Goal: Task Accomplishment & Management: Complete application form

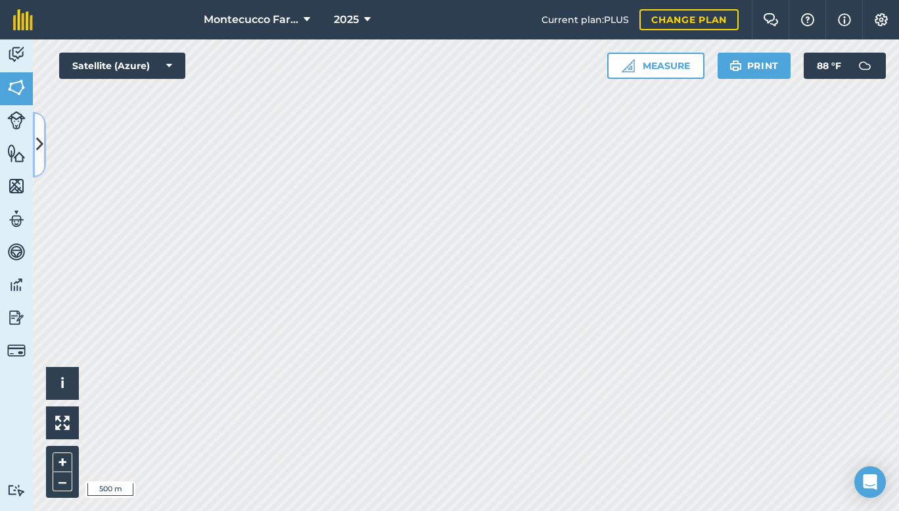
click at [37, 147] on icon at bounding box center [39, 144] width 7 height 23
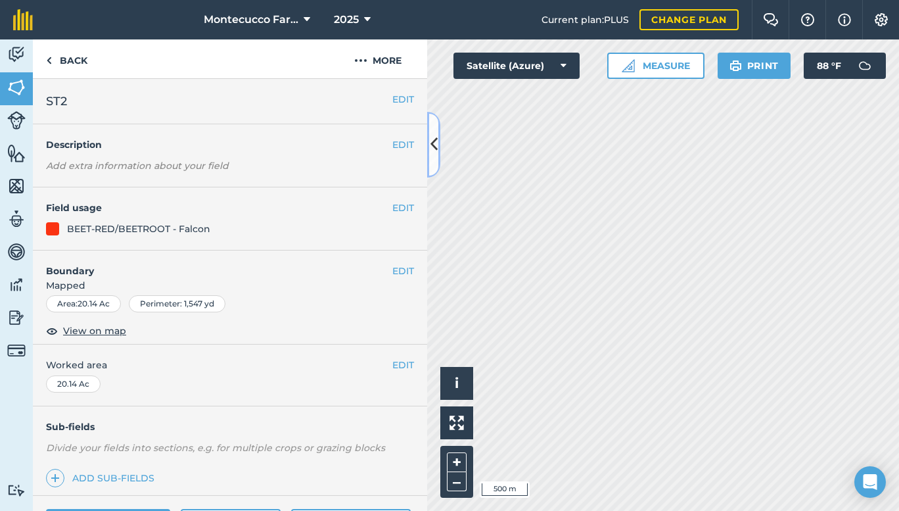
scroll to position [145, 0]
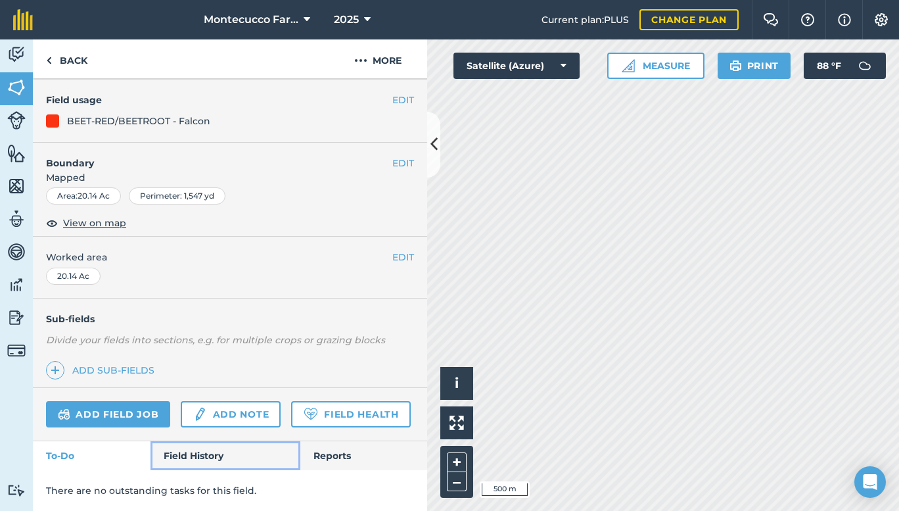
click at [194, 453] on link "Field History" at bounding box center [224, 455] width 149 height 29
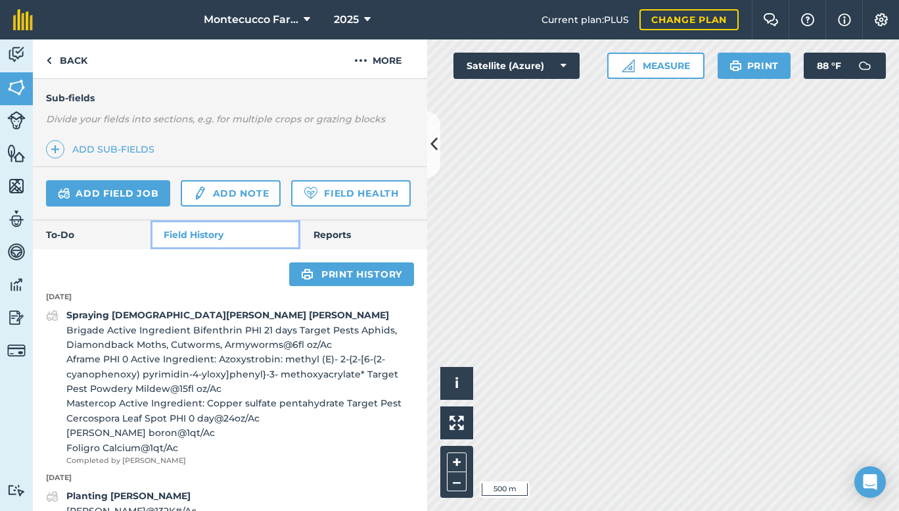
scroll to position [302, 0]
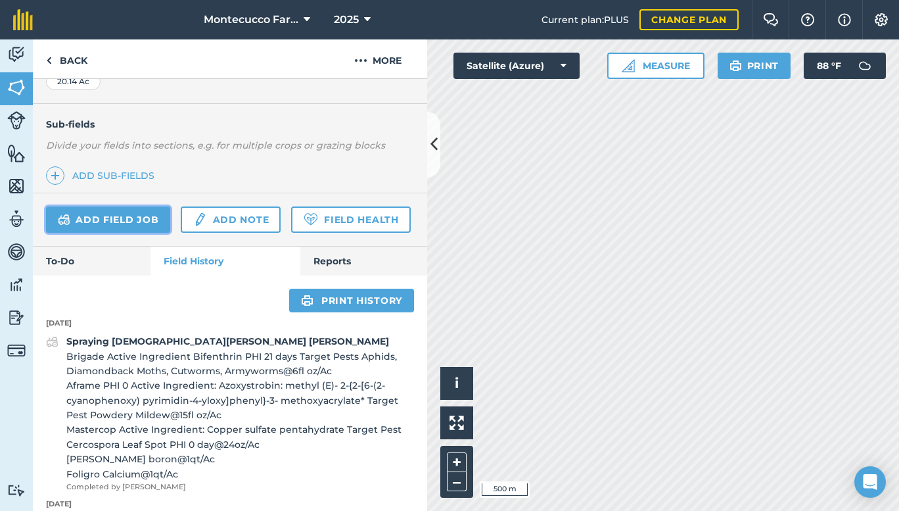
click at [97, 219] on link "Add field job" at bounding box center [108, 219] width 124 height 26
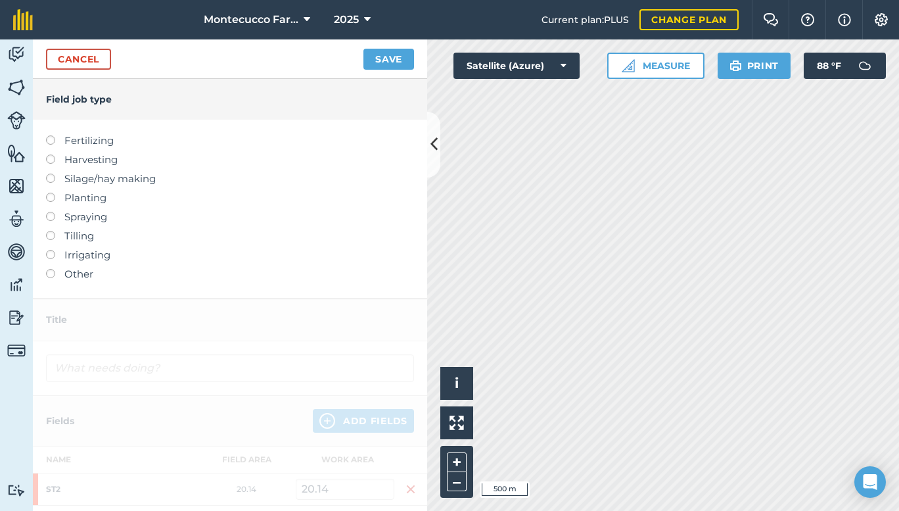
click at [51, 212] on label at bounding box center [55, 212] width 18 height 0
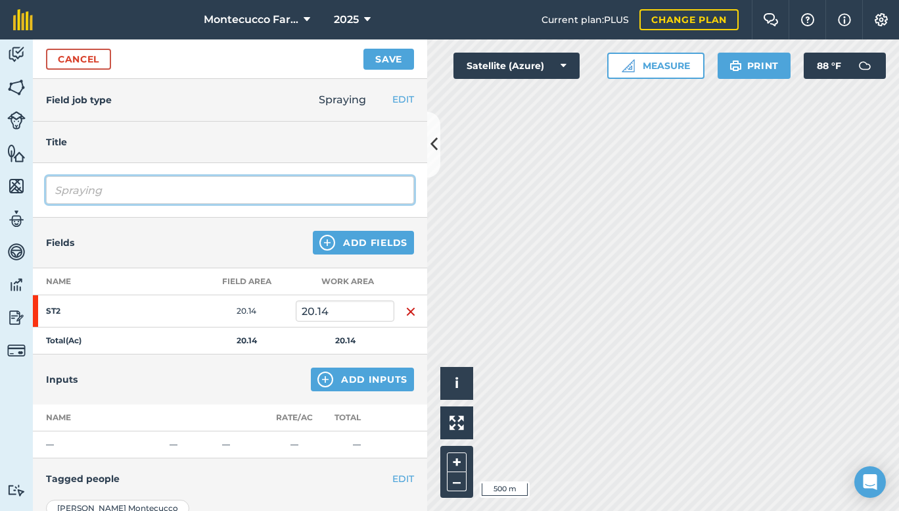
click at [117, 185] on input "Spraying" at bounding box center [230, 190] width 368 height 28
type input "Spraying [DEMOGRAPHIC_DATA][PERSON_NAME] [PERSON_NAME]"
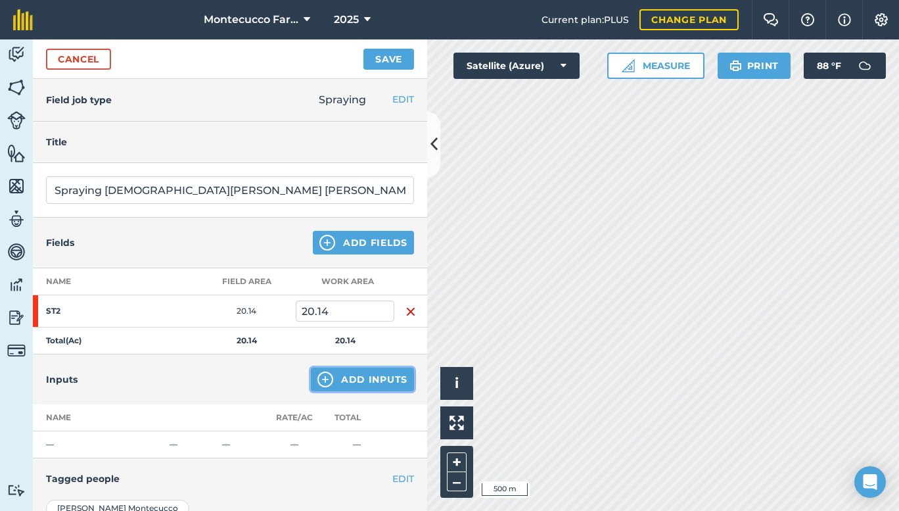
click at [350, 379] on button "Add Inputs" at bounding box center [362, 379] width 103 height 24
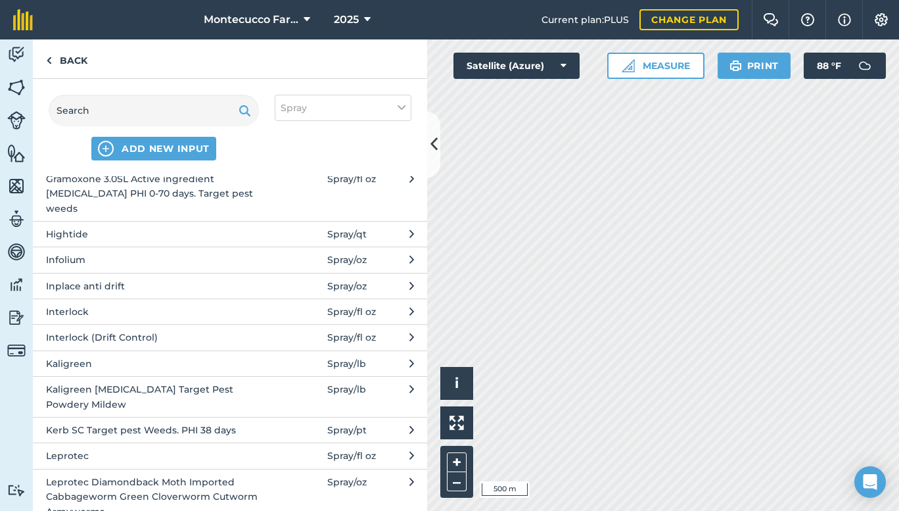
scroll to position [2045, 0]
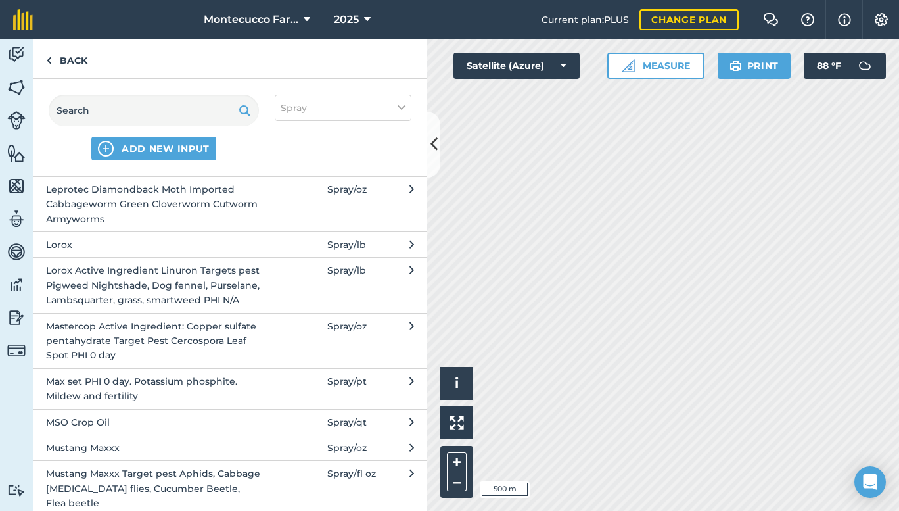
click at [219, 331] on span "Mastercop Active Ingredient: Copper sulfate pentahydrate Target Pest Cercospora…" at bounding box center [153, 341] width 215 height 44
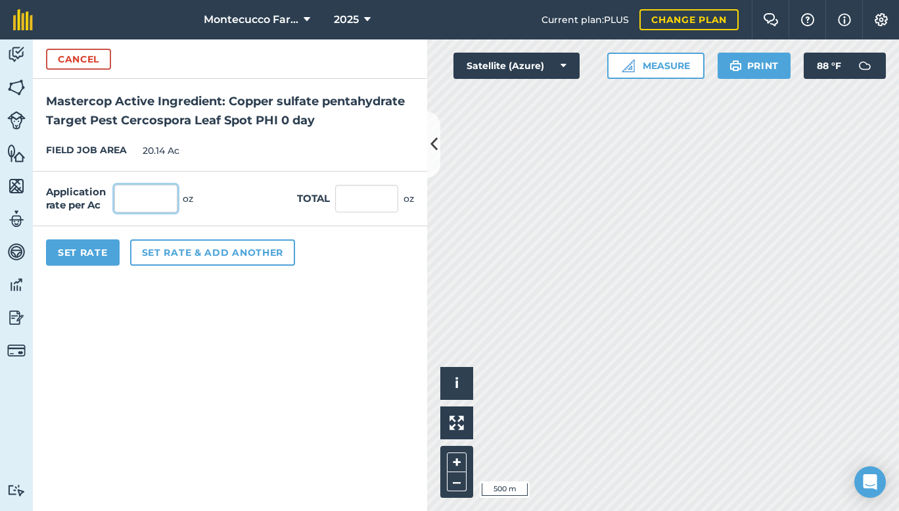
click at [154, 204] on input "text" at bounding box center [145, 199] width 63 height 28
type input "24"
type input "483.36"
click at [169, 251] on button "Set rate & add another" at bounding box center [212, 252] width 165 height 26
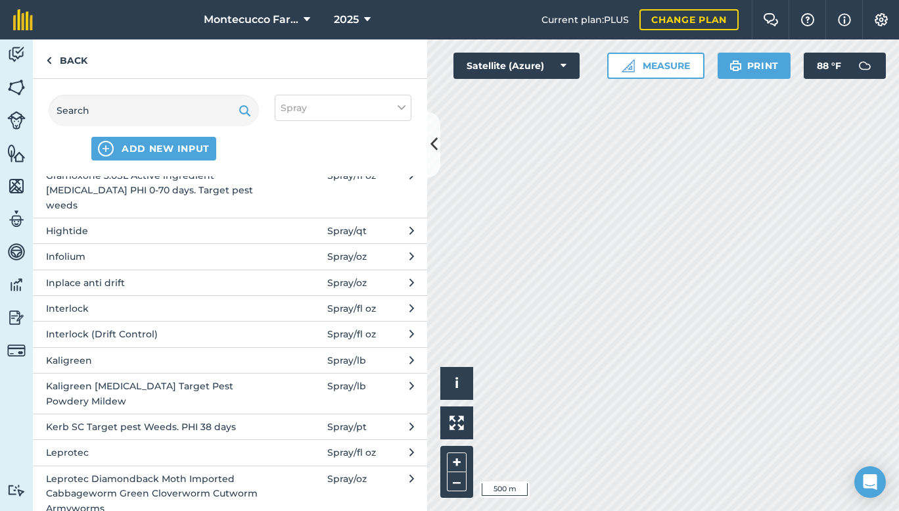
scroll to position [2048, 0]
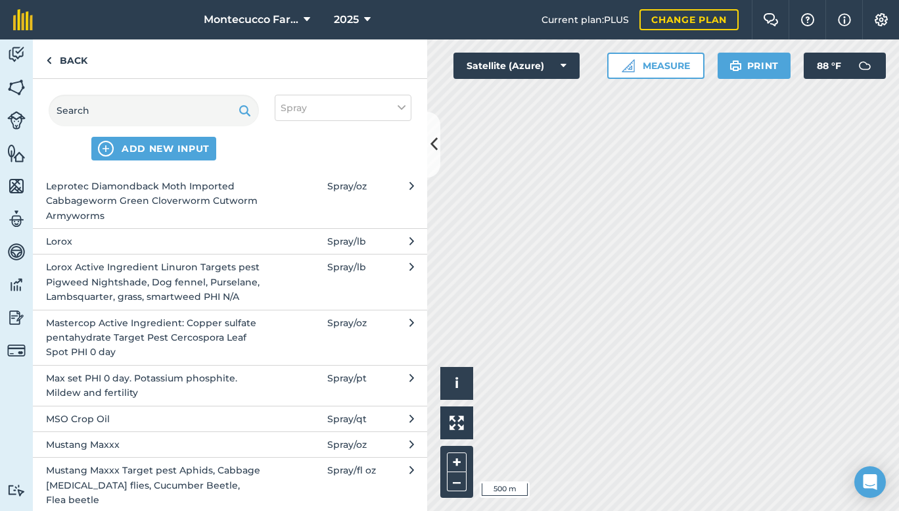
click at [247, 480] on span "Mustang Maxxx Target pest Aphids, Cabbage [MEDICAL_DATA] flies, Cucumber Beetle…" at bounding box center [153, 485] width 215 height 44
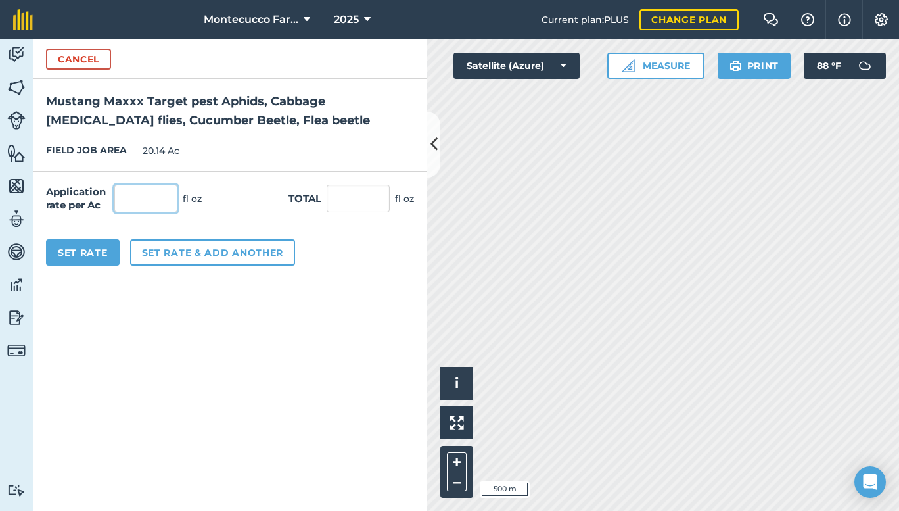
click at [133, 202] on input "text" at bounding box center [145, 199] width 63 height 28
type input "4"
type input "80.56"
click at [192, 252] on button "Set rate & add another" at bounding box center [212, 252] width 165 height 26
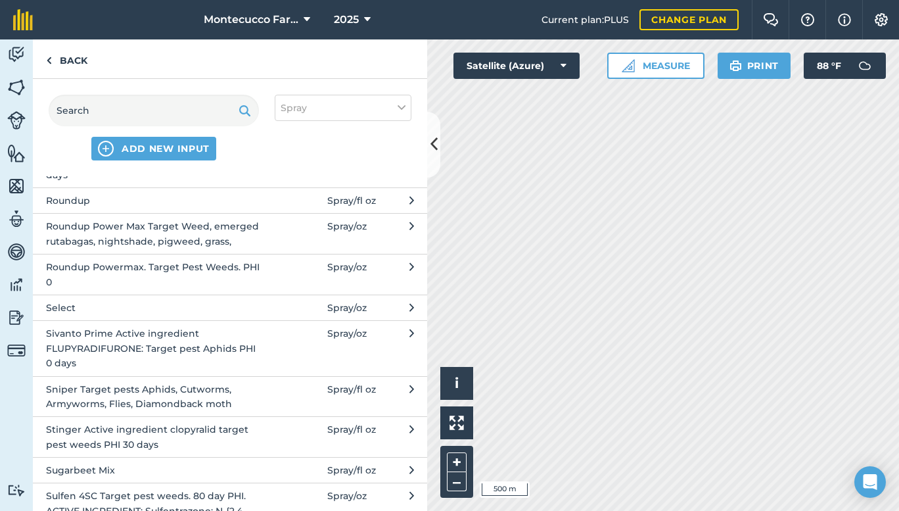
scroll to position [3219, 0]
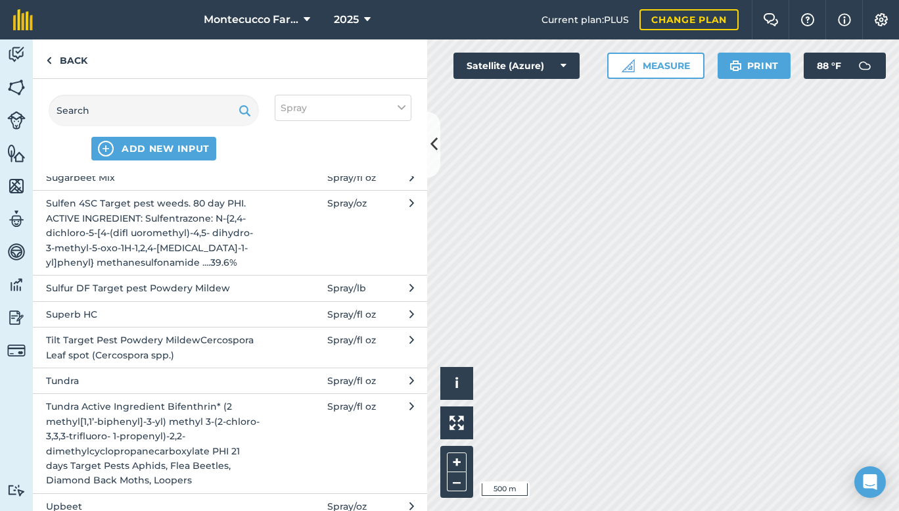
click at [154, 332] on span "Tilt Target Pest Powdery MildewCercospora Leaf spot (Cercospora spp.)" at bounding box center [153, 347] width 215 height 30
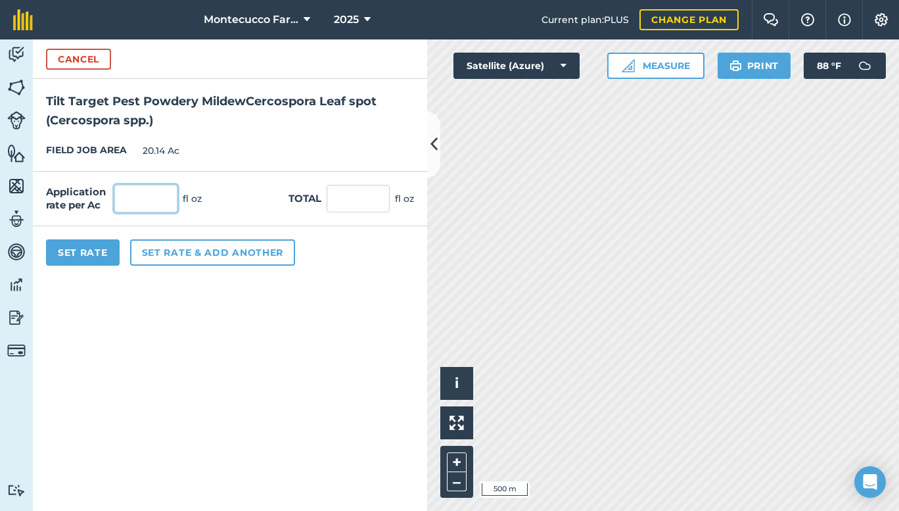
click at [129, 197] on input "text" at bounding box center [145, 199] width 63 height 28
type input "4"
type input "80.56"
click at [74, 252] on button "Set Rate" at bounding box center [83, 252] width 74 height 26
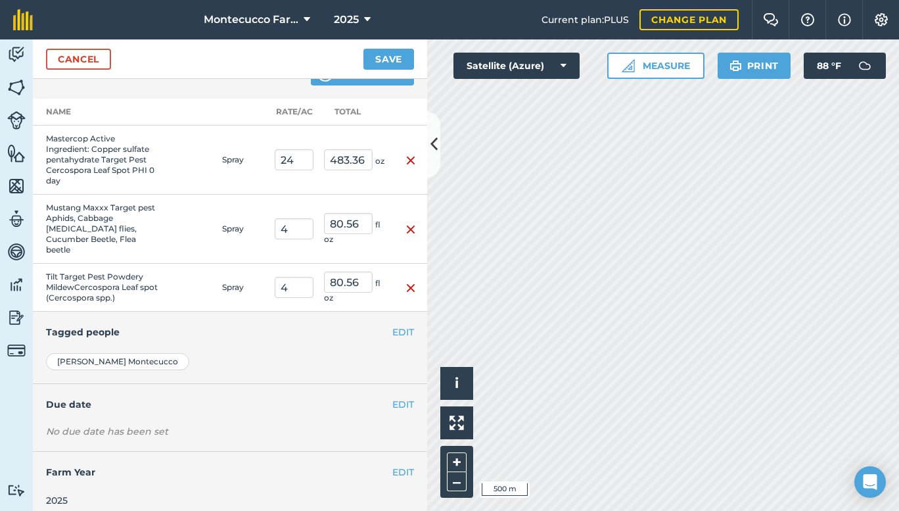
scroll to position [0, 0]
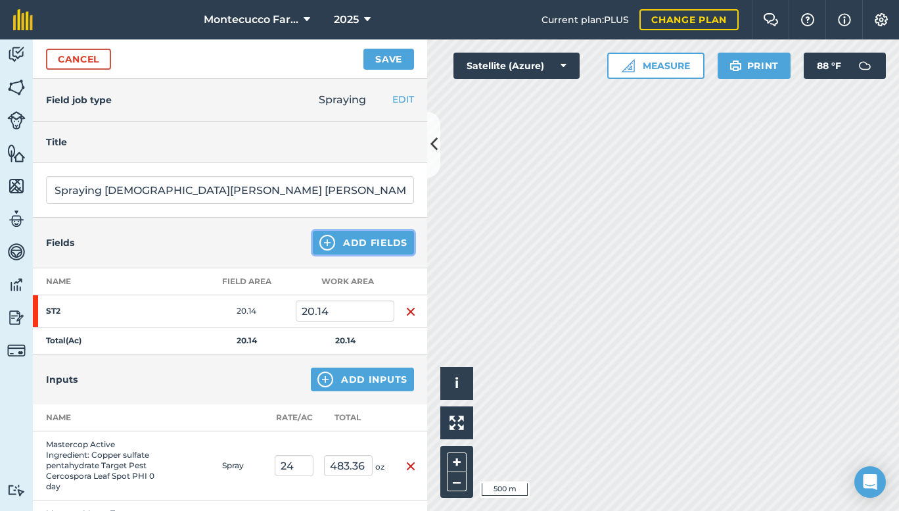
click at [345, 246] on button "Add Fields" at bounding box center [363, 243] width 101 height 24
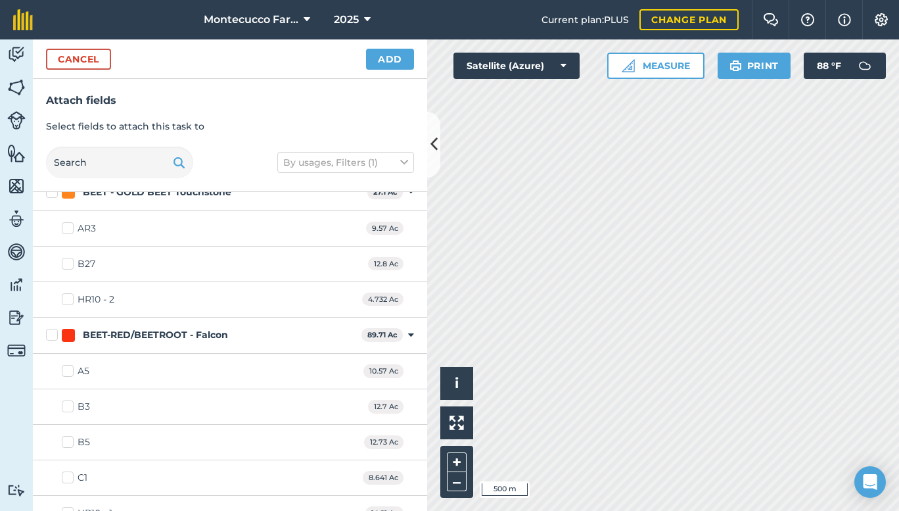
scroll to position [1115, 0]
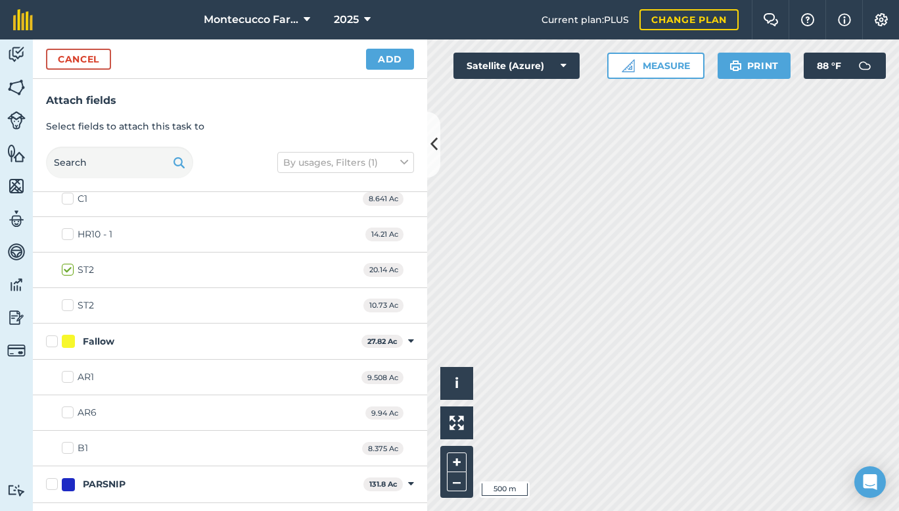
click at [67, 305] on label "ST2" at bounding box center [78, 305] width 32 height 14
click at [67, 305] on input "ST2" at bounding box center [66, 302] width 9 height 9
click at [67, 305] on label "ST2" at bounding box center [78, 305] width 32 height 14
click at [67, 305] on input "ST2" at bounding box center [66, 302] width 9 height 9
checkbox input "false"
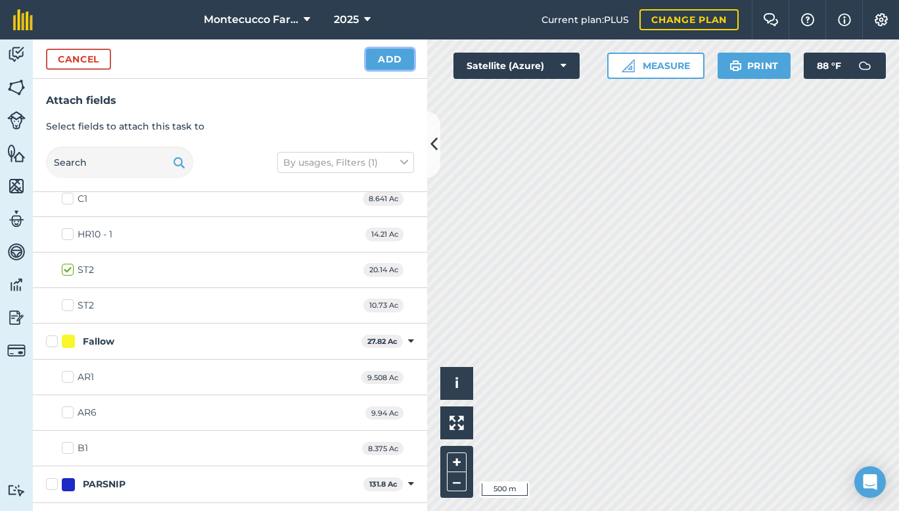
click at [398, 62] on button "Add" at bounding box center [390, 59] width 48 height 21
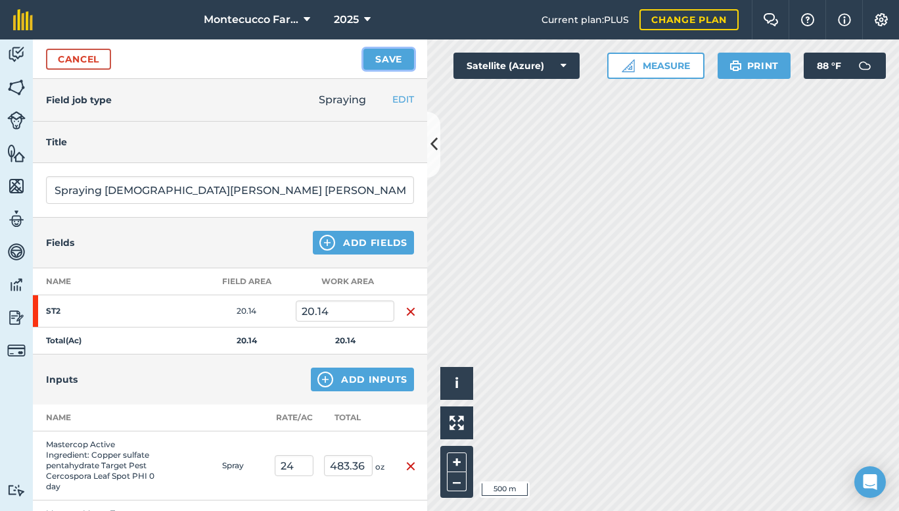
click at [388, 57] on button "Save" at bounding box center [388, 59] width 51 height 21
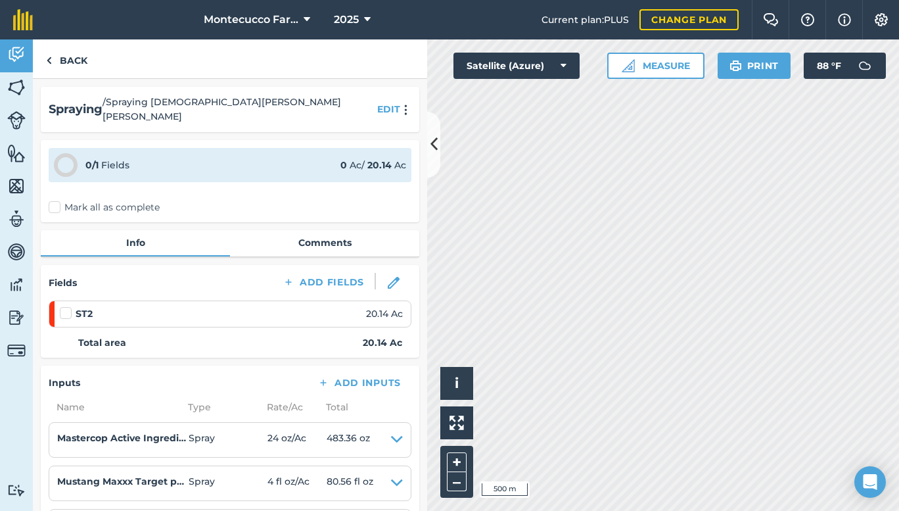
click at [56, 200] on label "Mark all as complete" at bounding box center [104, 207] width 111 height 14
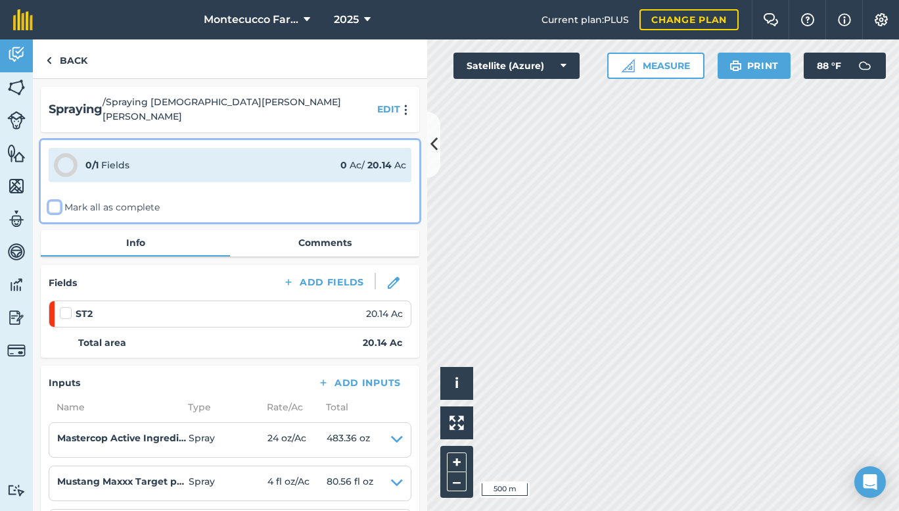
click at [56, 200] on input "Mark all as complete" at bounding box center [53, 204] width 9 height 9
checkbox input "false"
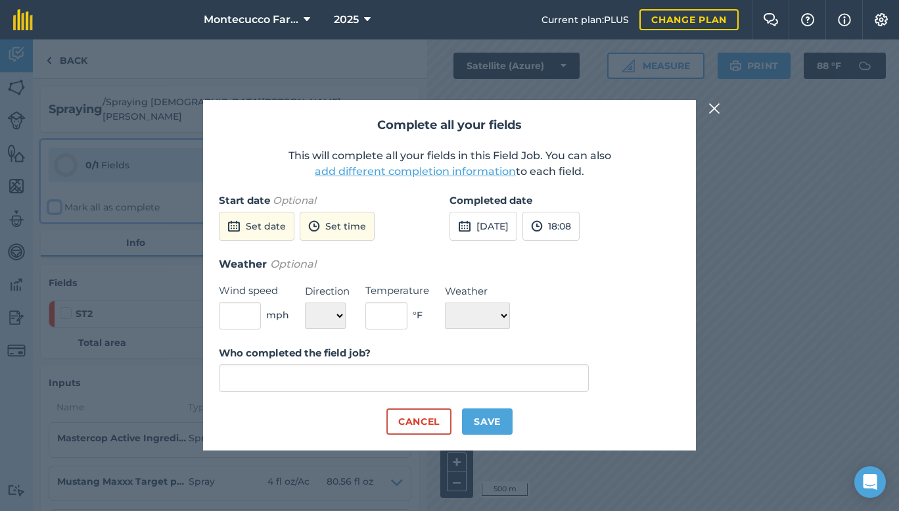
type input "[PERSON_NAME]"
click at [56, 195] on div "Complete all your fields This will complete all your fields in this Field Job. …" at bounding box center [449, 274] width 899 height 471
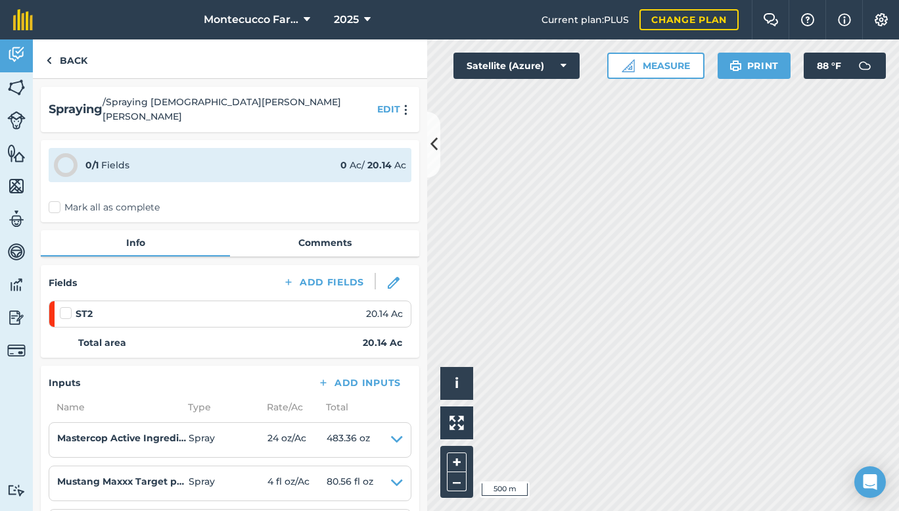
click at [56, 200] on label "Mark all as complete" at bounding box center [104, 207] width 111 height 14
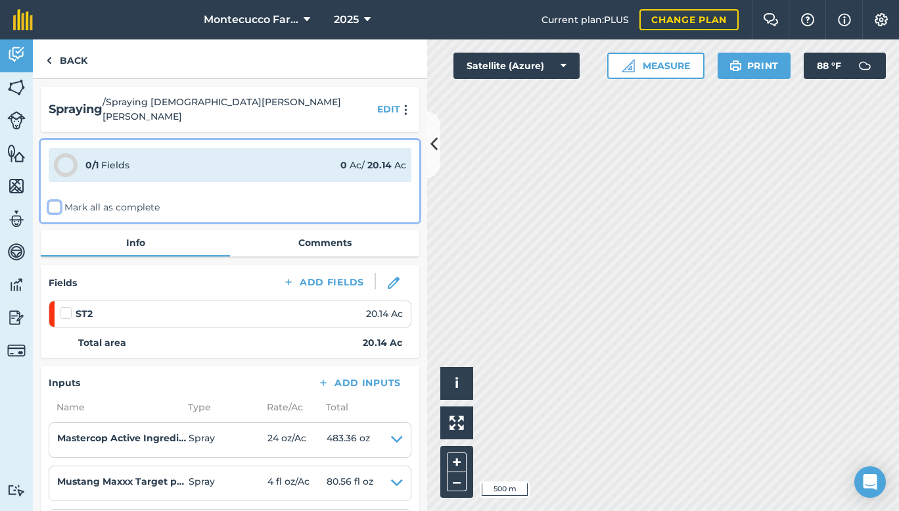
click at [56, 200] on input "Mark all as complete" at bounding box center [53, 204] width 9 height 9
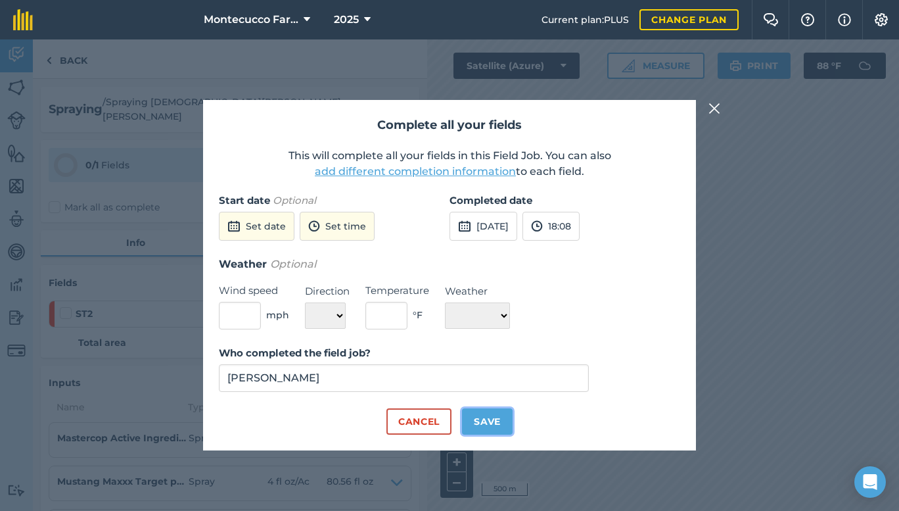
click at [490, 422] on button "Save" at bounding box center [487, 421] width 51 height 26
checkbox input "true"
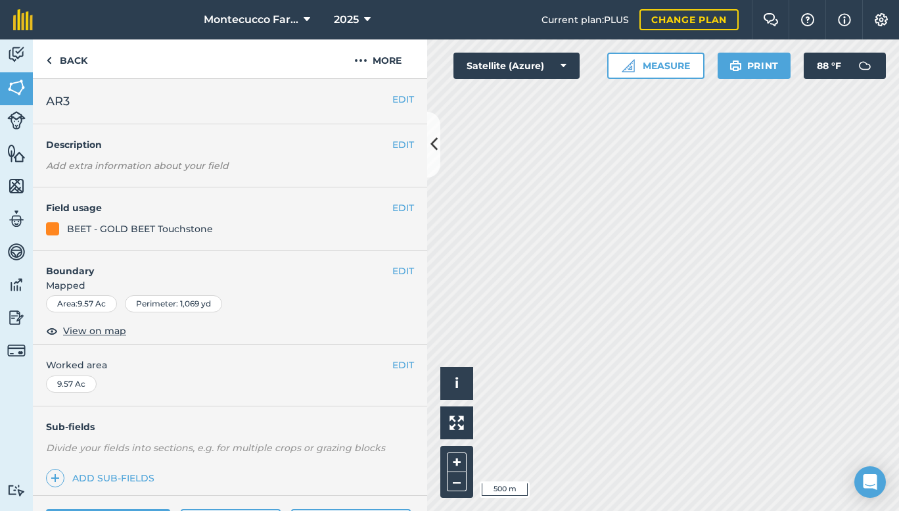
scroll to position [145, 0]
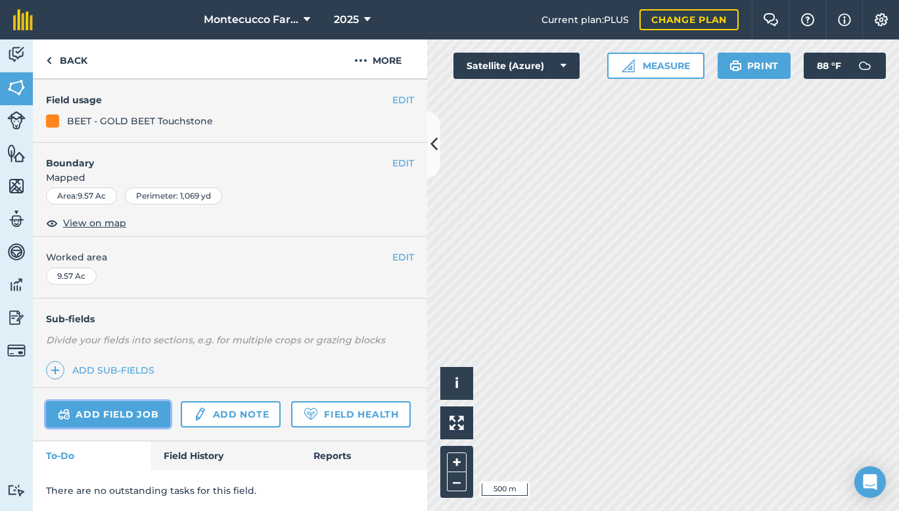
click at [95, 401] on link "Add field job" at bounding box center [108, 414] width 124 height 26
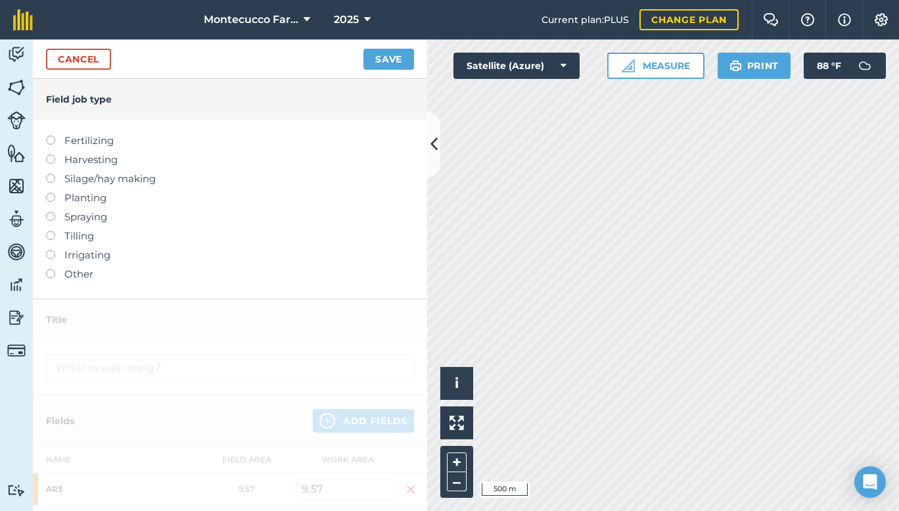
click at [50, 212] on label at bounding box center [55, 212] width 18 height 0
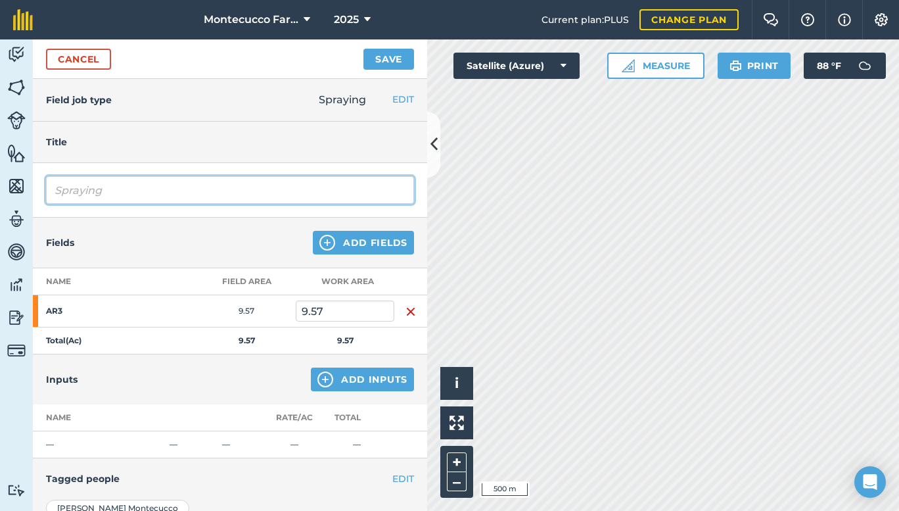
click at [108, 200] on input "Spraying" at bounding box center [230, 190] width 368 height 28
type input "Spraying [DEMOGRAPHIC_DATA][PERSON_NAME] [PERSON_NAME]"
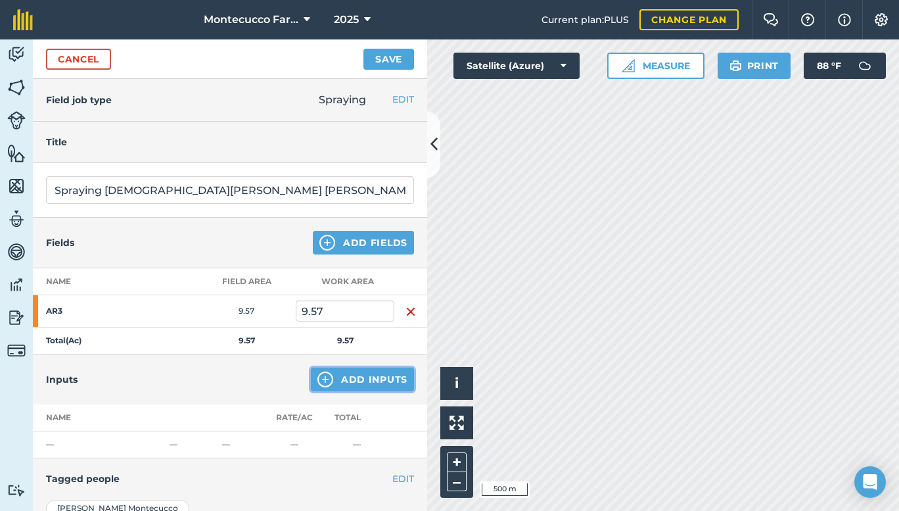
click at [350, 384] on button "Add Inputs" at bounding box center [362, 379] width 103 height 24
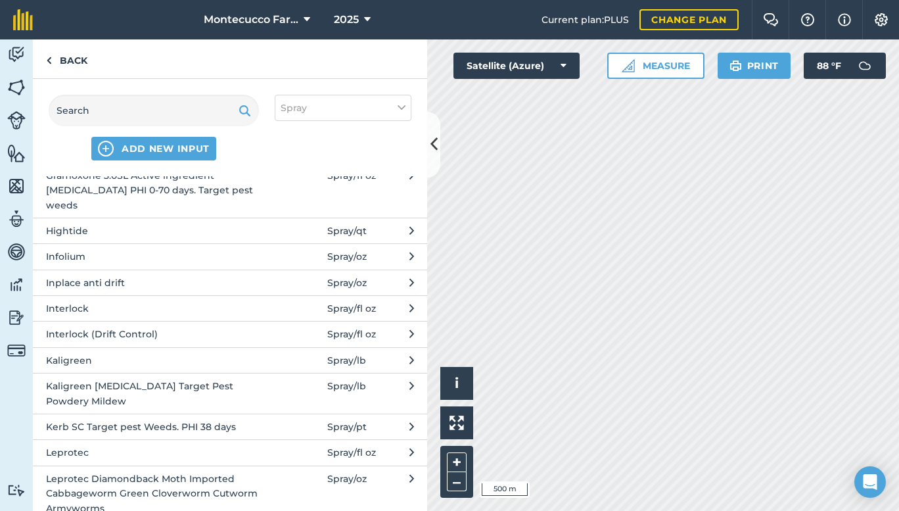
scroll to position [2048, 0]
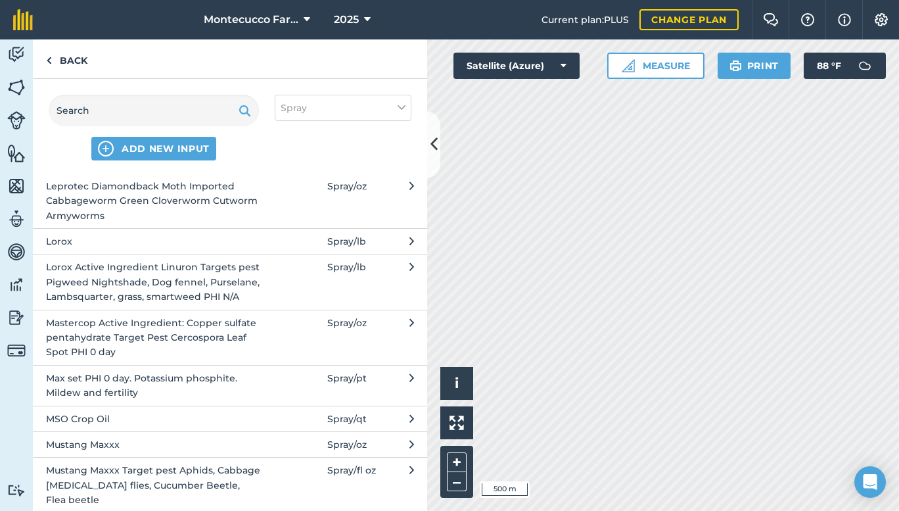
click at [189, 335] on span "Mastercop Active Ingredient: Copper sulfate pentahydrate Target Pest Cercospora…" at bounding box center [153, 337] width 215 height 44
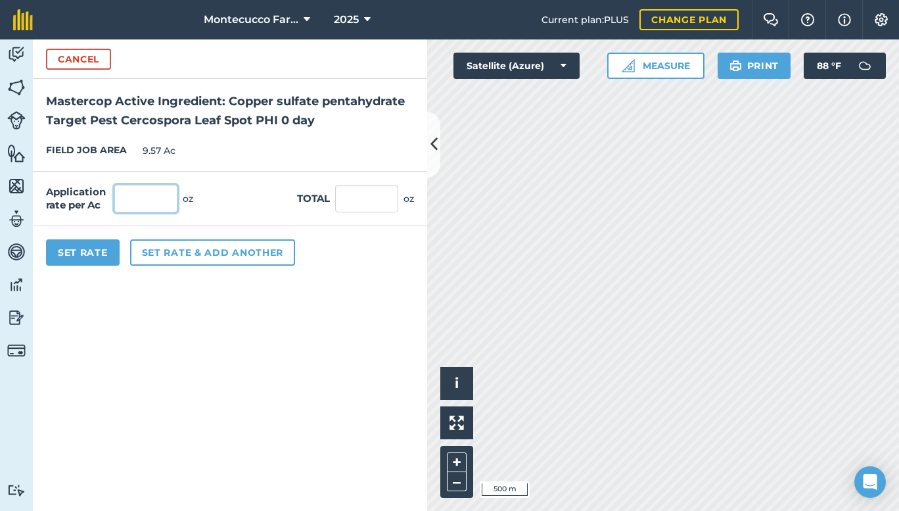
click at [145, 197] on input "text" at bounding box center [145, 199] width 63 height 28
type input "24"
type input "229.68"
click at [162, 250] on button "Set rate & add another" at bounding box center [212, 252] width 165 height 26
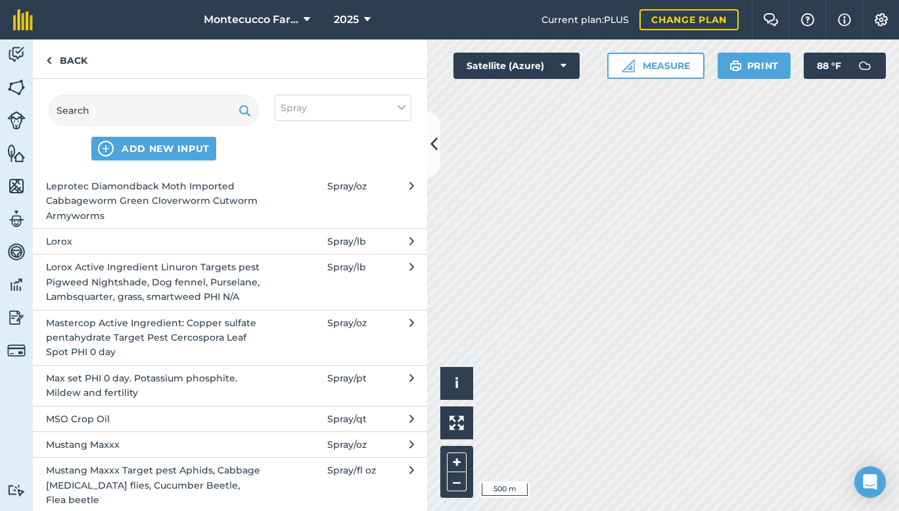
click at [274, 484] on button "Mustang Maxxx Target pest Aphids, Cabbage [MEDICAL_DATA] flies, Cucumber Beetle…" at bounding box center [230, 484] width 394 height 55
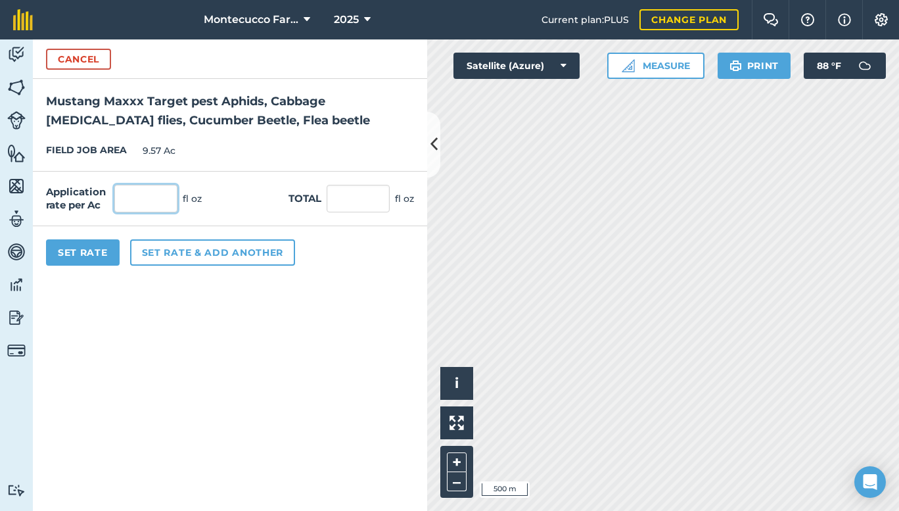
click at [147, 196] on input "text" at bounding box center [145, 199] width 63 height 28
type input "4"
type input "38.28"
click at [156, 250] on button "Set rate & add another" at bounding box center [212, 252] width 165 height 26
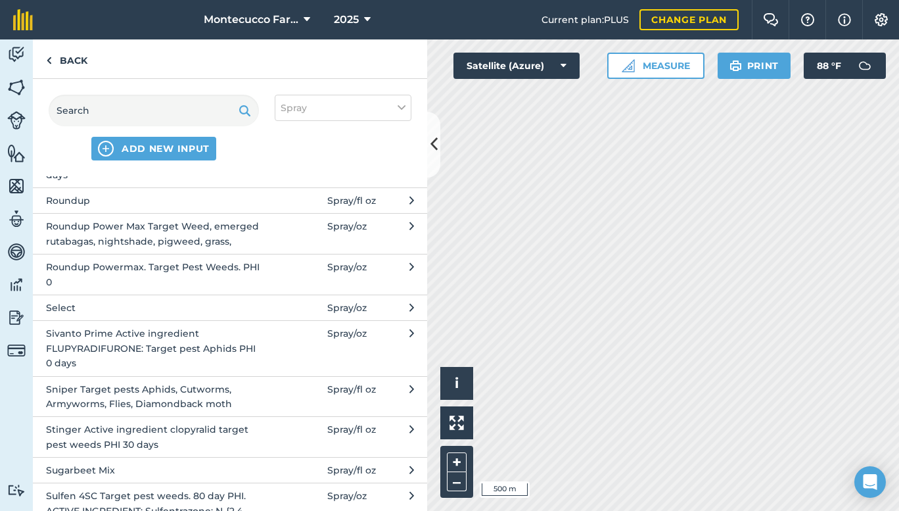
scroll to position [3219, 0]
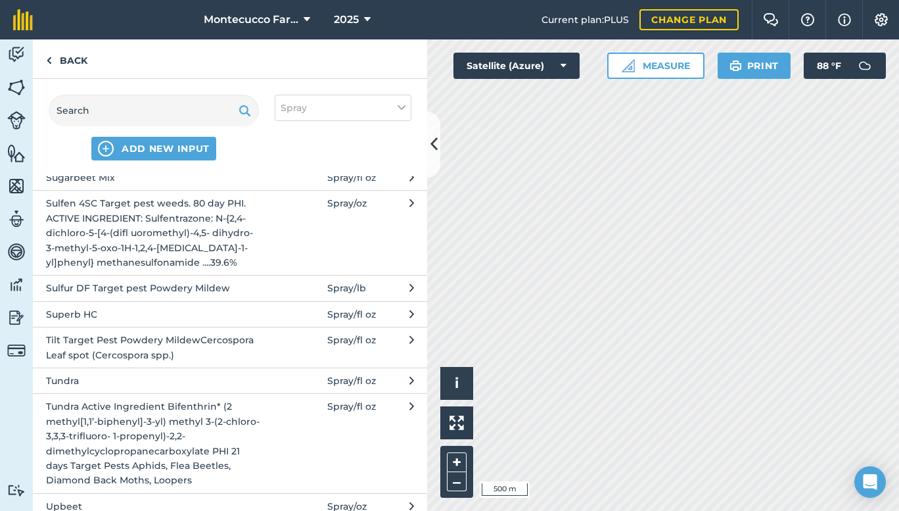
click at [189, 332] on span "Tilt Target Pest Powdery MildewCercospora Leaf spot (Cercospora spp.)" at bounding box center [153, 347] width 215 height 30
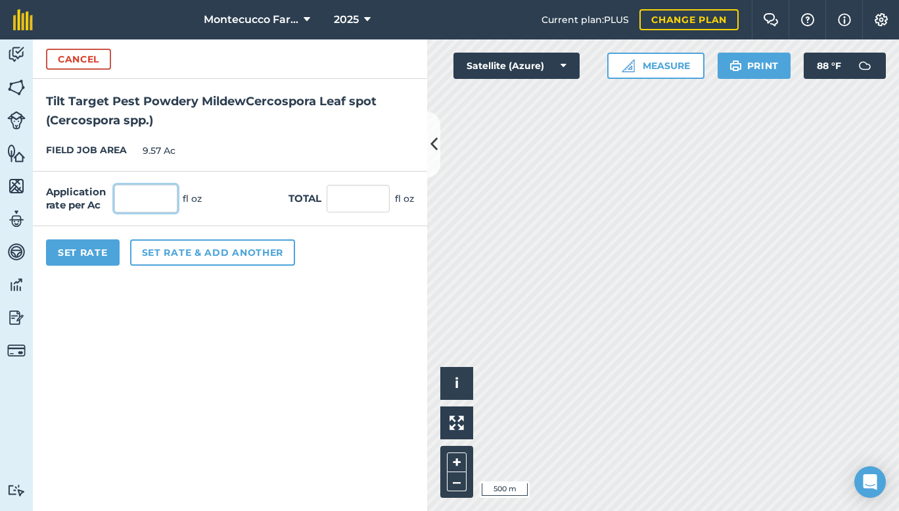
click at [144, 196] on input "text" at bounding box center [145, 199] width 63 height 28
type input "4"
type input "38.28"
click at [156, 252] on button "Set rate & add another" at bounding box center [212, 252] width 165 height 26
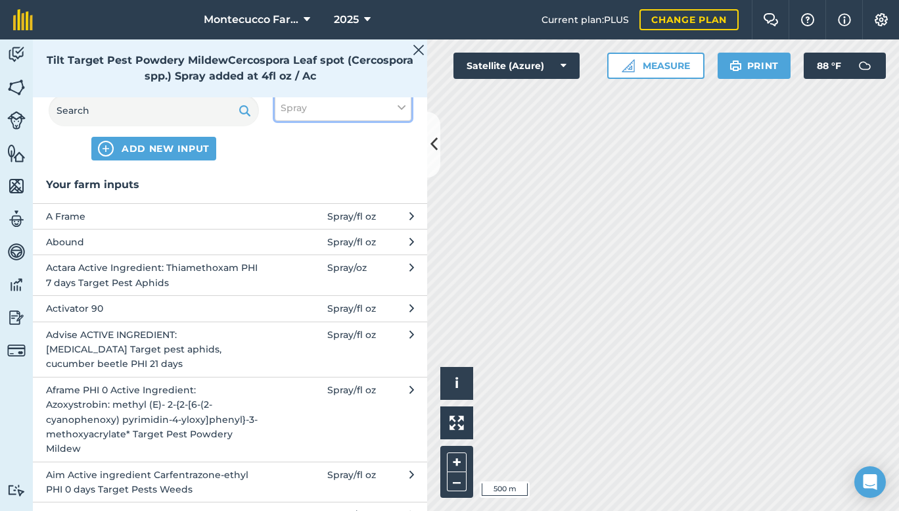
click at [362, 109] on button "Spray" at bounding box center [343, 108] width 137 height 26
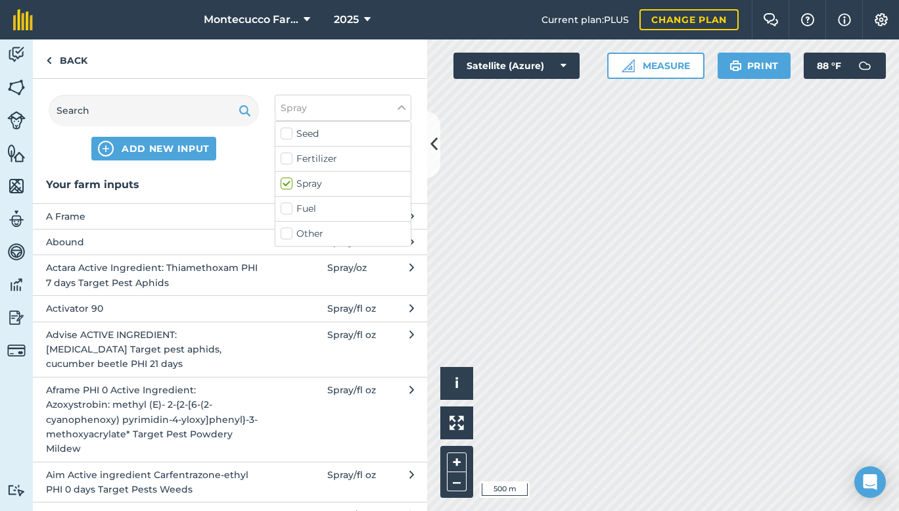
click at [311, 157] on label "Fertilizer" at bounding box center [343, 159] width 125 height 14
click at [289, 157] on input "Fertilizer" at bounding box center [285, 156] width 9 height 9
checkbox input "true"
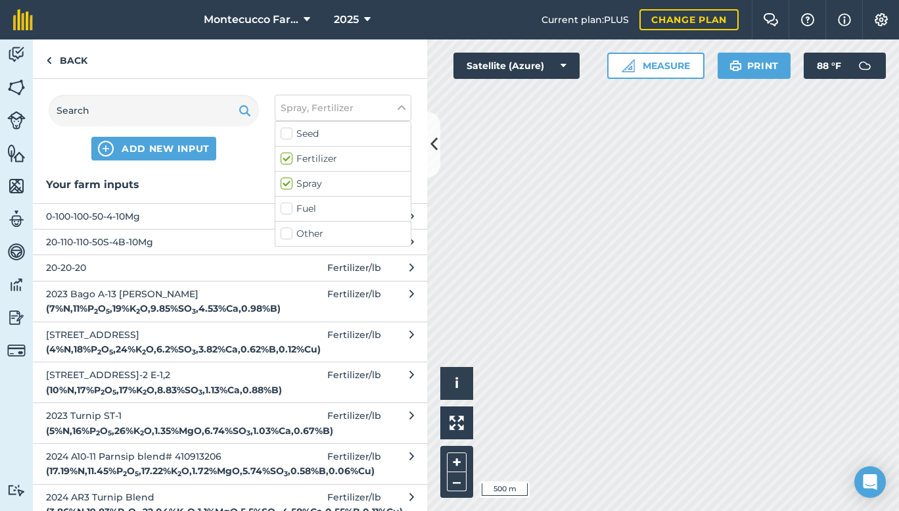
click at [306, 186] on label "Spray" at bounding box center [343, 184] width 125 height 14
click at [289, 185] on input "Spray" at bounding box center [285, 181] width 9 height 9
checkbox input "false"
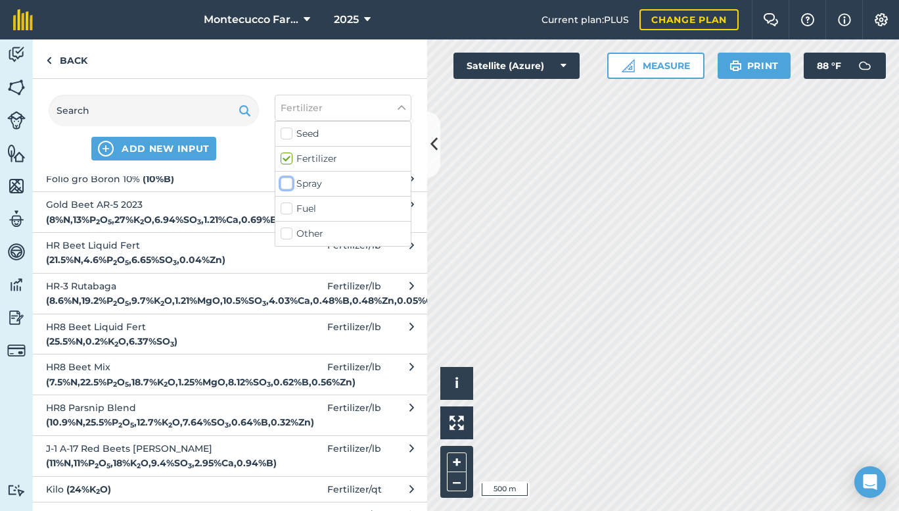
scroll to position [2633, 0]
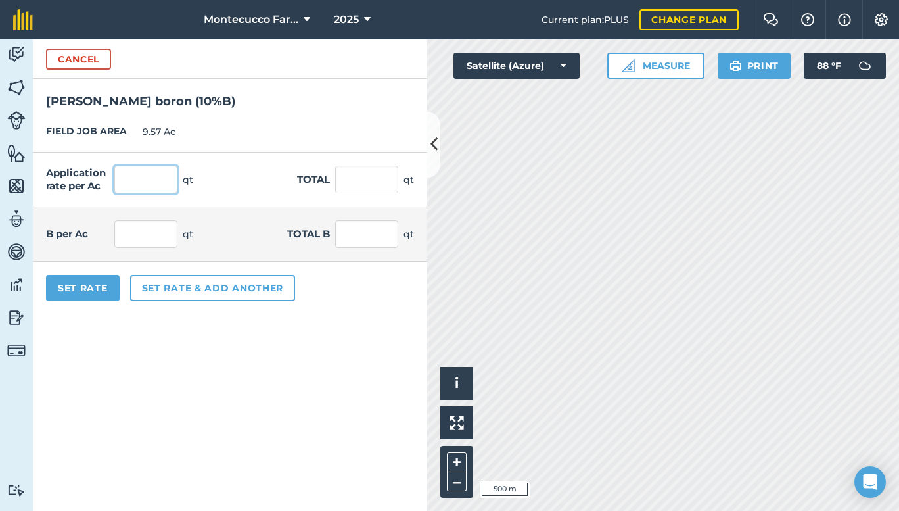
click at [142, 187] on input "text" at bounding box center [145, 180] width 63 height 28
type input "1"
type input "9.57"
type input "0.1"
type input "0.957"
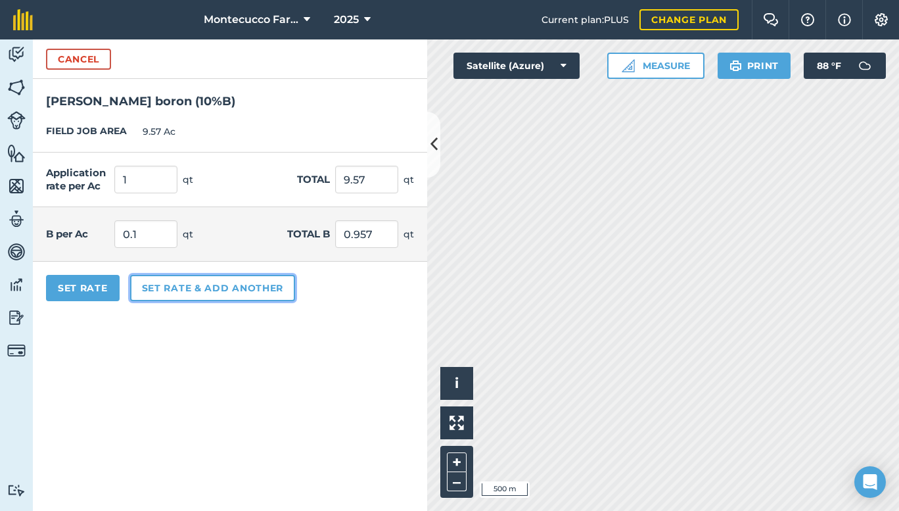
click at [170, 286] on button "Set rate & add another" at bounding box center [212, 288] width 165 height 26
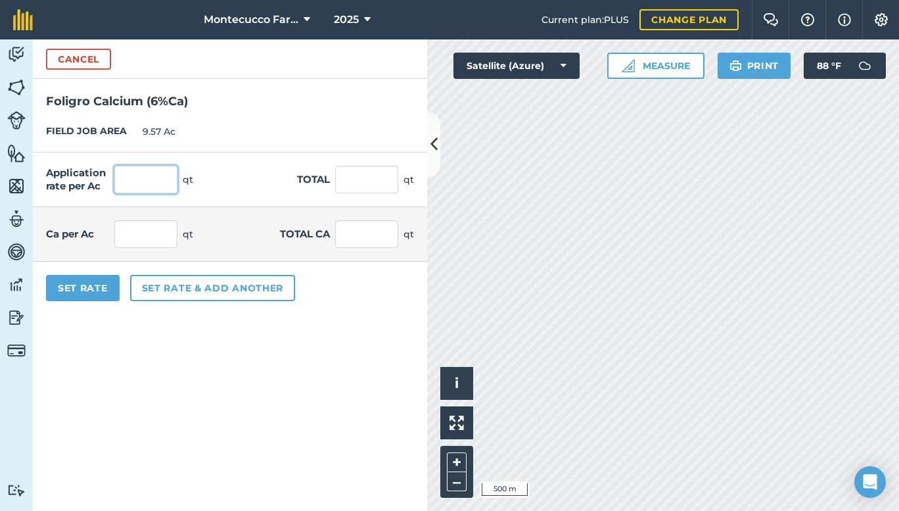
click at [146, 179] on input "text" at bounding box center [145, 180] width 63 height 28
type input "1"
type input "9.57"
type input "0.06"
type input "0.574"
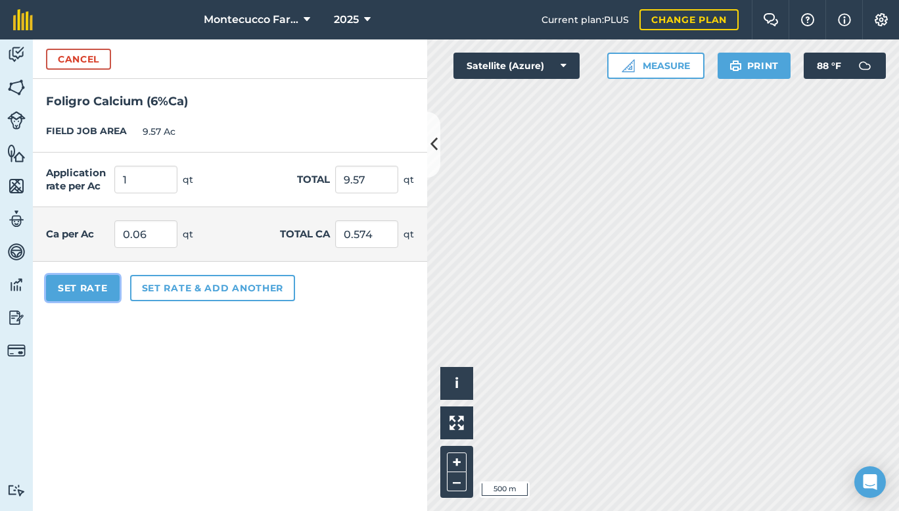
click at [87, 284] on button "Set Rate" at bounding box center [83, 288] width 74 height 26
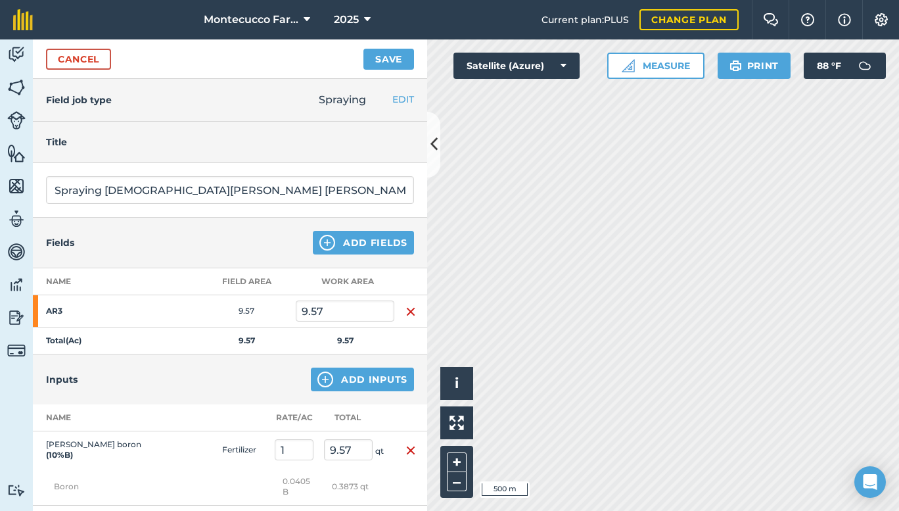
scroll to position [378, 0]
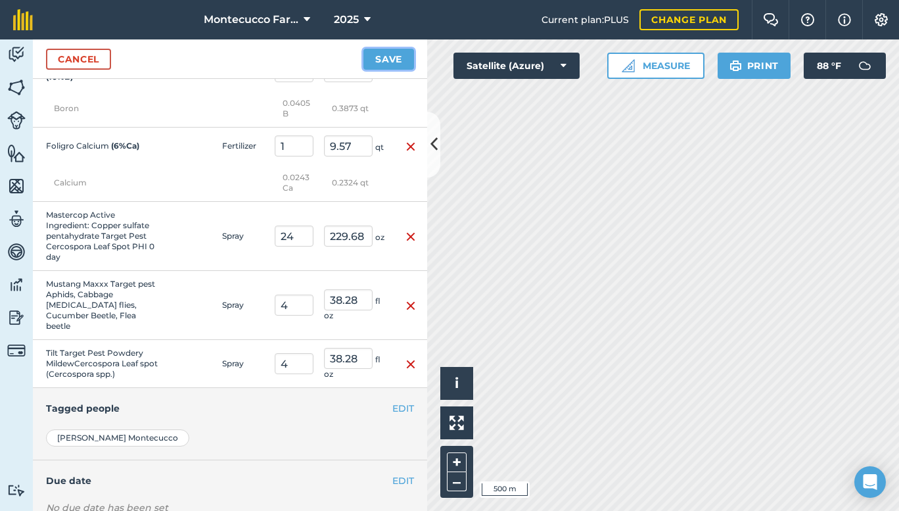
click at [397, 56] on button "Save" at bounding box center [388, 59] width 51 height 21
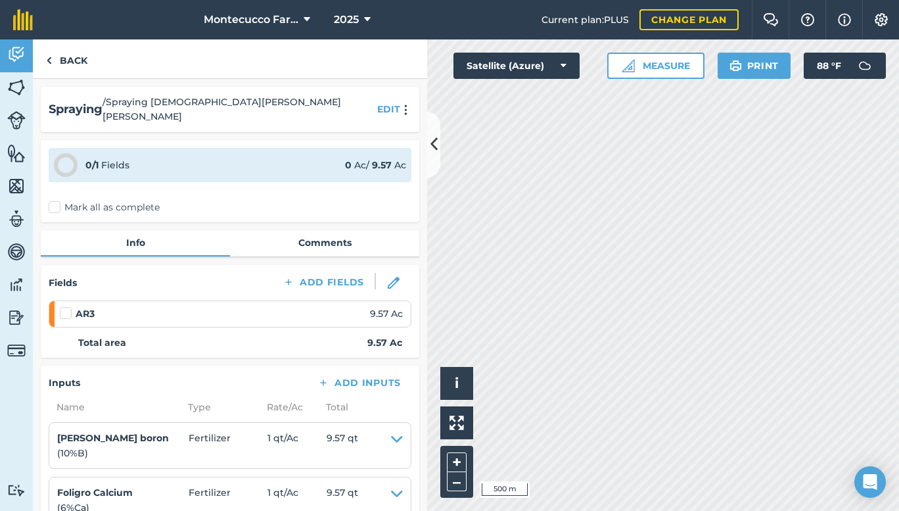
click at [55, 200] on label "Mark all as complete" at bounding box center [104, 207] width 111 height 14
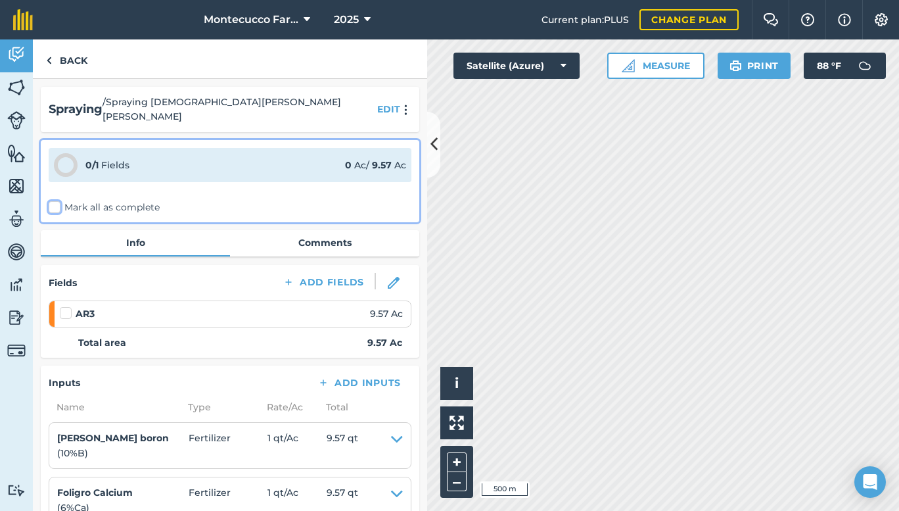
click at [55, 200] on input "Mark all as complete" at bounding box center [53, 204] width 9 height 9
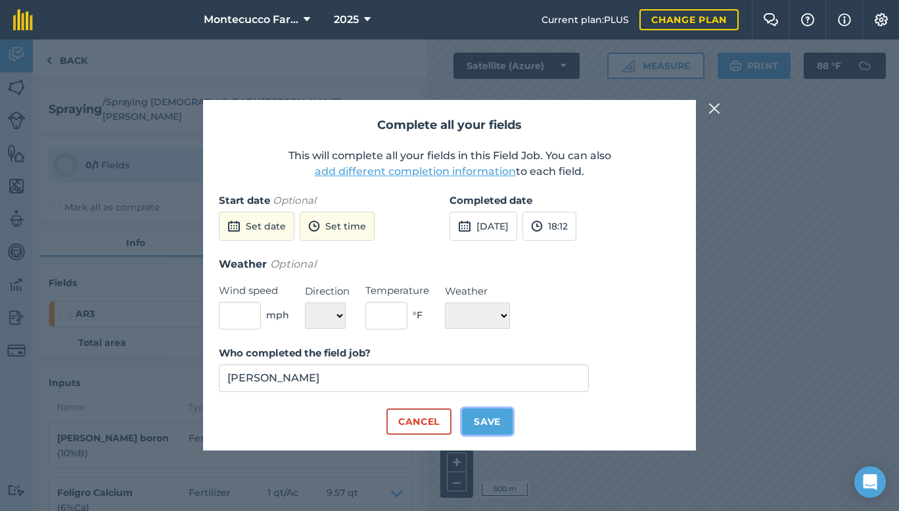
click at [489, 423] on button "Save" at bounding box center [487, 421] width 51 height 26
checkbox input "true"
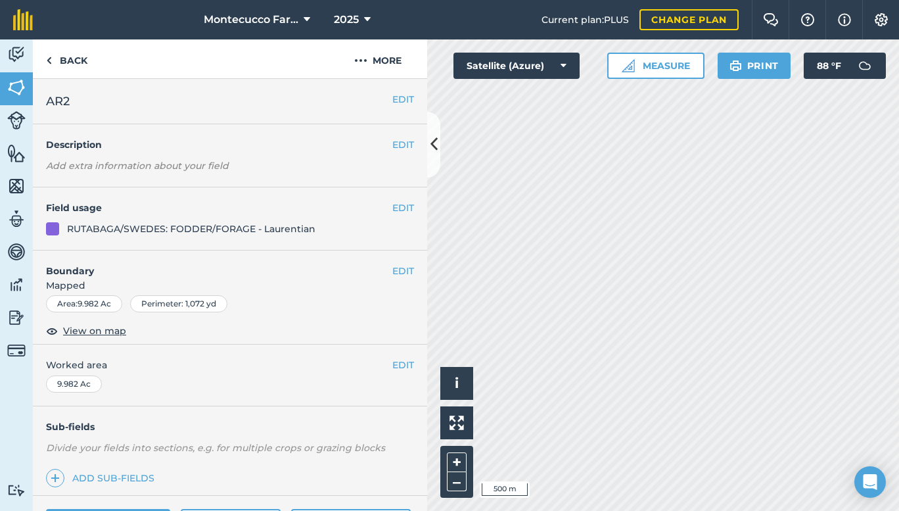
scroll to position [145, 0]
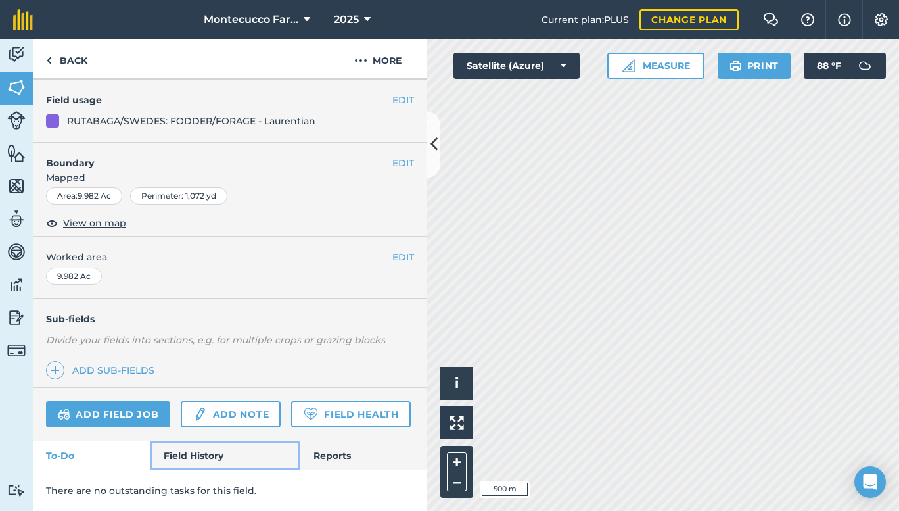
click at [205, 456] on link "Field History" at bounding box center [224, 455] width 149 height 29
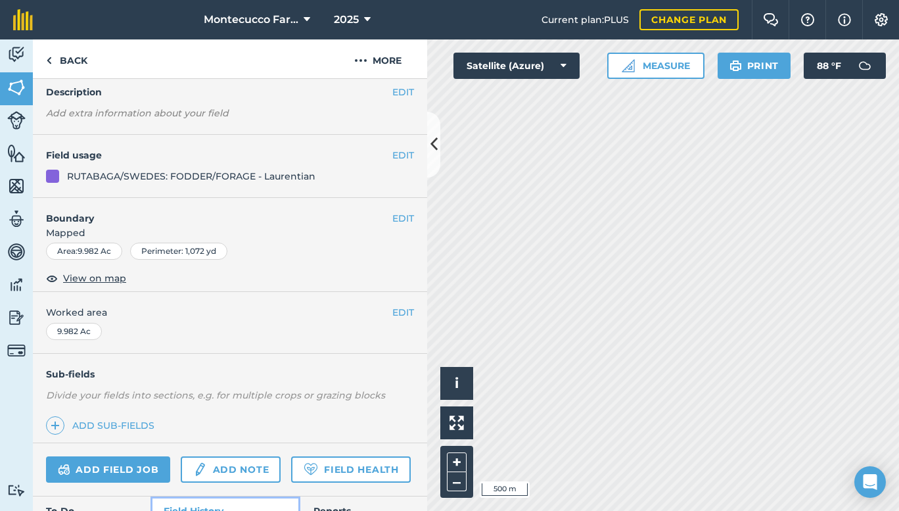
scroll to position [79, 0]
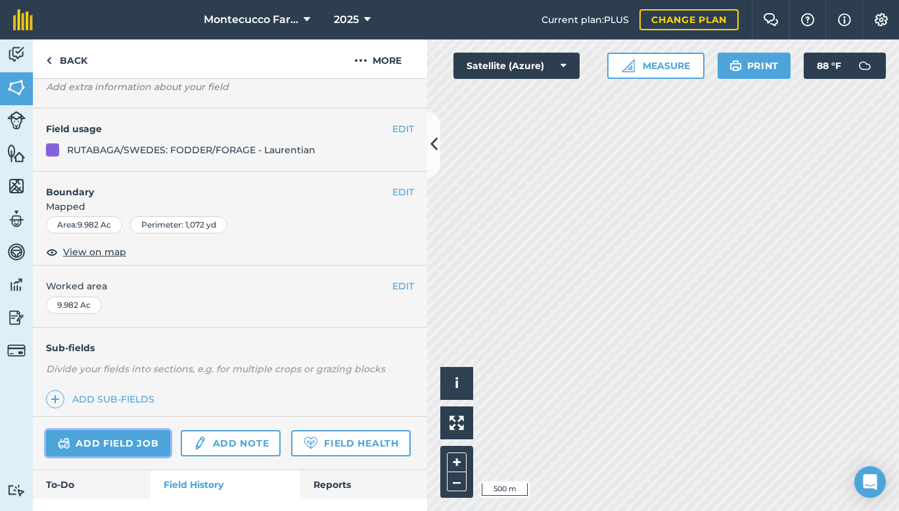
click at [89, 436] on link "Add field job" at bounding box center [108, 443] width 124 height 26
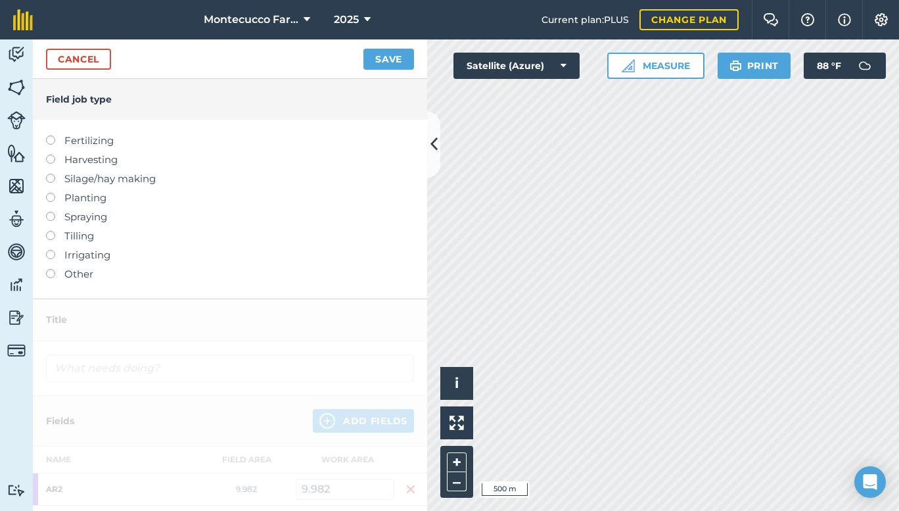
click at [49, 212] on label at bounding box center [55, 212] width 18 height 0
type input "Spraying"
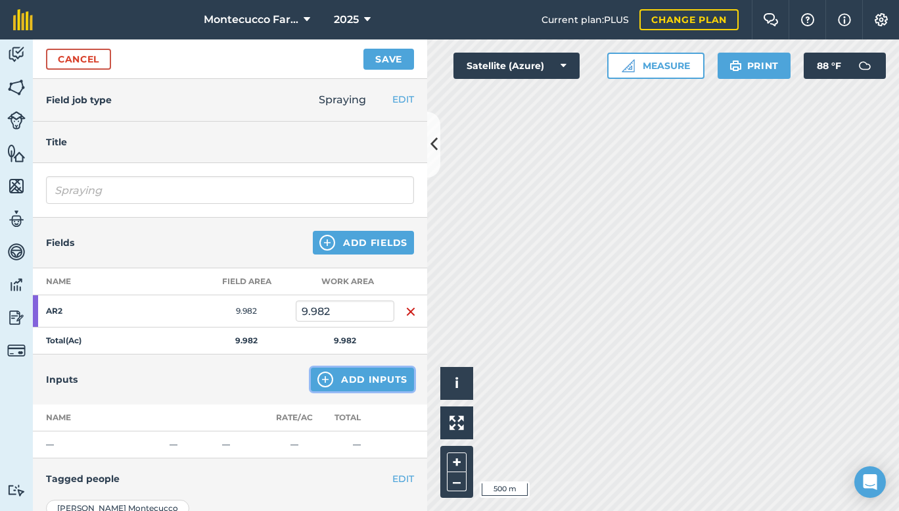
click at [344, 382] on button "Add Inputs" at bounding box center [362, 379] width 103 height 24
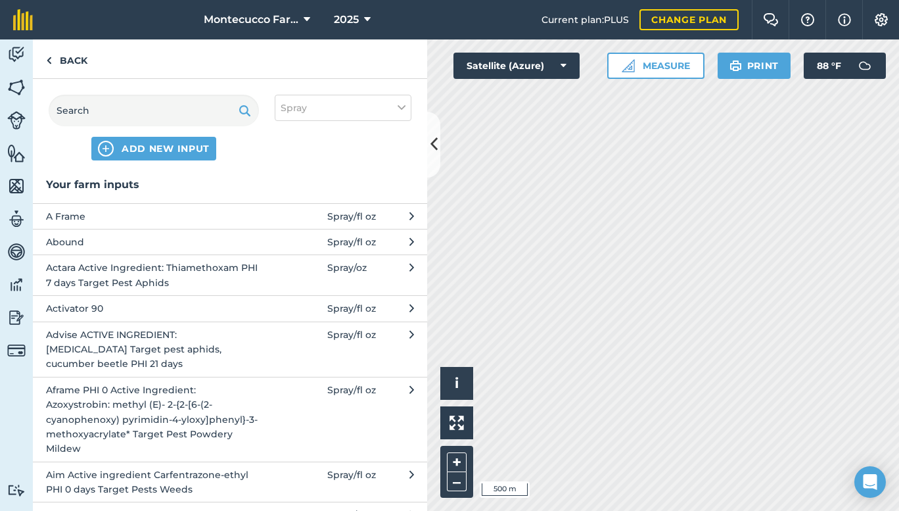
click at [174, 274] on span "Actara Active Ingredient: Thiamethoxam PHI 7 days Target Pest Aphids" at bounding box center [153, 275] width 215 height 30
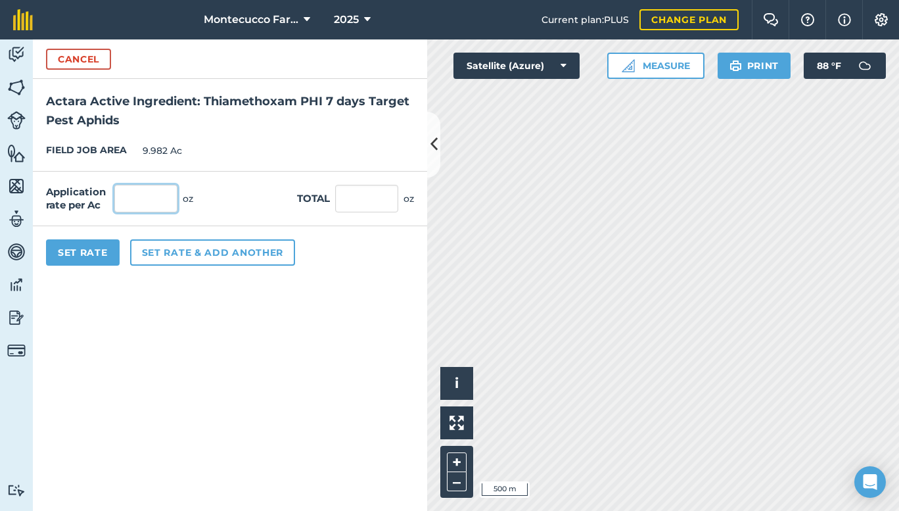
click at [139, 189] on input "text" at bounding box center [145, 199] width 63 height 28
type input "4"
type input "39.928"
click at [160, 251] on button "Set rate & add another" at bounding box center [212, 252] width 165 height 26
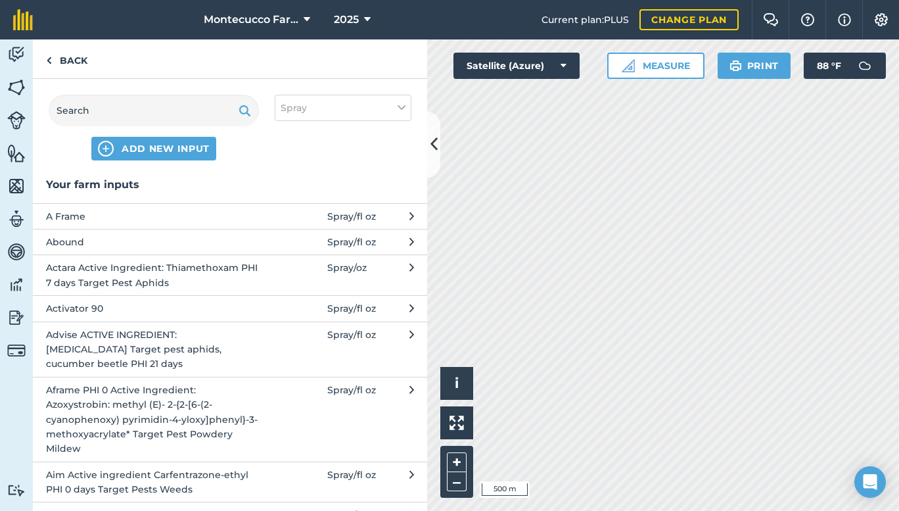
scroll to position [292, 0]
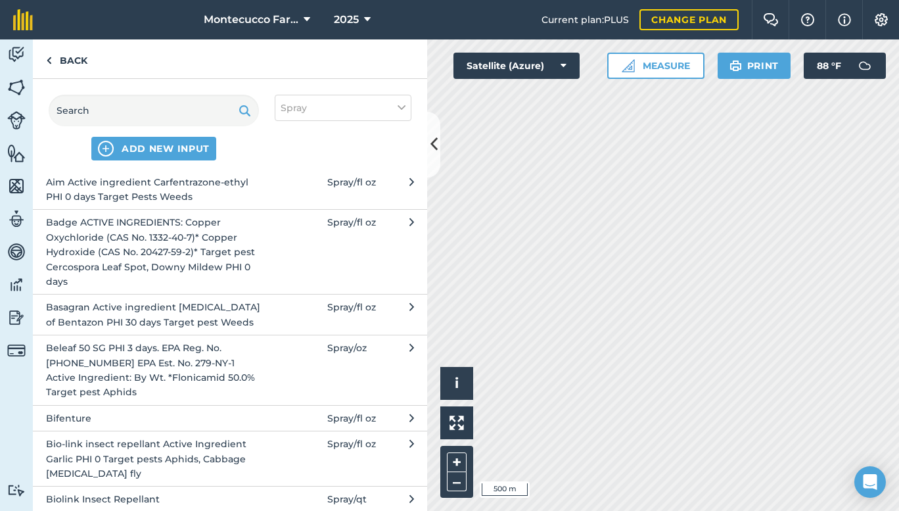
click at [310, 417] on button "Bifenture Spray / fl oz" at bounding box center [230, 418] width 394 height 26
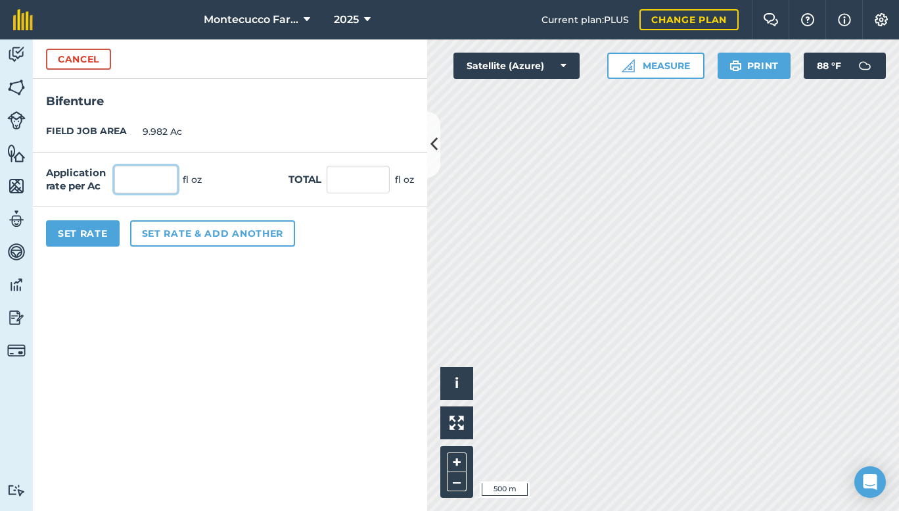
click at [151, 177] on input "text" at bounding box center [145, 180] width 63 height 28
type input "6"
type input "59.892"
click at [169, 235] on button "Set rate & add another" at bounding box center [212, 233] width 165 height 26
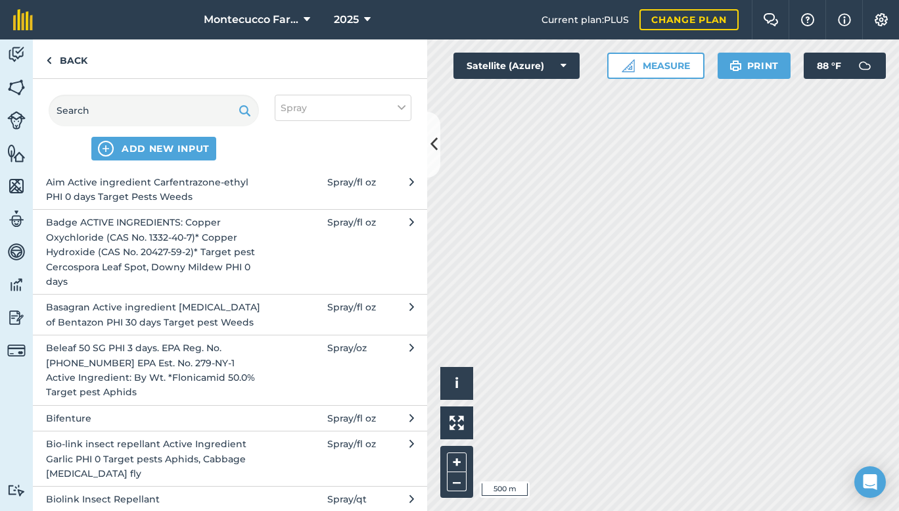
click at [325, 452] on button "Bio-link insect repellant Active Ingredient Garlic PHI 0 Target pests Aphids, C…" at bounding box center [230, 457] width 394 height 55
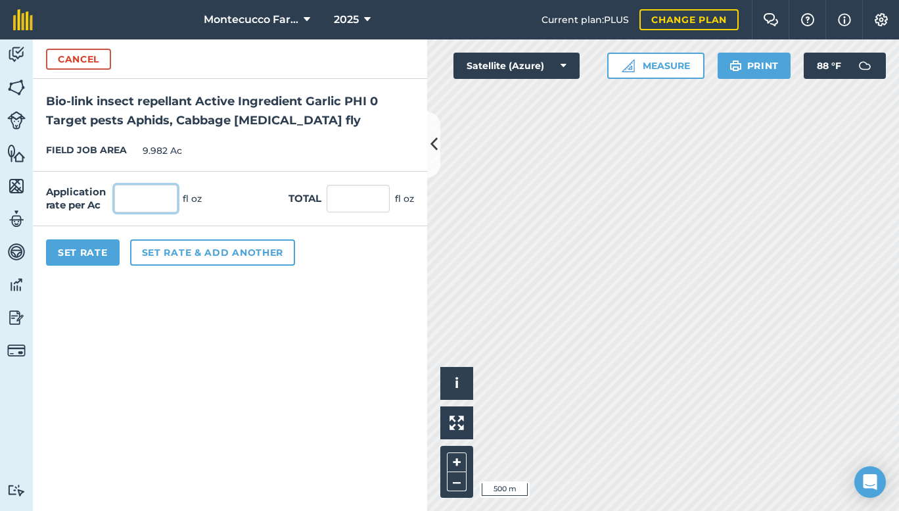
click at [138, 208] on input "text" at bounding box center [145, 199] width 63 height 28
type input "32"
type input "319.424"
click at [181, 256] on button "Set rate & add another" at bounding box center [212, 252] width 165 height 26
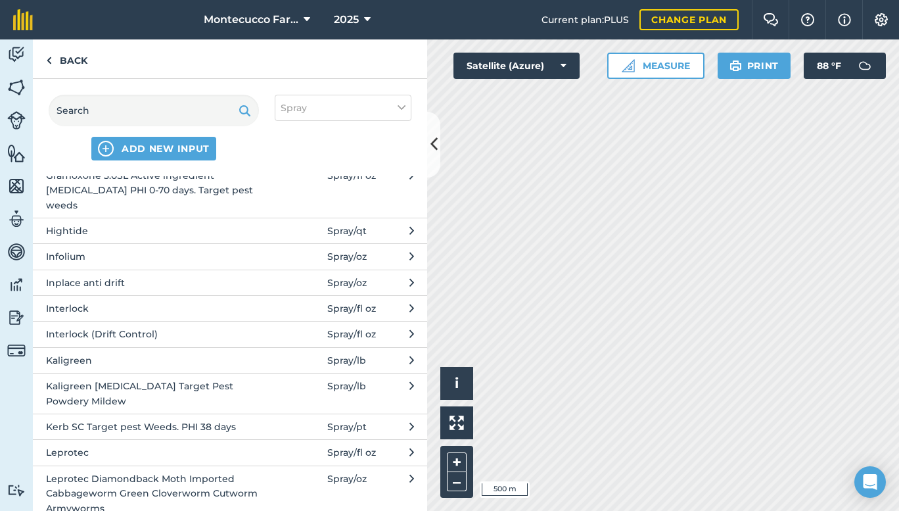
scroll to position [2048, 0]
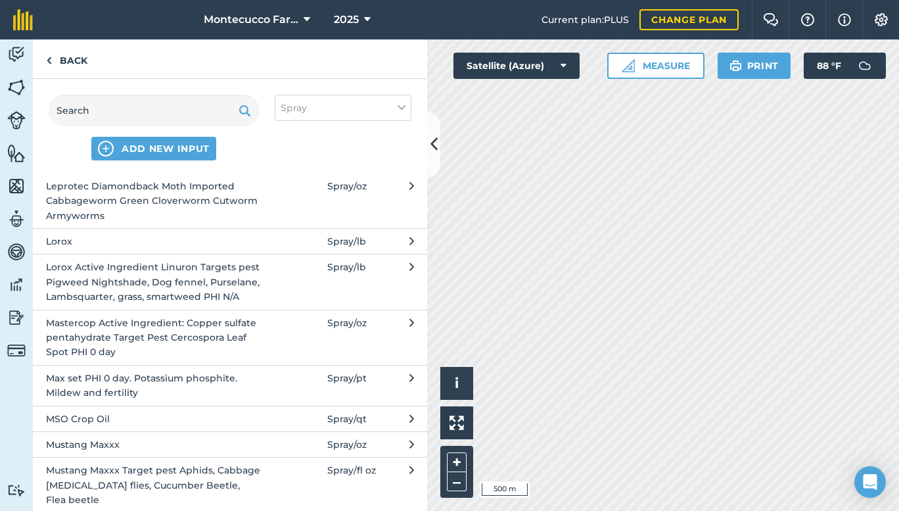
click at [269, 332] on button "Mastercop Active Ingredient: Copper sulfate pentahydrate Target Pest Cercospora…" at bounding box center [230, 336] width 394 height 55
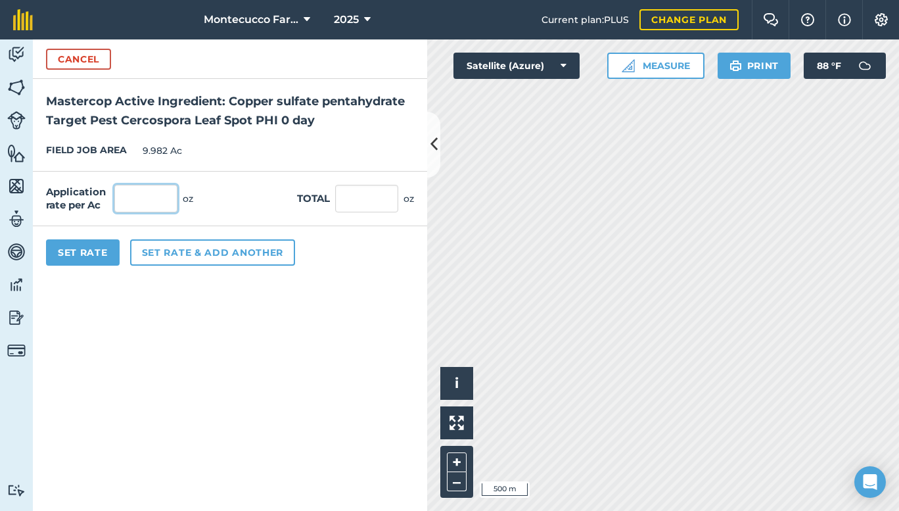
click at [122, 200] on input "text" at bounding box center [145, 199] width 63 height 28
type input "24"
type input "239.568"
click at [185, 256] on button "Set rate & add another" at bounding box center [212, 252] width 165 height 26
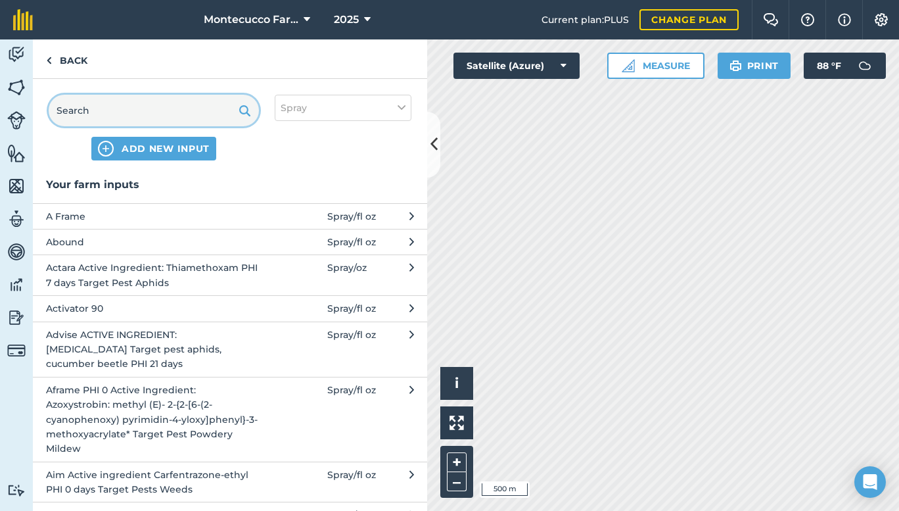
click at [173, 112] on input "text" at bounding box center [154, 111] width 210 height 32
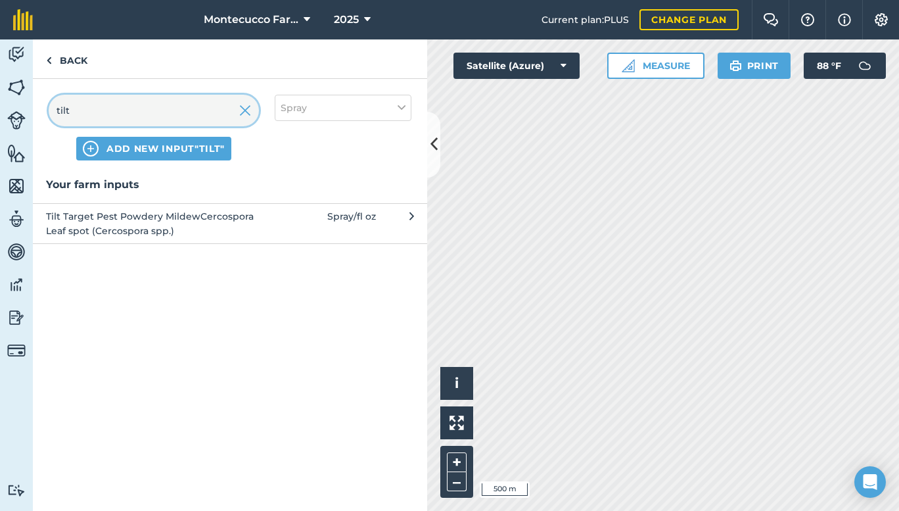
type input "tilt"
click at [125, 221] on span "Tilt Target Pest Powdery MildewCercospora Leaf spot (Cercospora spp.)" at bounding box center [153, 224] width 215 height 30
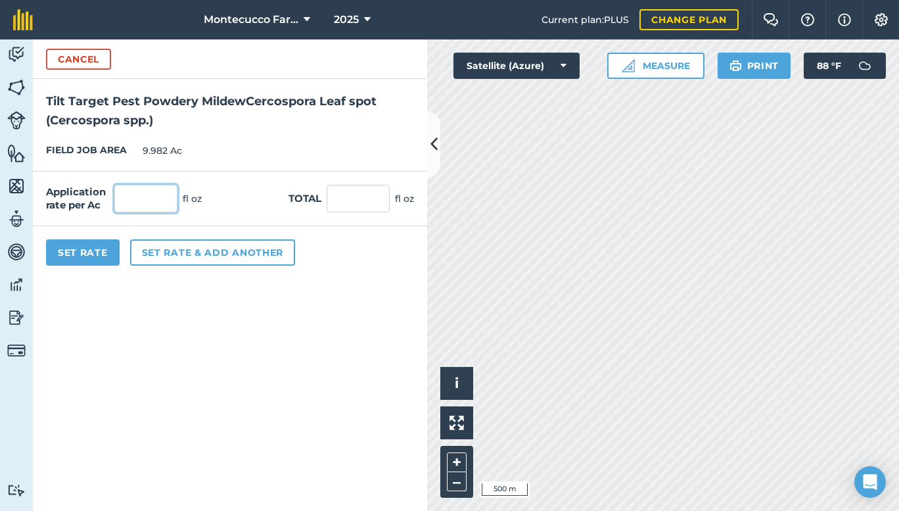
click at [154, 202] on input "text" at bounding box center [145, 199] width 63 height 28
type input "4"
type input "39.928"
click at [167, 256] on button "Set rate & add another" at bounding box center [212, 252] width 165 height 26
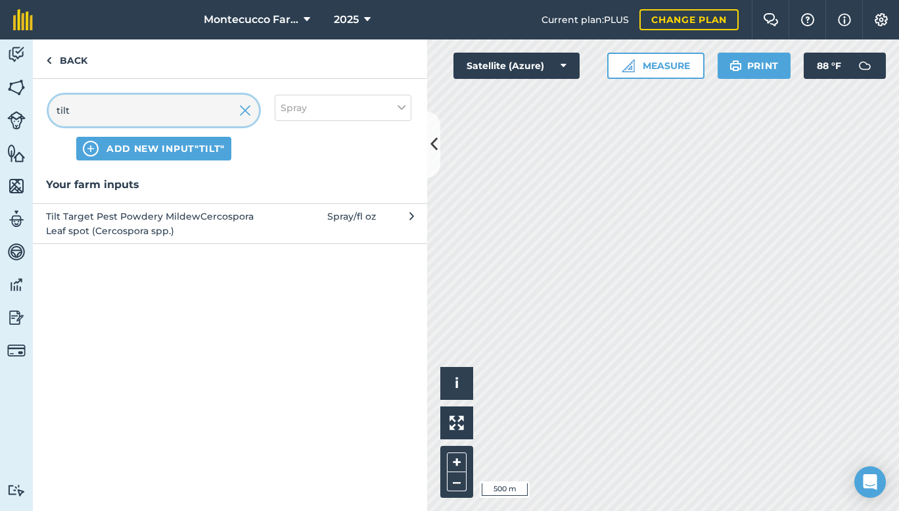
click at [115, 108] on input "tilt" at bounding box center [154, 111] width 210 height 32
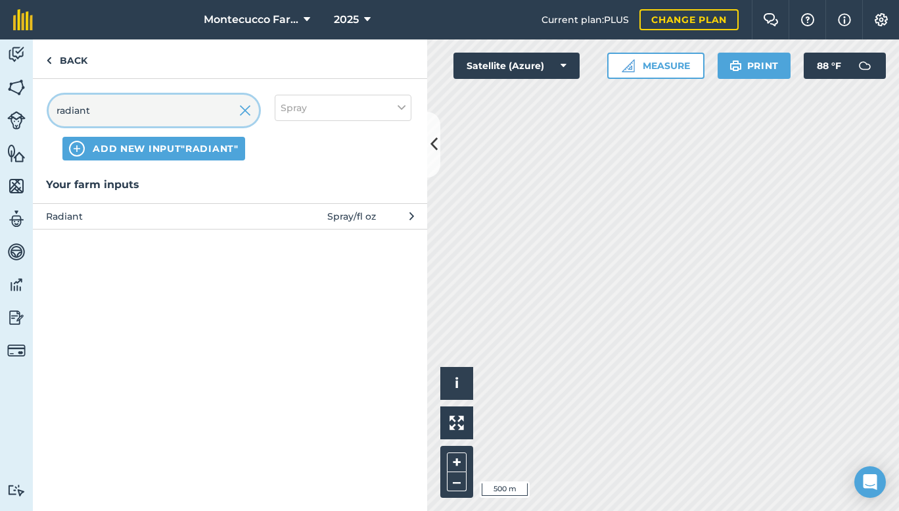
type input "radiant"
click at [143, 212] on span "Radiant" at bounding box center [153, 216] width 215 height 14
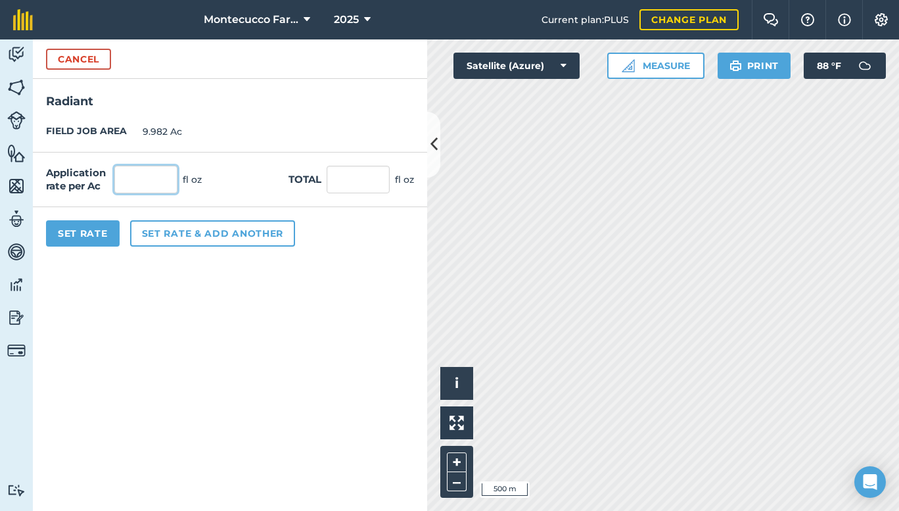
click at [152, 184] on input "text" at bounding box center [145, 180] width 63 height 28
type input "8"
type input "79.856"
click at [180, 232] on button "Set rate & add another" at bounding box center [212, 233] width 165 height 26
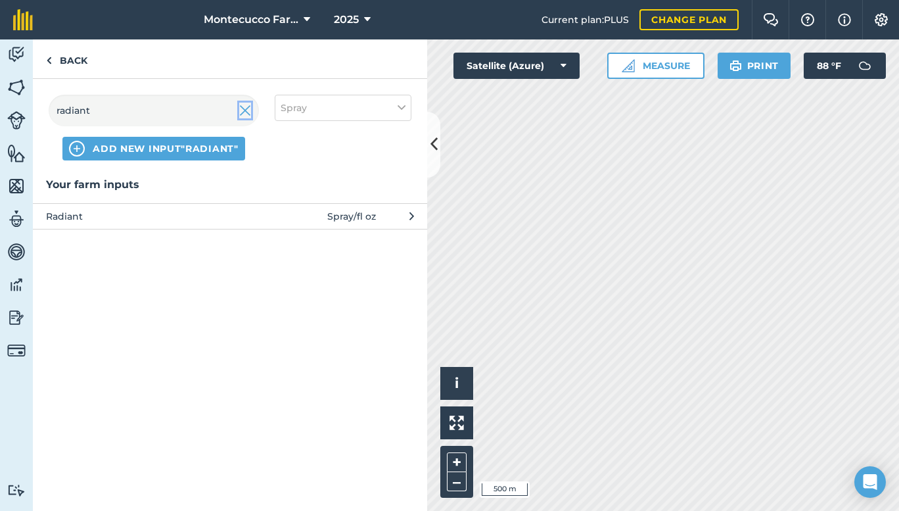
click at [243, 114] on img at bounding box center [245, 110] width 12 height 16
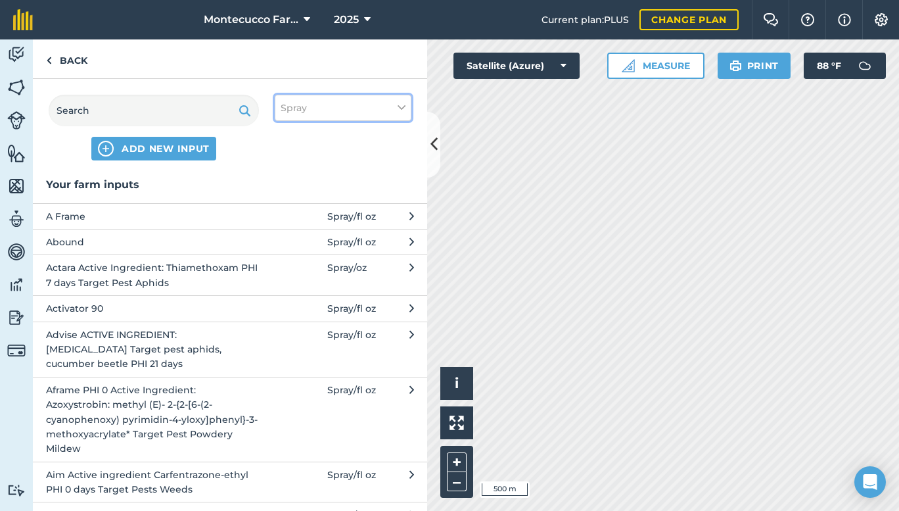
click at [315, 112] on button "Spray" at bounding box center [343, 108] width 137 height 26
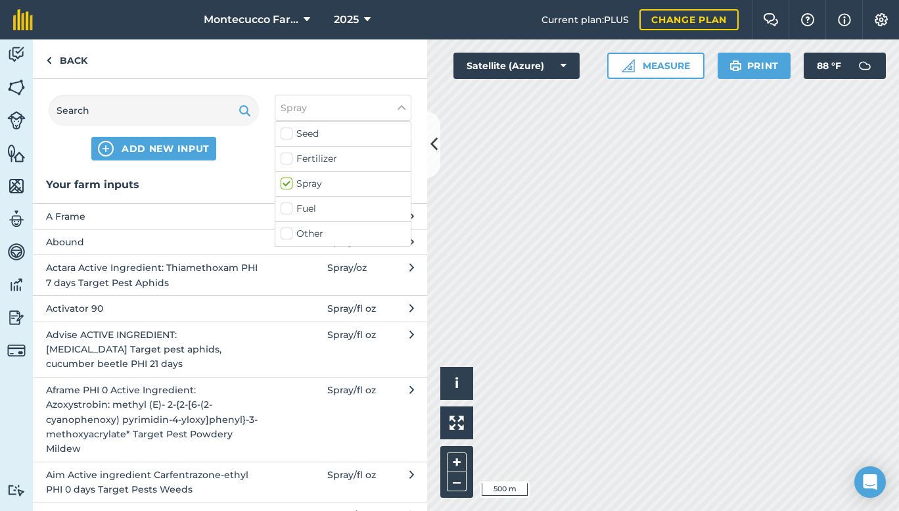
click at [286, 158] on label "Fertilizer" at bounding box center [343, 159] width 125 height 14
click at [286, 158] on input "Fertilizer" at bounding box center [285, 156] width 9 height 9
checkbox input "true"
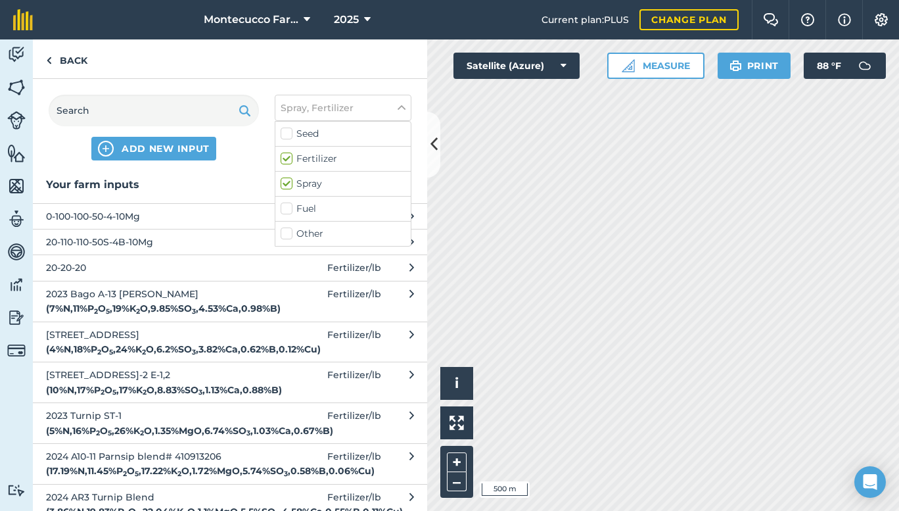
click at [287, 180] on label "Spray" at bounding box center [343, 184] width 125 height 14
click at [287, 180] on input "Spray" at bounding box center [285, 181] width 9 height 9
checkbox input "false"
click at [171, 111] on input "text" at bounding box center [154, 111] width 210 height 32
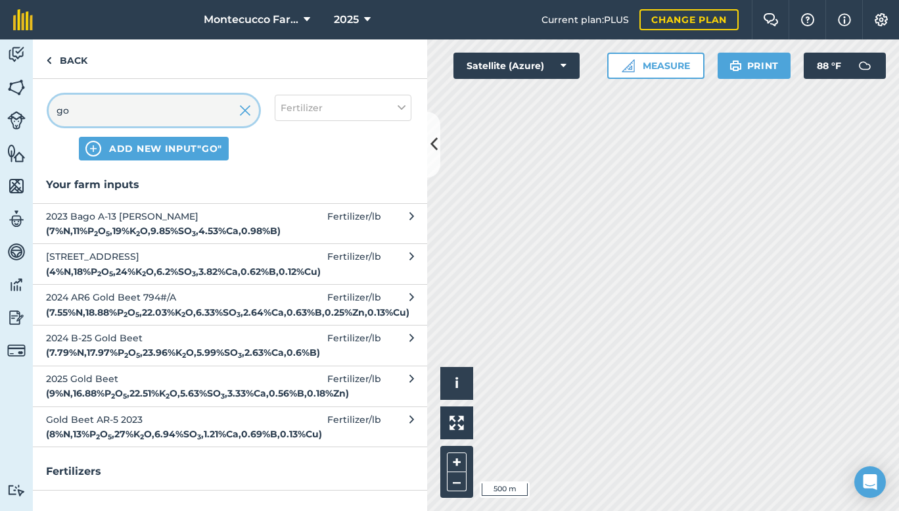
type input "g"
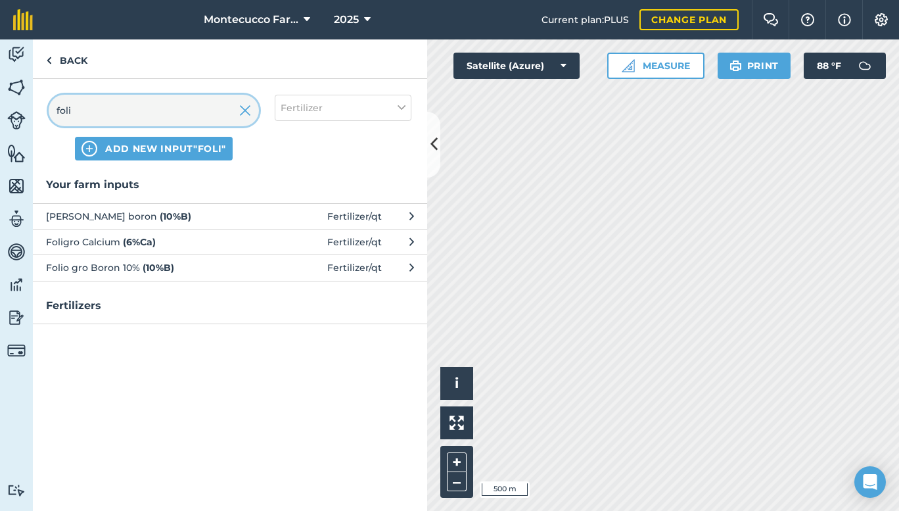
type input "foli"
click at [160, 216] on strong "( 10 % B )" at bounding box center [176, 216] width 32 height 12
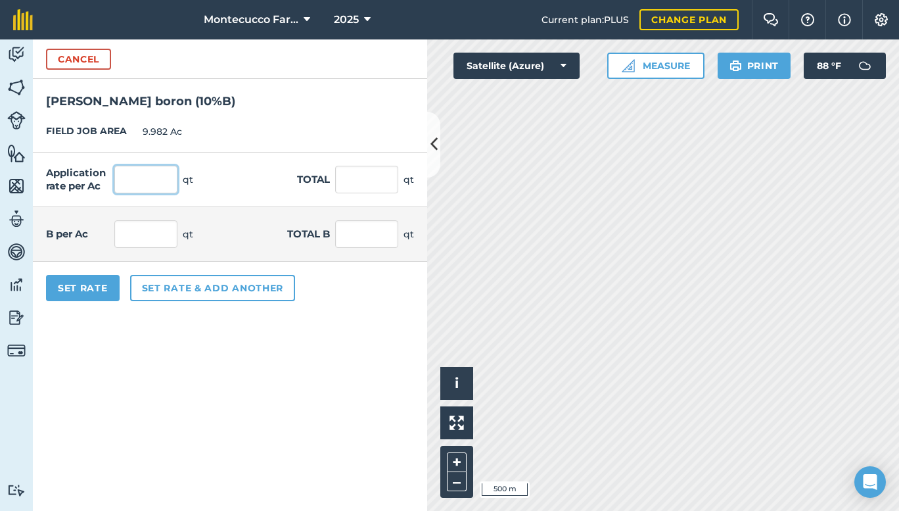
click at [137, 173] on input "text" at bounding box center [145, 180] width 63 height 28
type input "1"
type input "9.982"
type input "0.1"
type input "0.998"
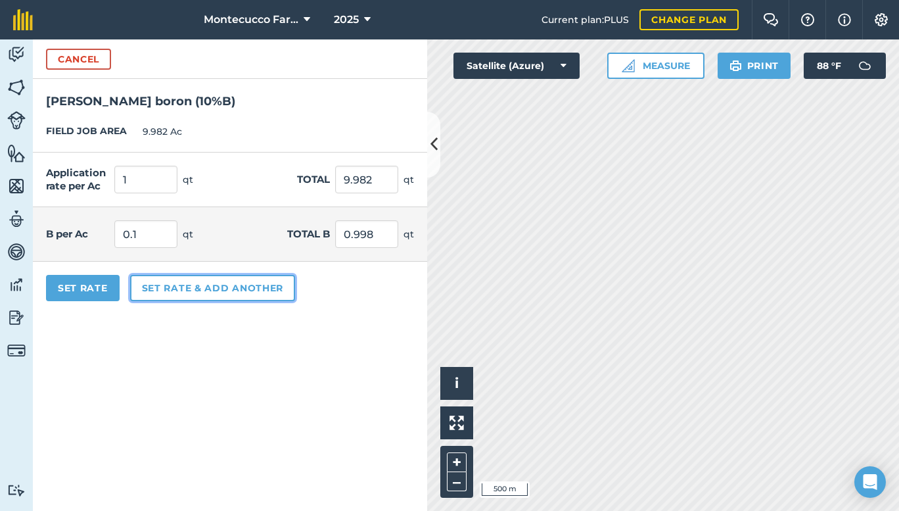
click at [181, 292] on button "Set rate & add another" at bounding box center [212, 288] width 165 height 26
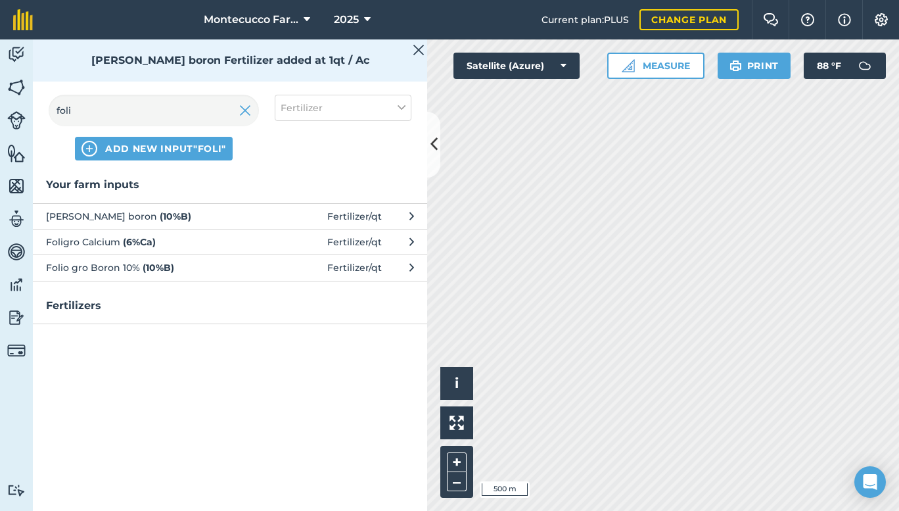
click at [154, 238] on strong "( 6 % Ca )" at bounding box center [139, 242] width 33 height 12
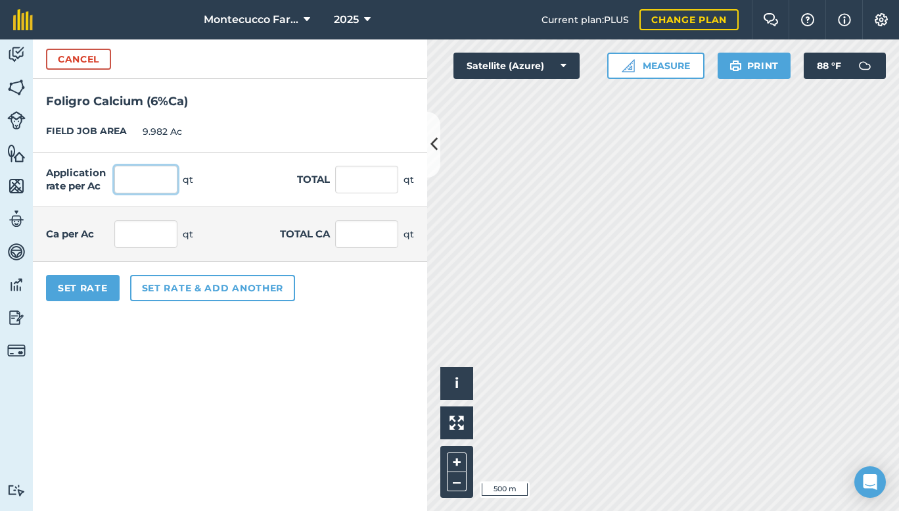
click at [145, 175] on input "text" at bounding box center [145, 180] width 63 height 28
type input "1"
type input "9.982"
type input "0.06"
type input "0.599"
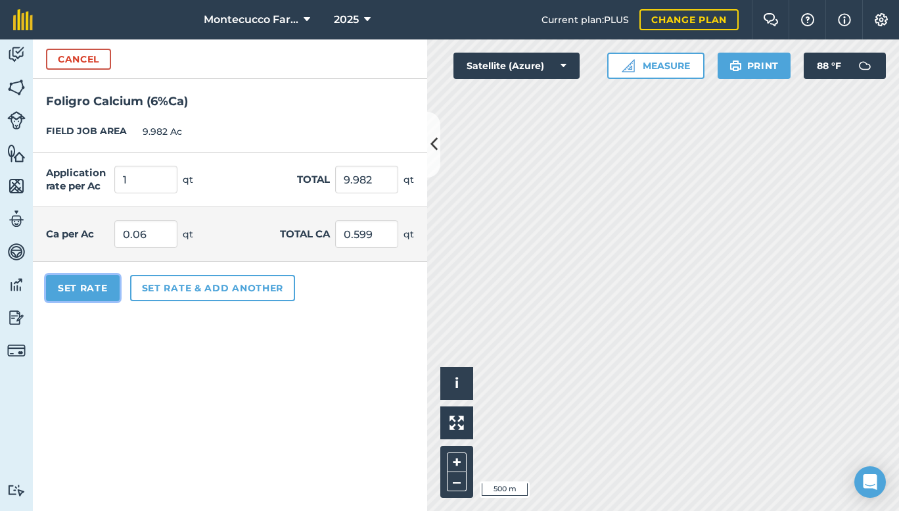
click at [102, 292] on button "Set Rate" at bounding box center [83, 288] width 74 height 26
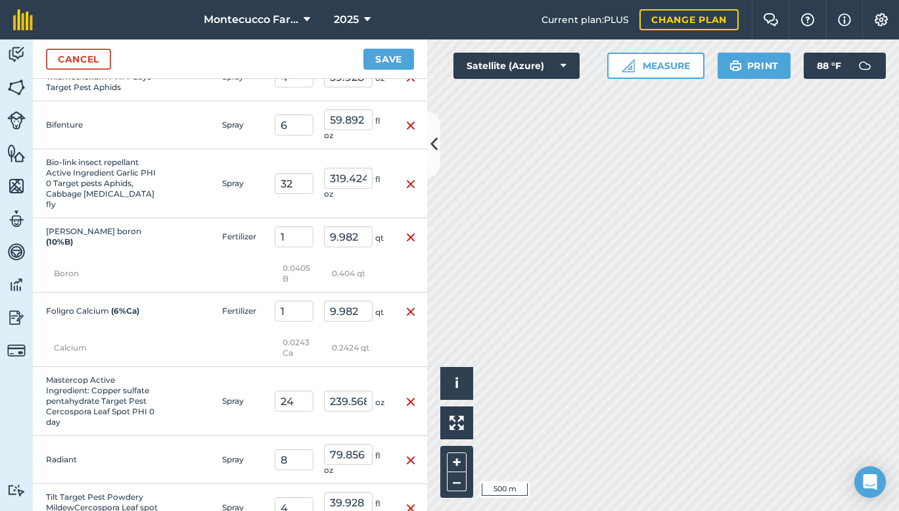
scroll to position [598, 0]
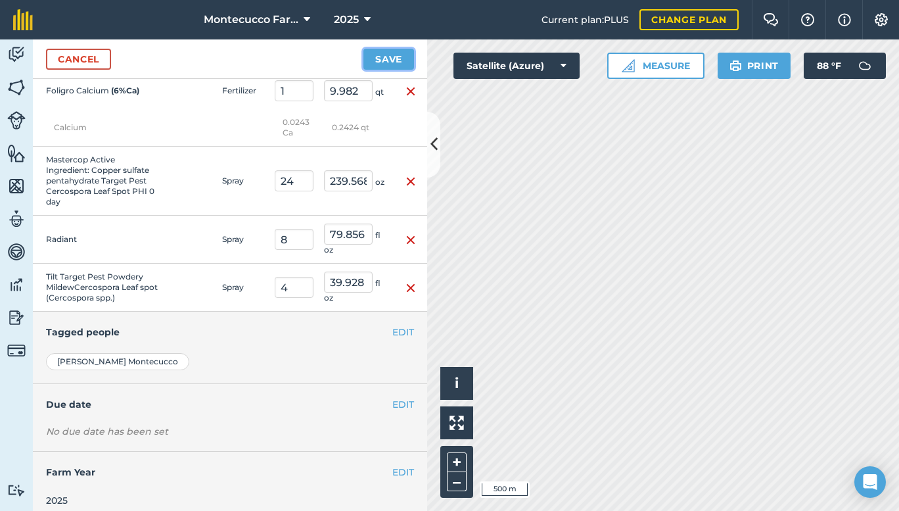
click at [394, 60] on button "Save" at bounding box center [388, 59] width 51 height 21
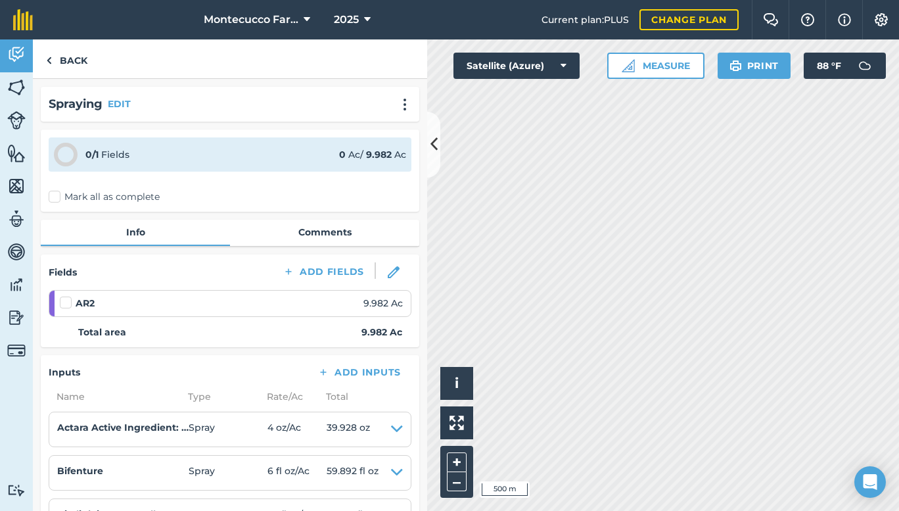
click at [56, 196] on label "Mark all as complete" at bounding box center [104, 197] width 111 height 14
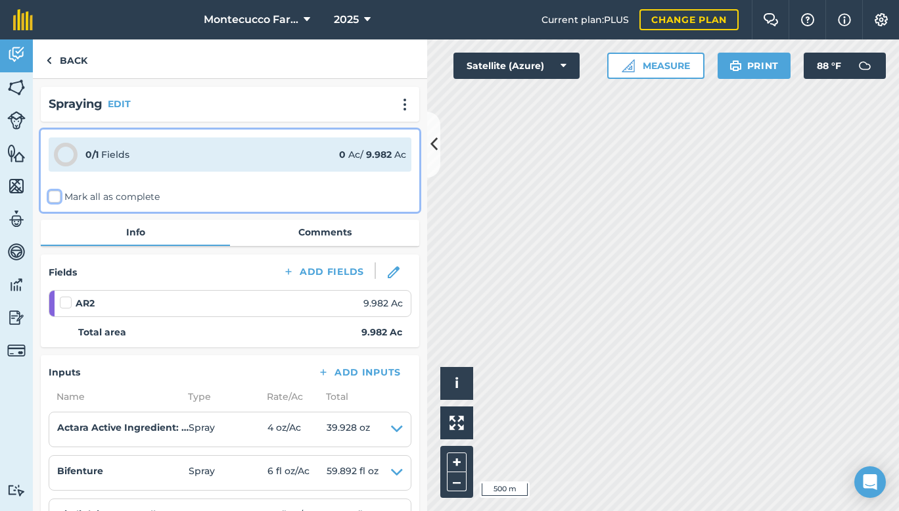
click at [56, 196] on input "Mark all as complete" at bounding box center [53, 194] width 9 height 9
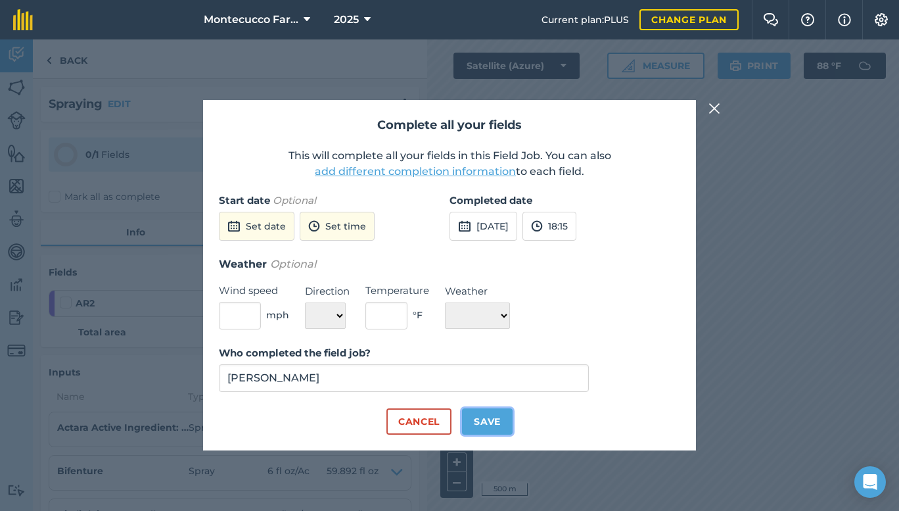
click at [480, 414] on button "Save" at bounding box center [487, 421] width 51 height 26
checkbox input "true"
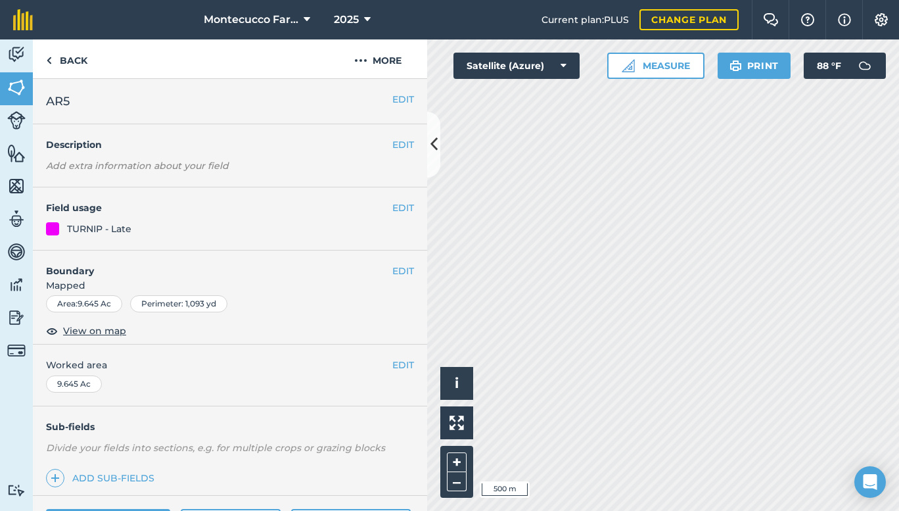
scroll to position [145, 0]
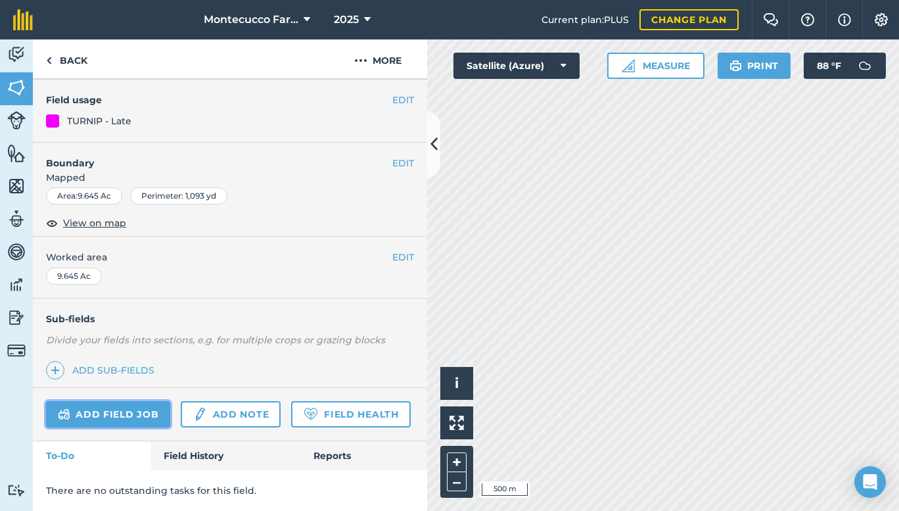
click at [138, 401] on link "Add field job" at bounding box center [108, 414] width 124 height 26
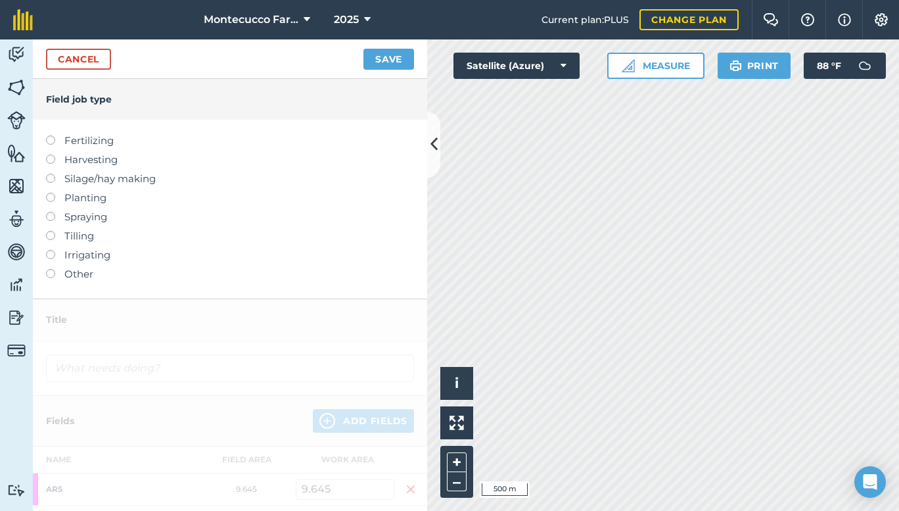
click at [49, 212] on label at bounding box center [55, 212] width 18 height 0
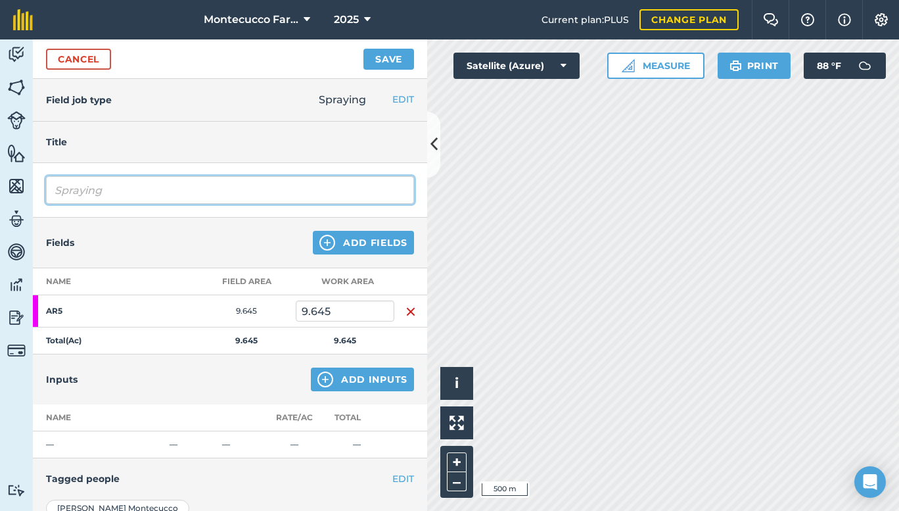
click at [137, 200] on input "Spraying" at bounding box center [230, 190] width 368 height 28
type input "Spraying [DEMOGRAPHIC_DATA][PERSON_NAME] [PERSON_NAME]"
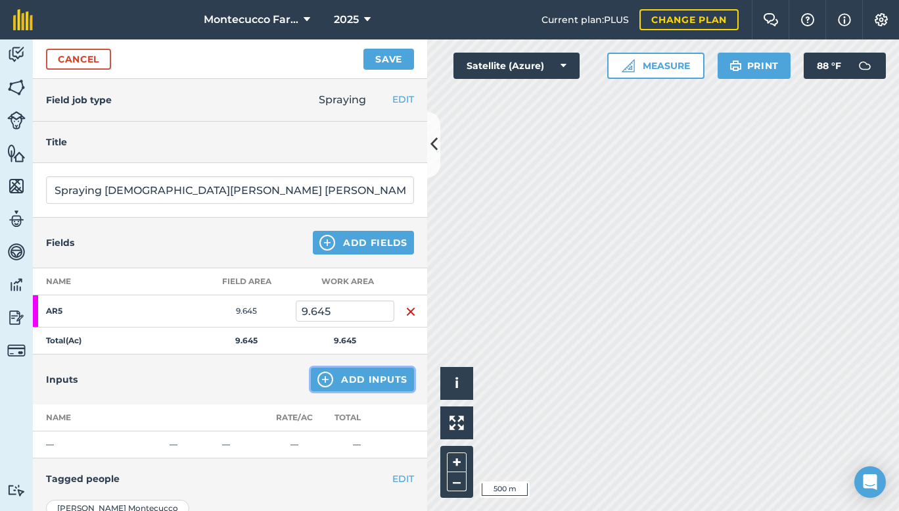
click at [352, 376] on button "Add Inputs" at bounding box center [362, 379] width 103 height 24
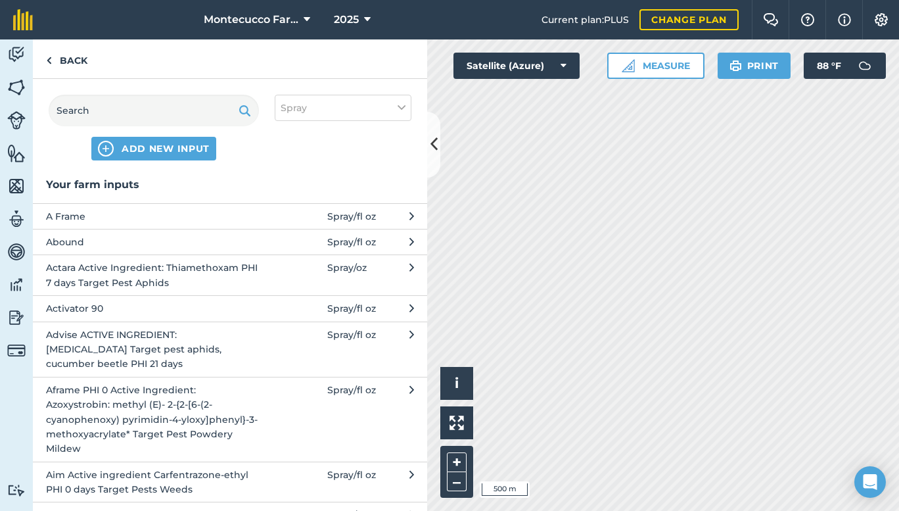
click at [250, 269] on span "Actara Active Ingredient: Thiamethoxam PHI 7 days Target Pest Aphids" at bounding box center [153, 275] width 215 height 30
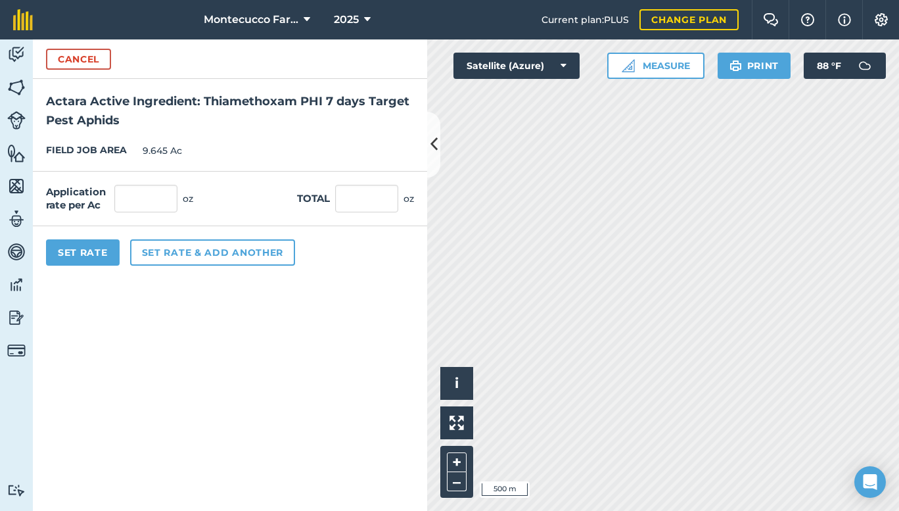
click at [250, 272] on div "Set Rate Set rate & add another" at bounding box center [230, 252] width 394 height 53
click at [158, 206] on input "text" at bounding box center [145, 199] width 63 height 28
type input "4"
type input "38.58"
click at [166, 258] on button "Set rate & add another" at bounding box center [212, 252] width 165 height 26
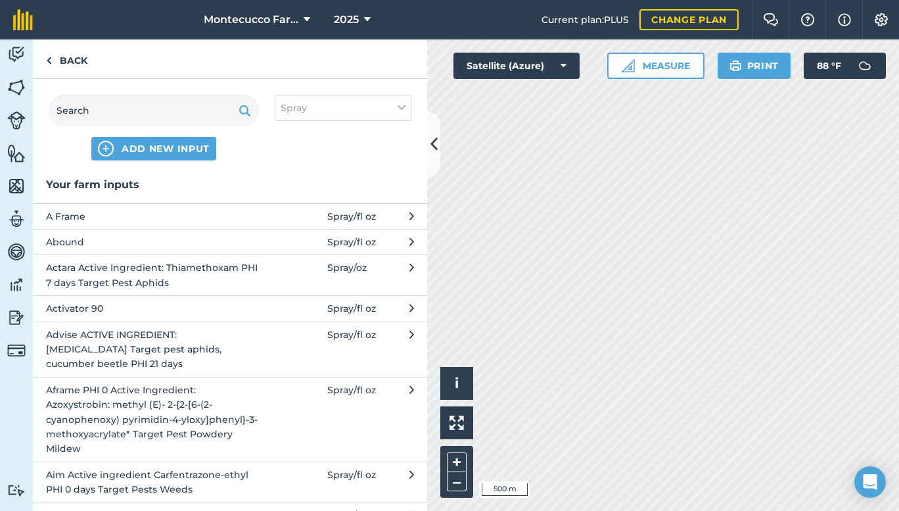
scroll to position [292, 0]
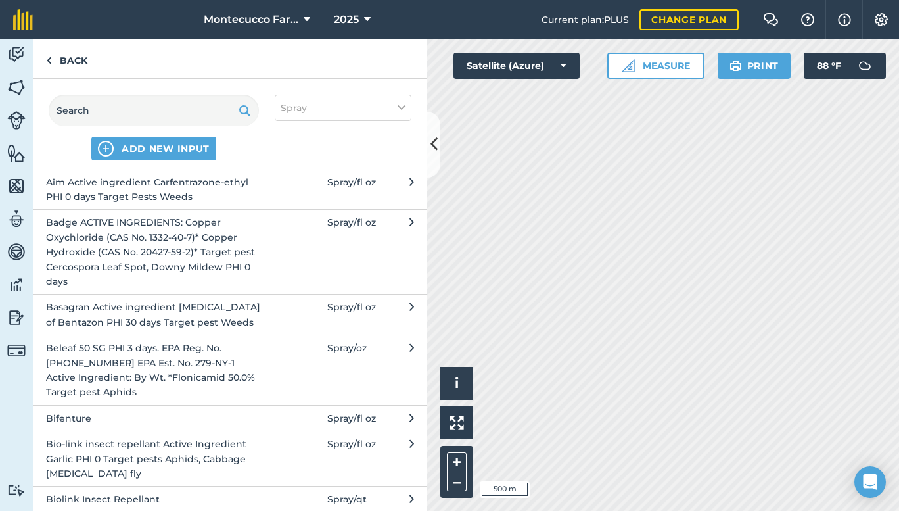
click at [179, 425] on button "Bifenture Spray / fl oz" at bounding box center [230, 418] width 394 height 26
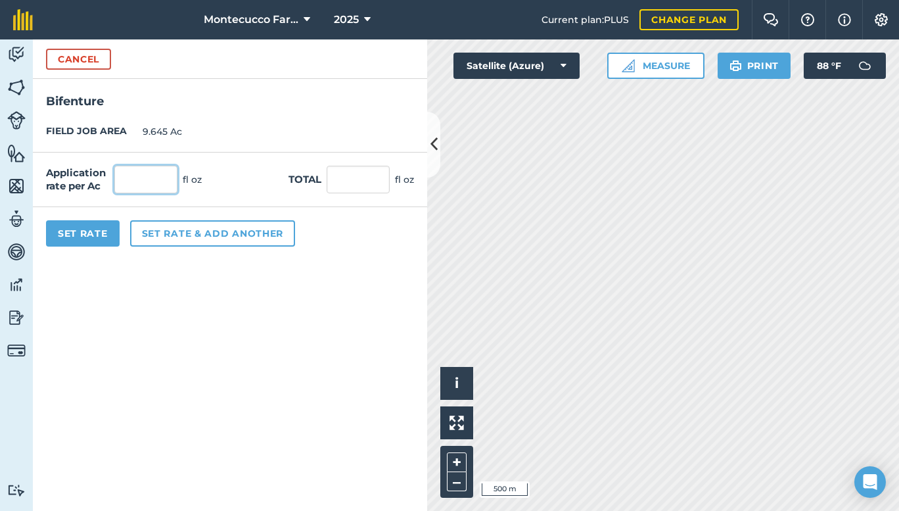
click at [130, 179] on input "text" at bounding box center [145, 180] width 63 height 28
type input "6"
type input "57.87"
click at [164, 231] on button "Set rate & add another" at bounding box center [212, 233] width 165 height 26
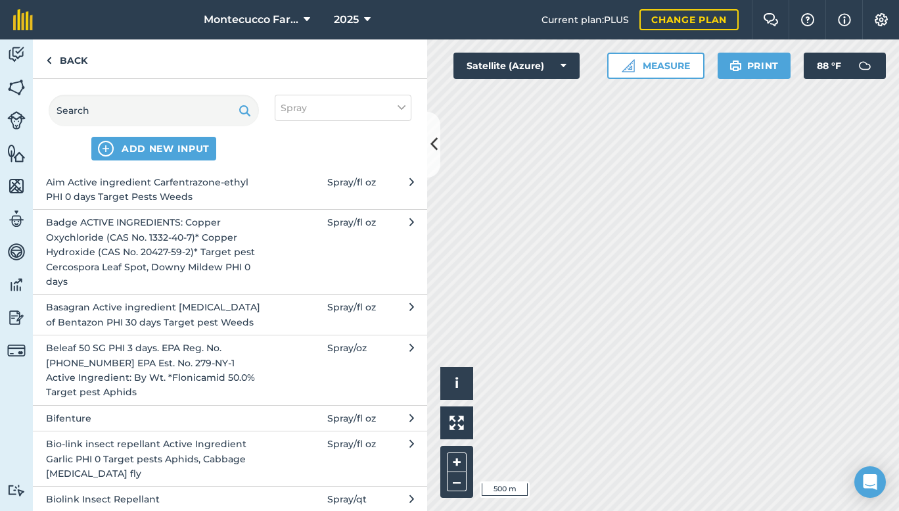
click at [173, 461] on span "Bio-link insect repellant Active Ingredient Garlic PHI 0 Target pests Aphids, C…" at bounding box center [153, 458] width 215 height 44
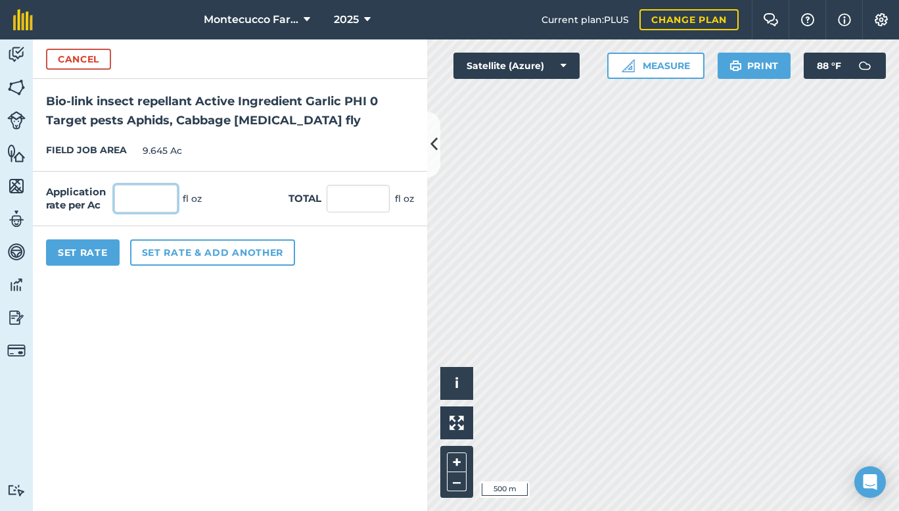
click at [135, 195] on input "text" at bounding box center [145, 199] width 63 height 28
type input "32"
type input "308.64"
click at [175, 248] on button "Set rate & add another" at bounding box center [212, 252] width 165 height 26
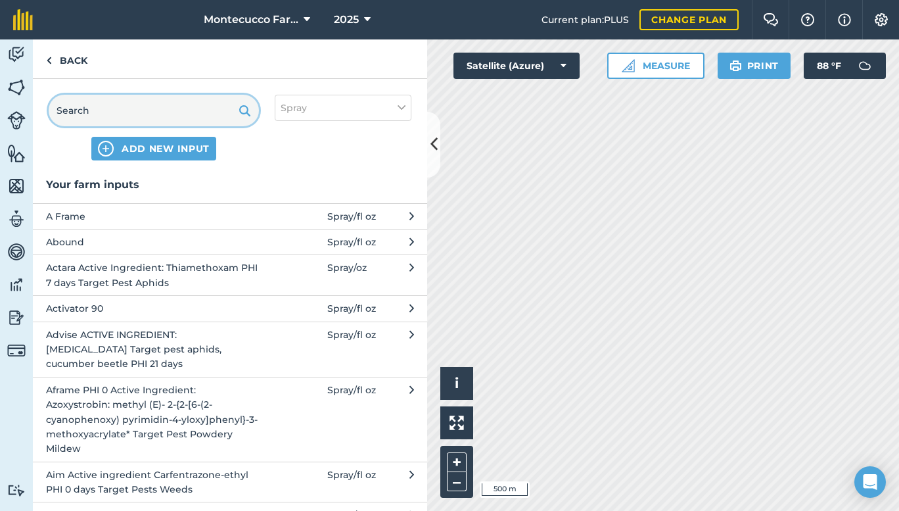
click at [129, 118] on input "text" at bounding box center [154, 111] width 210 height 32
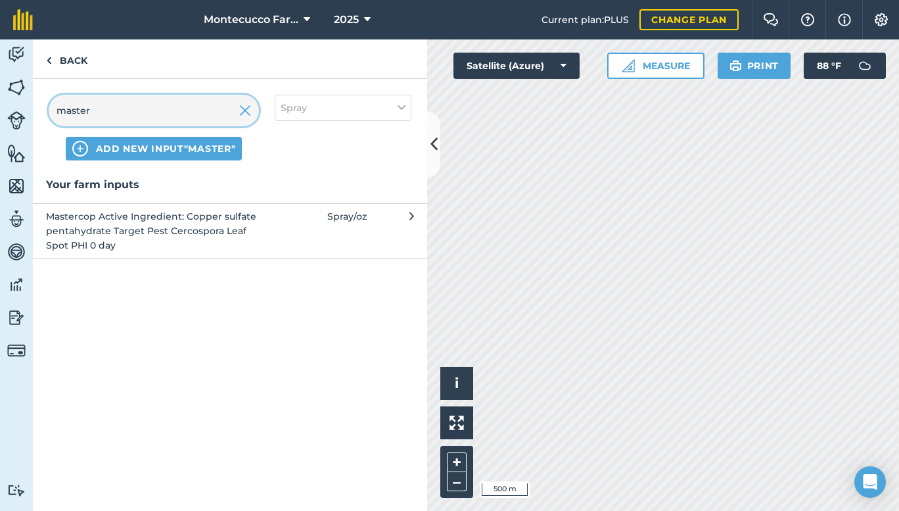
type input "master"
click at [148, 225] on span "Mastercop Active Ingredient: Copper sulfate pentahydrate Target Pest Cercospora…" at bounding box center [153, 231] width 215 height 44
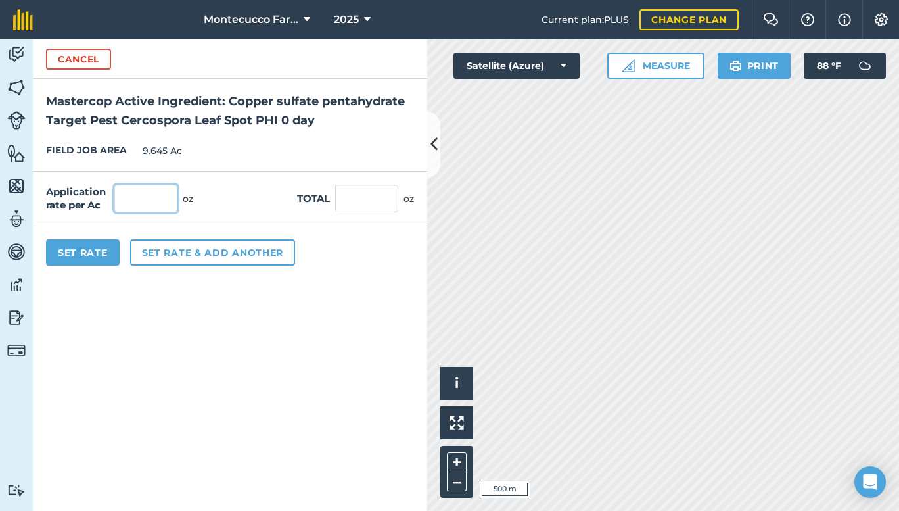
click at [148, 204] on input "text" at bounding box center [145, 199] width 63 height 28
type input "24"
type input "231.48"
click at [156, 251] on button "Set rate & add another" at bounding box center [212, 252] width 165 height 26
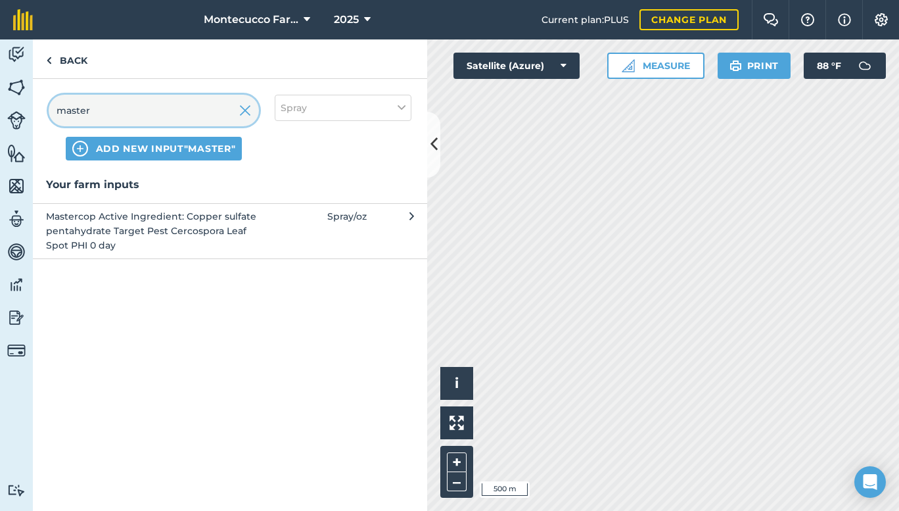
click at [154, 111] on input "master" at bounding box center [154, 111] width 210 height 32
type input "tilt"
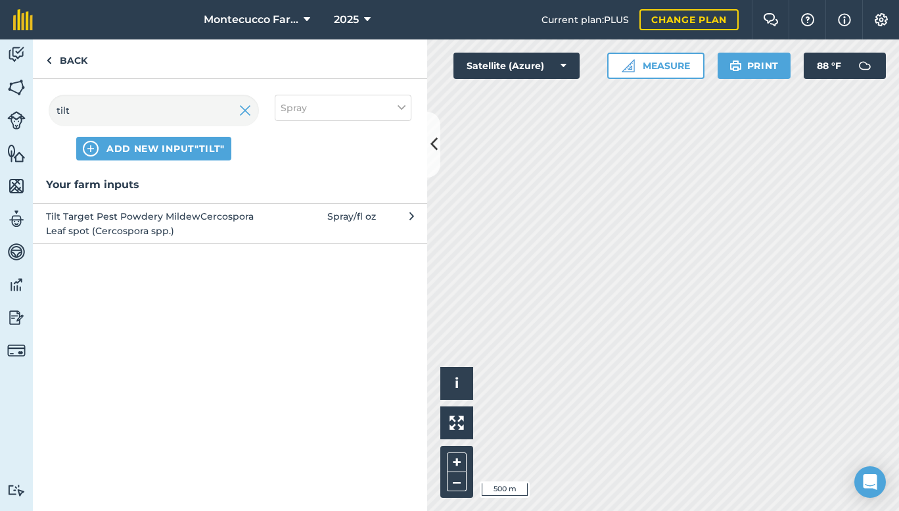
click at [156, 231] on span "Tilt Target Pest Powdery MildewCercospora Leaf spot (Cercospora spp.)" at bounding box center [153, 224] width 215 height 30
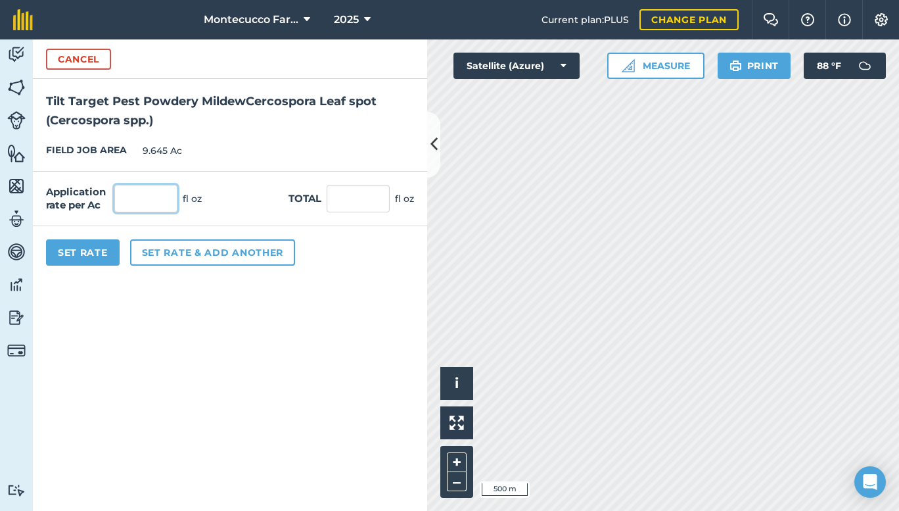
click at [140, 198] on input "text" at bounding box center [145, 199] width 63 height 28
type input "4"
type input "38.58"
click at [152, 252] on button "Set rate & add another" at bounding box center [212, 252] width 165 height 26
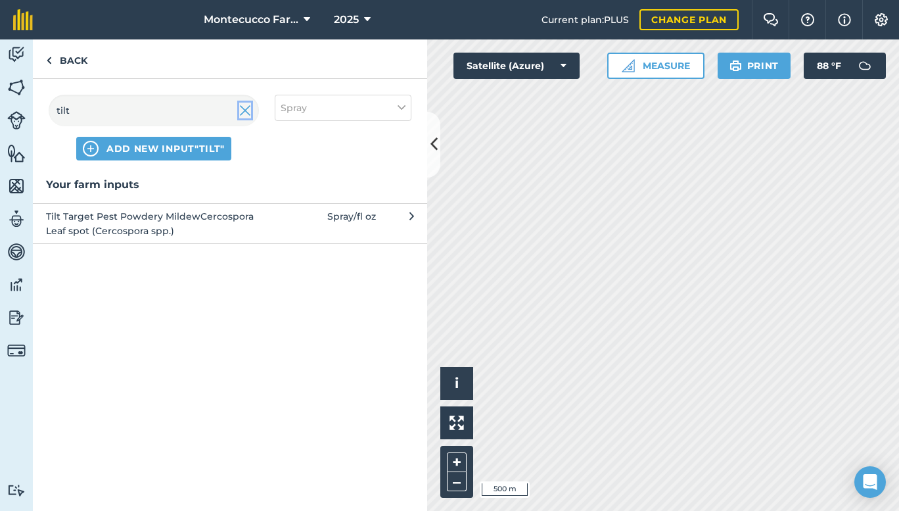
click at [243, 110] on img at bounding box center [245, 110] width 12 height 16
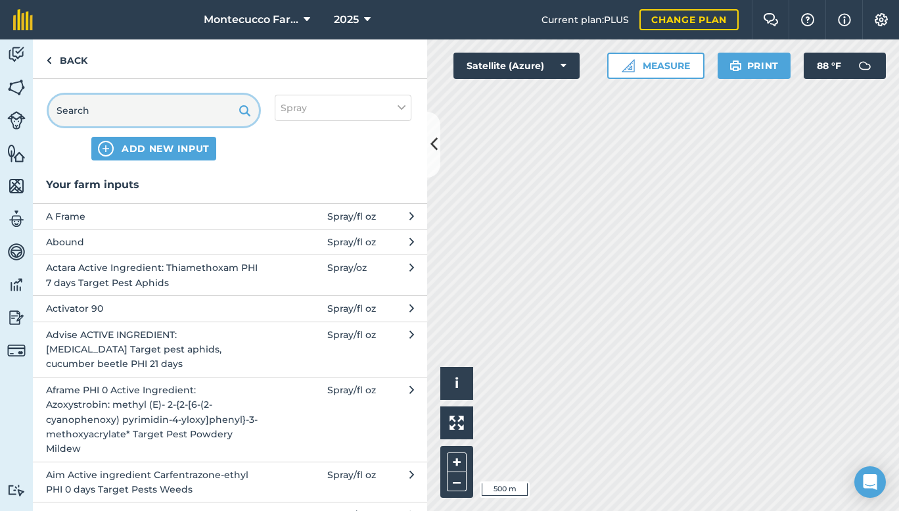
click at [235, 114] on input "text" at bounding box center [154, 111] width 210 height 32
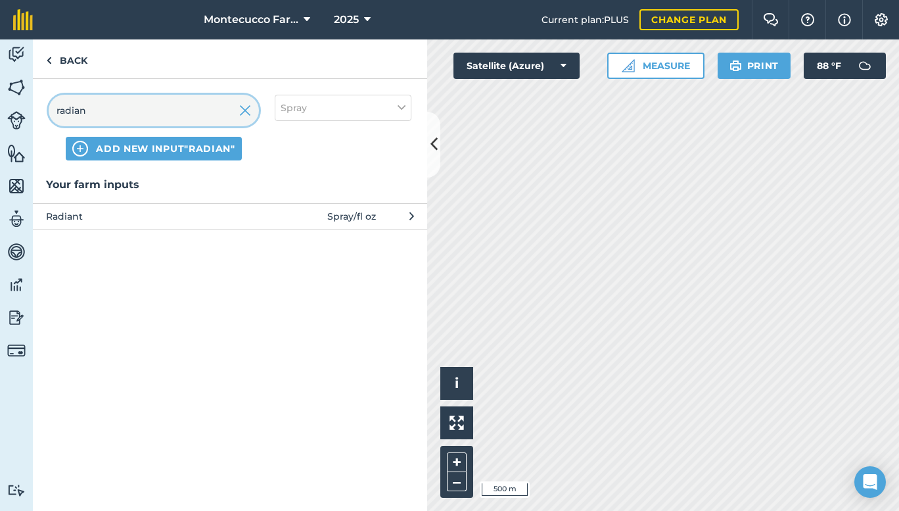
type input "radian"
click at [230, 220] on span "Radiant" at bounding box center [153, 216] width 215 height 14
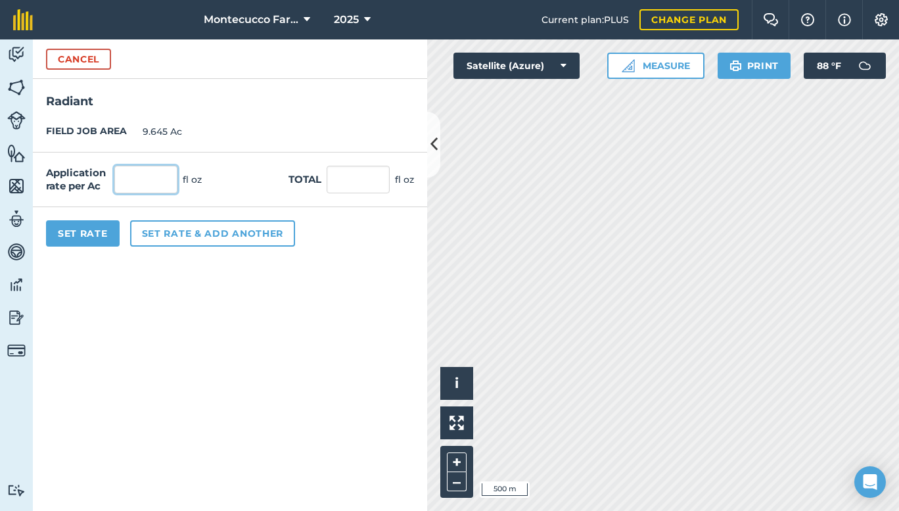
click at [139, 179] on input "text" at bounding box center [145, 180] width 63 height 28
type input "8"
type input "77.16"
click at [81, 231] on button "Set Rate" at bounding box center [83, 233] width 74 height 26
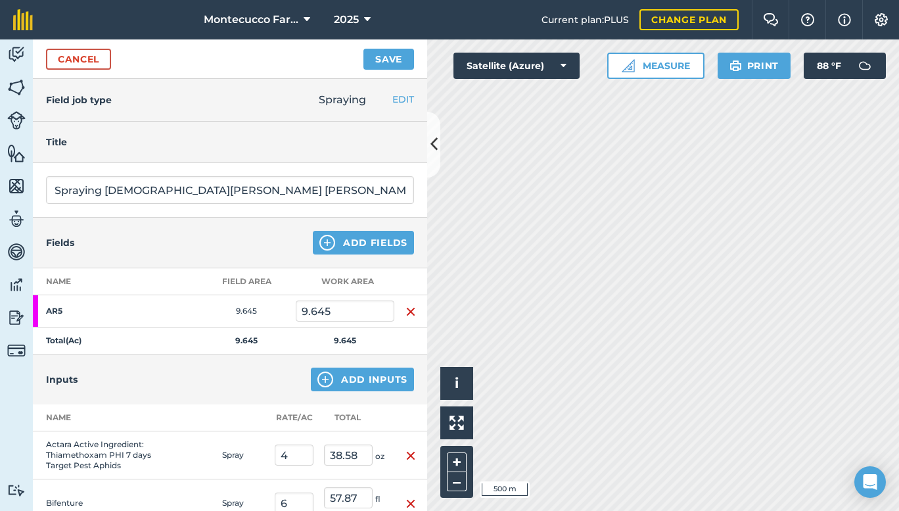
scroll to position [378, 0]
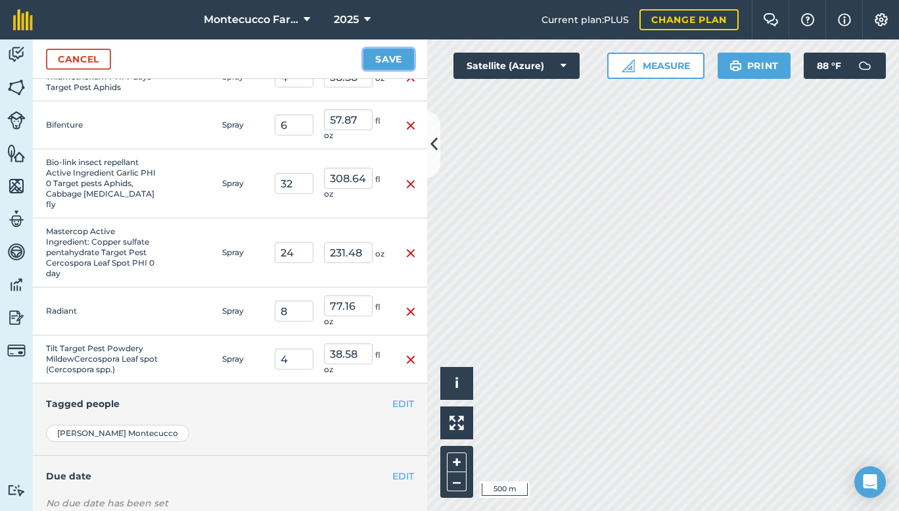
click at [383, 62] on button "Save" at bounding box center [388, 59] width 51 height 21
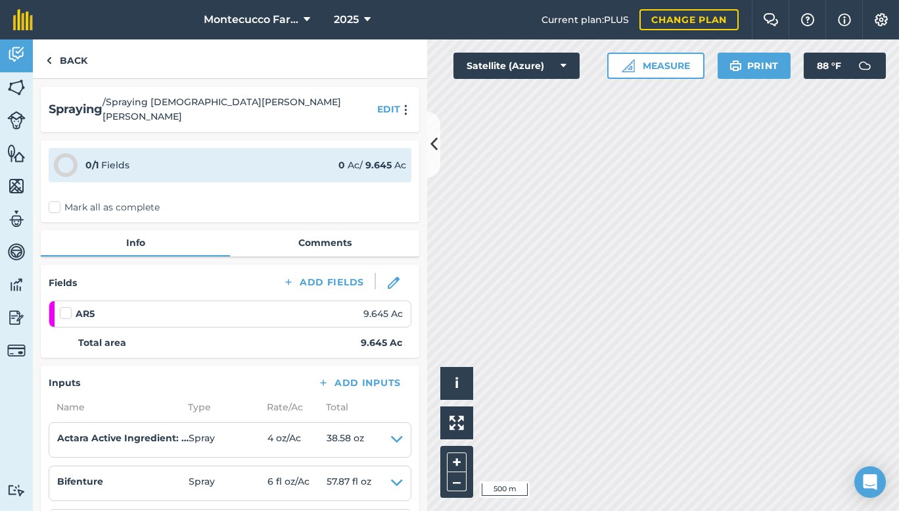
click at [54, 200] on label "Mark all as complete" at bounding box center [104, 207] width 111 height 14
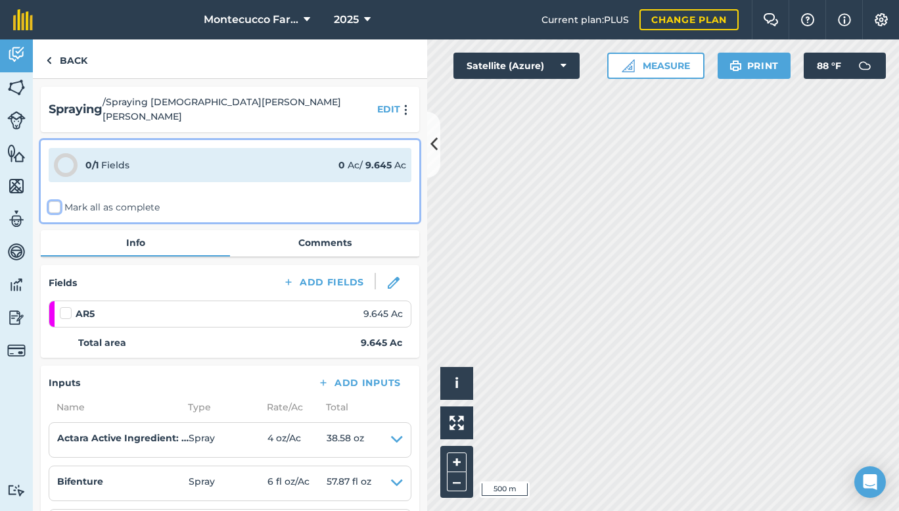
click at [54, 200] on input "Mark all as complete" at bounding box center [53, 204] width 9 height 9
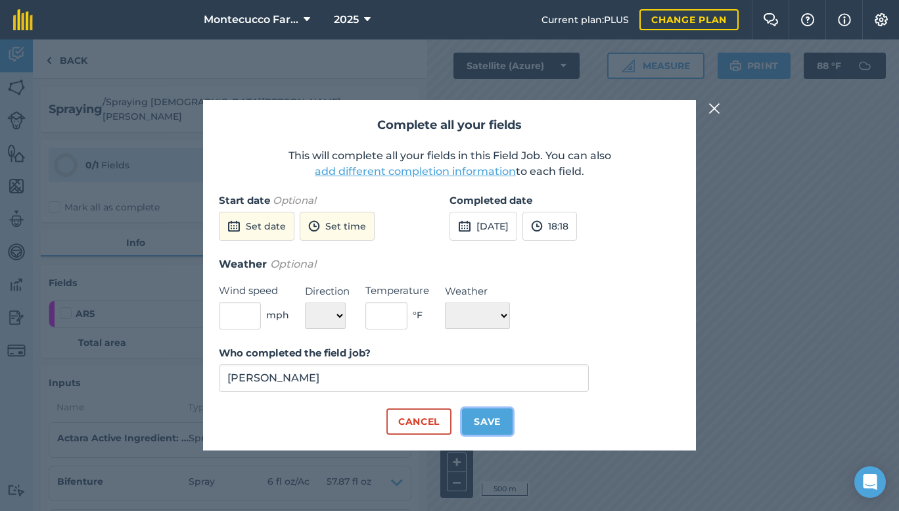
click at [478, 418] on button "Save" at bounding box center [487, 421] width 51 height 26
checkbox input "true"
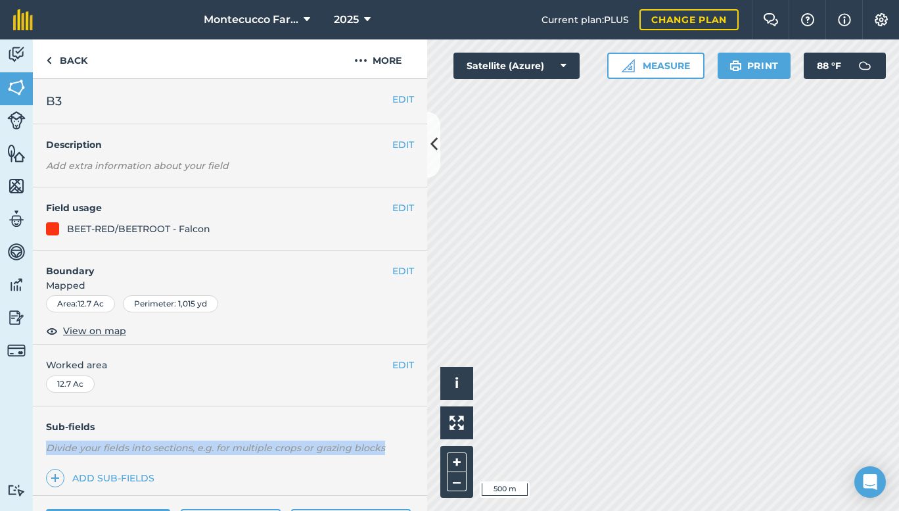
drag, startPoint x: 380, startPoint y: 416, endPoint x: 418, endPoint y: 435, distance: 42.0
click at [418, 435] on div "EDIT B3 EDIT Description Add extra information about your field EDIT Field usag…" at bounding box center [230, 295] width 394 height 432
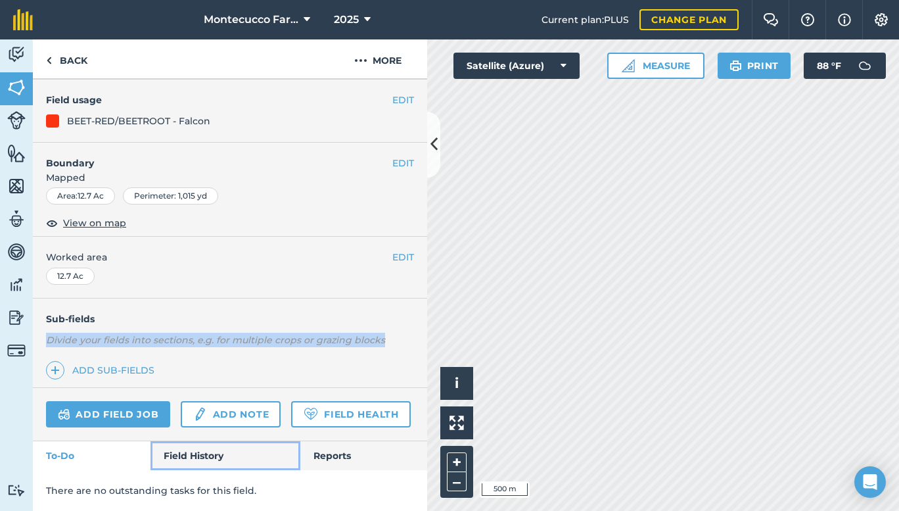
click at [208, 451] on link "Field History" at bounding box center [224, 455] width 149 height 29
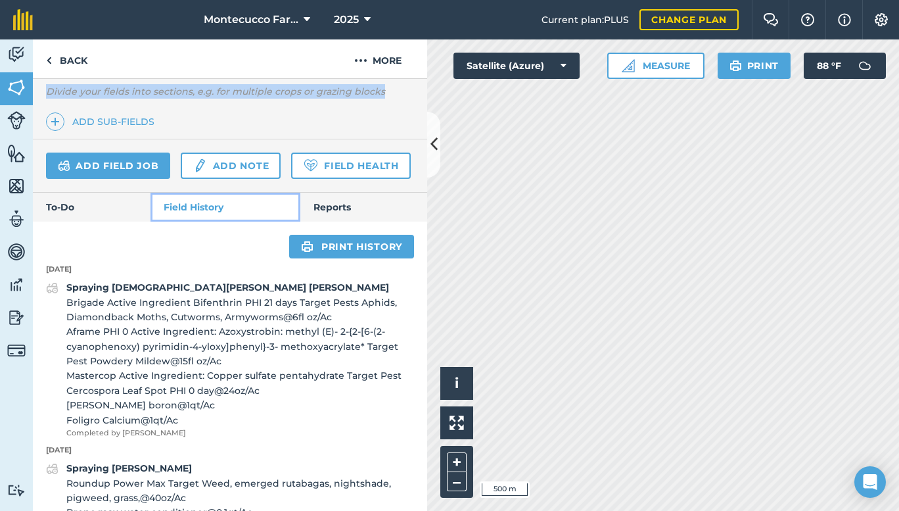
scroll to position [355, 0]
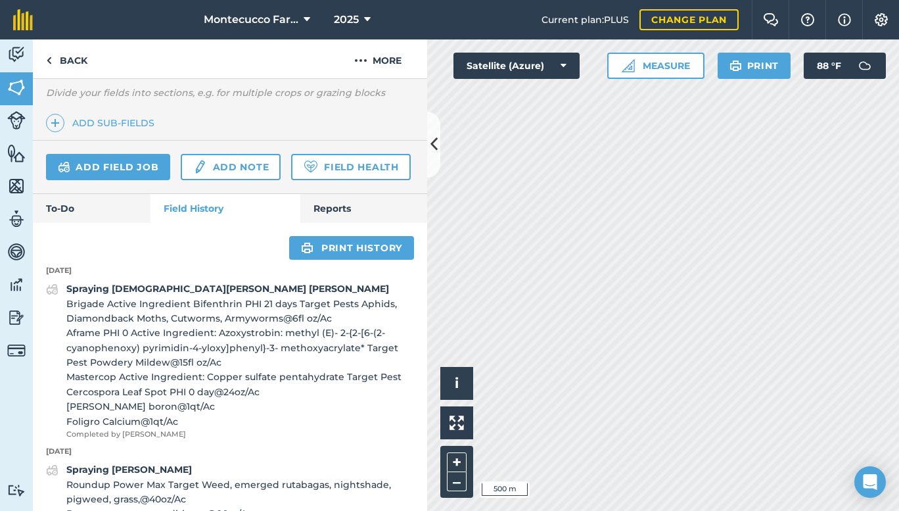
click at [328, 123] on div "Sub-fields Divide your fields into sections, e.g. for multiple crops or grazing…" at bounding box center [230, 95] width 394 height 89
click at [131, 161] on link "Add field job" at bounding box center [108, 167] width 124 height 26
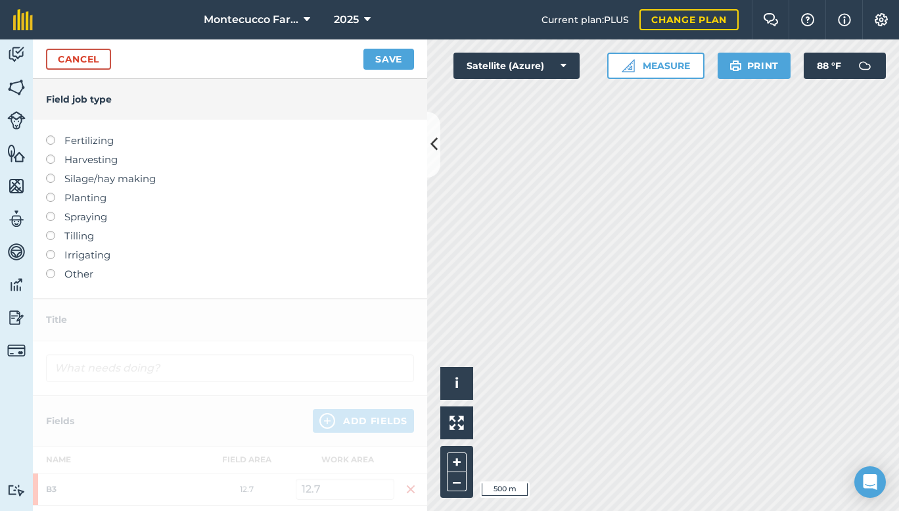
click at [52, 135] on label at bounding box center [55, 135] width 18 height 0
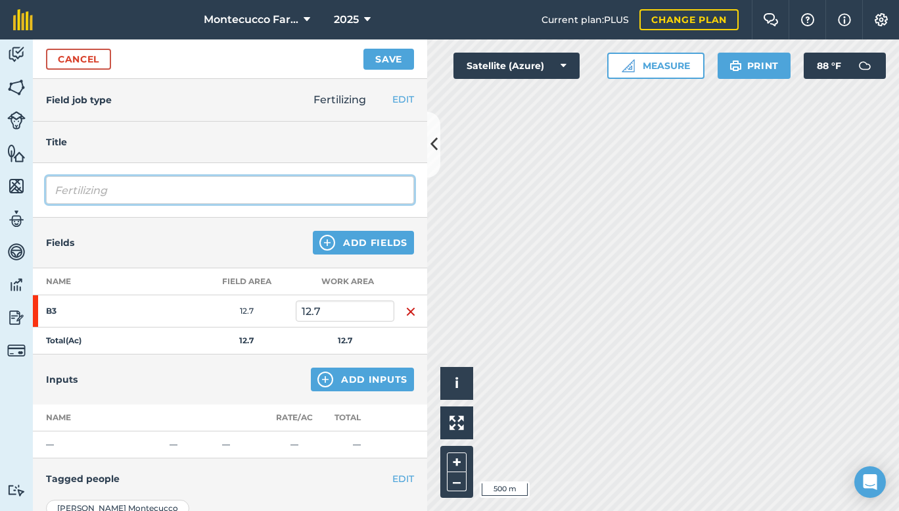
click at [166, 191] on input "Fertilizing" at bounding box center [230, 190] width 368 height 28
type input "Fertilizing [PERSON_NAME]"
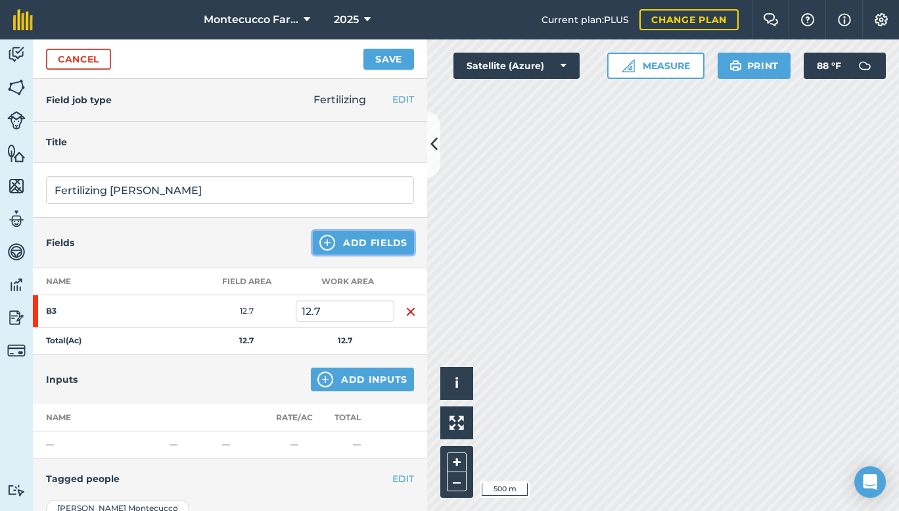
click at [361, 242] on button "Add Fields" at bounding box center [363, 243] width 101 height 24
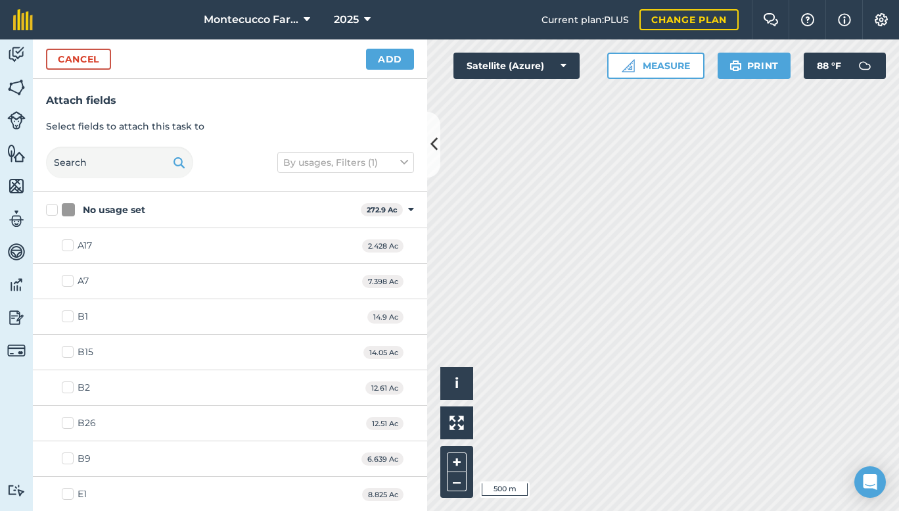
checkbox input "true"
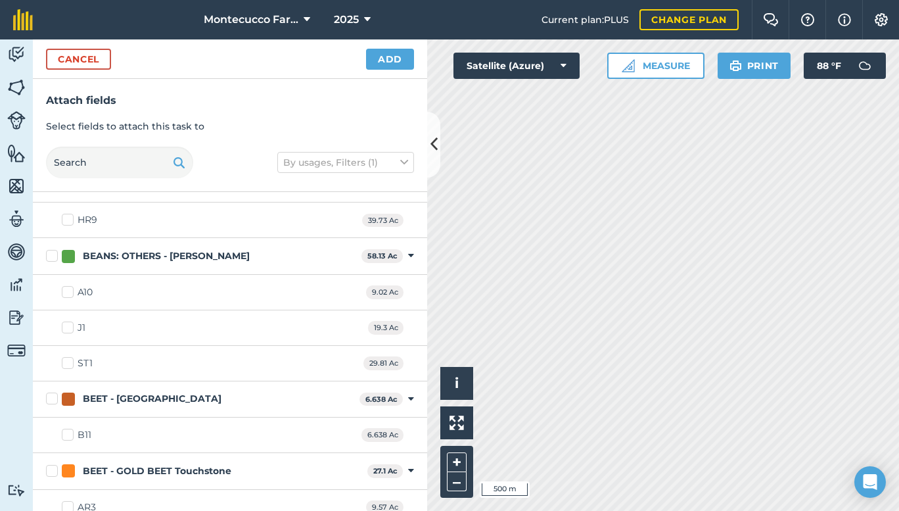
scroll to position [836, 0]
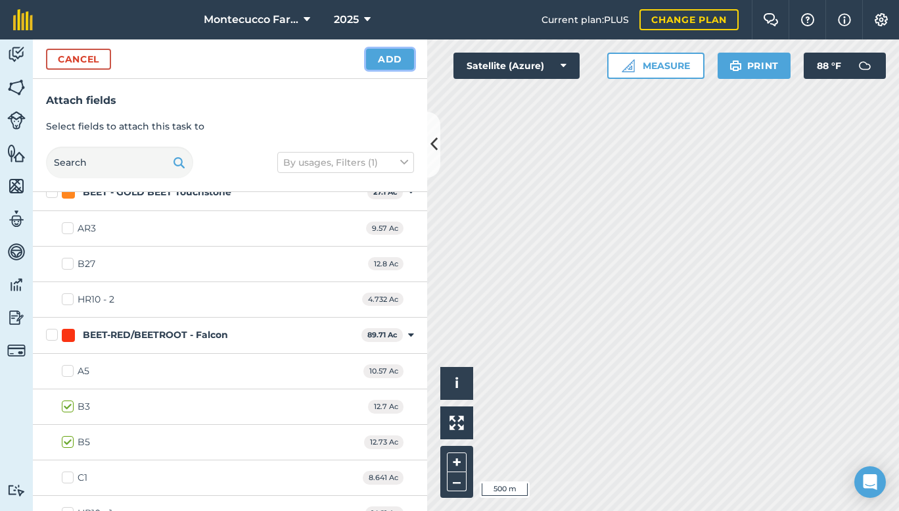
click at [376, 59] on button "Add" at bounding box center [390, 59] width 48 height 21
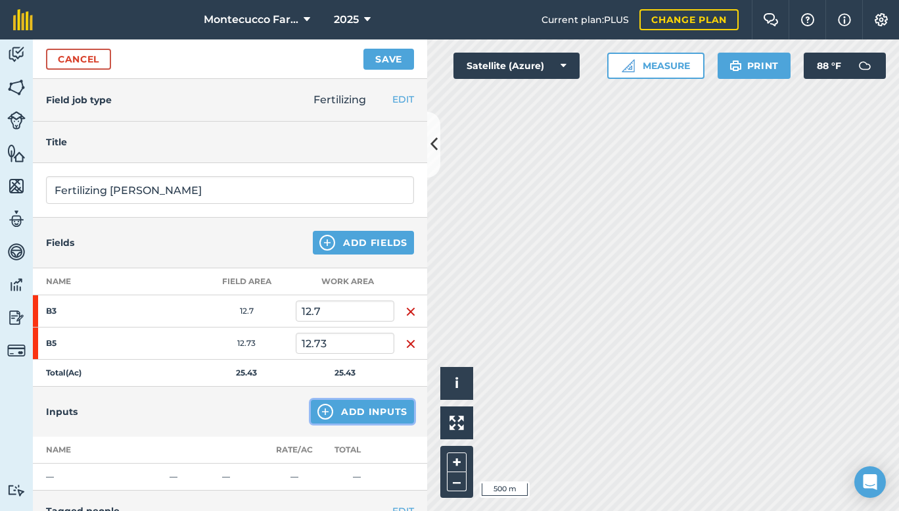
click at [336, 411] on button "Add Inputs" at bounding box center [362, 411] width 103 height 24
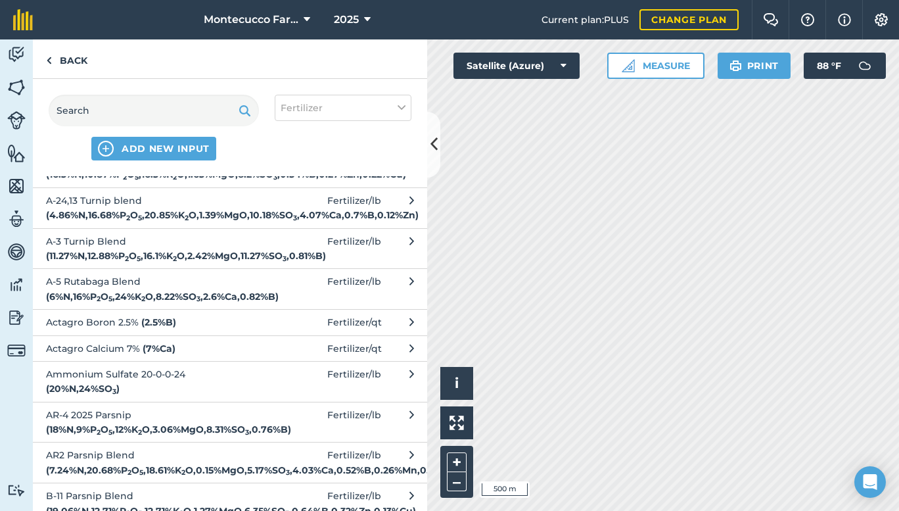
scroll to position [1411, 0]
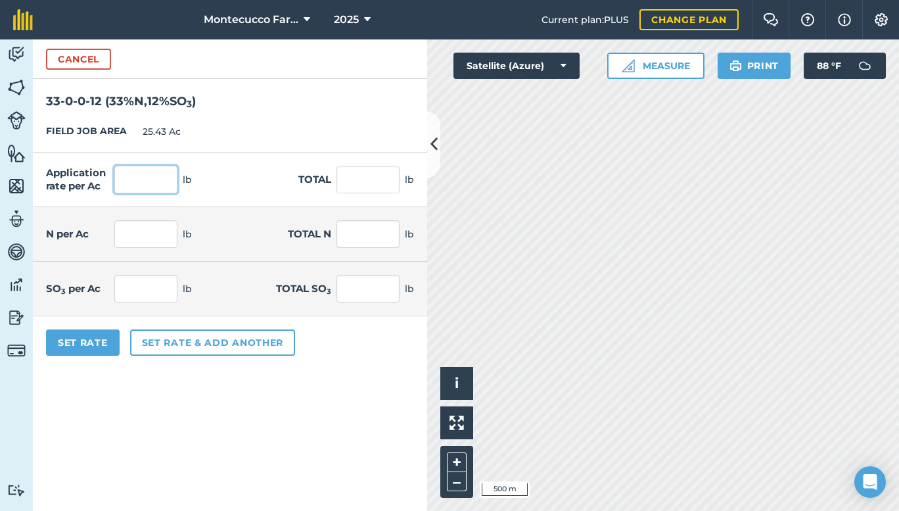
click at [141, 171] on input "text" at bounding box center [145, 180] width 63 height 28
type input "200"
type input "5,086"
type input "66"
type input "1,678.38"
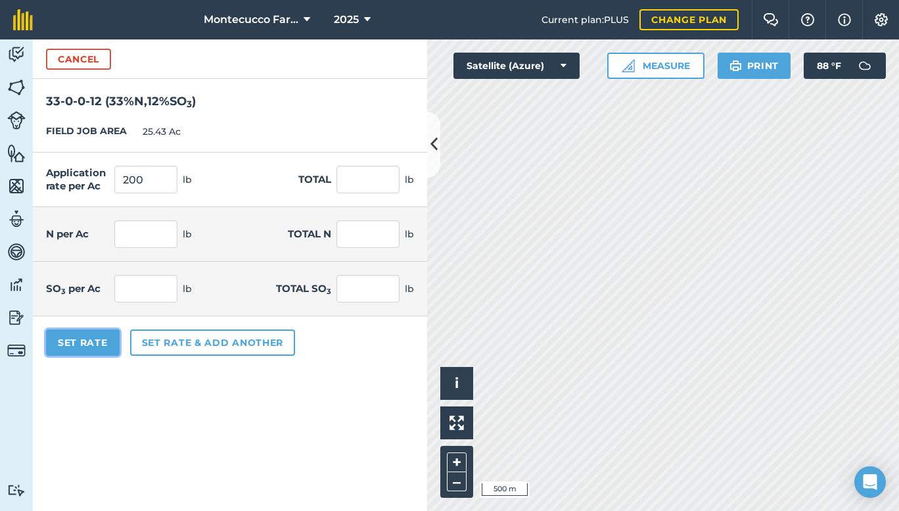
type input "24"
type input "610.32"
click at [88, 346] on button "Set Rate" at bounding box center [83, 342] width 74 height 26
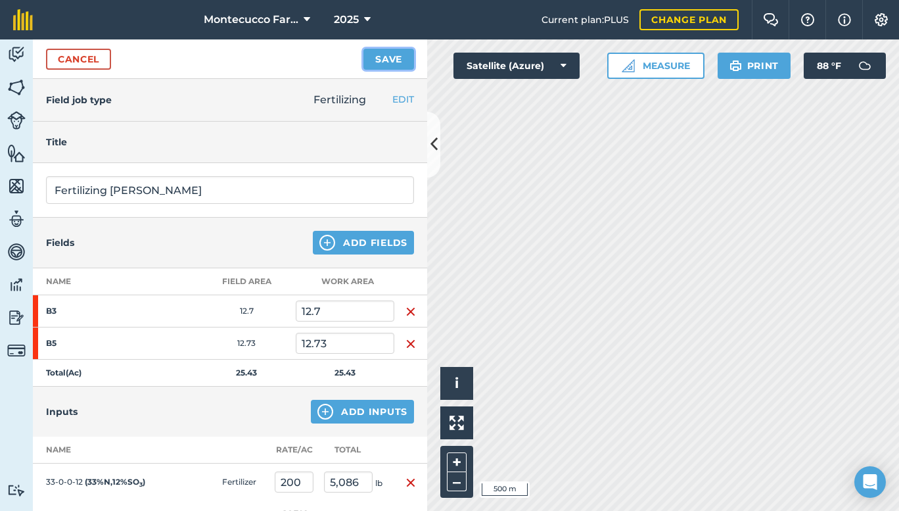
click at [389, 56] on button "Save" at bounding box center [388, 59] width 51 height 21
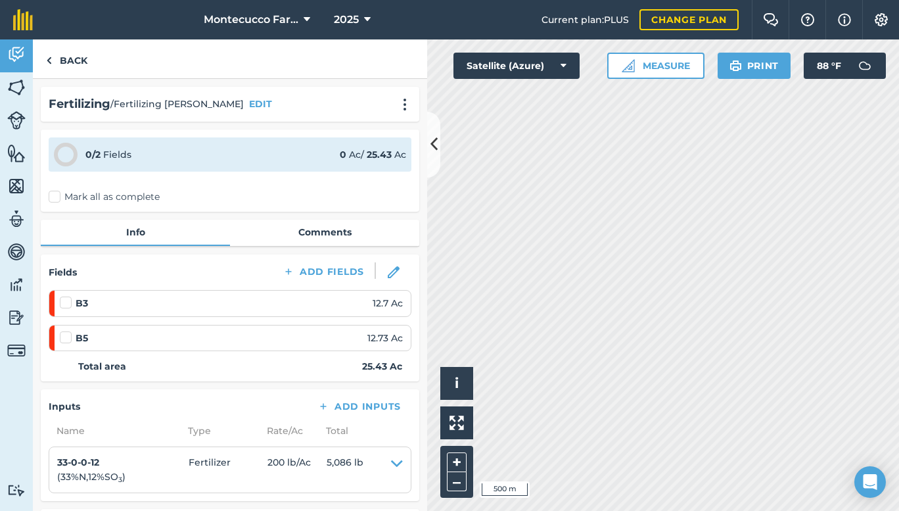
click at [57, 198] on label "Mark all as complete" at bounding box center [104, 197] width 111 height 14
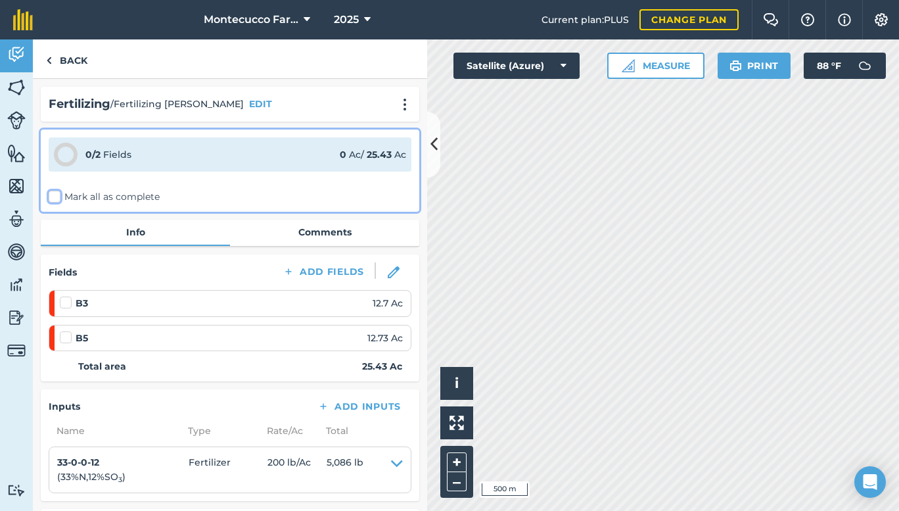
click at [57, 198] on input "Mark all as complete" at bounding box center [53, 194] width 9 height 9
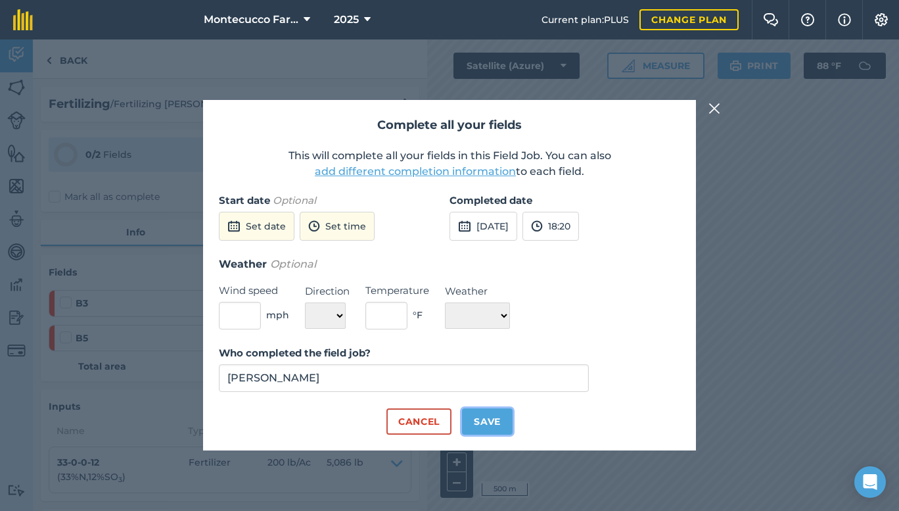
click at [489, 422] on button "Save" at bounding box center [487, 421] width 51 height 26
checkbox input "true"
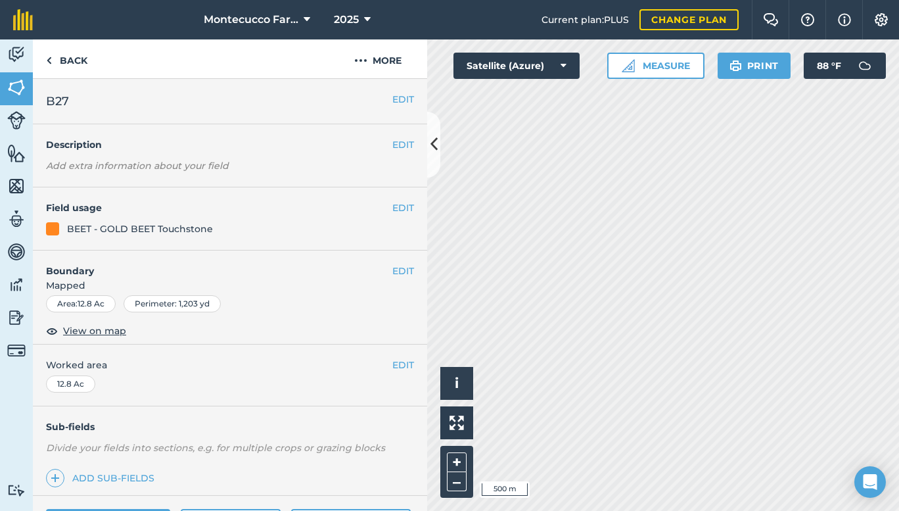
scroll to position [145, 0]
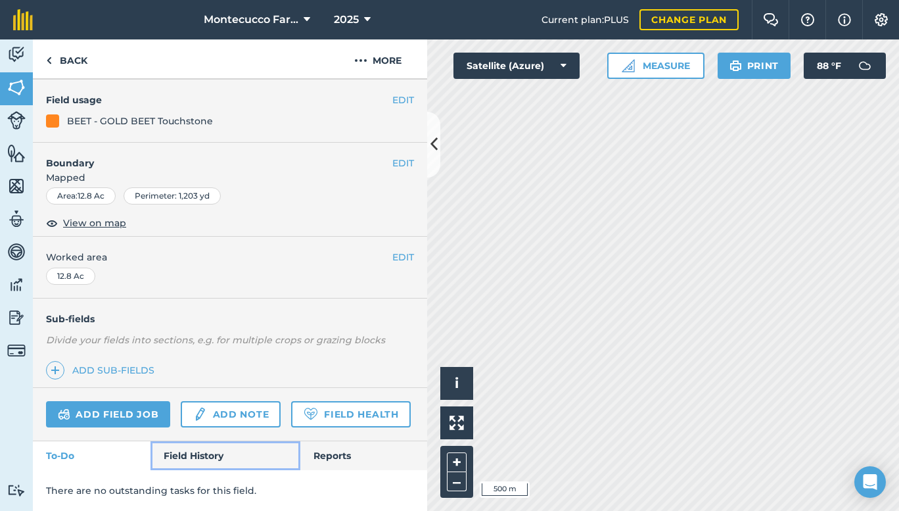
click at [189, 455] on link "Field History" at bounding box center [224, 455] width 149 height 29
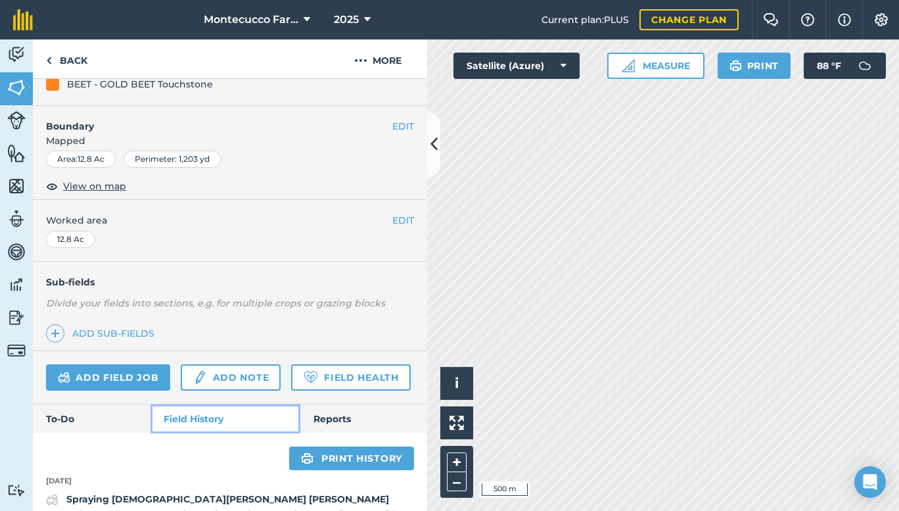
scroll to position [522, 0]
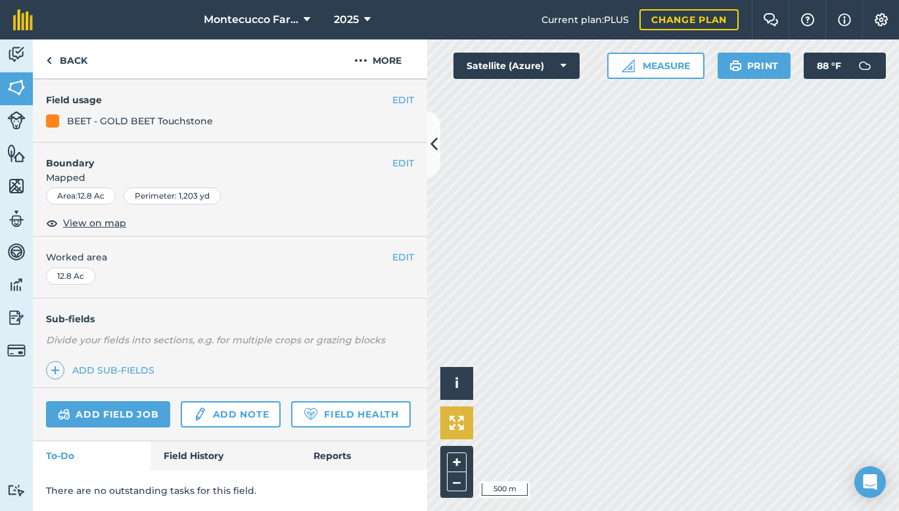
scroll to position [145, 0]
click at [186, 455] on link "Field History" at bounding box center [224, 455] width 149 height 29
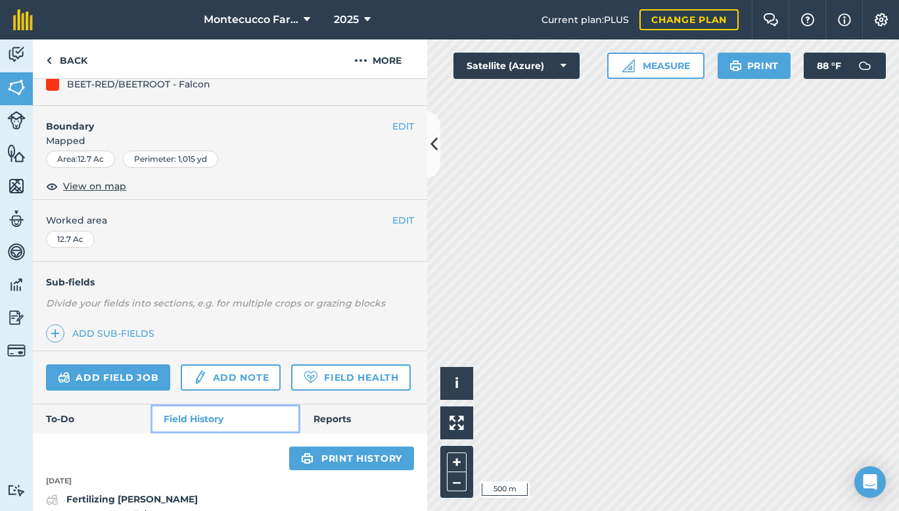
scroll to position [522, 0]
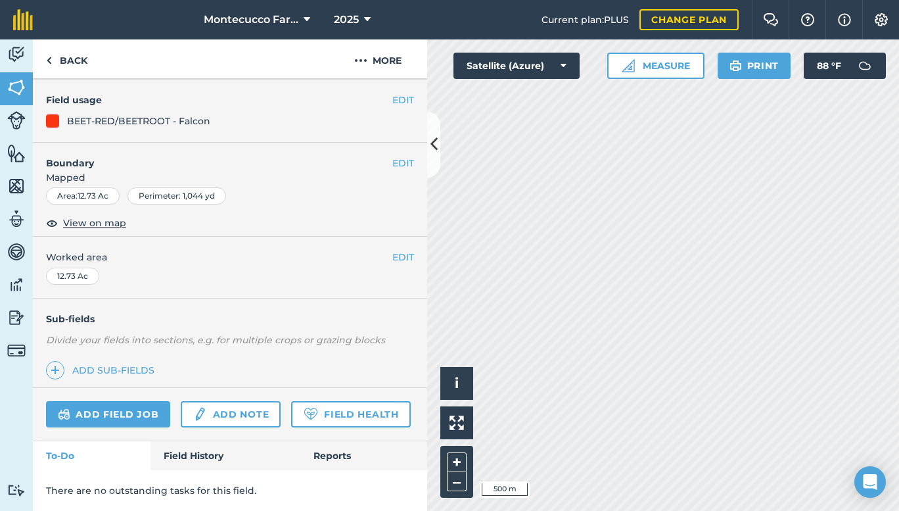
scroll to position [145, 0]
click at [192, 453] on link "Field History" at bounding box center [224, 455] width 149 height 29
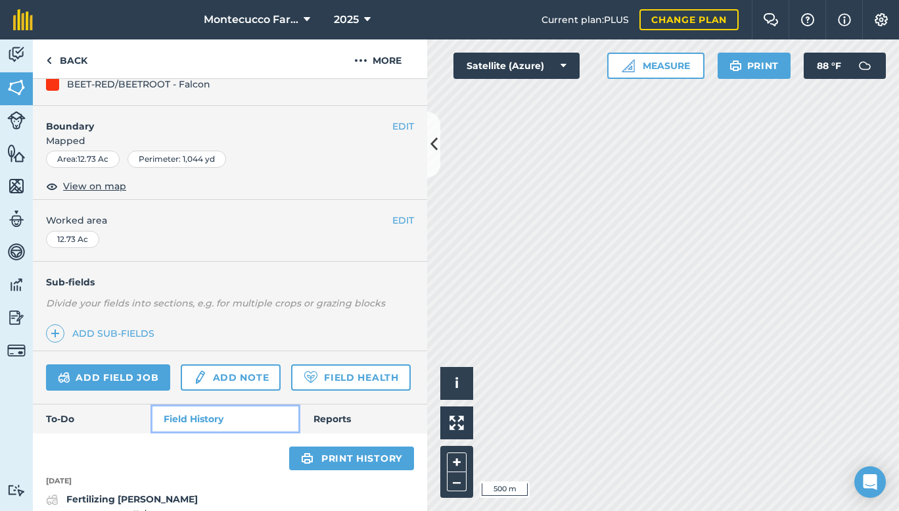
scroll to position [522, 0]
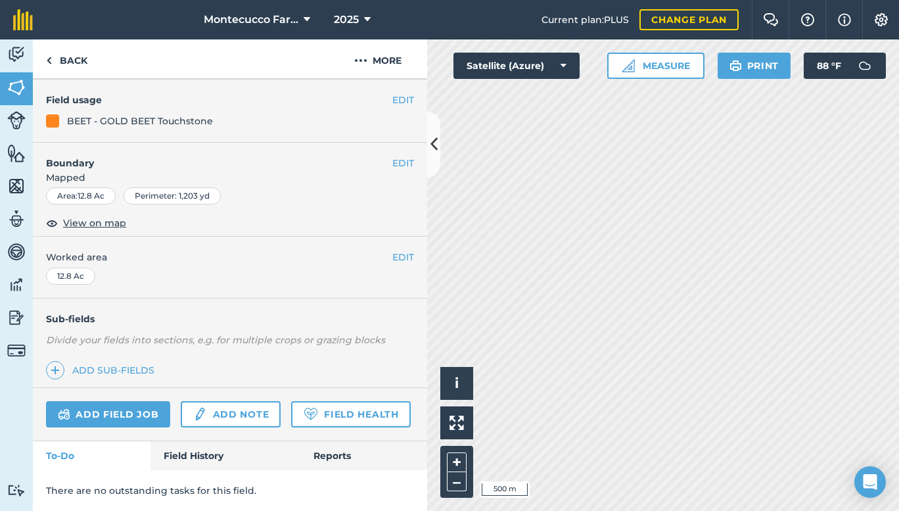
scroll to position [145, 0]
click at [198, 458] on link "Field History" at bounding box center [224, 455] width 149 height 29
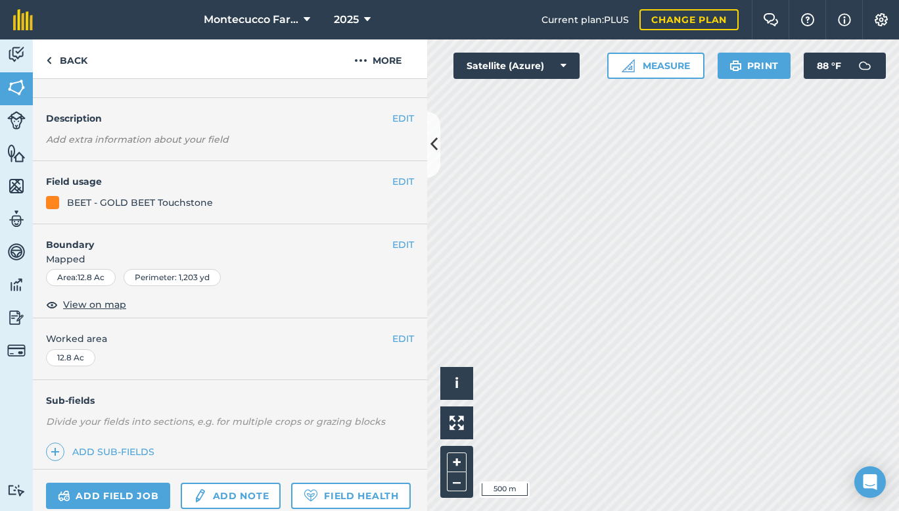
scroll to position [53, 0]
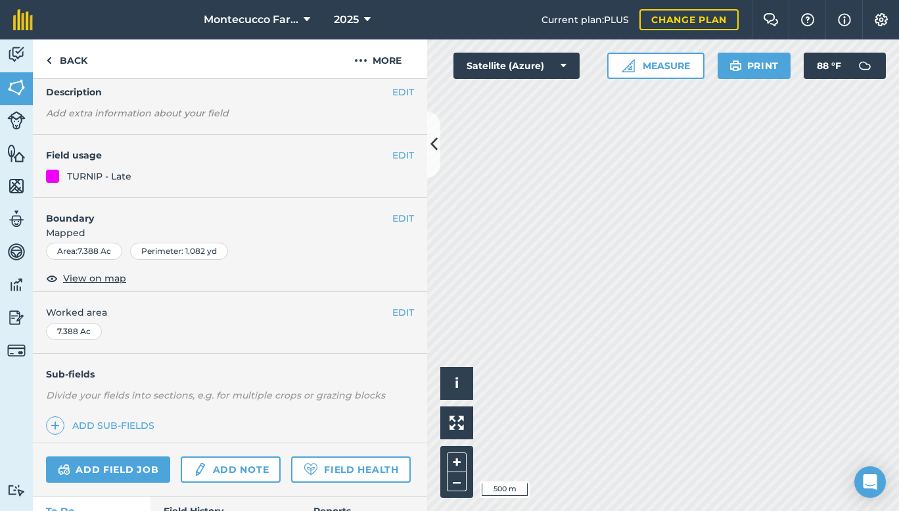
scroll to position [145, 0]
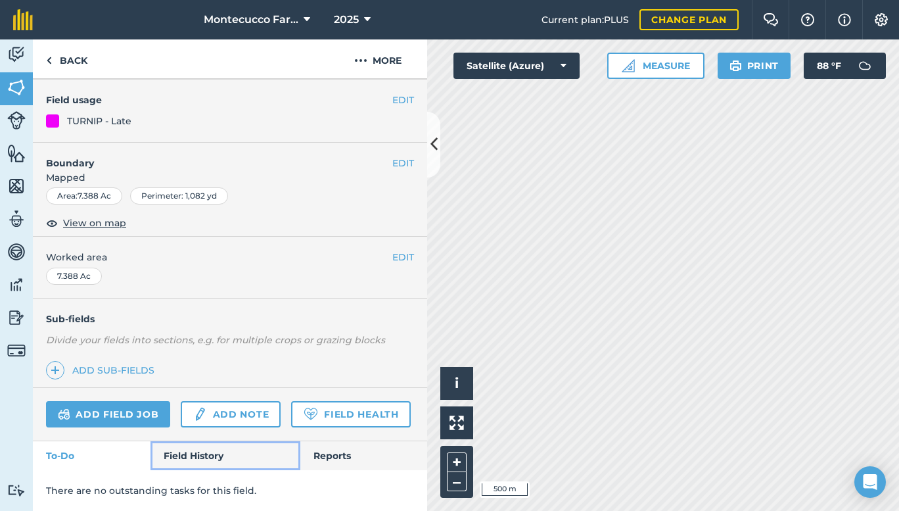
click at [202, 447] on link "Field History" at bounding box center [224, 455] width 149 height 29
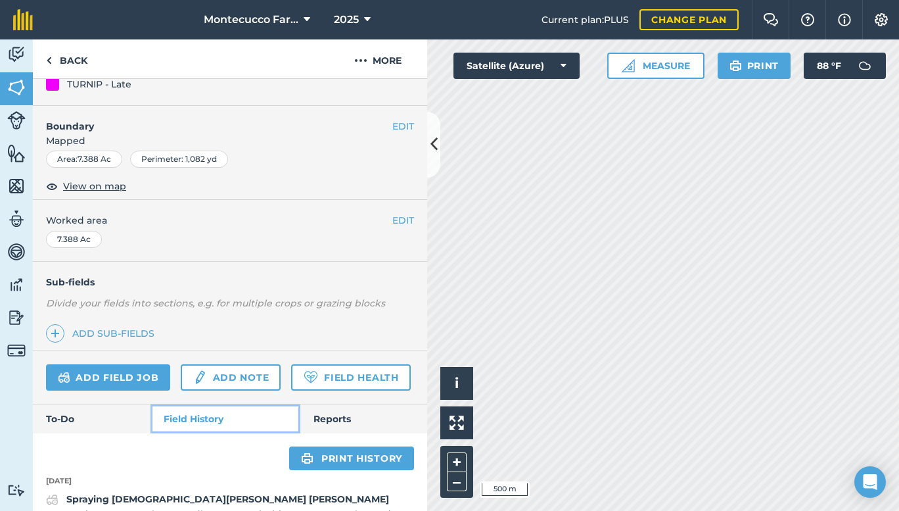
scroll to position [522, 0]
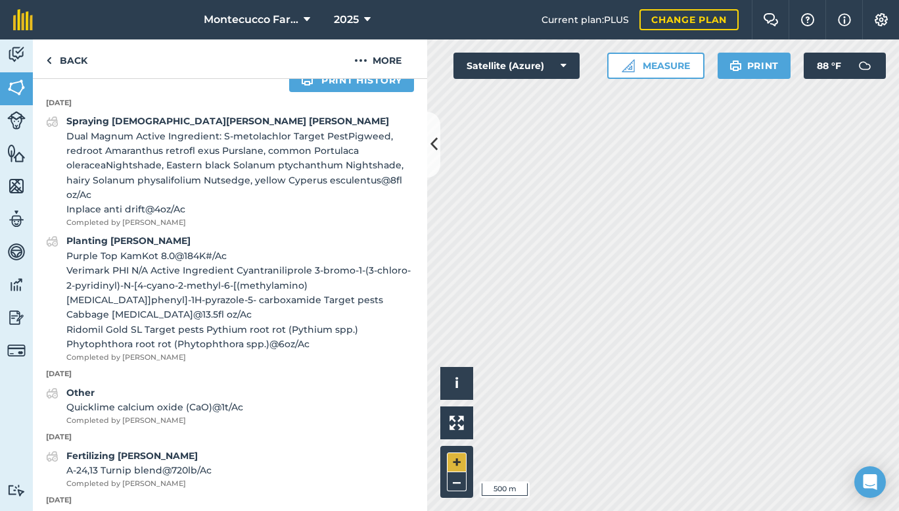
scroll to position [145, 0]
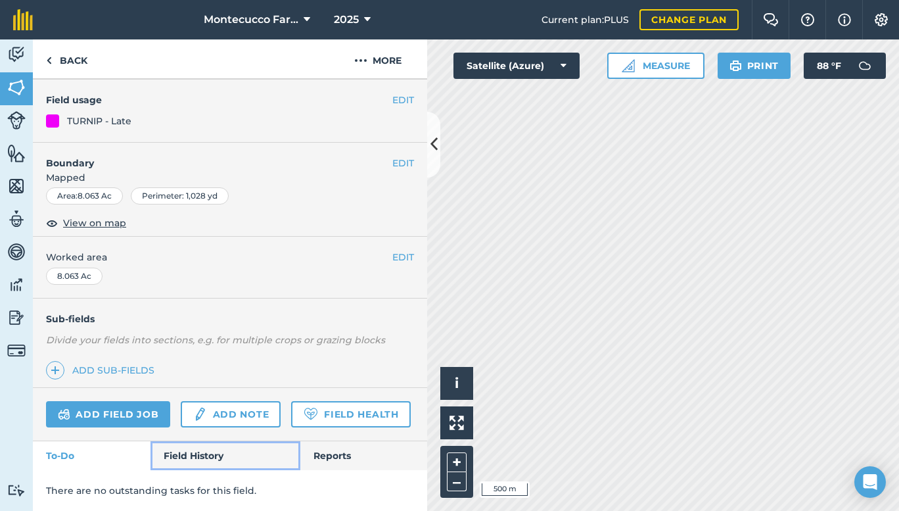
click at [206, 454] on link "Field History" at bounding box center [224, 455] width 149 height 29
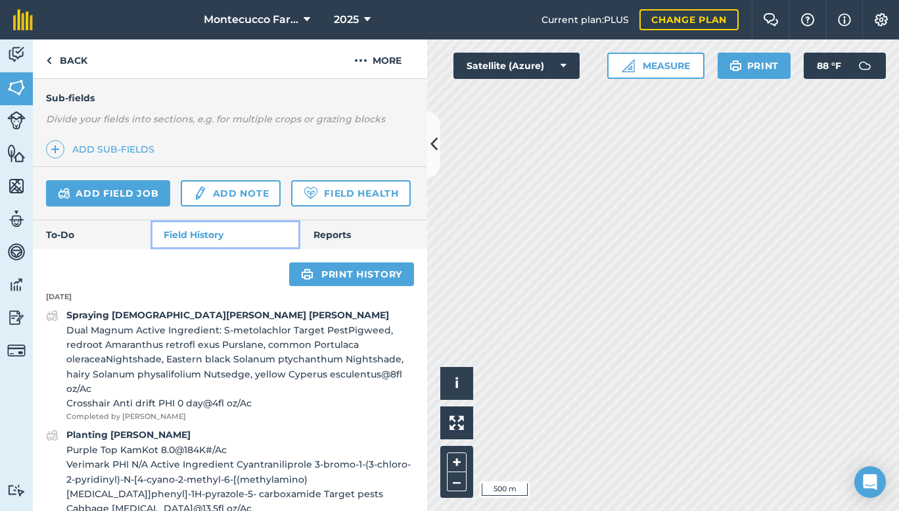
scroll to position [355, 0]
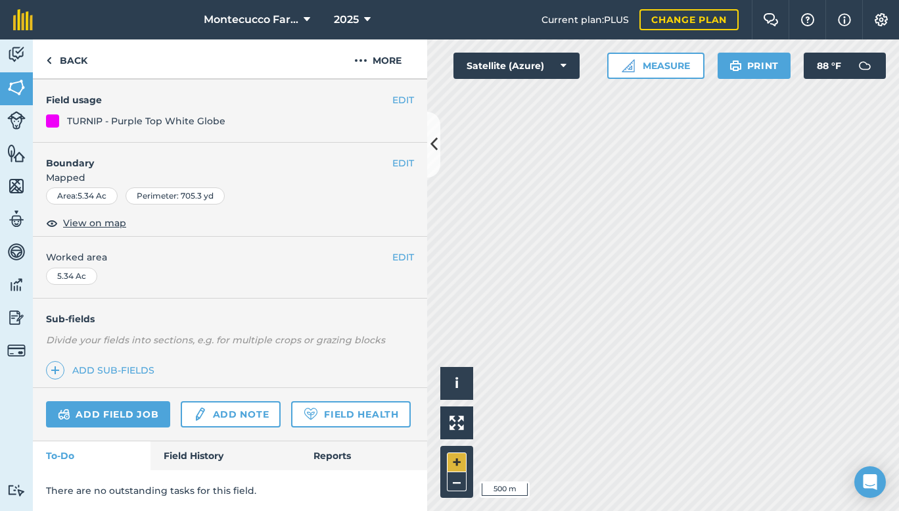
scroll to position [145, 0]
click at [219, 456] on link "Field History" at bounding box center [224, 455] width 149 height 29
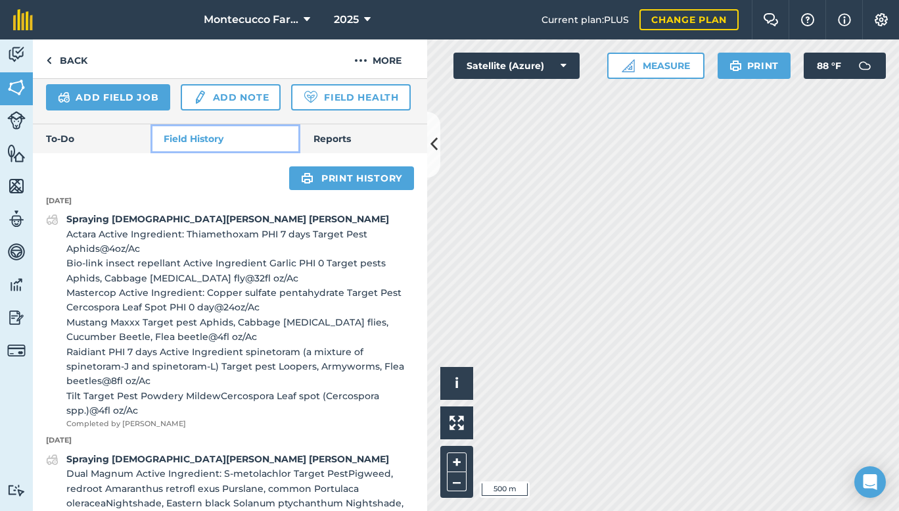
scroll to position [451, 0]
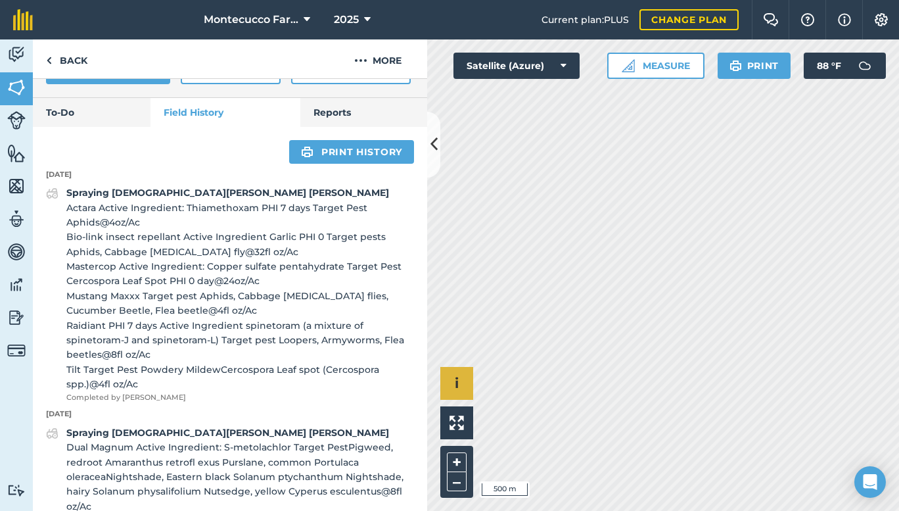
scroll to position [145, 0]
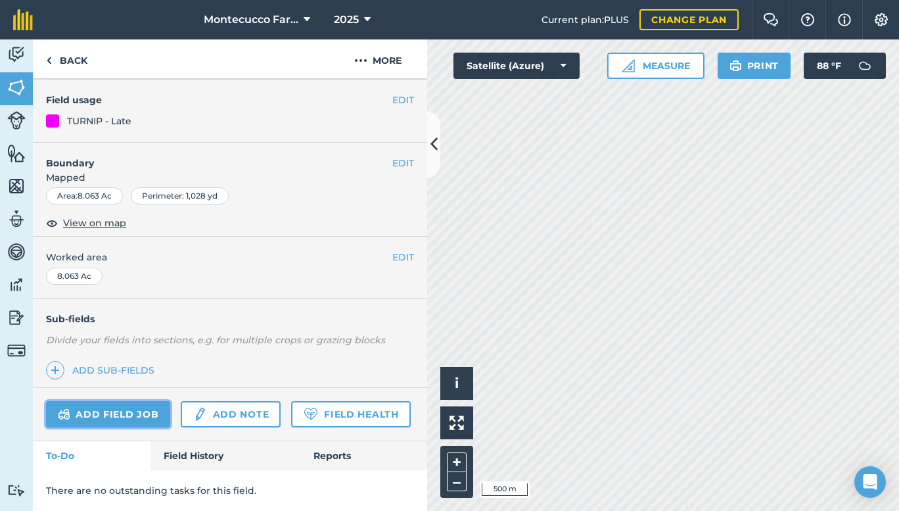
click at [133, 401] on link "Add field job" at bounding box center [108, 414] width 124 height 26
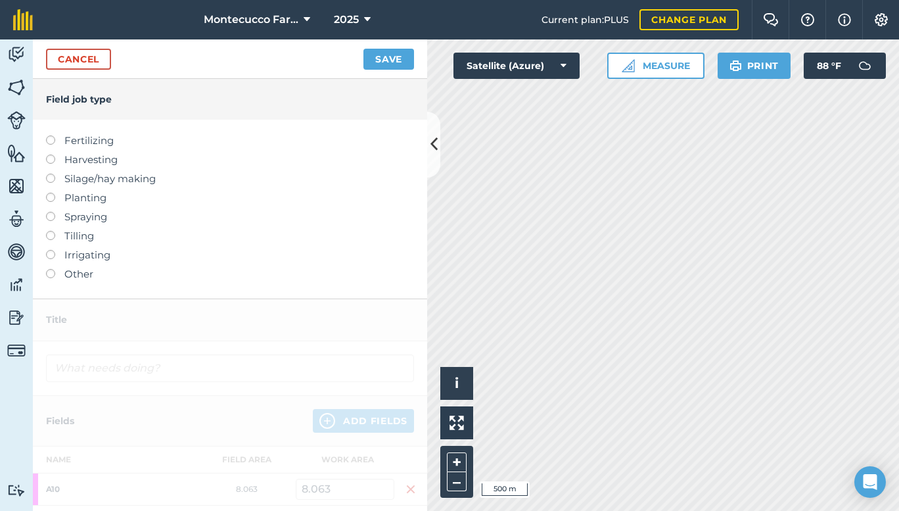
click at [53, 212] on label at bounding box center [55, 212] width 18 height 0
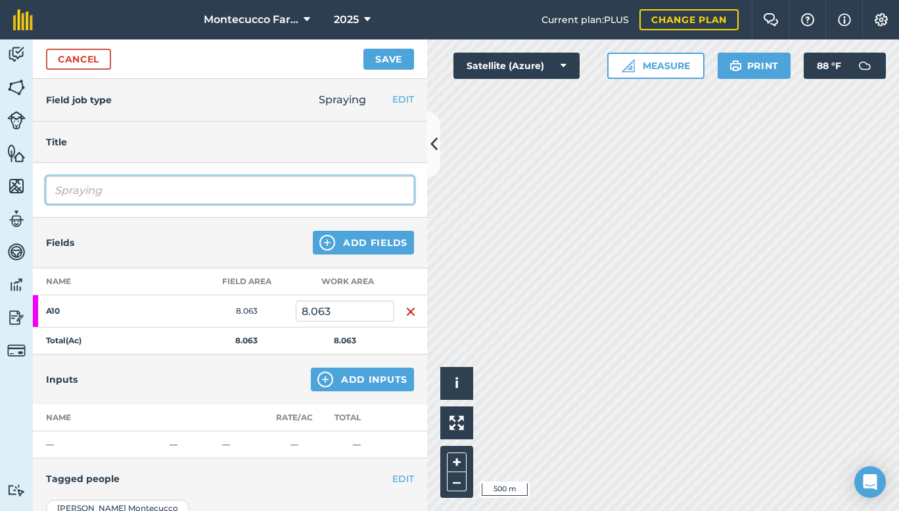
click at [134, 183] on input "Spraying" at bounding box center [230, 190] width 368 height 28
type input "Spraying [DEMOGRAPHIC_DATA][PERSON_NAME] [PERSON_NAME]"
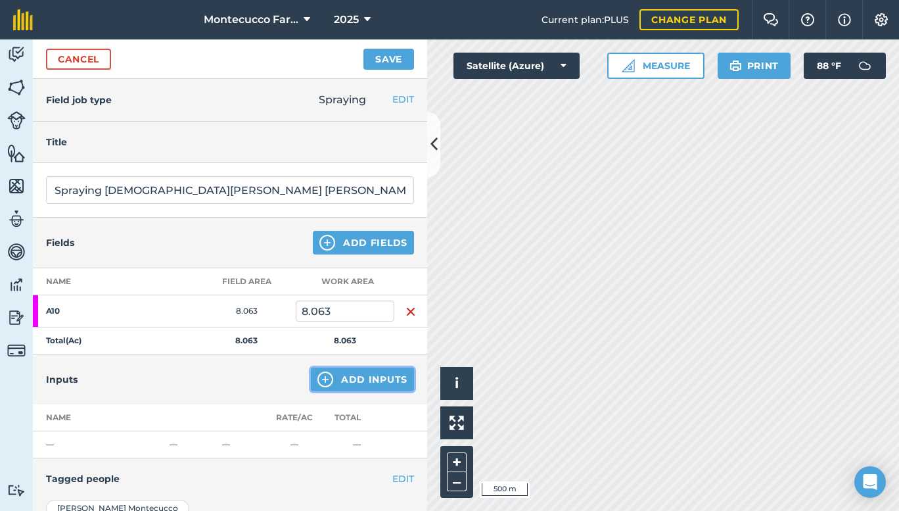
click at [346, 380] on button "Add Inputs" at bounding box center [362, 379] width 103 height 24
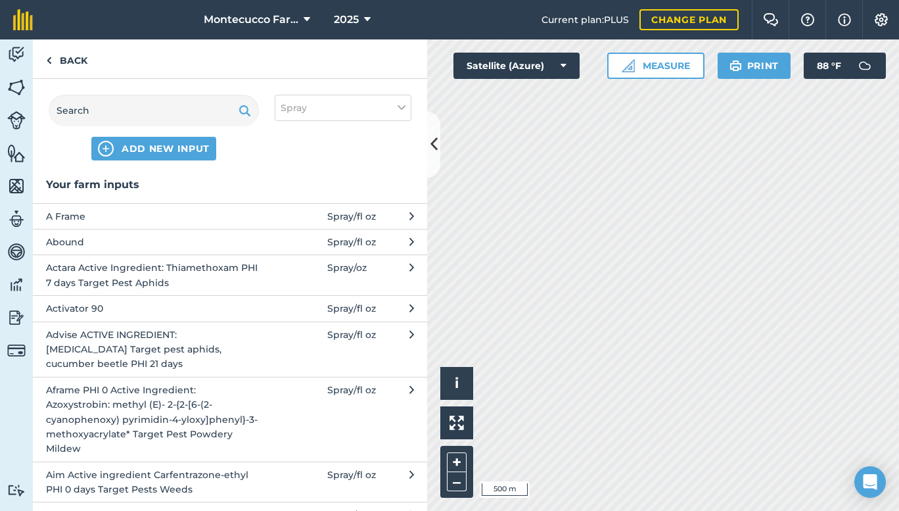
scroll to position [292, 0]
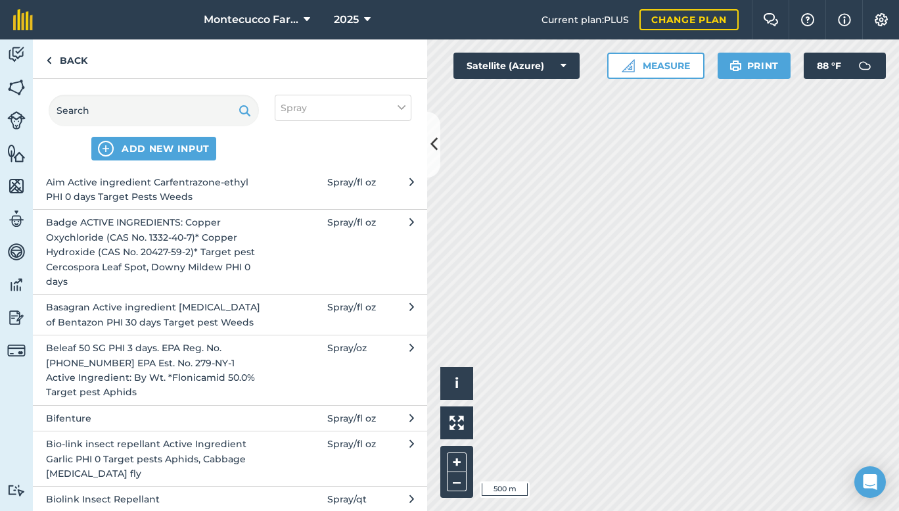
click at [231, 454] on span "Bio-link insect repellant Active Ingredient Garlic PHI 0 Target pests Aphids, C…" at bounding box center [153, 458] width 215 height 44
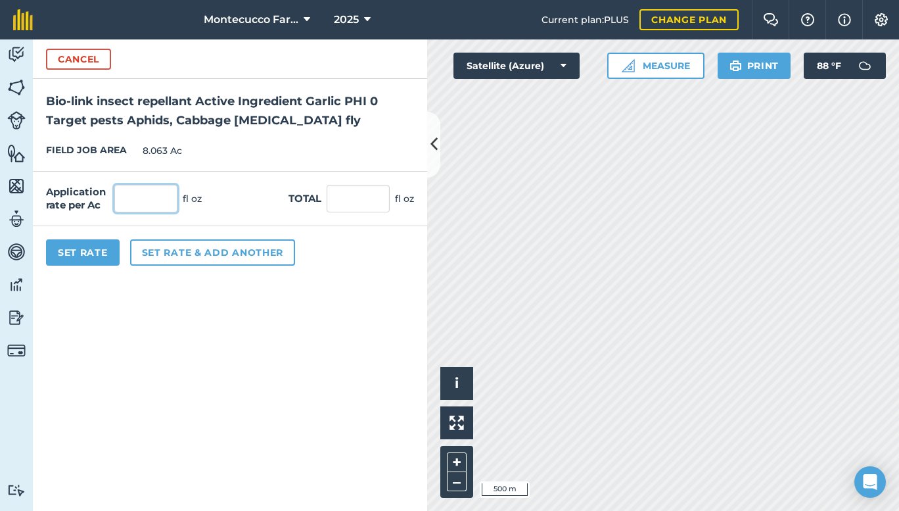
click at [141, 197] on input "text" at bounding box center [145, 199] width 63 height 28
type input "32"
type input "258.016"
click at [186, 252] on button "Set rate & add another" at bounding box center [212, 252] width 165 height 26
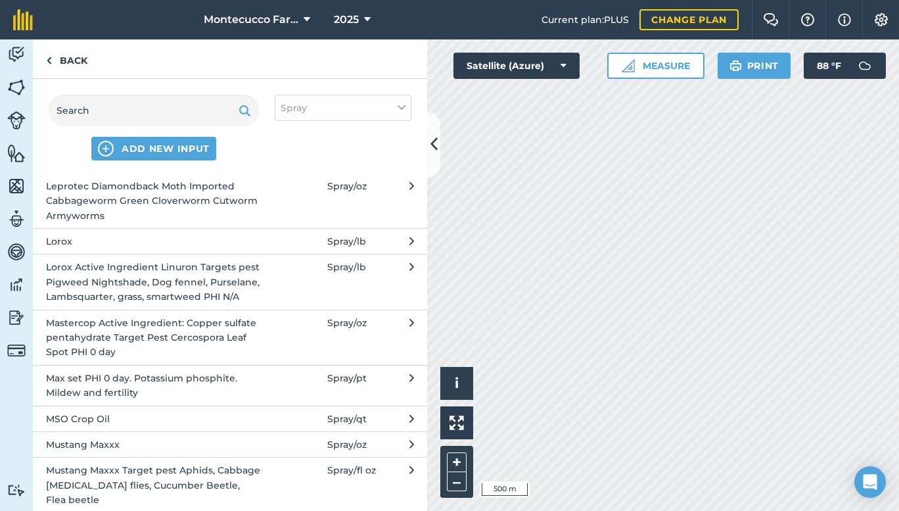
scroll to position [2341, 0]
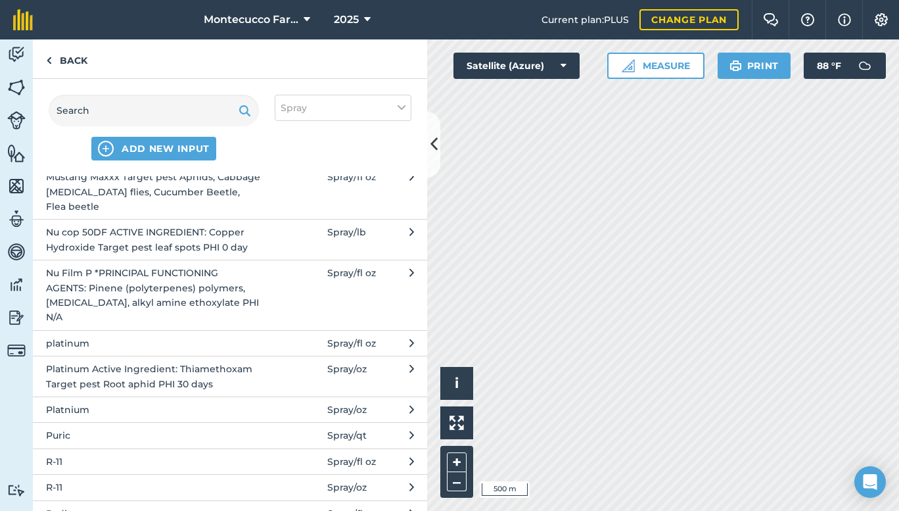
click at [302, 202] on button "Mustang Maxxx Target pest Aphids, Cabbage [MEDICAL_DATA] flies, Cucumber Beetle…" at bounding box center [230, 191] width 394 height 55
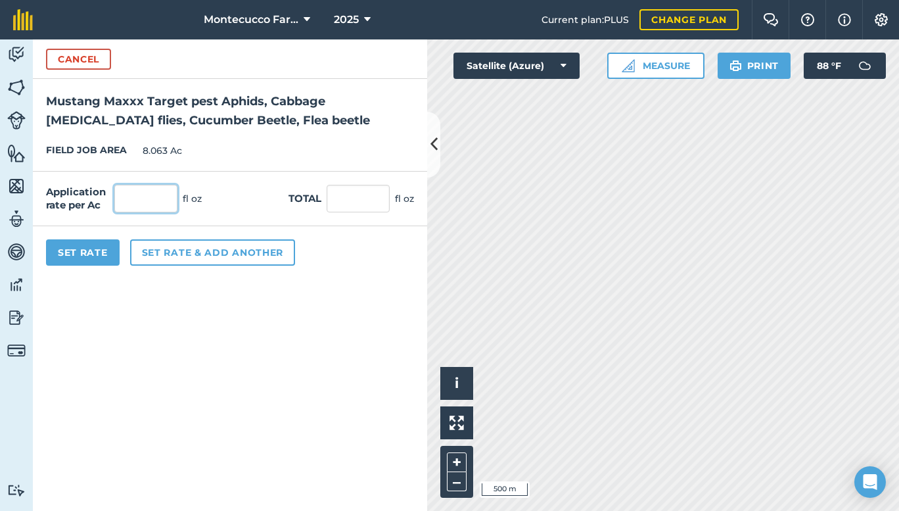
click at [152, 197] on input "text" at bounding box center [145, 199] width 63 height 28
type input "4"
type input "32.252"
click at [170, 254] on button "Set rate & add another" at bounding box center [212, 252] width 165 height 26
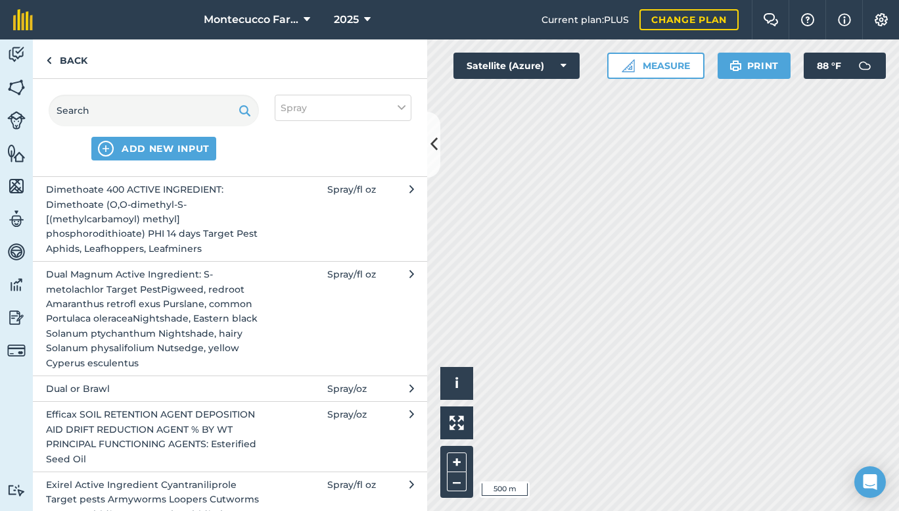
scroll to position [878, 0]
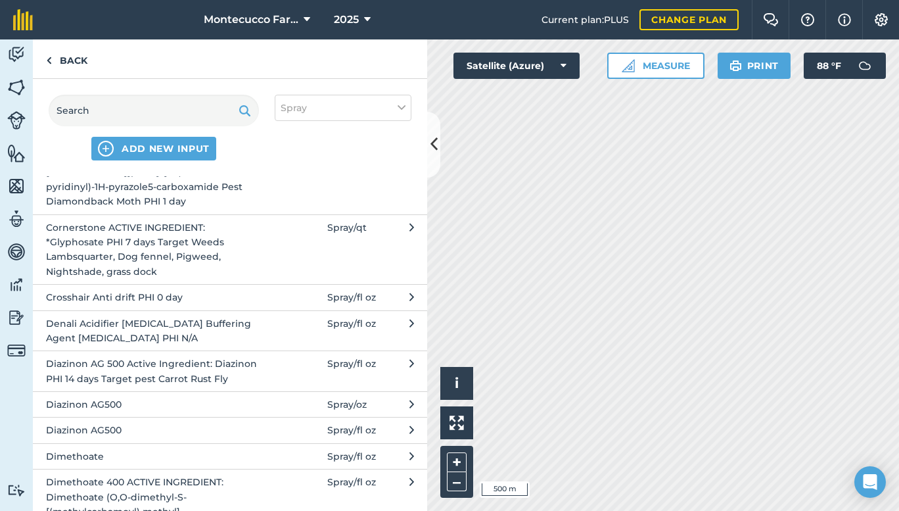
click at [147, 336] on span "Denali Acidifier [MEDICAL_DATA] Buffering Agent [MEDICAL_DATA] PHI N/A" at bounding box center [153, 331] width 215 height 30
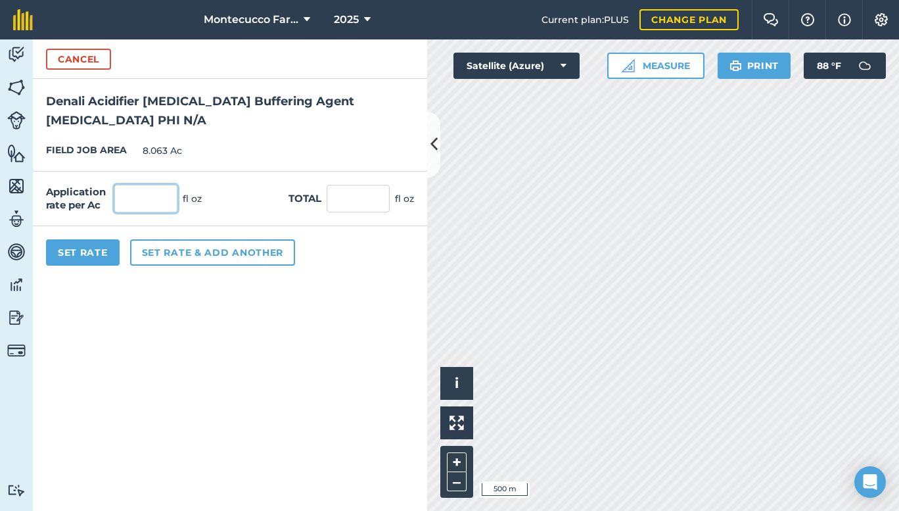
click at [133, 206] on input "text" at bounding box center [145, 199] width 63 height 28
type input "4"
type input "32.252"
click at [89, 249] on button "Set Rate" at bounding box center [83, 252] width 74 height 26
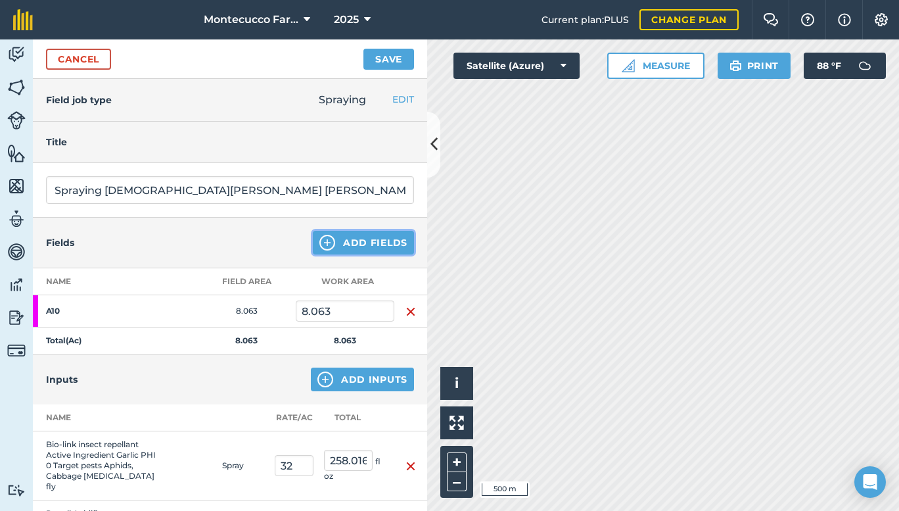
click at [348, 247] on button "Add Fields" at bounding box center [363, 243] width 101 height 24
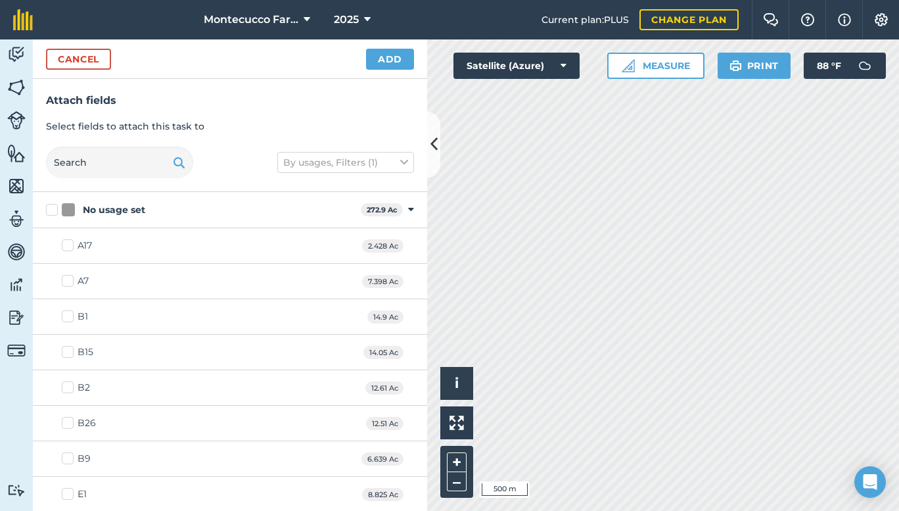
checkbox input "false"
checkbox input "true"
click at [384, 60] on button "Add" at bounding box center [390, 59] width 48 height 21
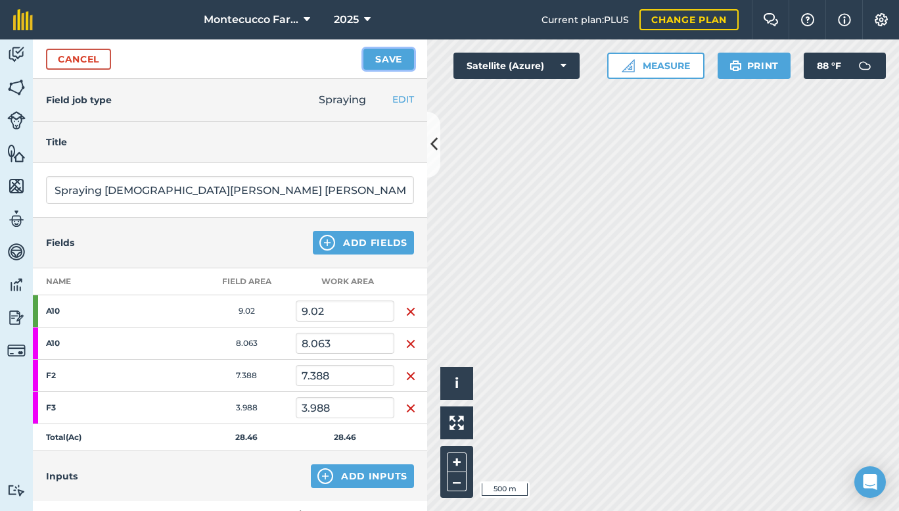
click at [388, 62] on button "Save" at bounding box center [388, 59] width 51 height 21
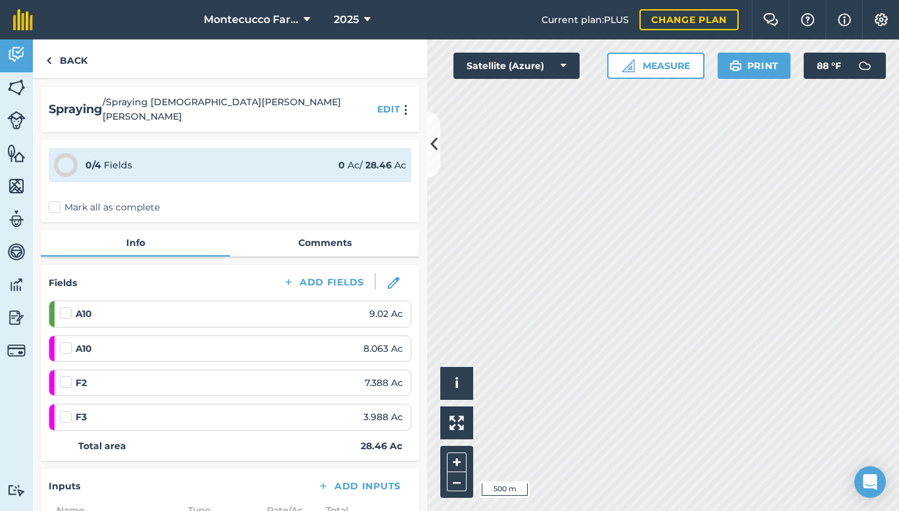
click at [54, 200] on label "Mark all as complete" at bounding box center [104, 207] width 111 height 14
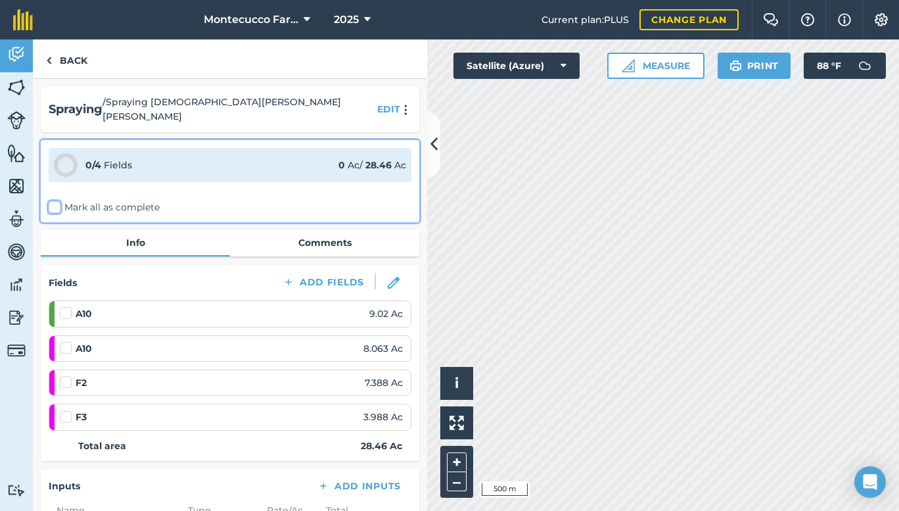
click at [54, 200] on input "Mark all as complete" at bounding box center [53, 204] width 9 height 9
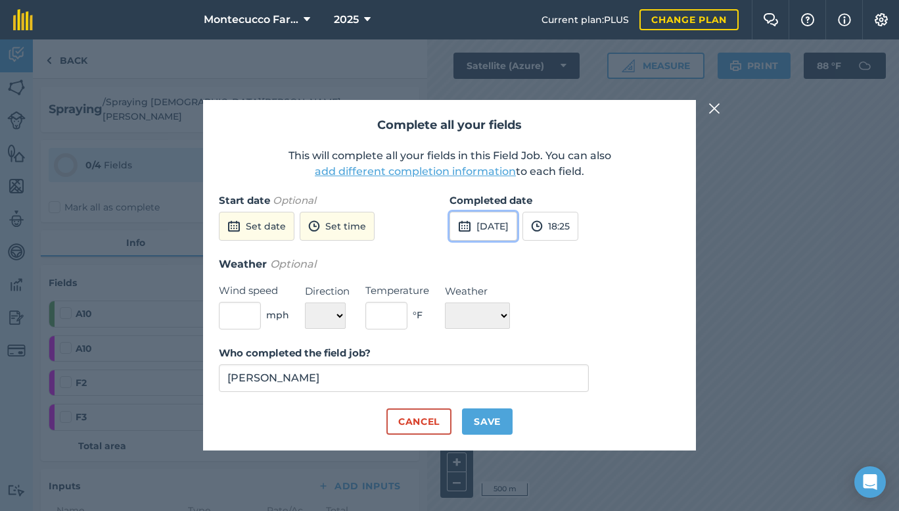
click at [501, 220] on button "[DATE]" at bounding box center [483, 226] width 68 height 29
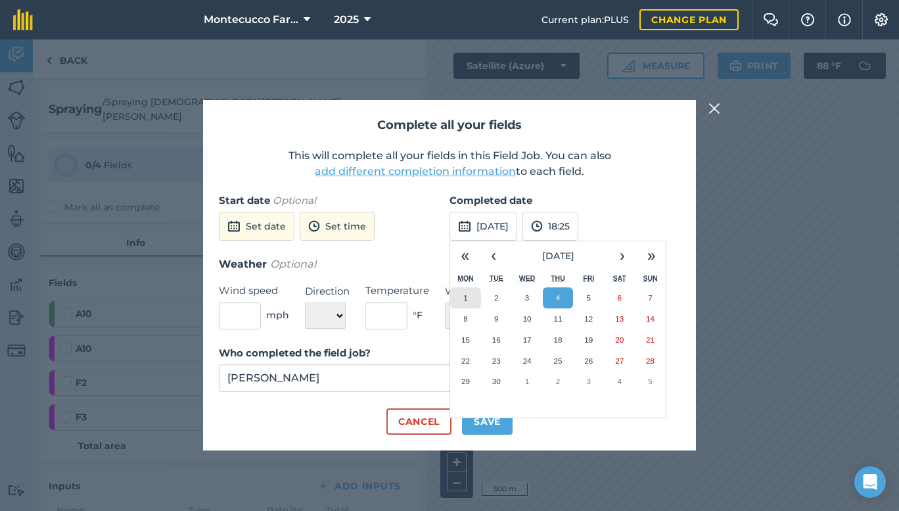
click at [466, 299] on abbr "1" at bounding box center [465, 297] width 4 height 9
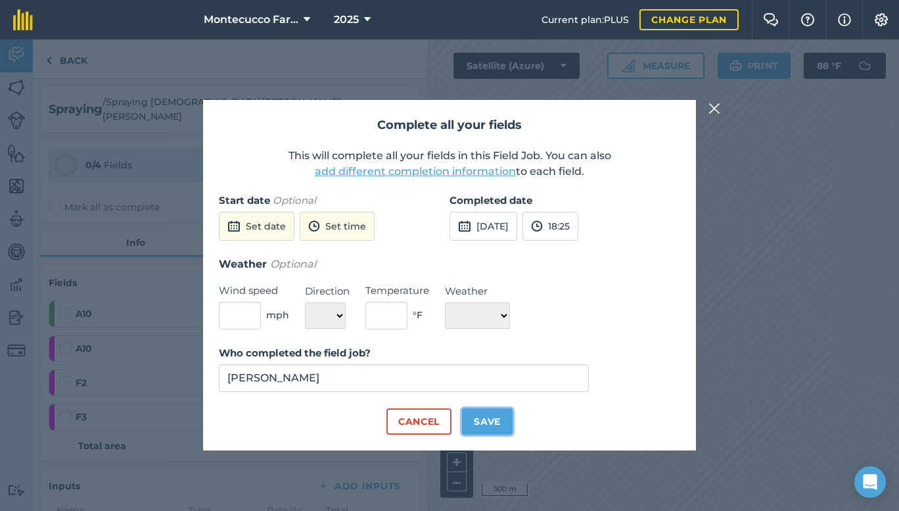
click at [491, 417] on button "Save" at bounding box center [487, 421] width 51 height 26
checkbox input "true"
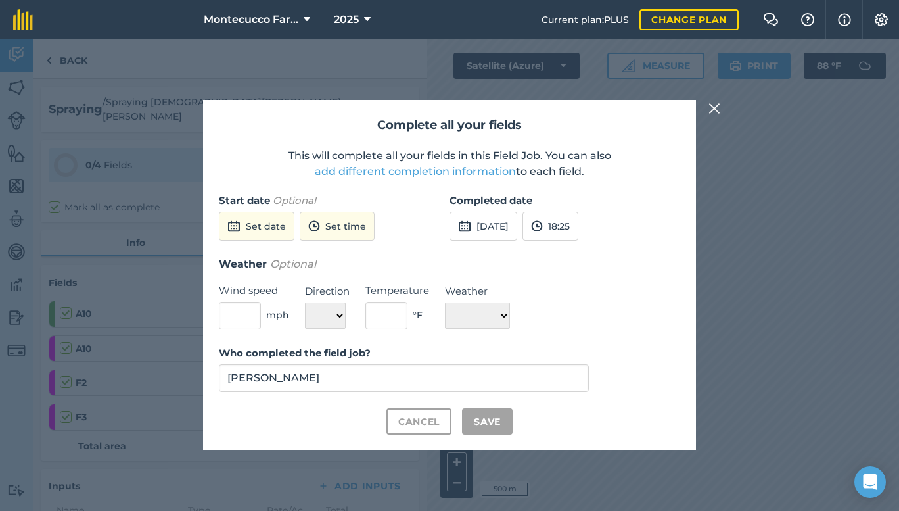
checkbox input "true"
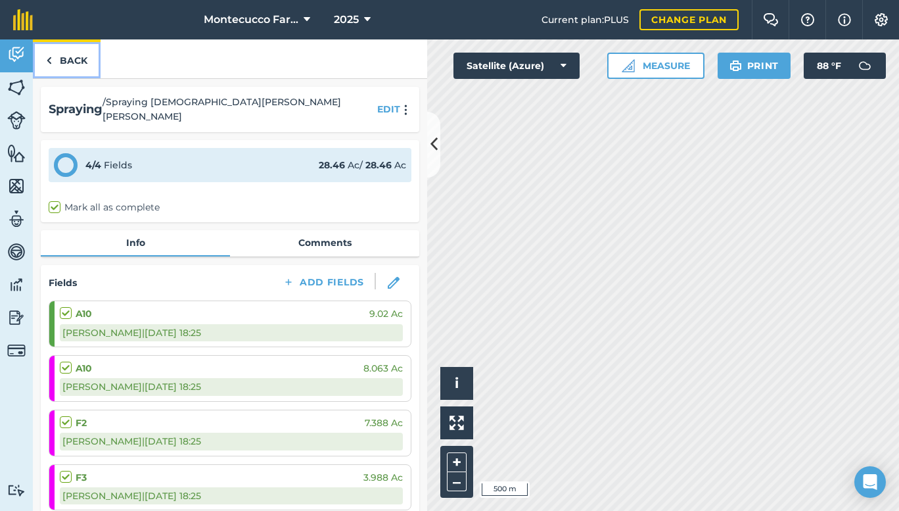
click at [64, 61] on link "Back" at bounding box center [67, 58] width 68 height 39
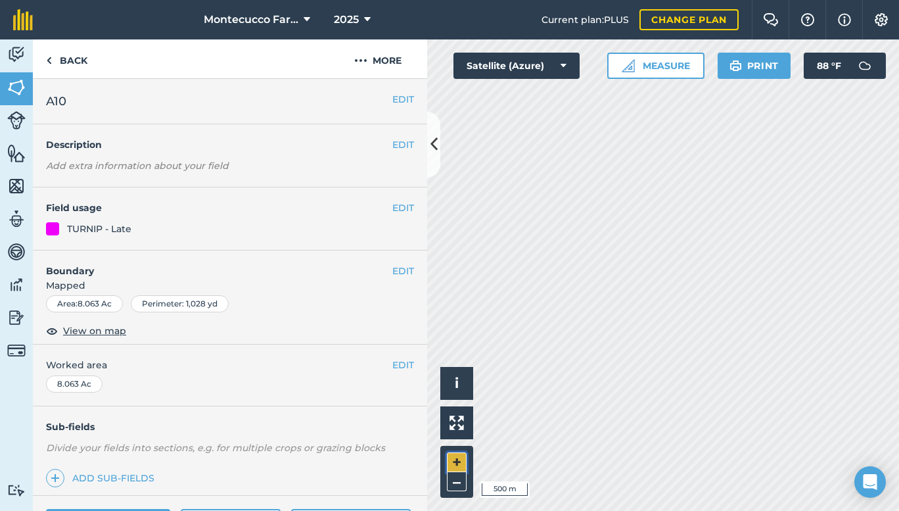
click at [454, 459] on button "+" at bounding box center [457, 462] width 20 height 20
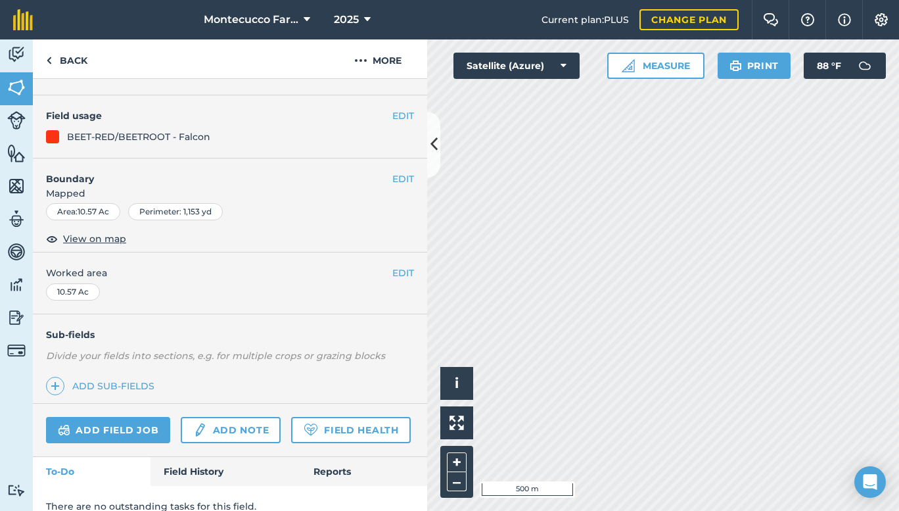
scroll to position [145, 0]
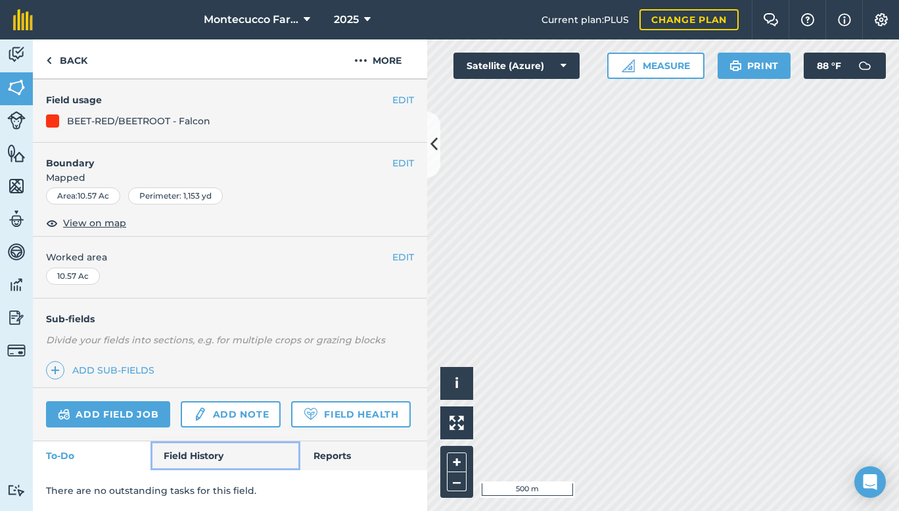
click at [200, 457] on link "Field History" at bounding box center [224, 455] width 149 height 29
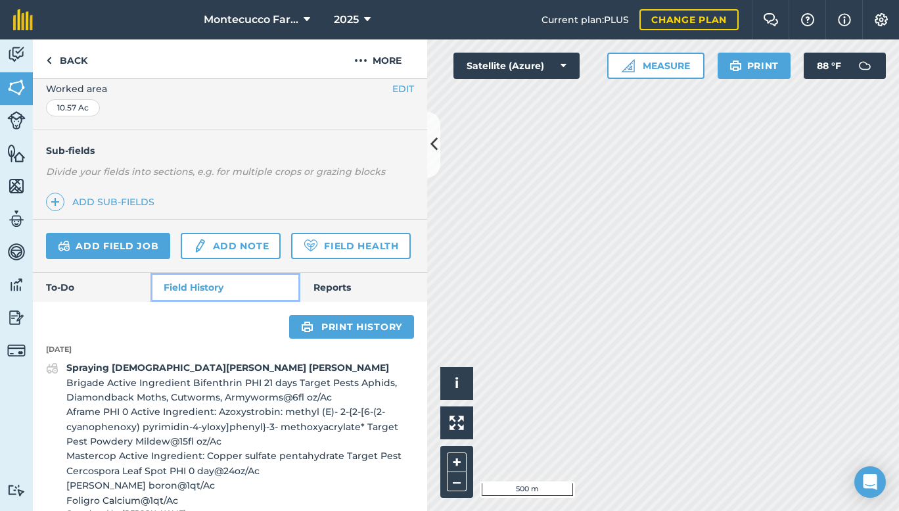
scroll to position [250, 0]
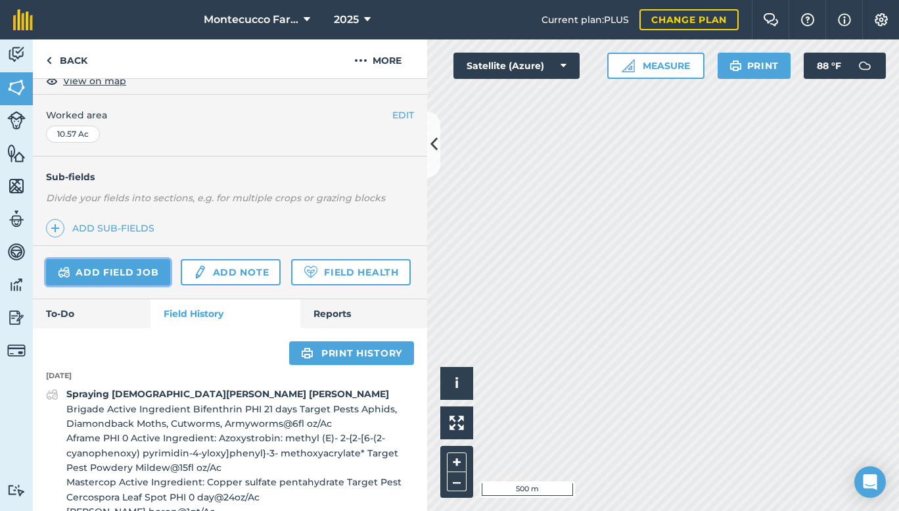
click at [112, 271] on link "Add field job" at bounding box center [108, 272] width 124 height 26
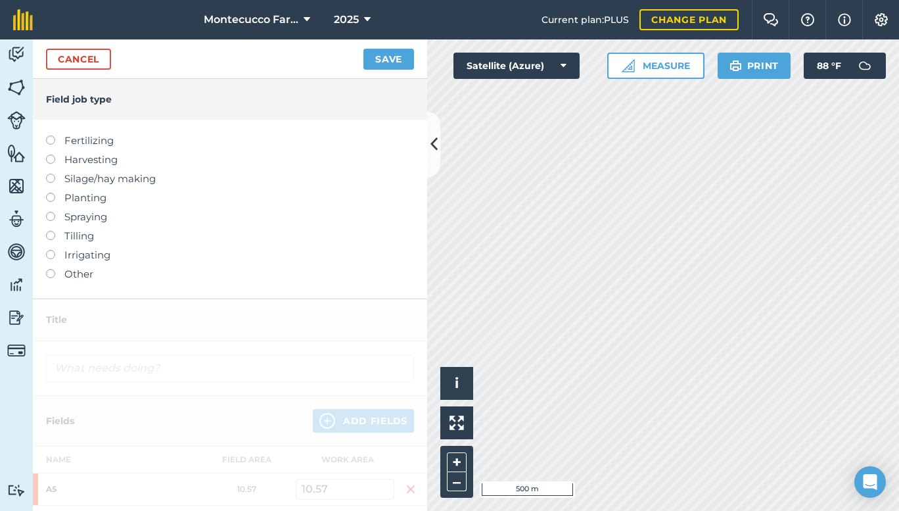
click at [50, 135] on label at bounding box center [55, 135] width 18 height 0
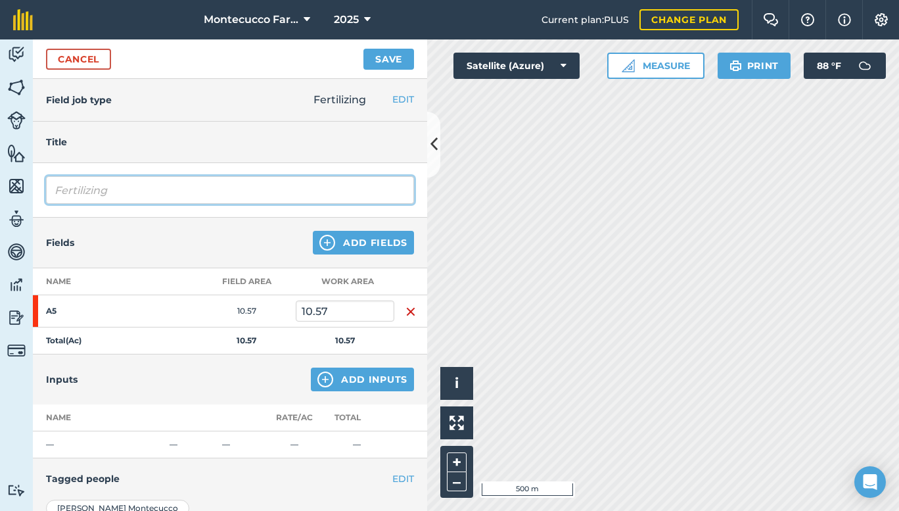
click at [148, 190] on input "Fertilizing" at bounding box center [230, 190] width 368 height 28
type input "Fertilizing [PERSON_NAME]"
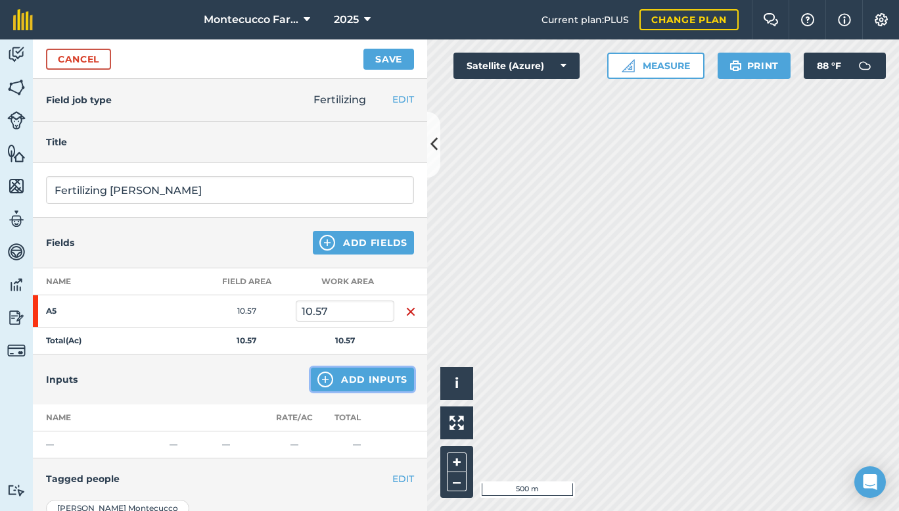
click at [361, 379] on button "Add Inputs" at bounding box center [362, 379] width 103 height 24
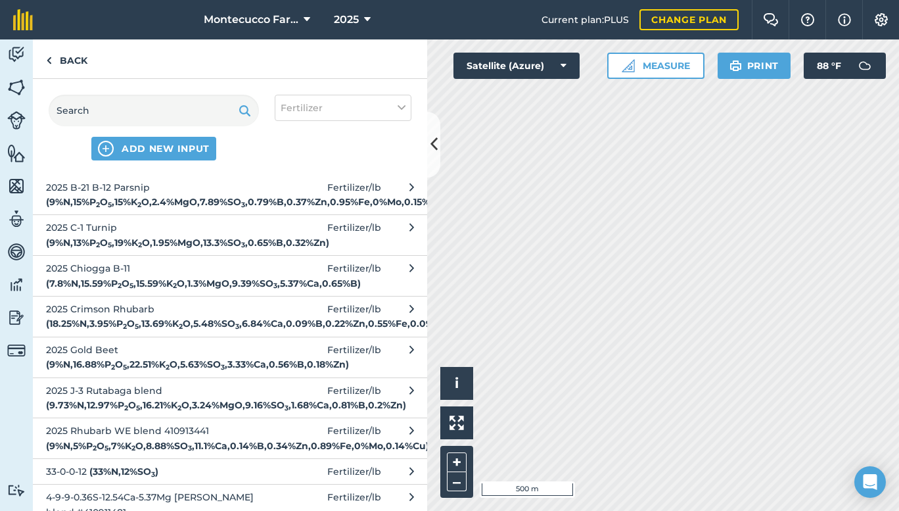
scroll to position [1170, 0]
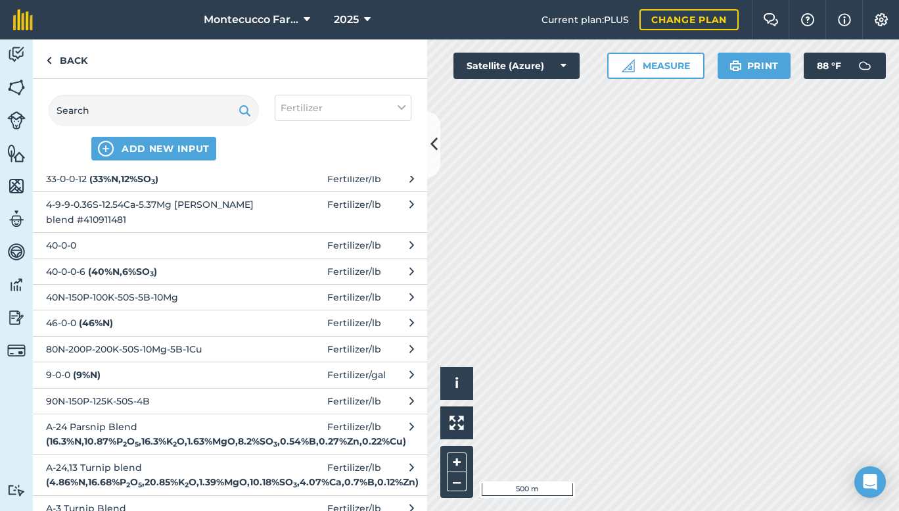
click at [337, 186] on span "Fertilizer / lb" at bounding box center [354, 178] width 54 height 14
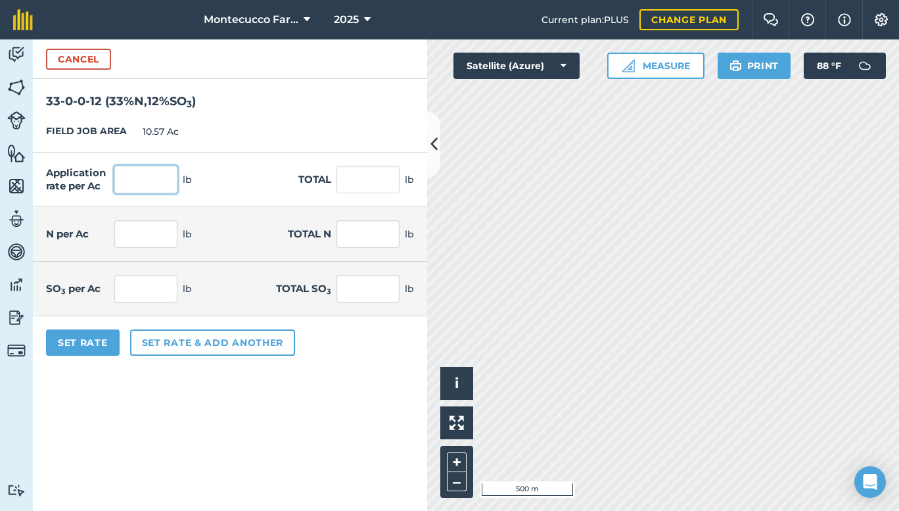
click at [150, 184] on input "text" at bounding box center [145, 180] width 63 height 28
type input "200"
type input "2,114"
type input "66"
type input "697.62"
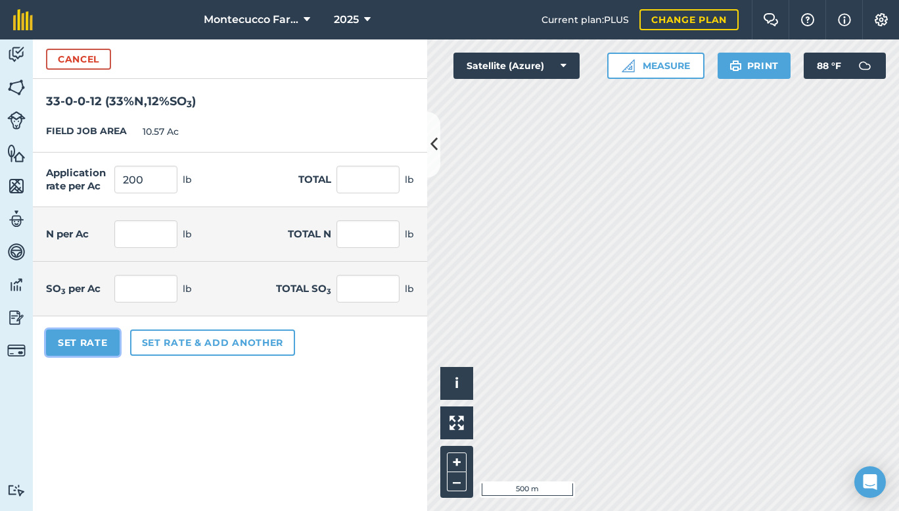
type input "24"
type input "253.68"
click at [85, 341] on button "Set Rate" at bounding box center [83, 342] width 74 height 26
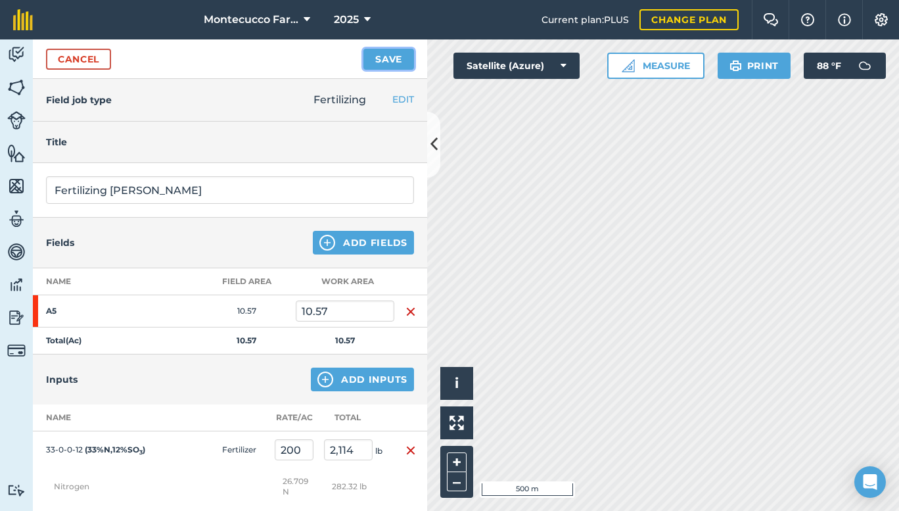
click at [401, 55] on button "Save" at bounding box center [388, 59] width 51 height 21
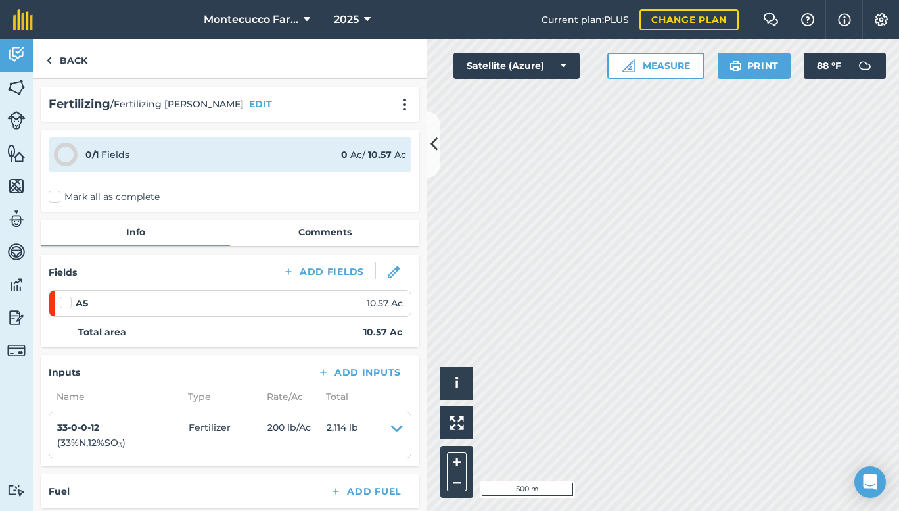
click at [55, 198] on label "Mark all as complete" at bounding box center [104, 197] width 111 height 14
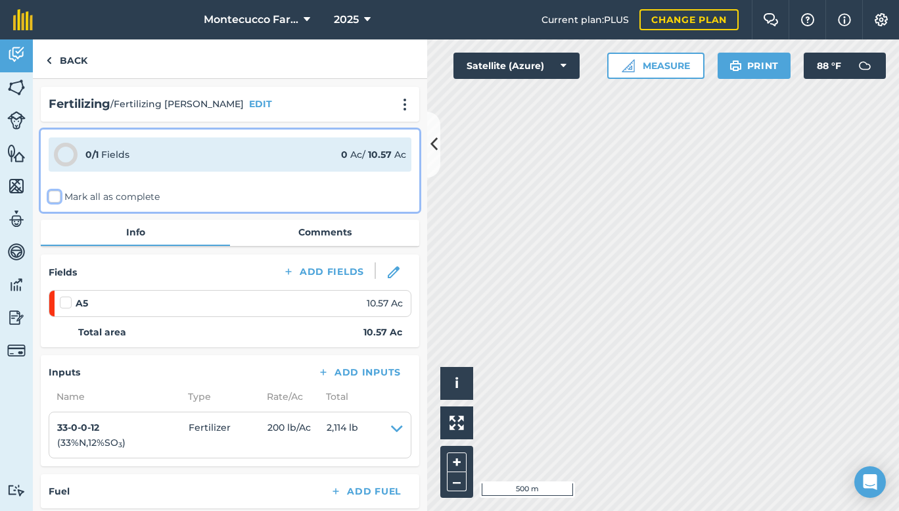
click at [55, 198] on input "Mark all as complete" at bounding box center [53, 194] width 9 height 9
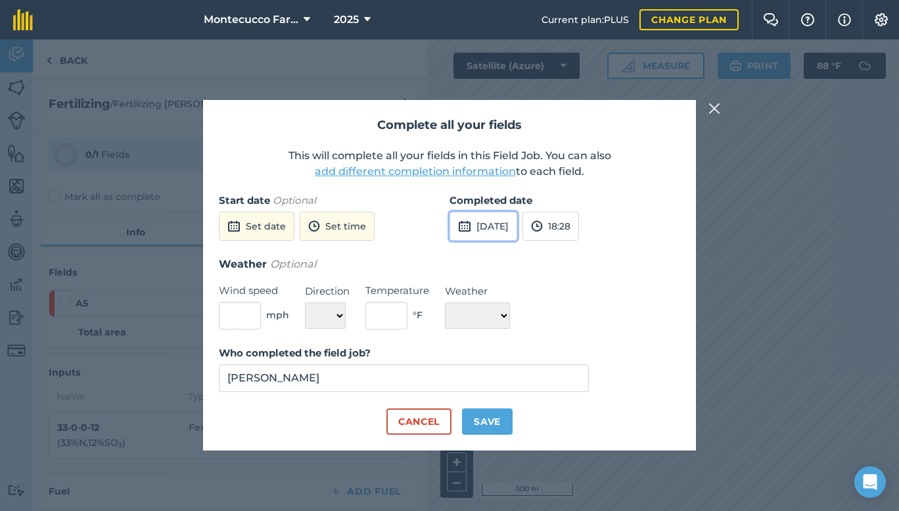
click at [512, 227] on button "[DATE]" at bounding box center [483, 226] width 68 height 29
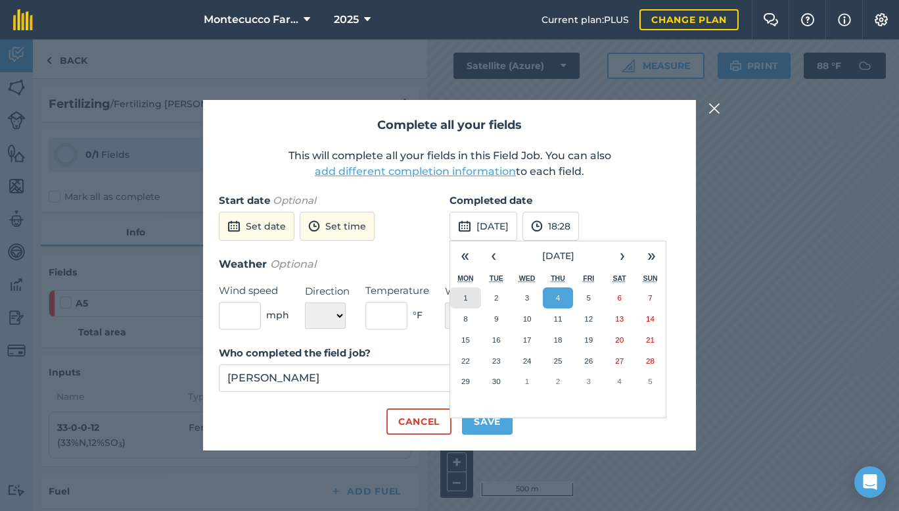
click at [473, 298] on button "1" at bounding box center [465, 297] width 31 height 21
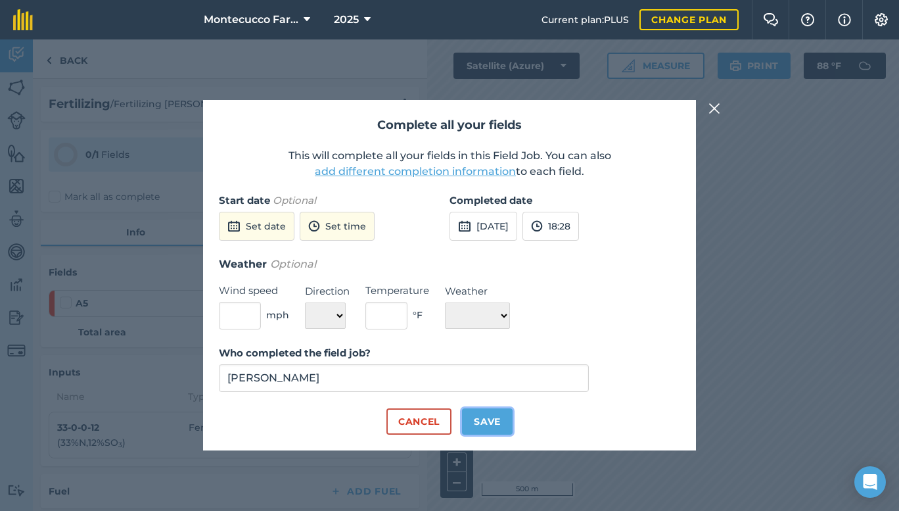
click at [490, 416] on button "Save" at bounding box center [487, 421] width 51 height 26
checkbox input "true"
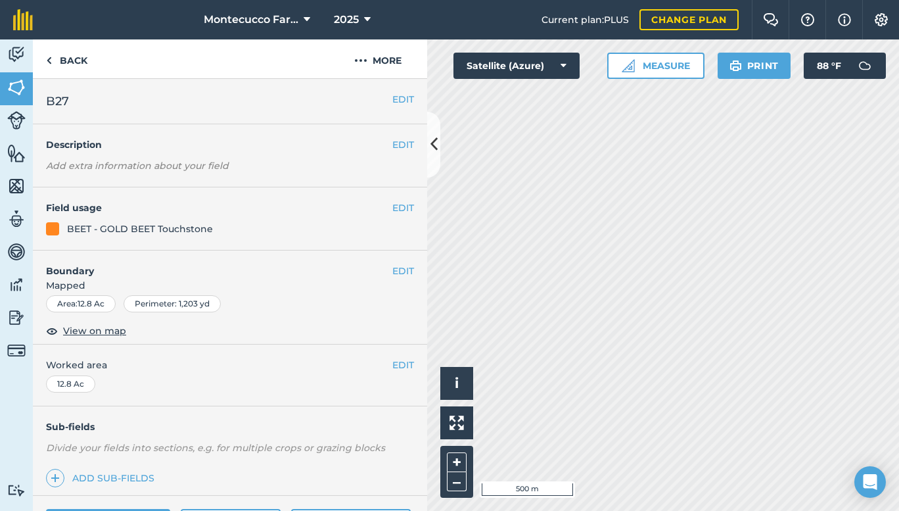
scroll to position [145, 0]
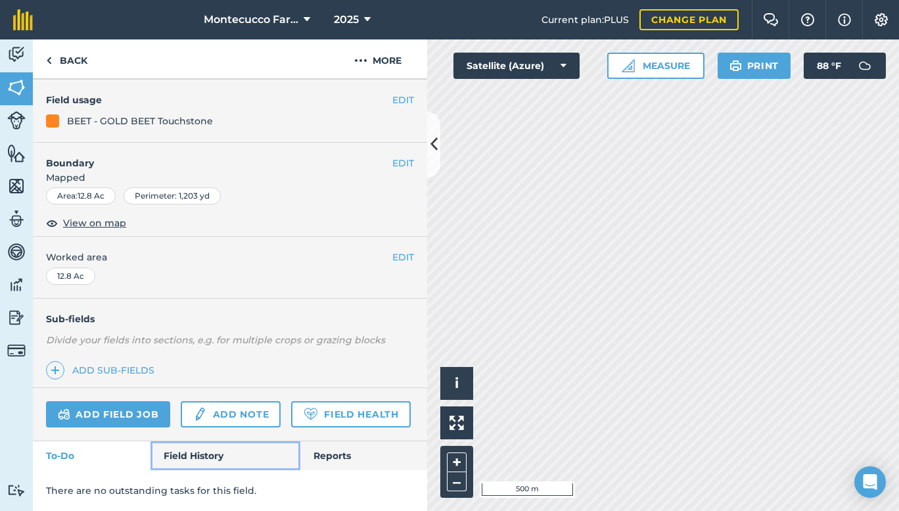
click at [193, 449] on link "Field History" at bounding box center [224, 455] width 149 height 29
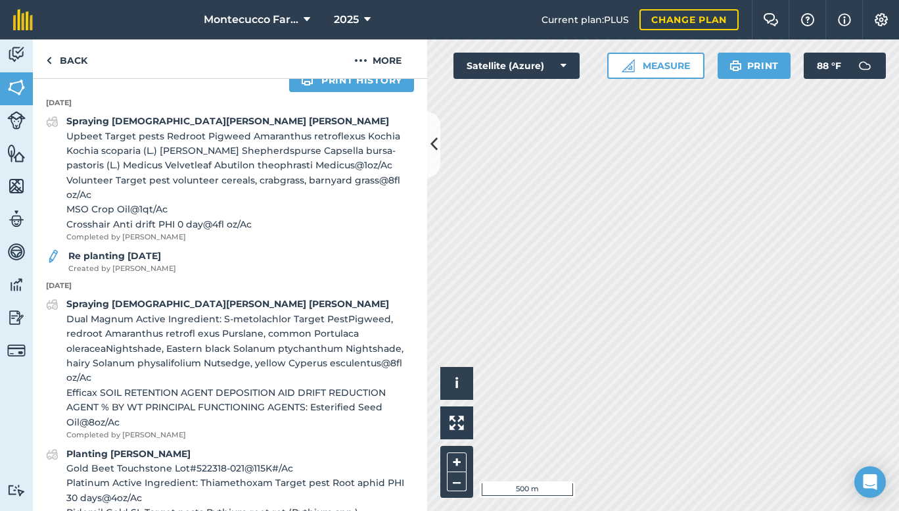
scroll to position [145, 0]
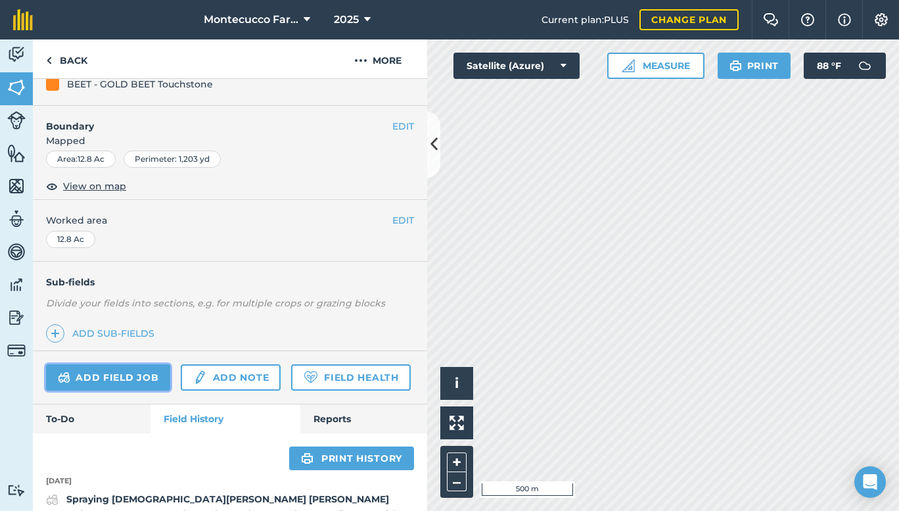
click at [116, 374] on link "Add field job" at bounding box center [108, 377] width 124 height 26
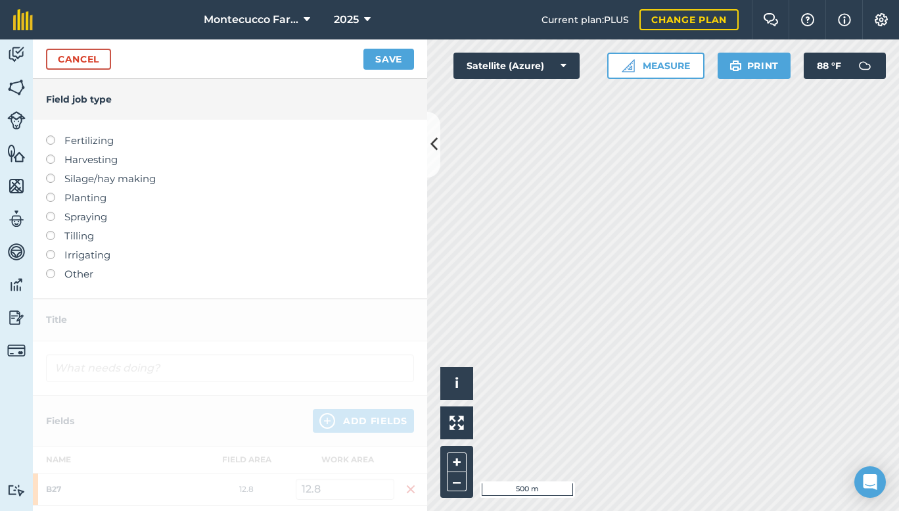
click at [47, 135] on label at bounding box center [55, 135] width 18 height 0
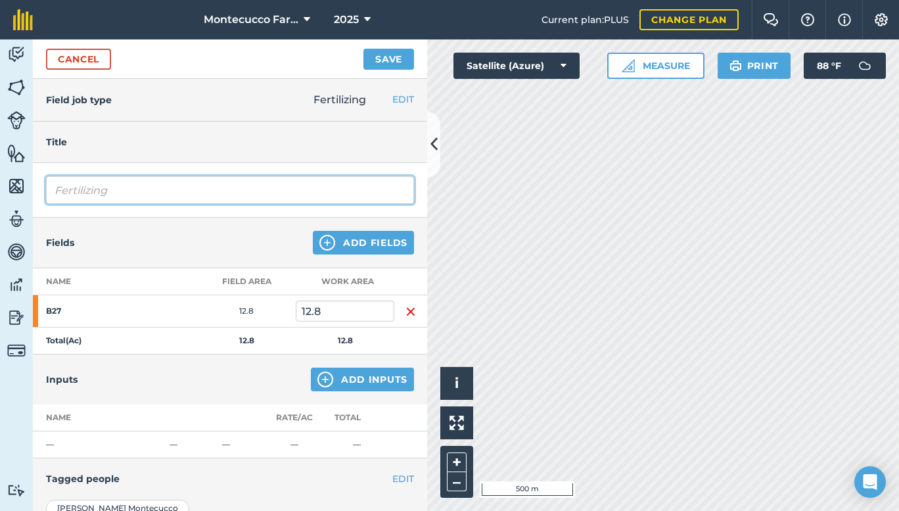
click at [147, 180] on input "Fertilizing" at bounding box center [230, 190] width 368 height 28
type input "Fertilizing [PERSON_NAME]"
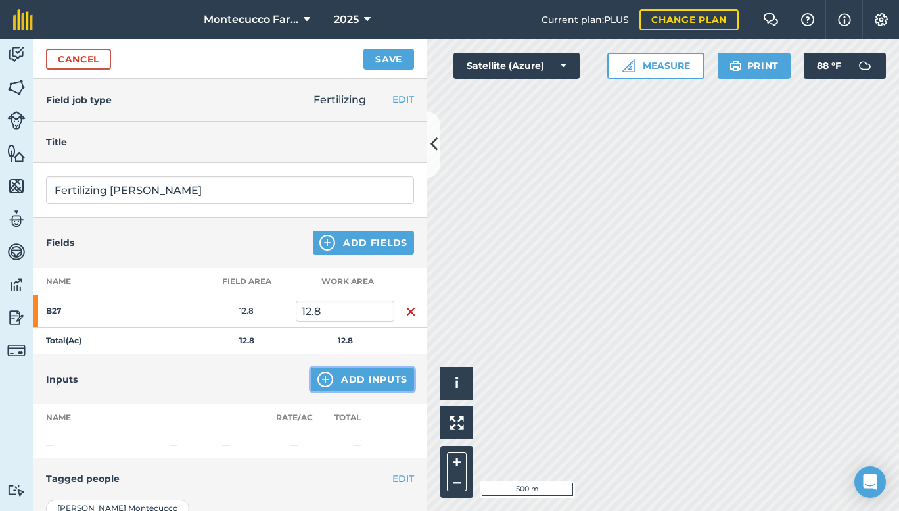
click at [336, 373] on button "Add Inputs" at bounding box center [362, 379] width 103 height 24
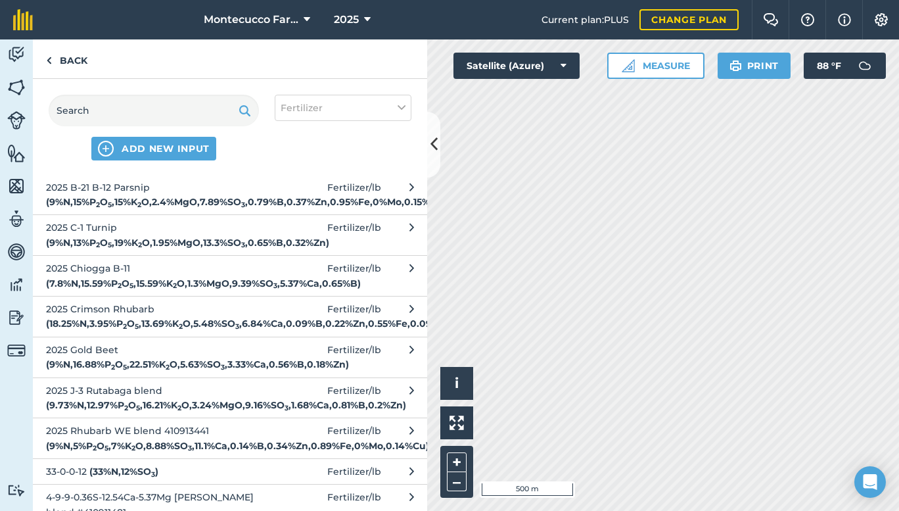
scroll to position [1170, 0]
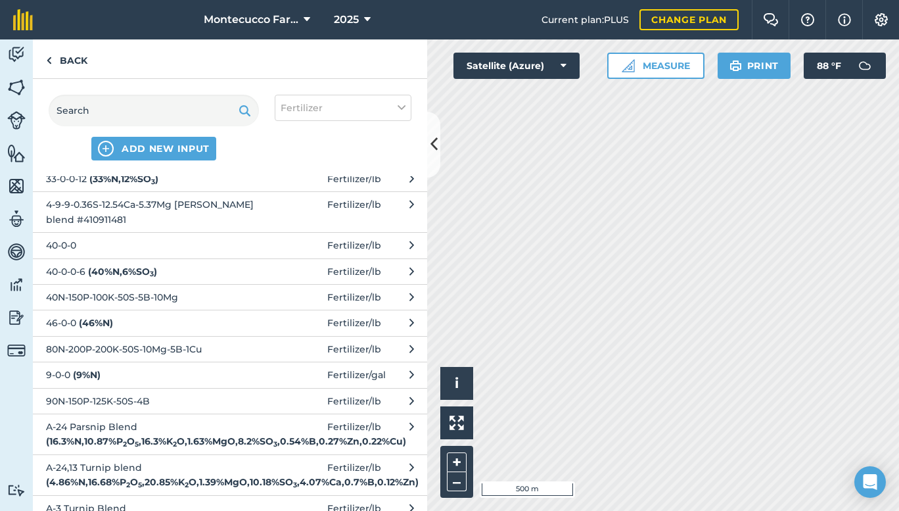
click at [343, 186] on span "Fertilizer / lb" at bounding box center [354, 178] width 54 height 14
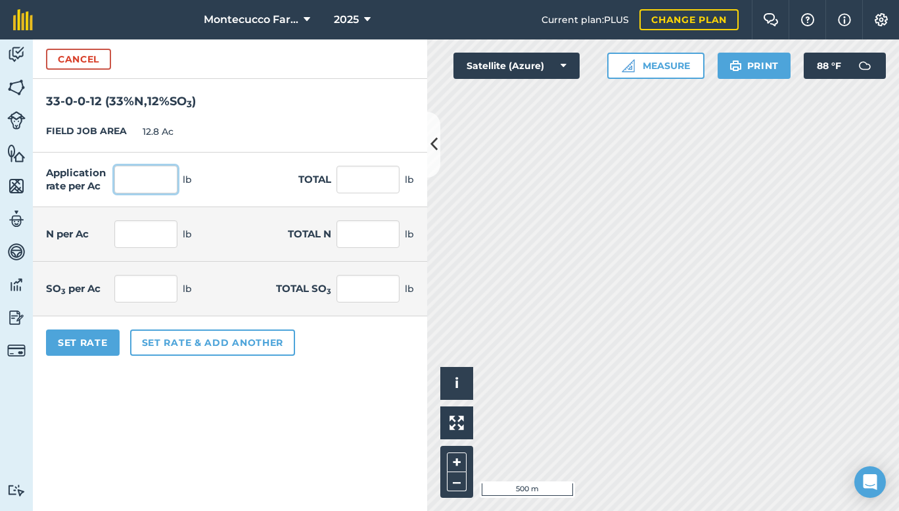
click at [150, 181] on input "text" at bounding box center [145, 180] width 63 height 28
type input "200"
type input "2,560"
type input "66"
type input "844.8"
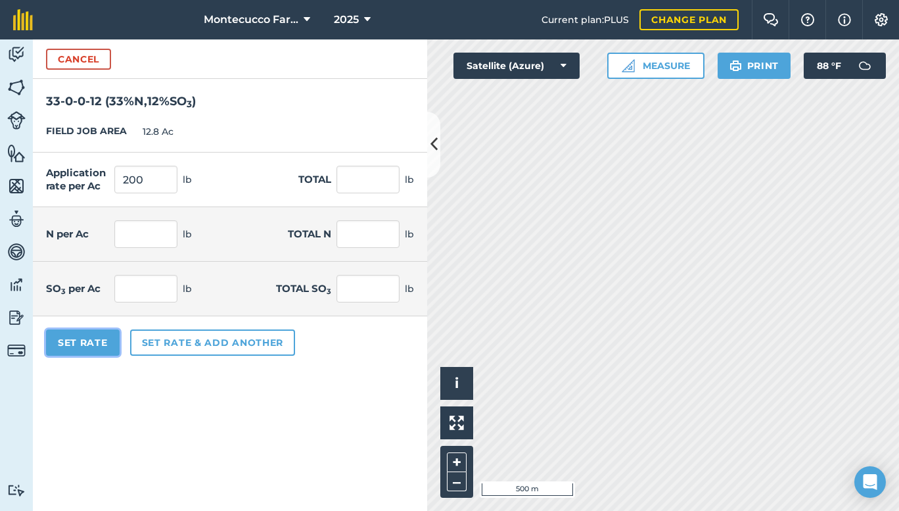
type input "24"
type input "307.2"
click at [85, 344] on button "Set Rate" at bounding box center [83, 342] width 74 height 26
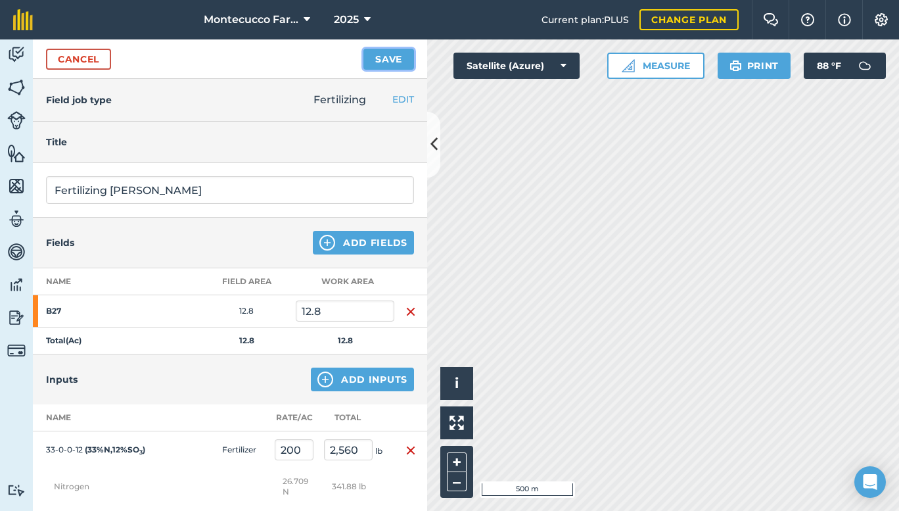
click at [386, 58] on button "Save" at bounding box center [388, 59] width 51 height 21
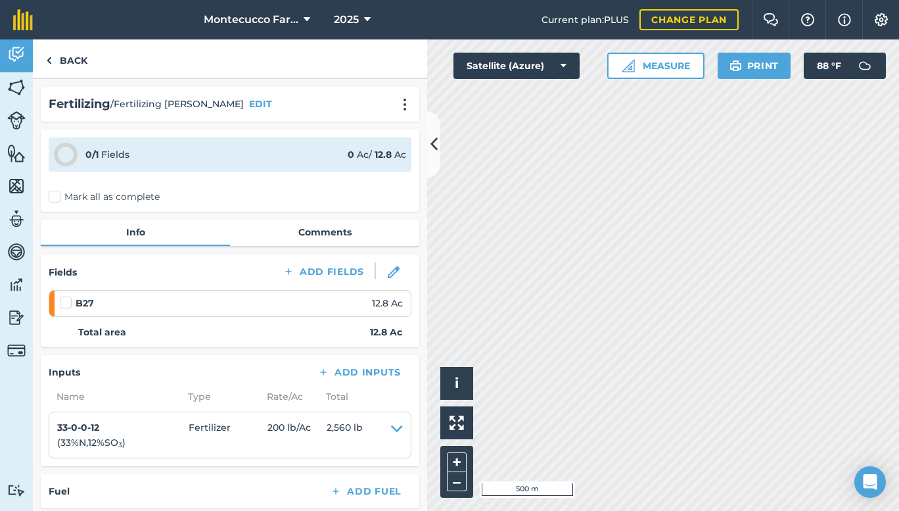
click at [56, 194] on label "Mark all as complete" at bounding box center [104, 197] width 111 height 14
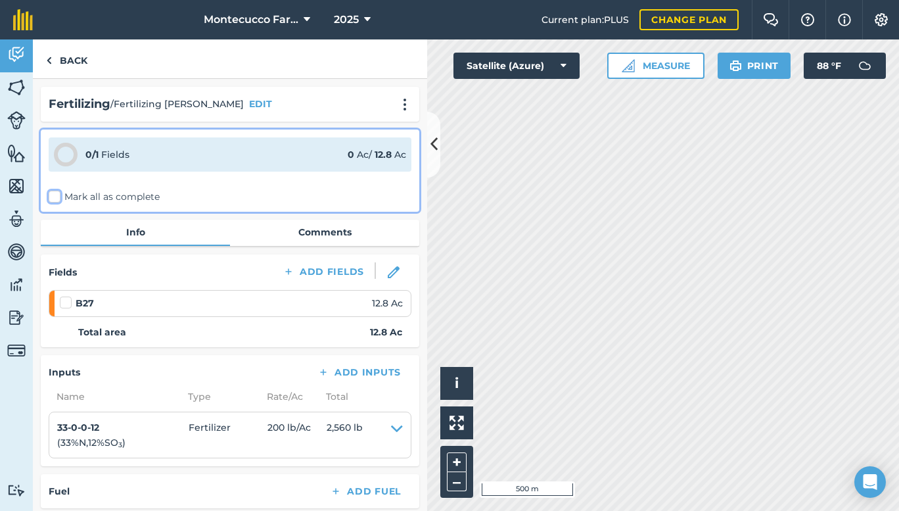
click at [56, 194] on input "Mark all as complete" at bounding box center [53, 194] width 9 height 9
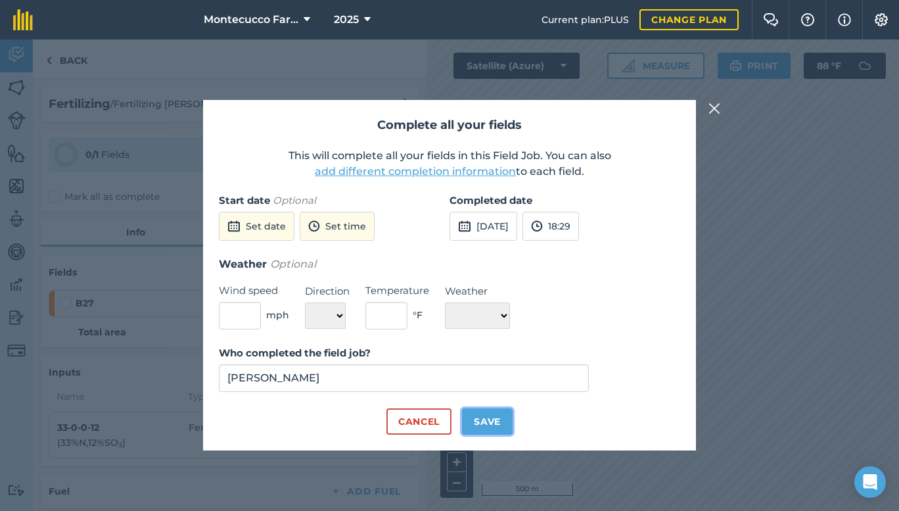
click at [482, 419] on button "Save" at bounding box center [487, 421] width 51 height 26
checkbox input "true"
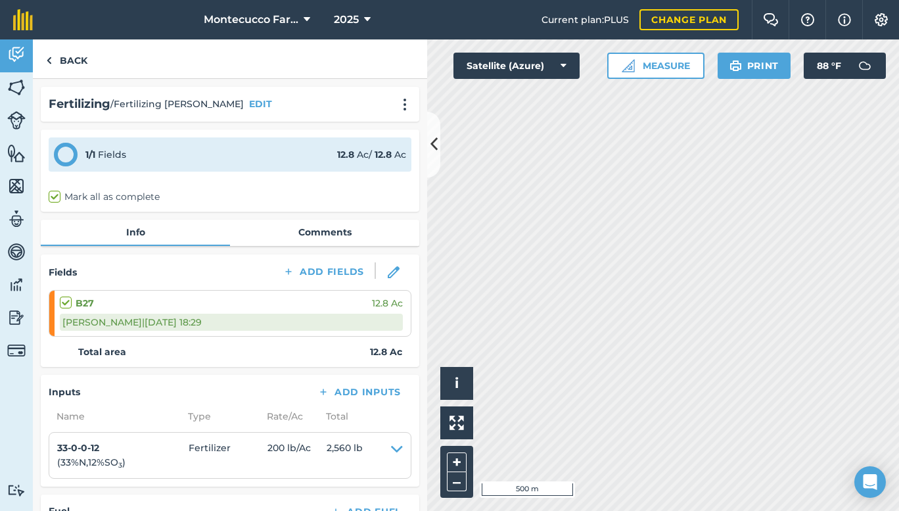
scroll to position [204, 0]
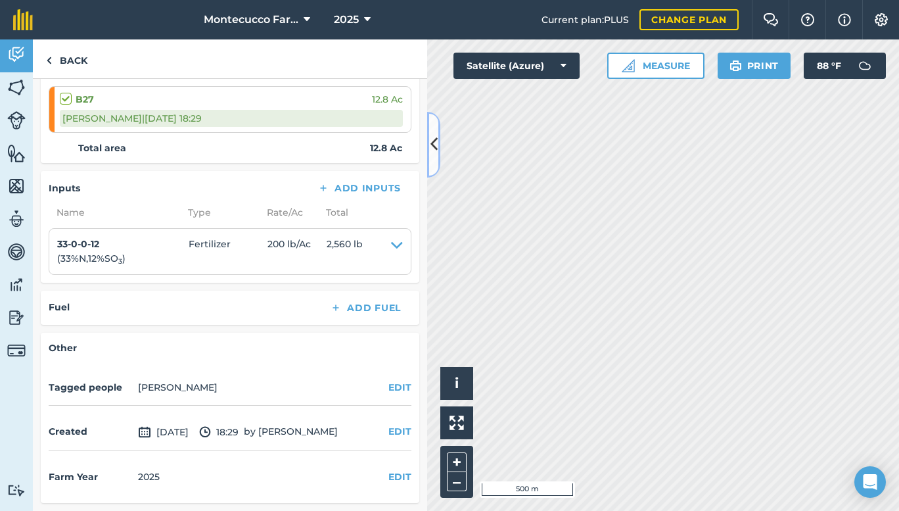
click at [434, 139] on icon at bounding box center [433, 144] width 7 height 23
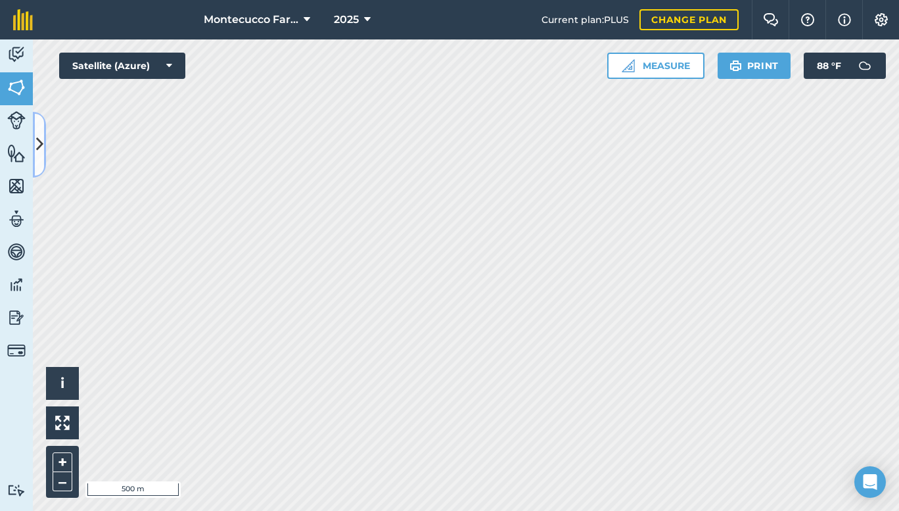
click at [40, 140] on icon at bounding box center [39, 144] width 7 height 23
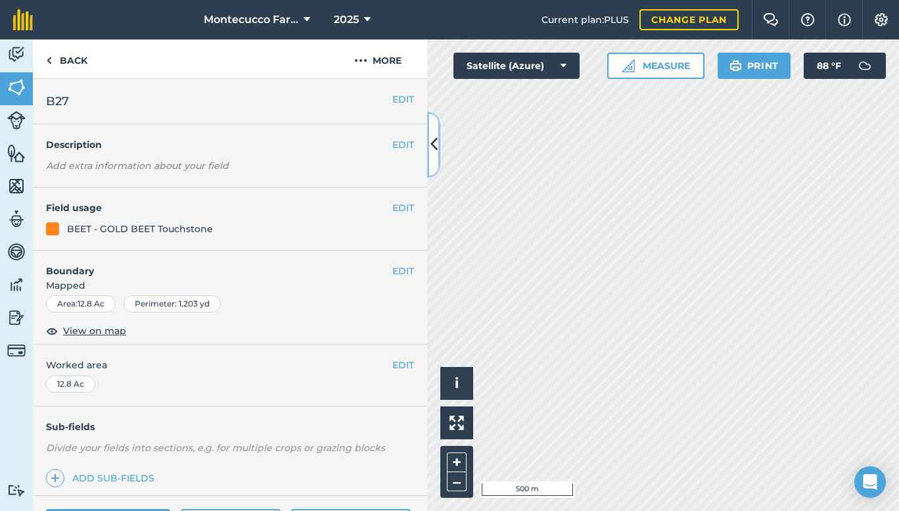
scroll to position [145, 0]
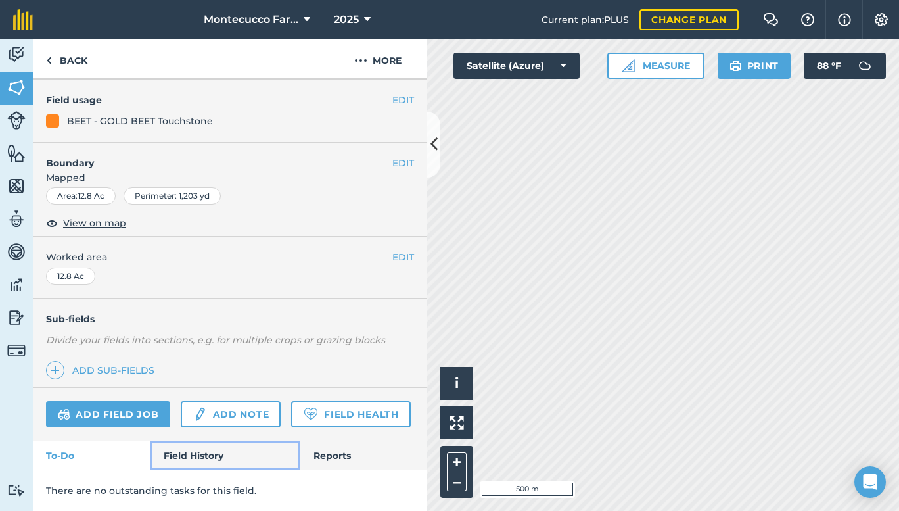
click at [191, 454] on link "Field History" at bounding box center [224, 455] width 149 height 29
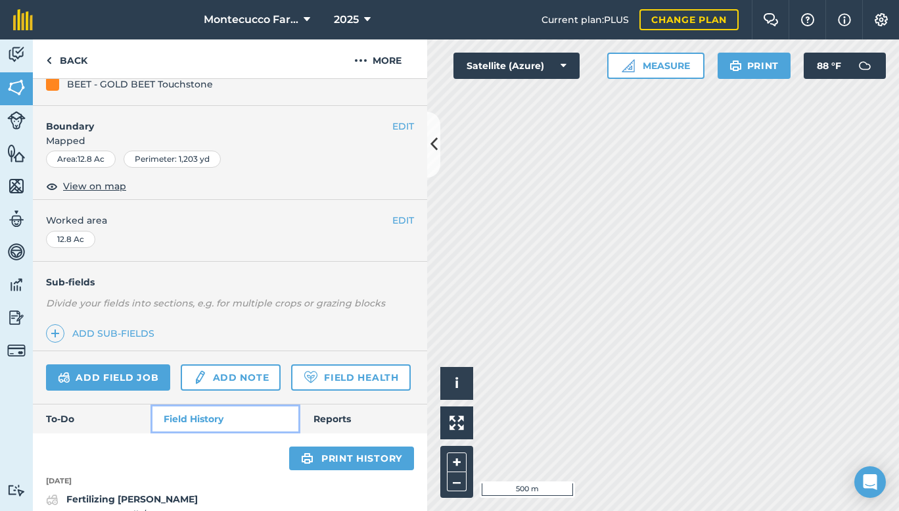
scroll to position [522, 0]
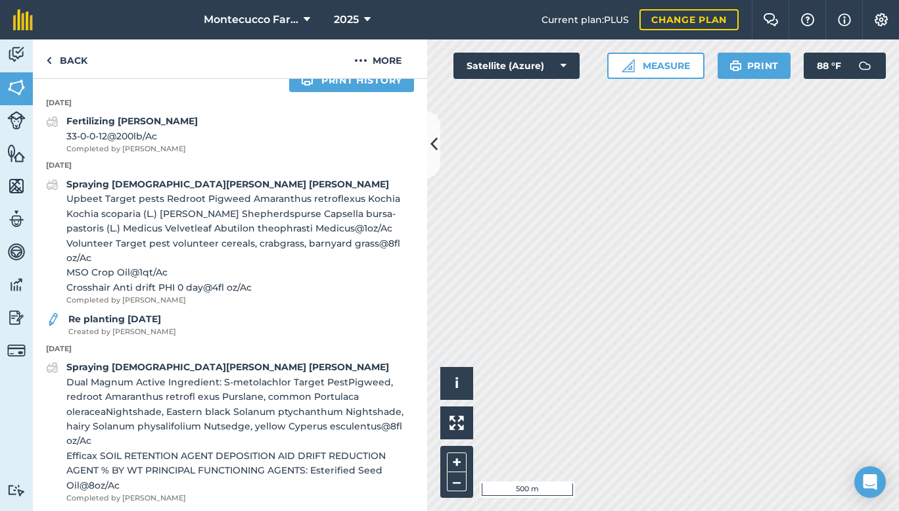
scroll to position [145, 0]
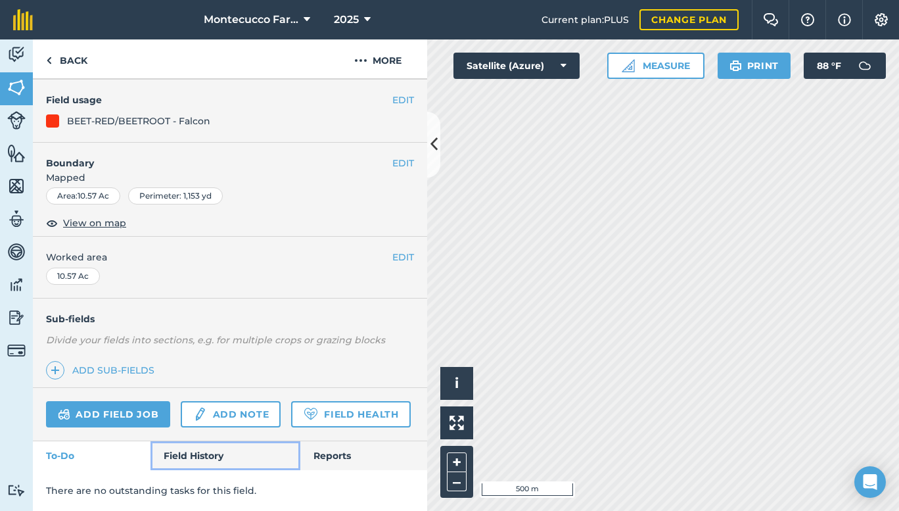
click at [212, 448] on link "Field History" at bounding box center [224, 455] width 149 height 29
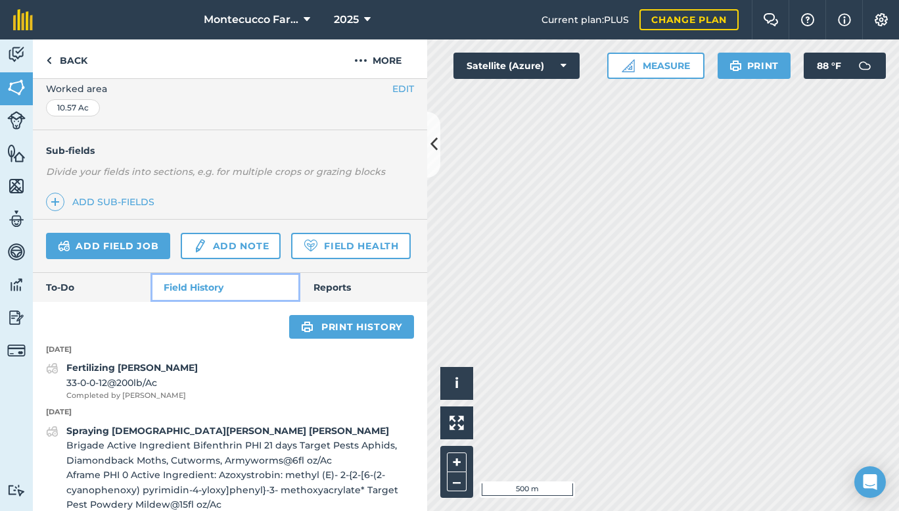
scroll to position [311, 0]
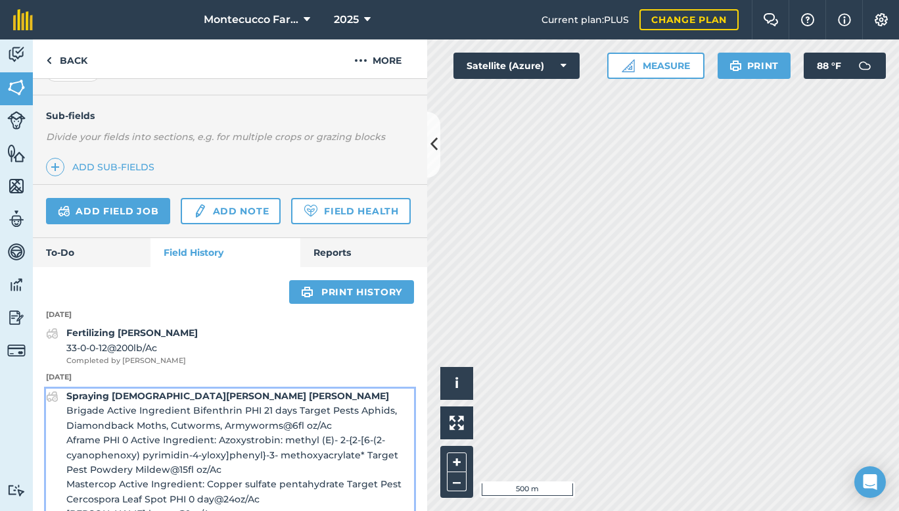
click at [321, 432] on span "Brigade Active Ingredient Bifenthrin PHI 21 days Target Pests Aphids, Diamondba…" at bounding box center [240, 418] width 348 height 30
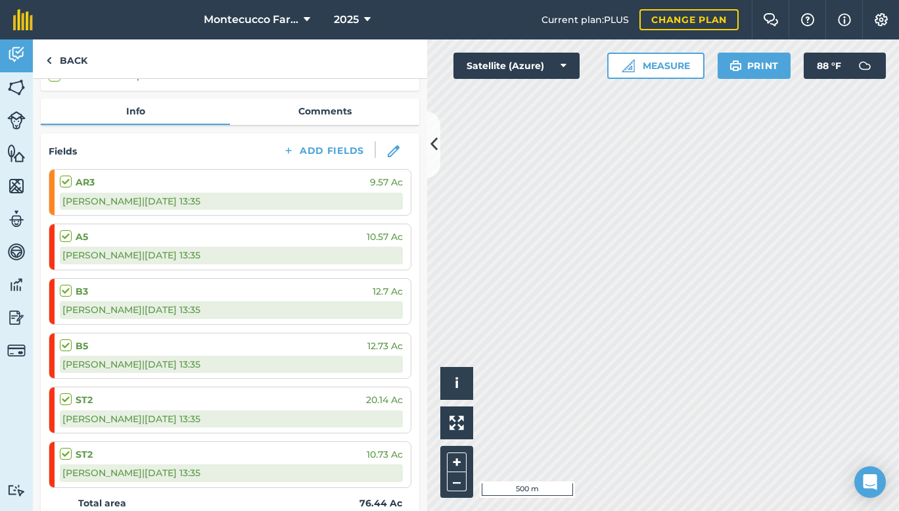
scroll to position [166, 0]
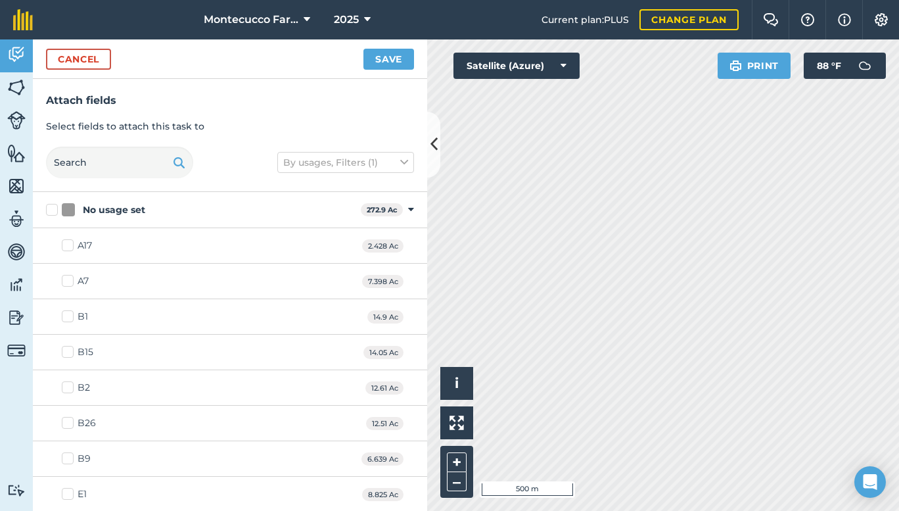
checkbox input "false"
click at [392, 60] on button "Save" at bounding box center [388, 59] width 51 height 21
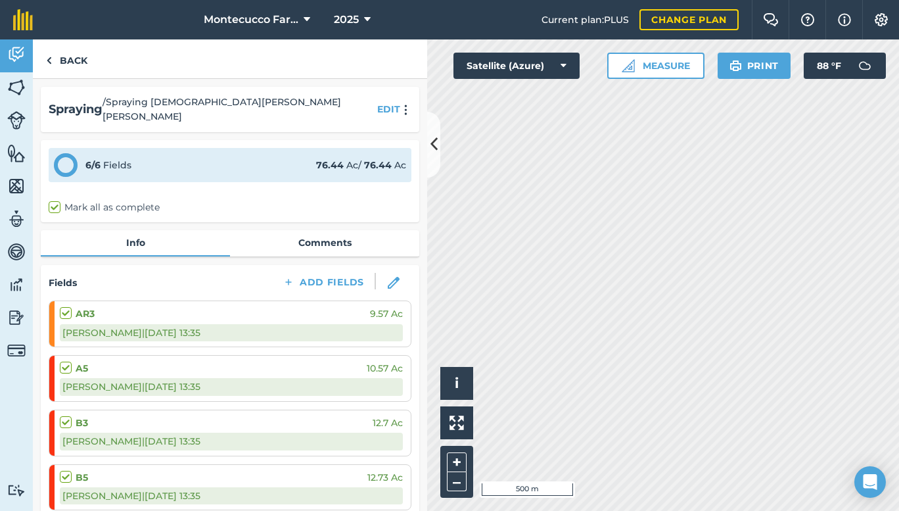
scroll to position [378, 0]
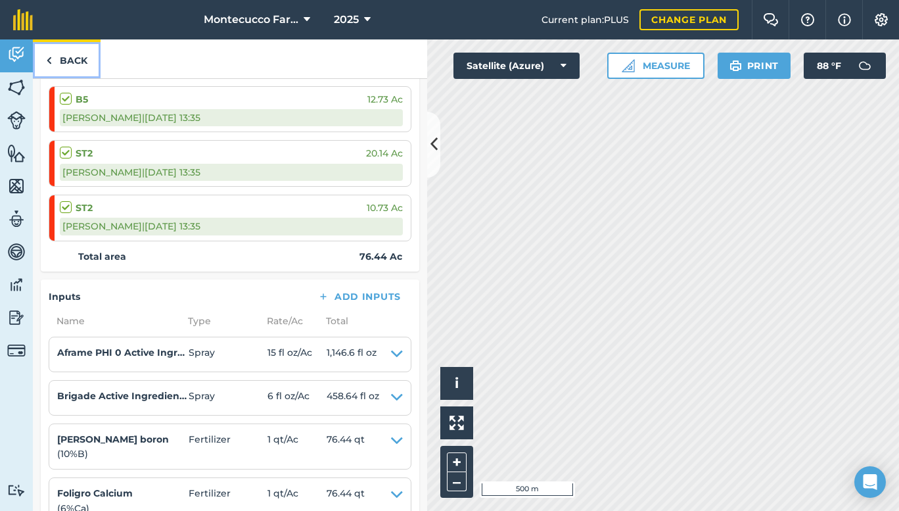
click at [74, 53] on link "Back" at bounding box center [67, 58] width 68 height 39
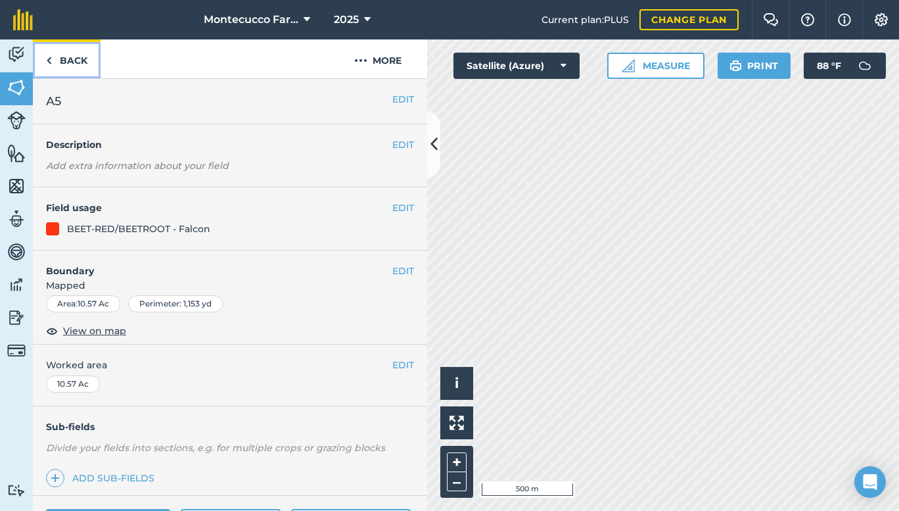
click at [74, 53] on link "Back" at bounding box center [67, 58] width 68 height 39
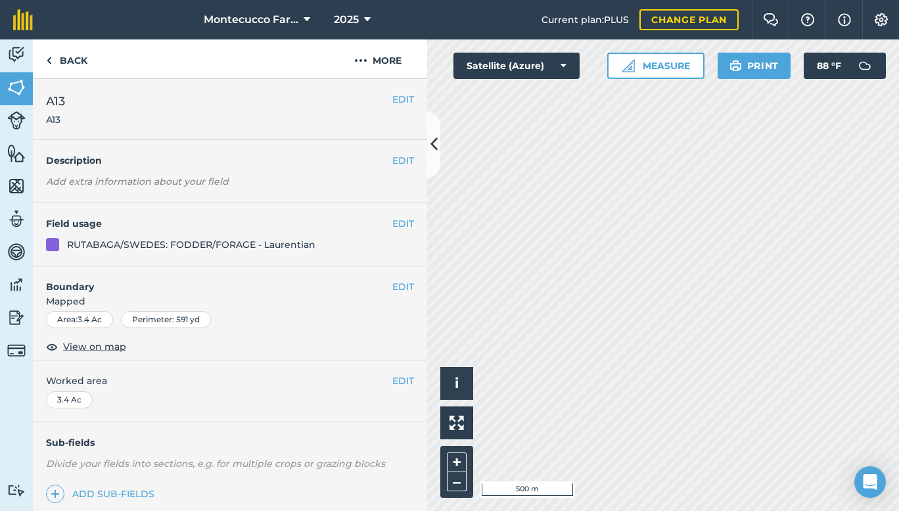
scroll to position [160, 0]
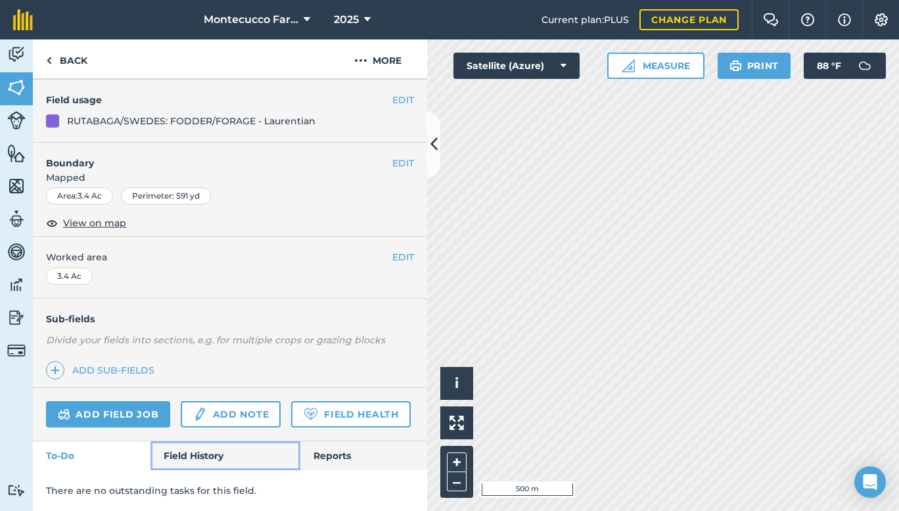
click at [178, 454] on link "Field History" at bounding box center [224, 455] width 149 height 29
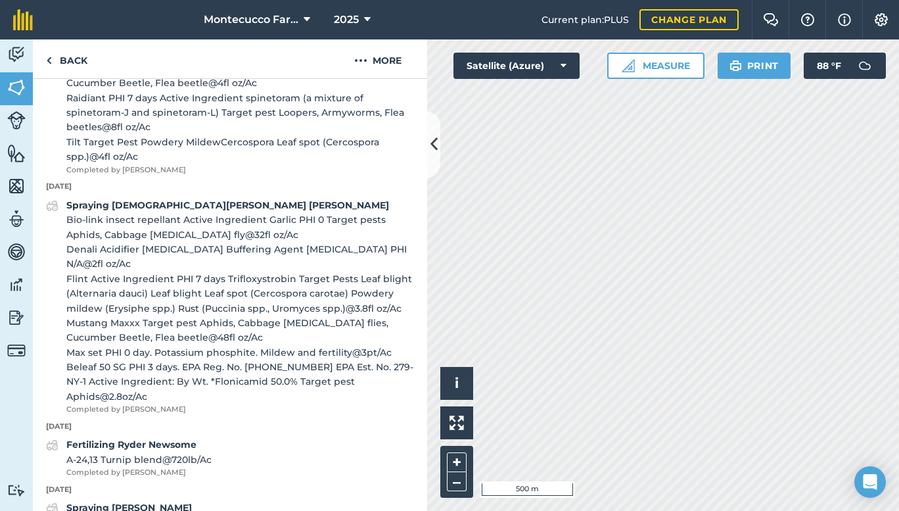
scroll to position [722, 0]
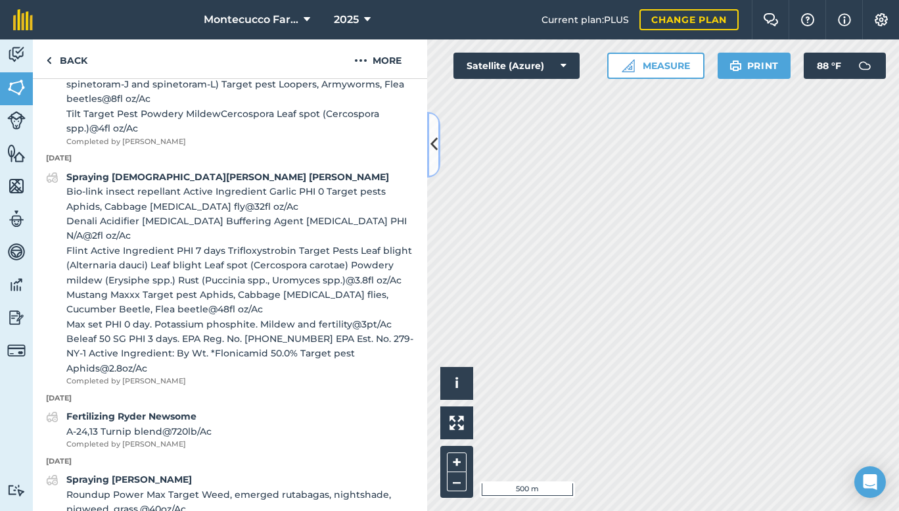
click at [435, 139] on icon at bounding box center [433, 144] width 7 height 23
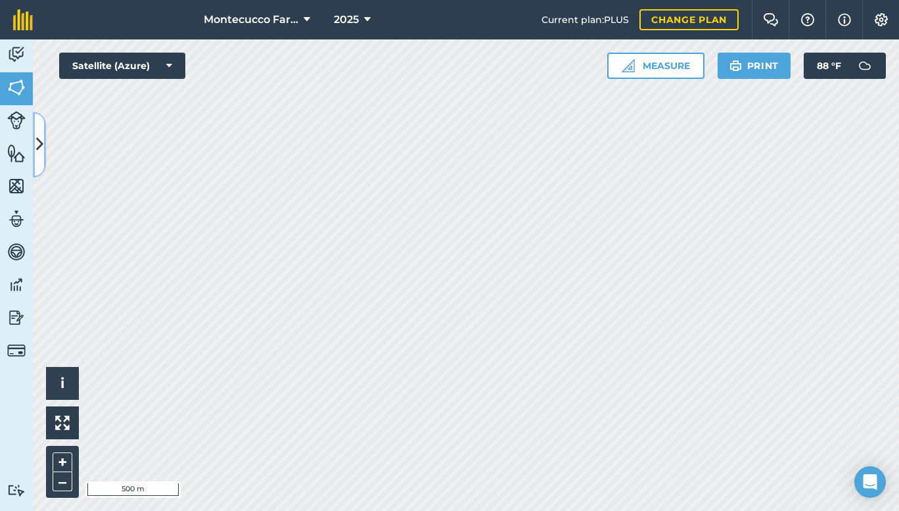
click at [35, 137] on button at bounding box center [39, 145] width 13 height 66
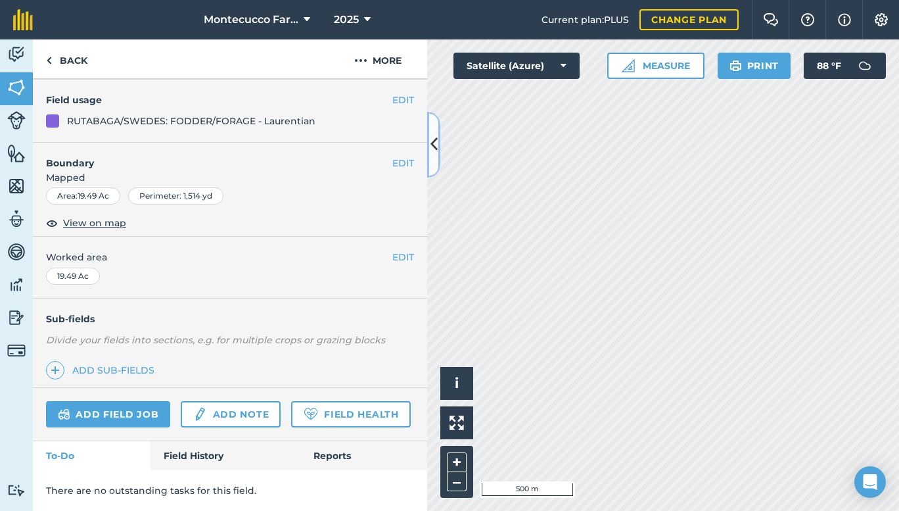
scroll to position [145, 0]
click at [201, 456] on link "Field History" at bounding box center [224, 455] width 149 height 29
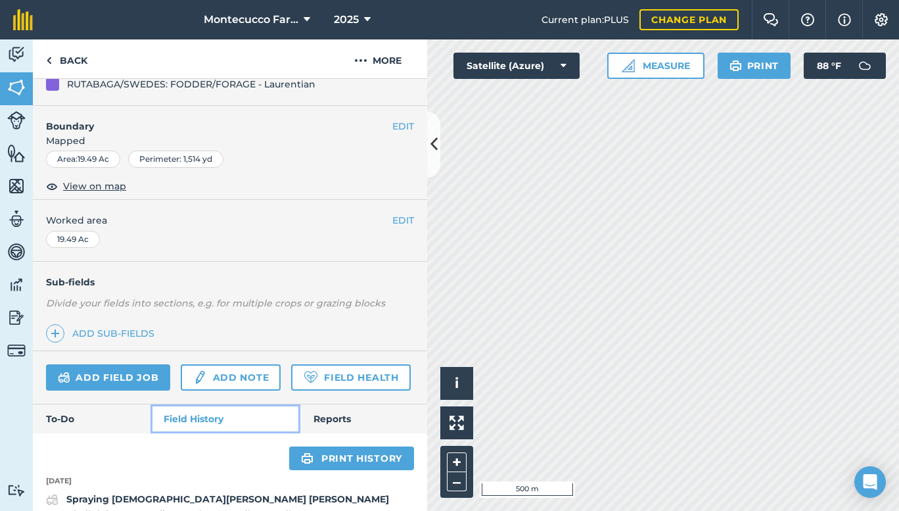
scroll to position [522, 0]
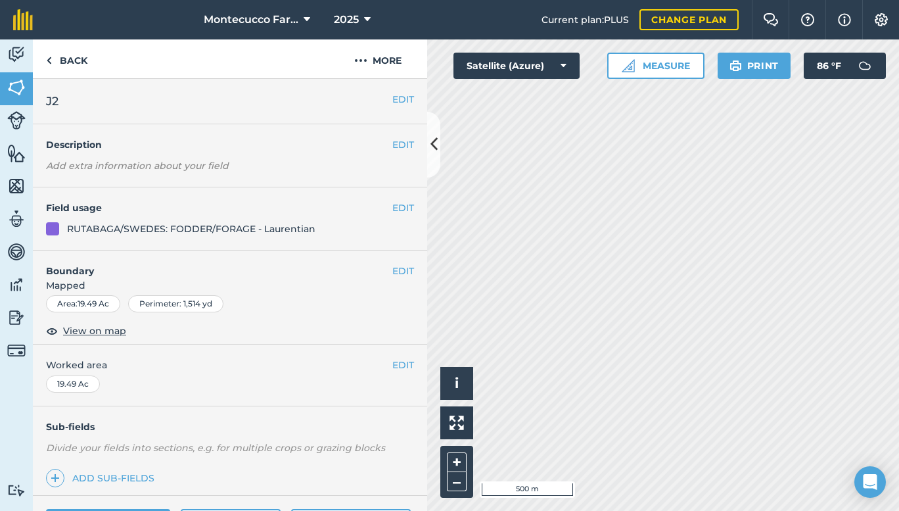
scroll to position [145, 0]
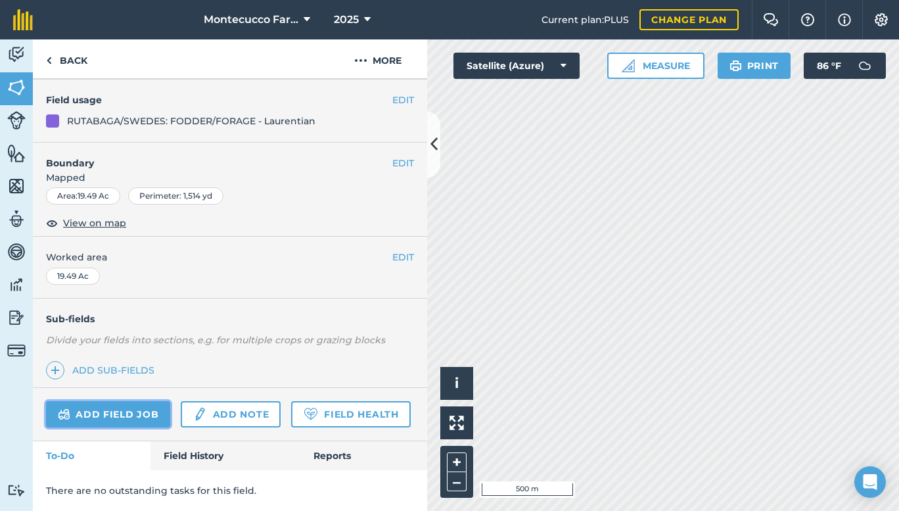
click at [103, 401] on link "Add field job" at bounding box center [108, 414] width 124 height 26
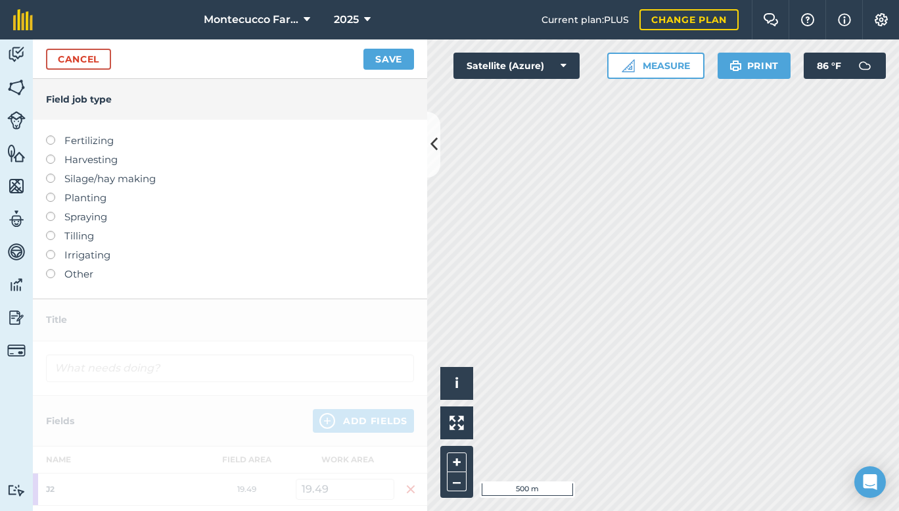
click at [51, 212] on label at bounding box center [55, 212] width 18 height 0
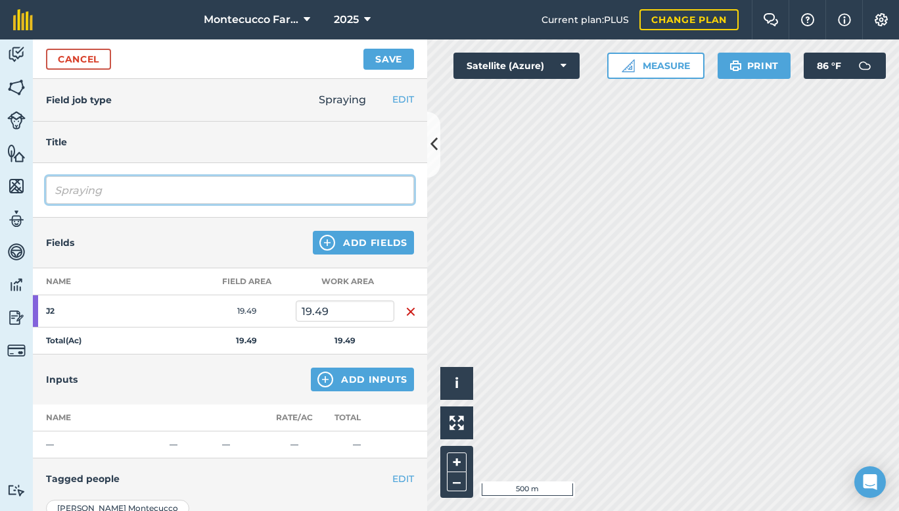
click at [146, 191] on input "Spraying" at bounding box center [230, 190] width 368 height 28
type input "Spraying [DEMOGRAPHIC_DATA][PERSON_NAME] [PERSON_NAME]"
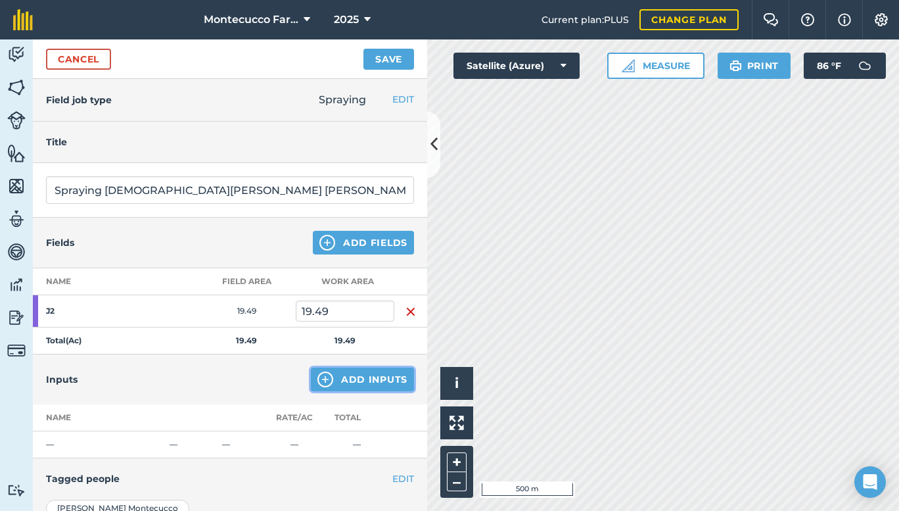
click at [344, 378] on button "Add Inputs" at bounding box center [362, 379] width 103 height 24
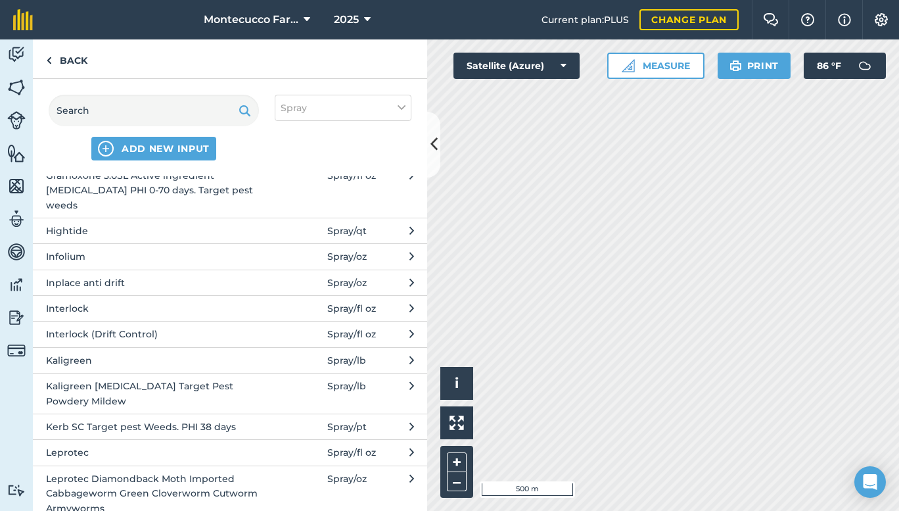
scroll to position [2048, 0]
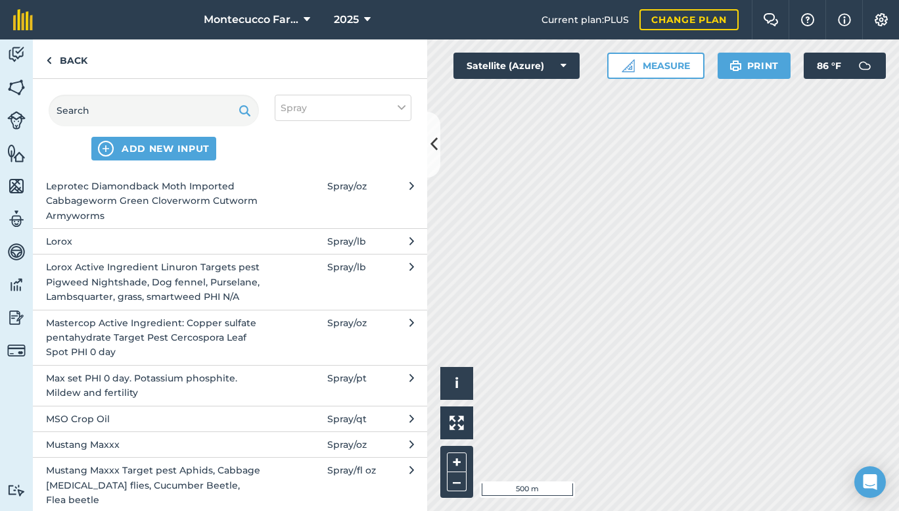
click at [162, 476] on span "Mustang Maxxx Target pest Aphids, Cabbage [MEDICAL_DATA] flies, Cucumber Beetle…" at bounding box center [153, 485] width 215 height 44
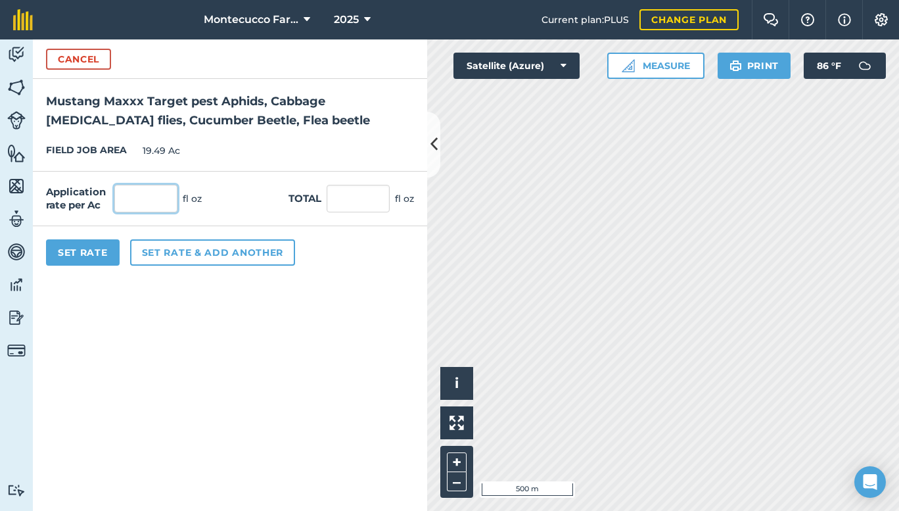
click at [146, 205] on input "text" at bounding box center [145, 199] width 63 height 28
type input "4"
type input "77.96"
click at [170, 250] on button "Set rate & add another" at bounding box center [212, 252] width 165 height 26
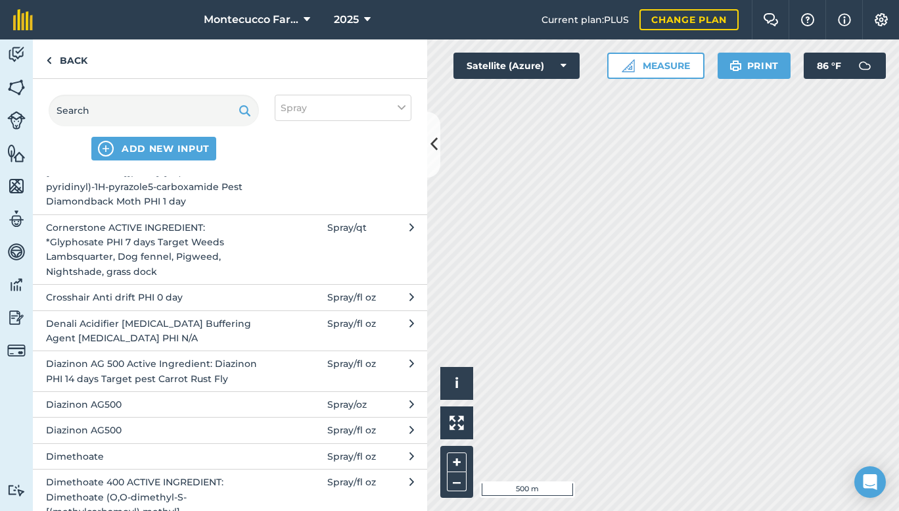
scroll to position [1170, 0]
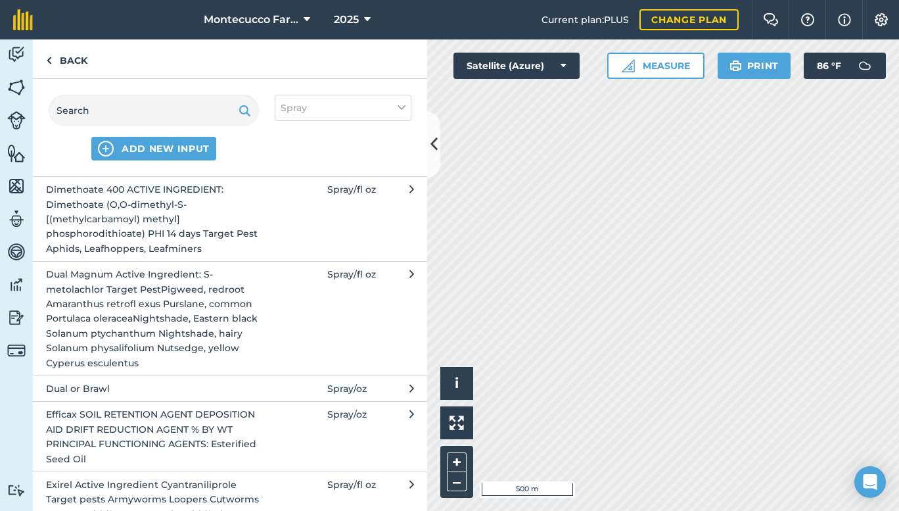
click at [193, 492] on span "Exirel Active Ingredient Cyantraniliprole Target pests Armyworms Loopers Cutwor…" at bounding box center [153, 521] width 215 height 88
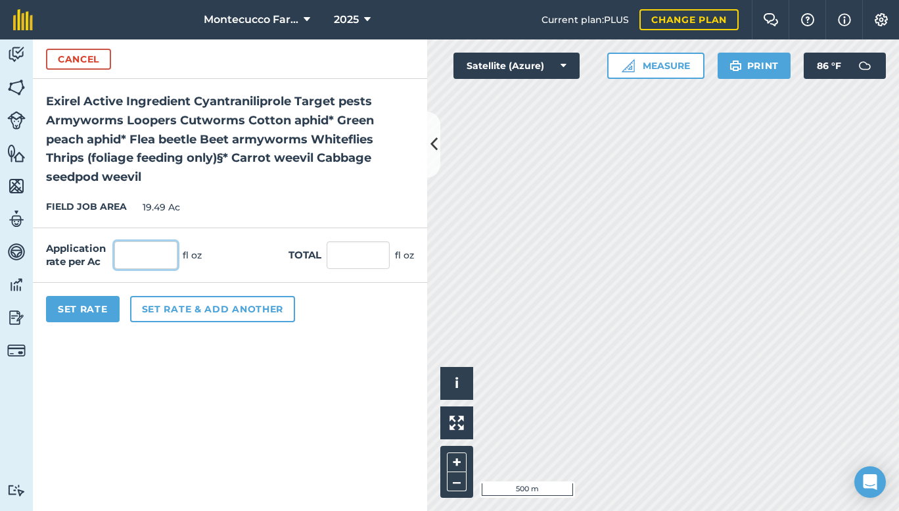
click at [136, 253] on input "text" at bounding box center [145, 255] width 63 height 28
type input "13.5"
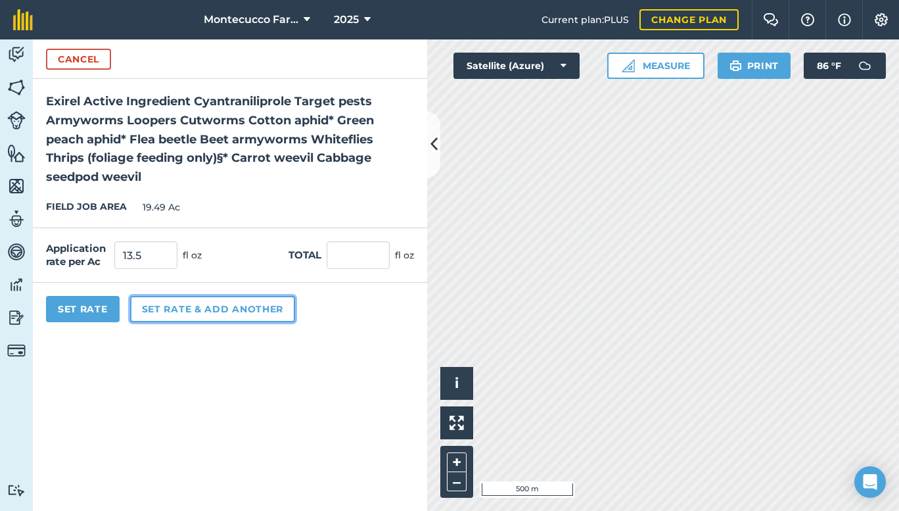
type input "263.115"
click at [156, 308] on button "Set rate & add another" at bounding box center [212, 309] width 165 height 26
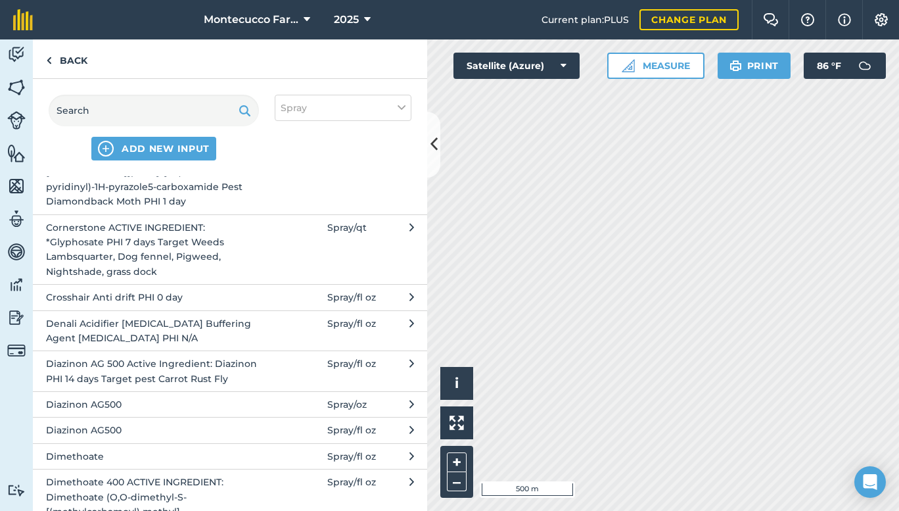
scroll to position [585, 0]
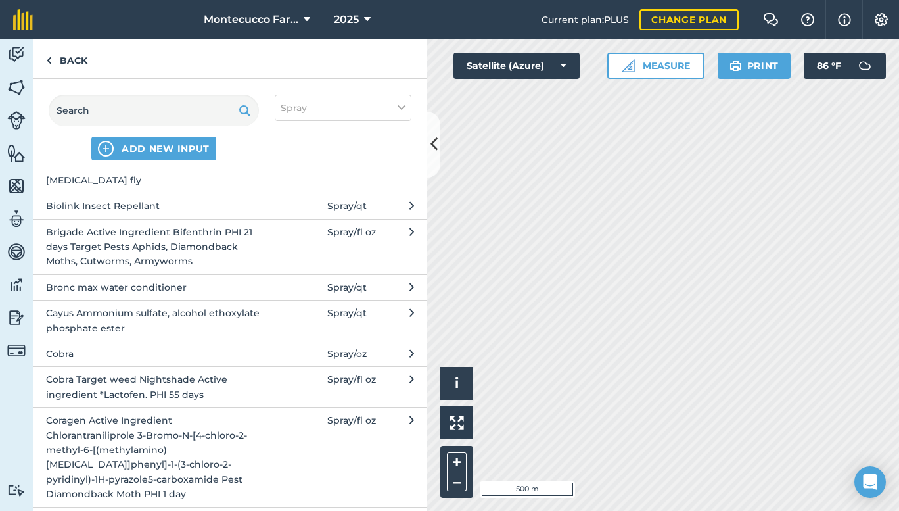
click at [256, 189] on button "Bio-link insect repellant Active Ingredient Garlic PHI 0 Target pests Aphids, C…" at bounding box center [230, 164] width 394 height 55
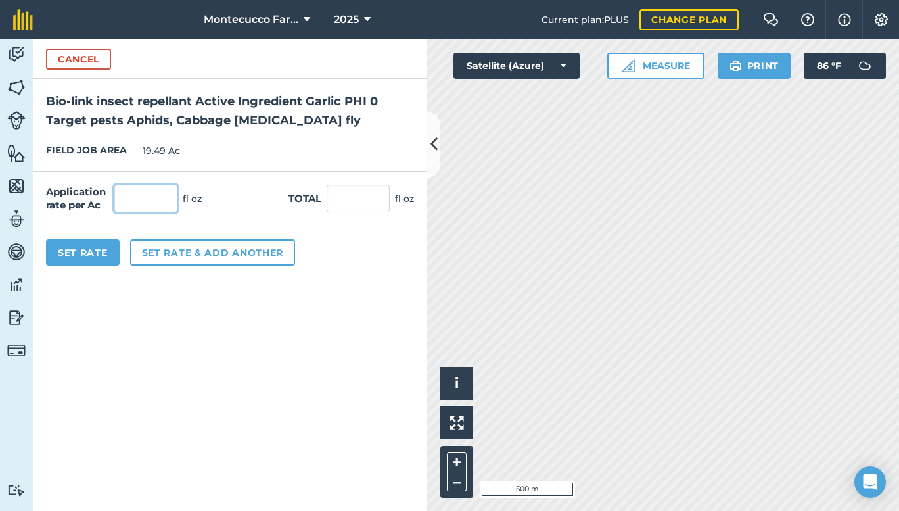
click at [140, 204] on input "text" at bounding box center [145, 199] width 63 height 28
type input "32"
type input "623.68"
click at [164, 252] on button "Set rate & add another" at bounding box center [212, 252] width 165 height 26
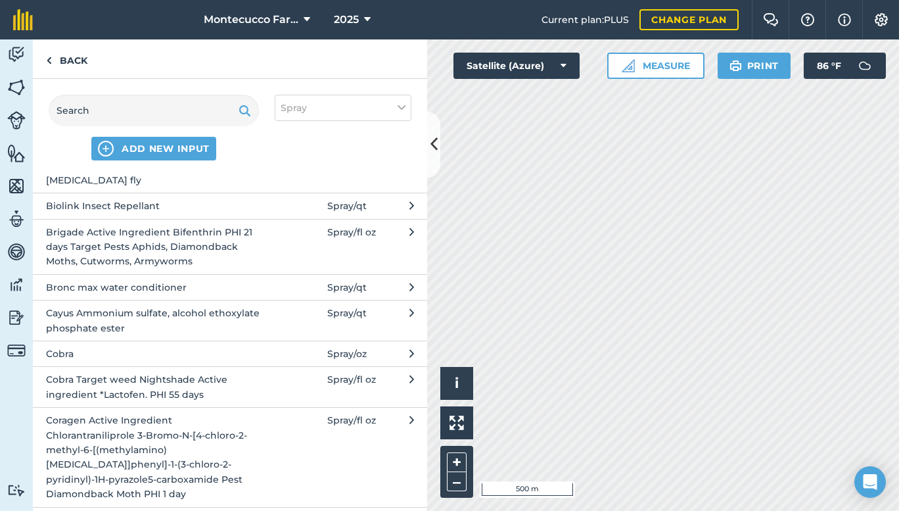
scroll to position [878, 0]
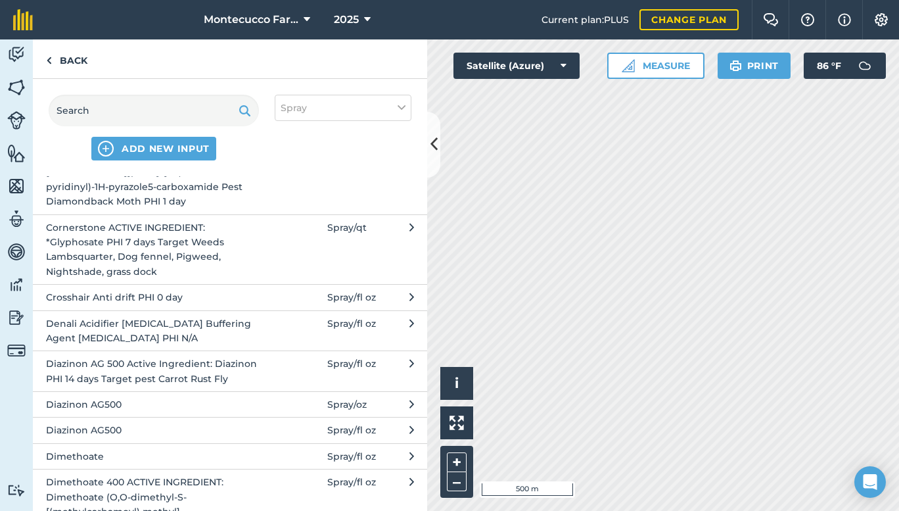
click at [106, 331] on span "Denali Acidifier [MEDICAL_DATA] Buffering Agent [MEDICAL_DATA] PHI N/A" at bounding box center [153, 331] width 215 height 30
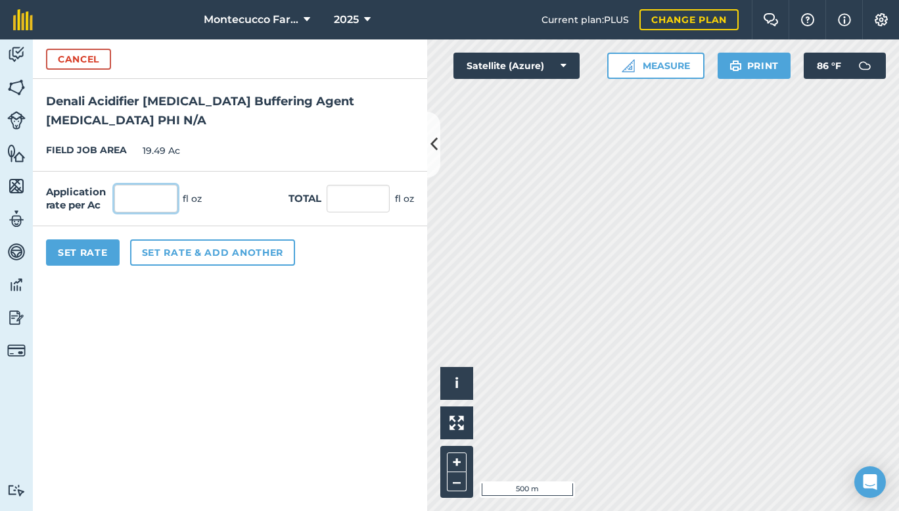
click at [144, 200] on input "text" at bounding box center [145, 199] width 63 height 28
type input "4"
type input "77.96"
click at [73, 250] on button "Set Rate" at bounding box center [83, 252] width 74 height 26
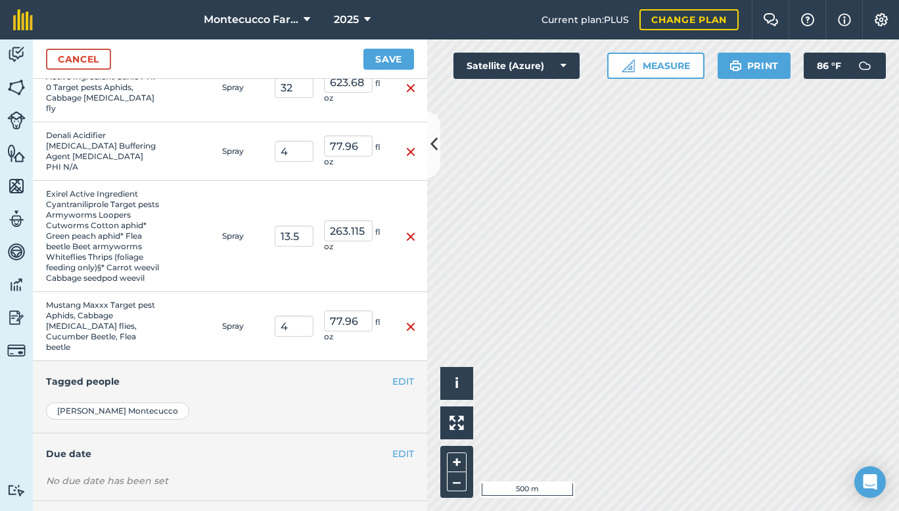
scroll to position [0, 0]
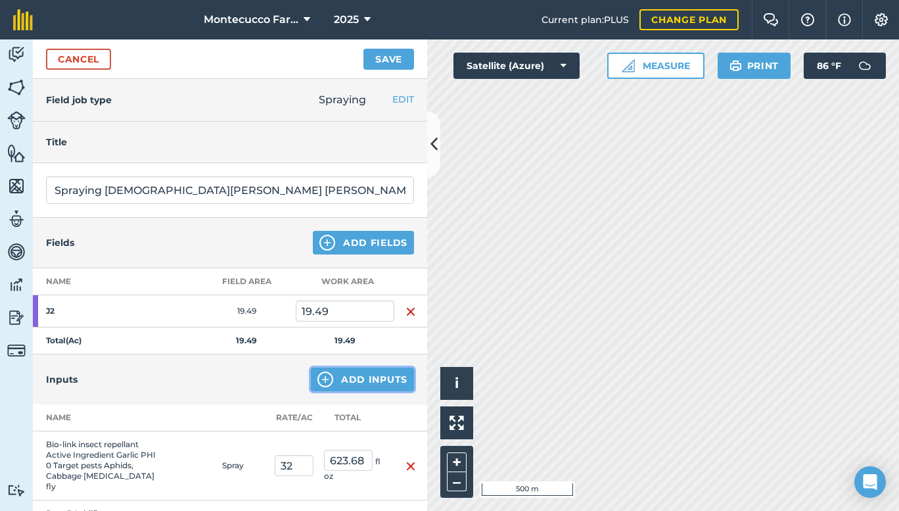
click at [350, 376] on button "Add Inputs" at bounding box center [362, 379] width 103 height 24
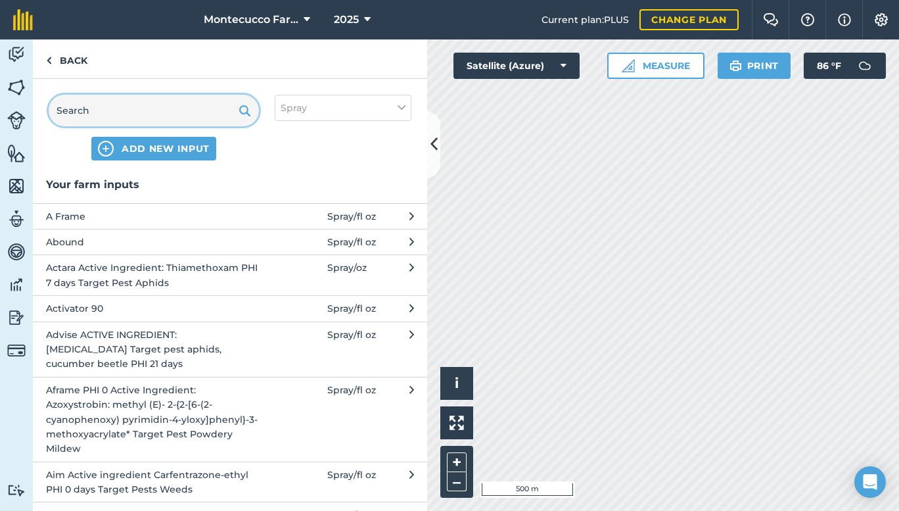
click at [137, 106] on input "text" at bounding box center [154, 111] width 210 height 32
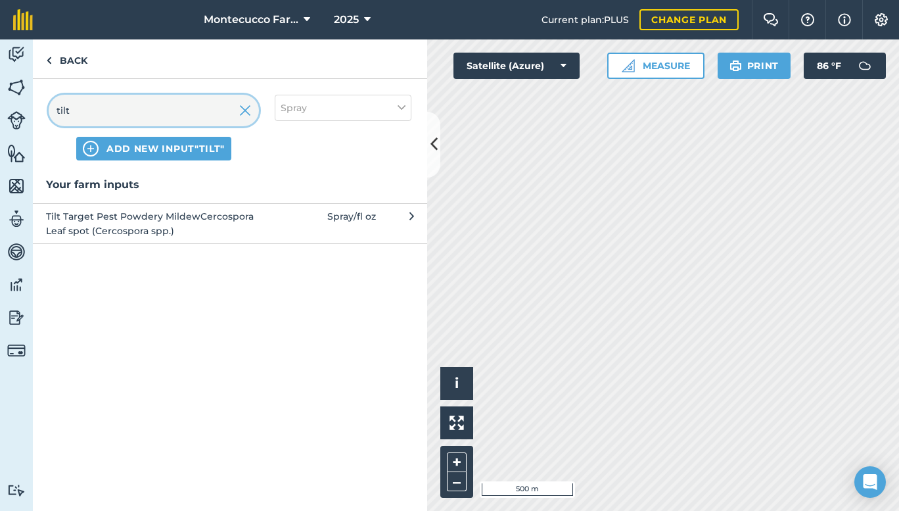
type input "tilt"
click at [148, 214] on span "Tilt Target Pest Powdery MildewCercospora Leaf spot (Cercospora spp.)" at bounding box center [153, 224] width 215 height 30
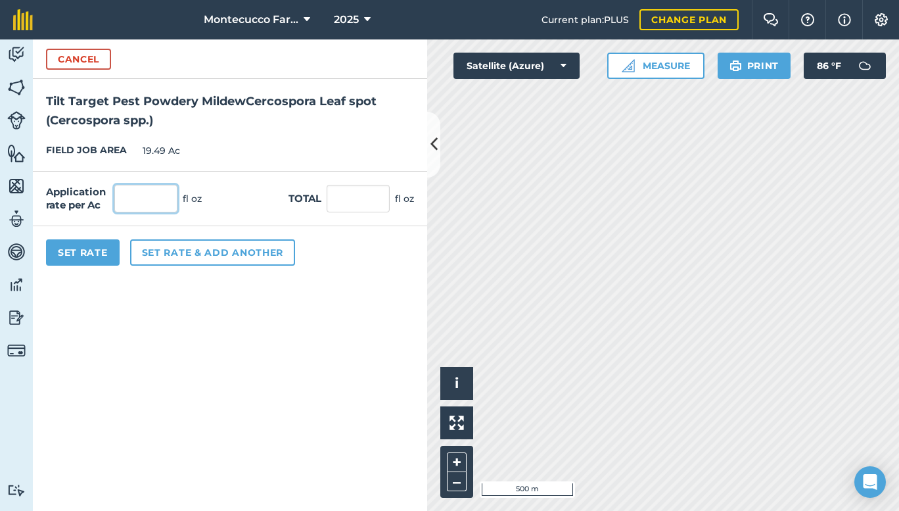
click at [152, 206] on input "text" at bounding box center [145, 199] width 63 height 28
type input "4"
type input "77.96"
click at [166, 258] on button "Set rate & add another" at bounding box center [212, 252] width 165 height 26
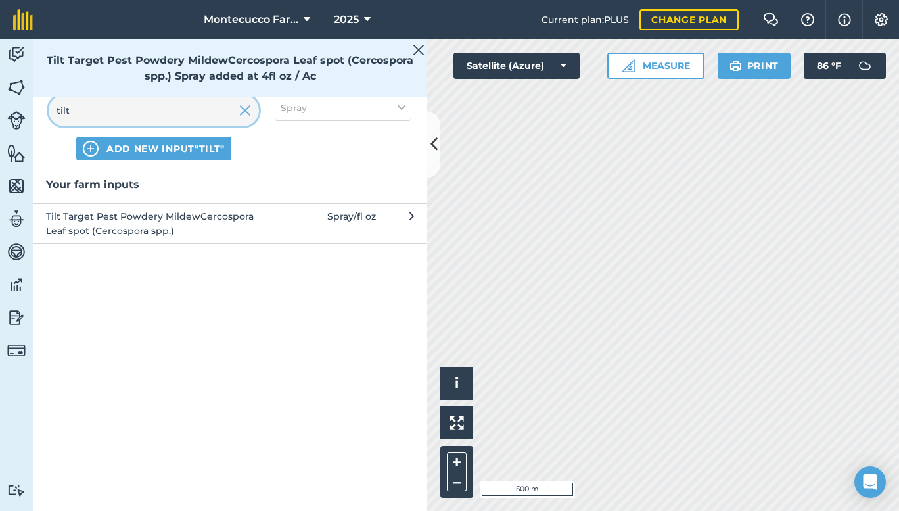
click at [136, 106] on input "tilt" at bounding box center [154, 111] width 210 height 32
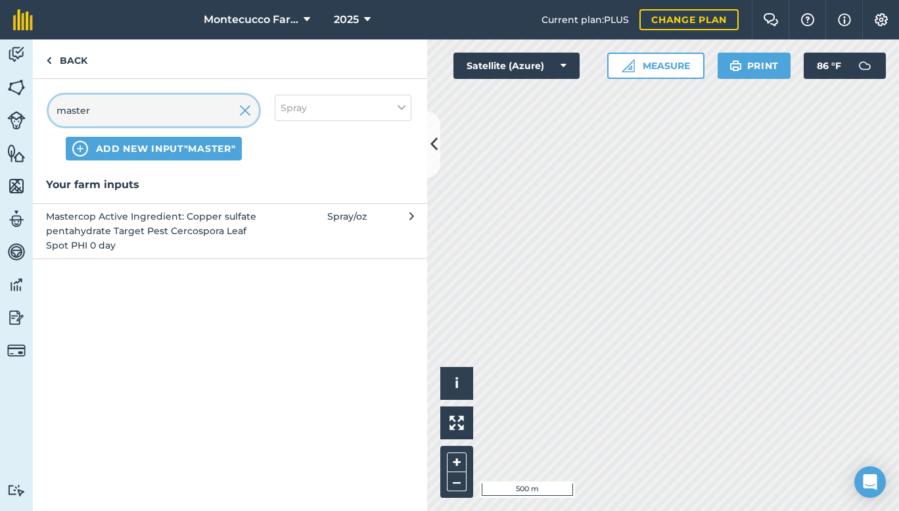
type input "master"
click at [173, 227] on span "Mastercop Active Ingredient: Copper sulfate pentahydrate Target Pest Cercospora…" at bounding box center [153, 231] width 215 height 44
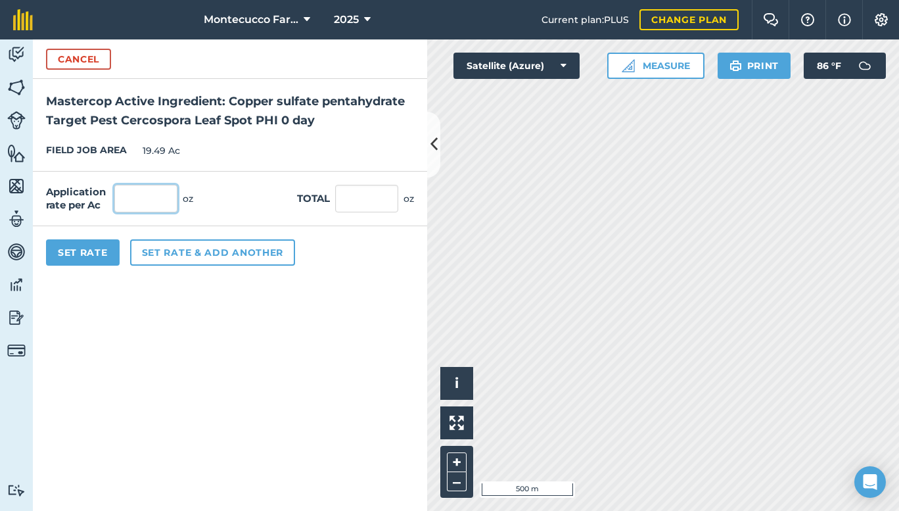
click at [159, 203] on input "text" at bounding box center [145, 199] width 63 height 28
type input "24"
type input "467.76"
click at [86, 254] on button "Set Rate" at bounding box center [83, 252] width 74 height 26
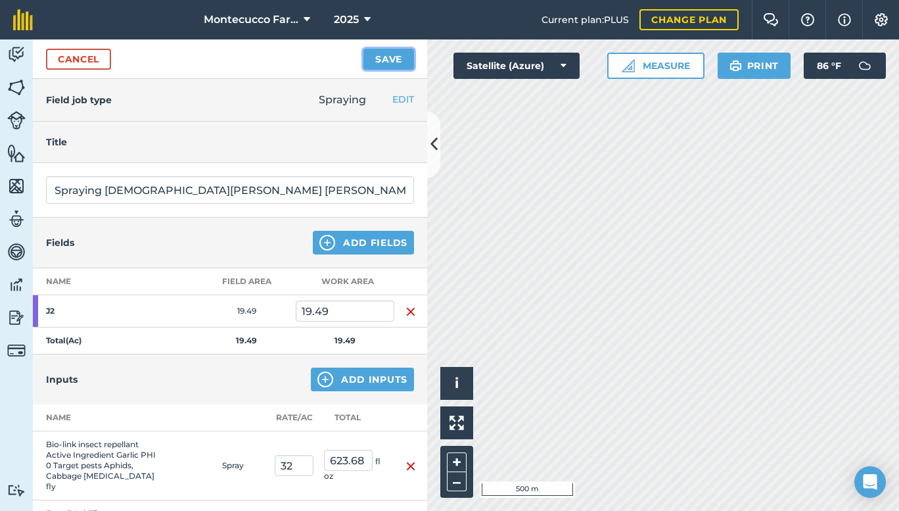
click at [380, 58] on button "Save" at bounding box center [388, 59] width 51 height 21
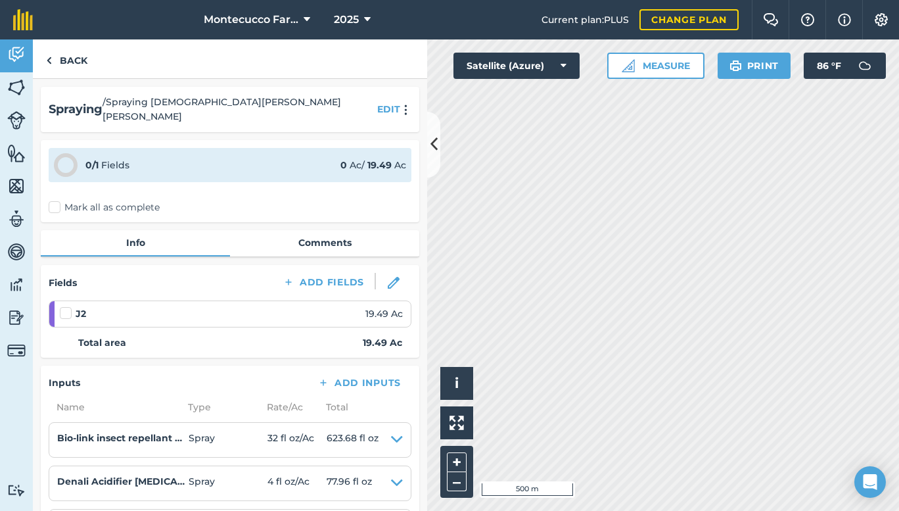
click at [55, 200] on label "Mark all as complete" at bounding box center [104, 207] width 111 height 14
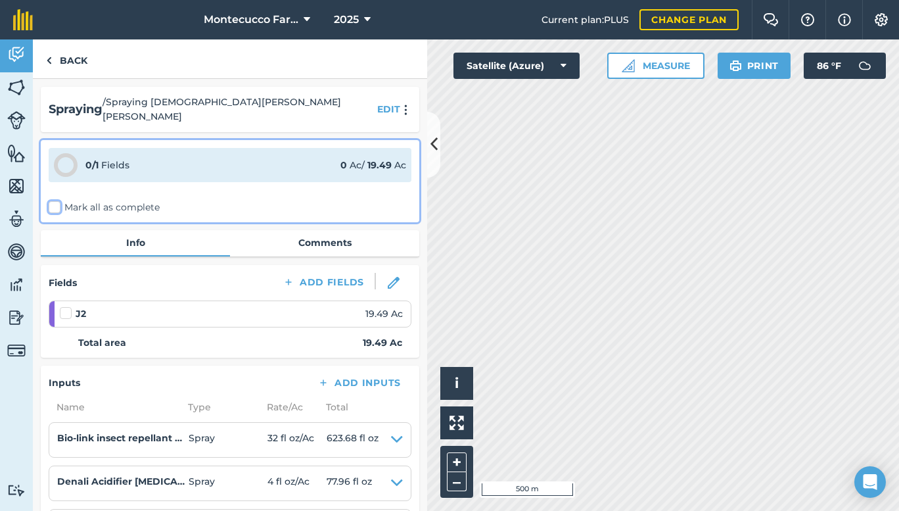
click at [55, 200] on input "Mark all as complete" at bounding box center [53, 204] width 9 height 9
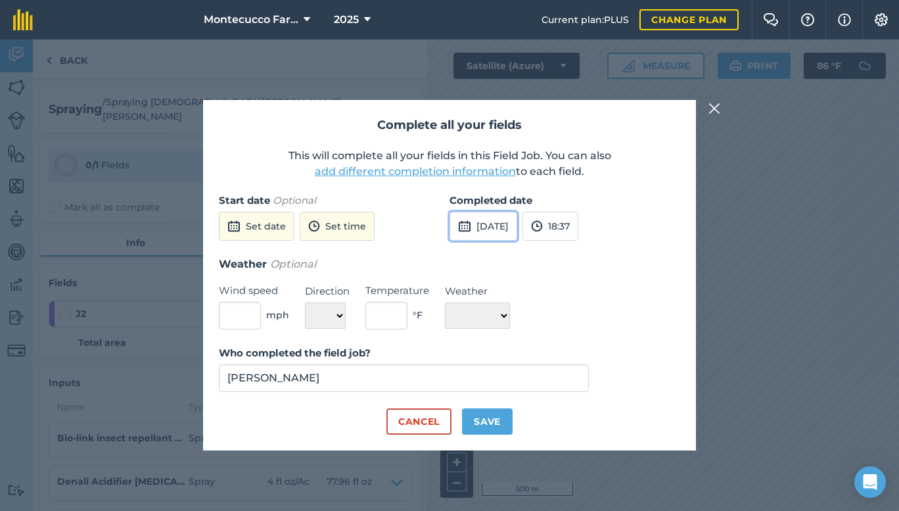
click at [480, 219] on button "[DATE]" at bounding box center [483, 226] width 68 height 29
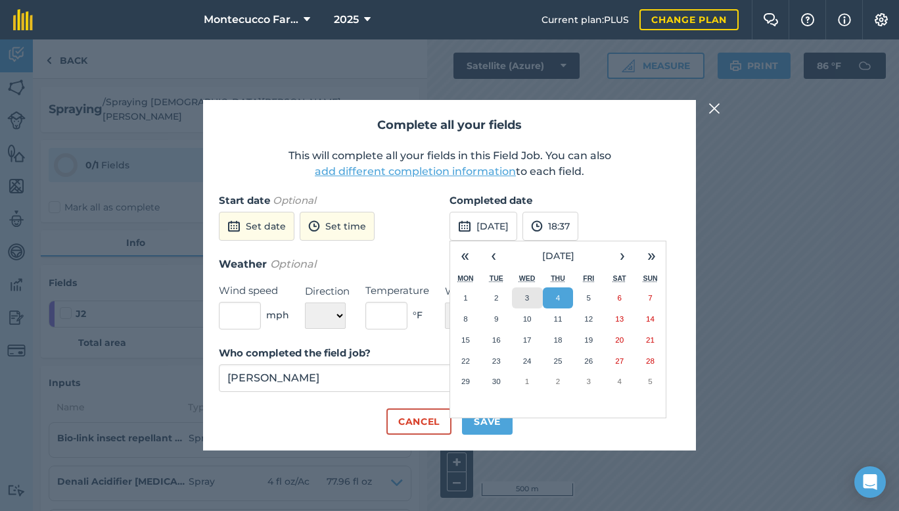
click at [525, 297] on abbr "3" at bounding box center [527, 297] width 4 height 9
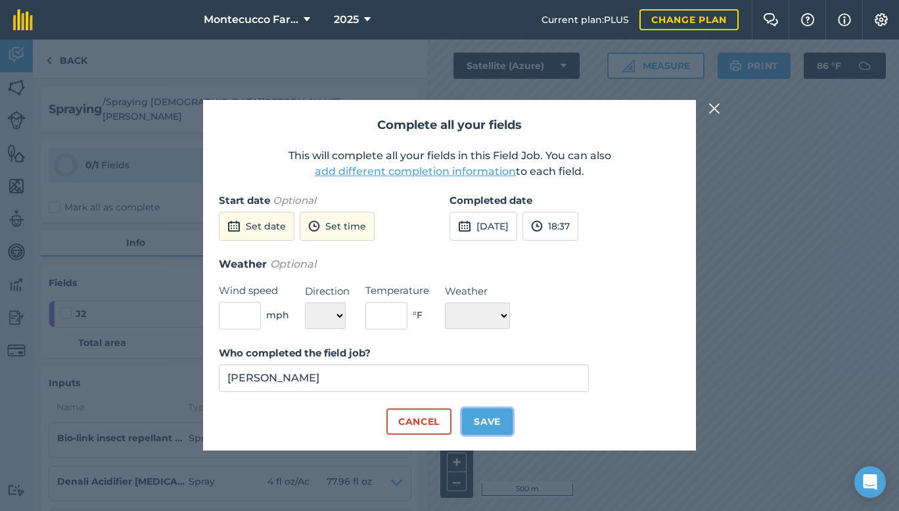
click at [495, 423] on button "Save" at bounding box center [487, 421] width 51 height 26
checkbox input "true"
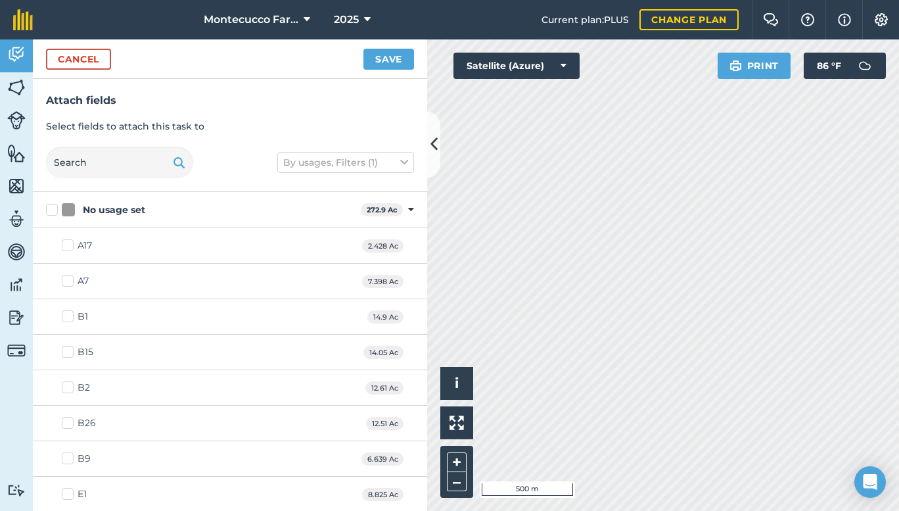
checkbox input "true"
click at [378, 59] on button "Save" at bounding box center [388, 59] width 51 height 21
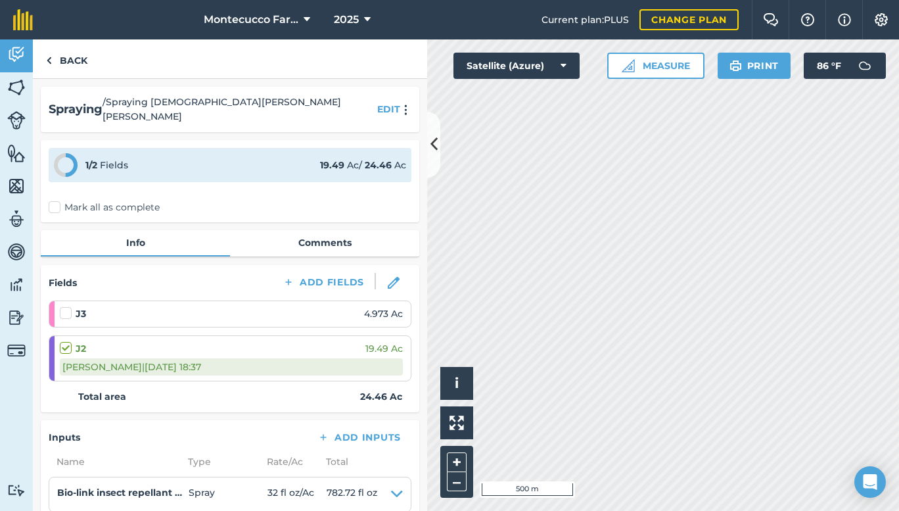
click at [51, 200] on label "Mark all as complete" at bounding box center [104, 207] width 111 height 14
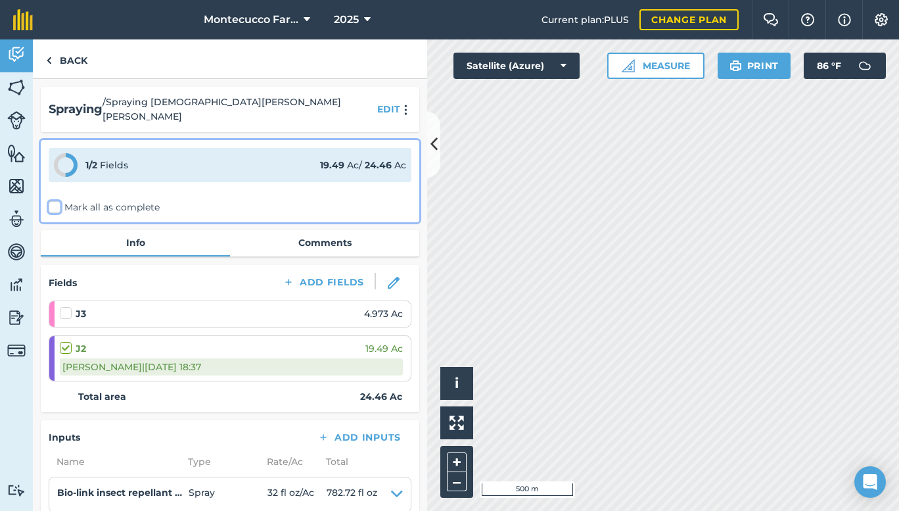
click at [51, 200] on input "Mark all as complete" at bounding box center [53, 204] width 9 height 9
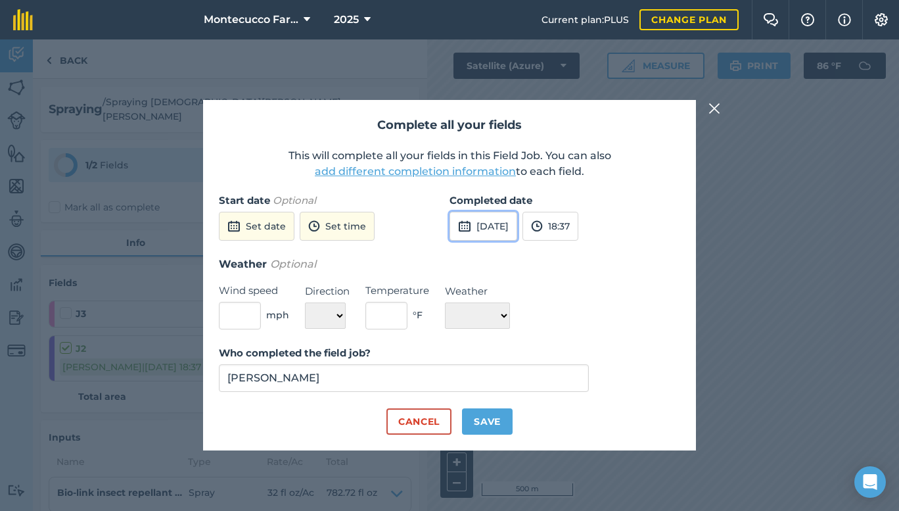
click at [476, 226] on button "[DATE]" at bounding box center [483, 226] width 68 height 29
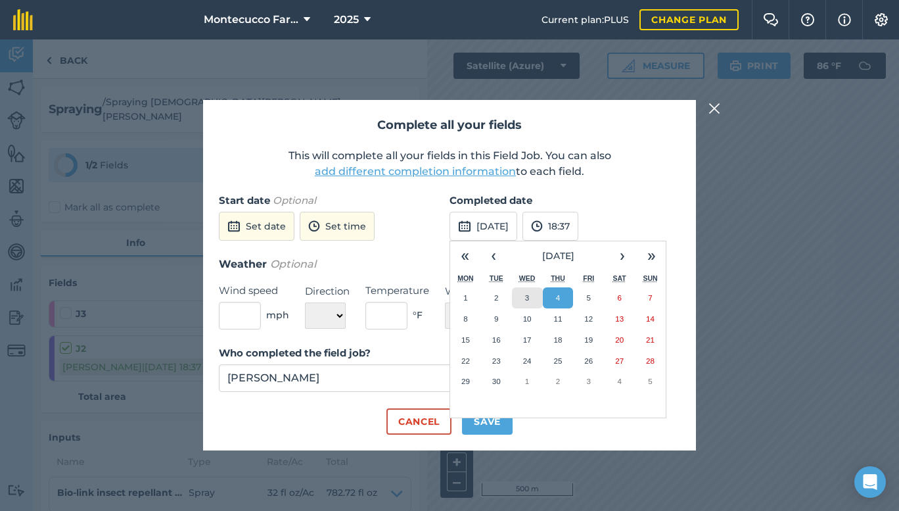
click at [526, 300] on abbr "3" at bounding box center [527, 297] width 4 height 9
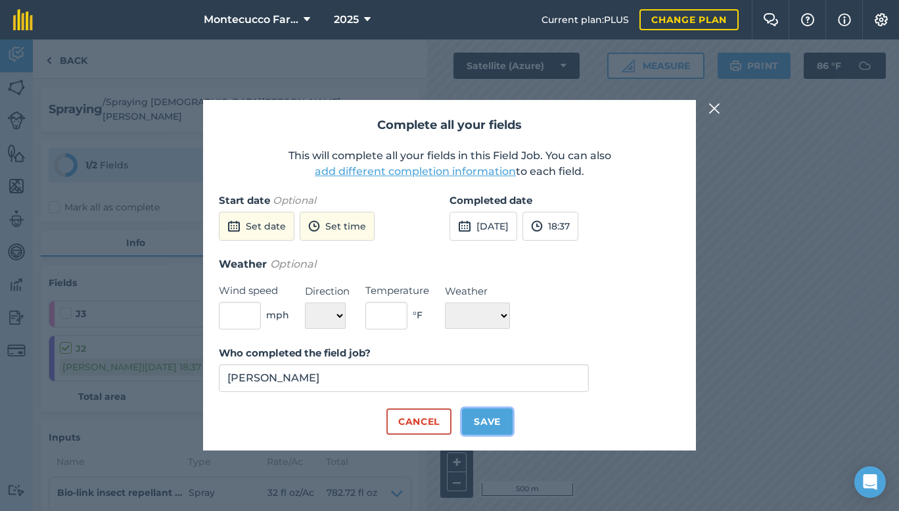
click at [493, 422] on button "Save" at bounding box center [487, 421] width 51 height 26
checkbox input "true"
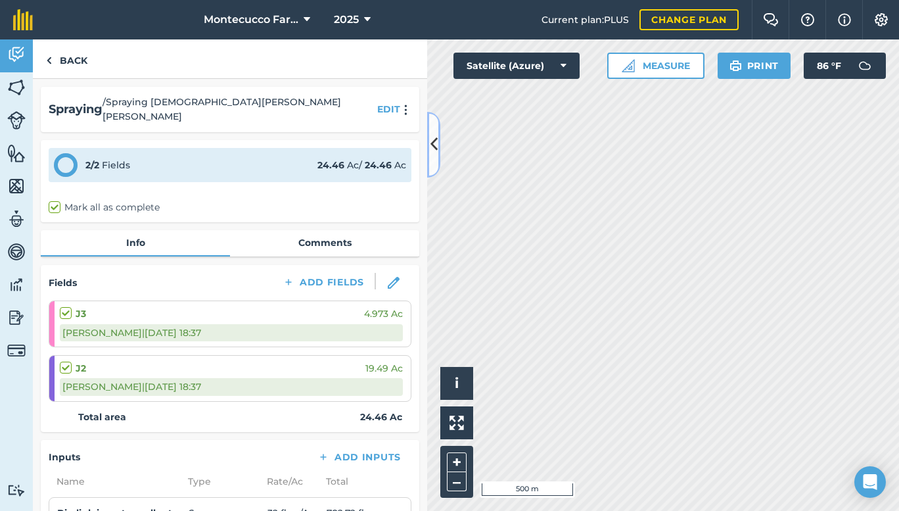
click at [434, 146] on icon at bounding box center [433, 144] width 7 height 23
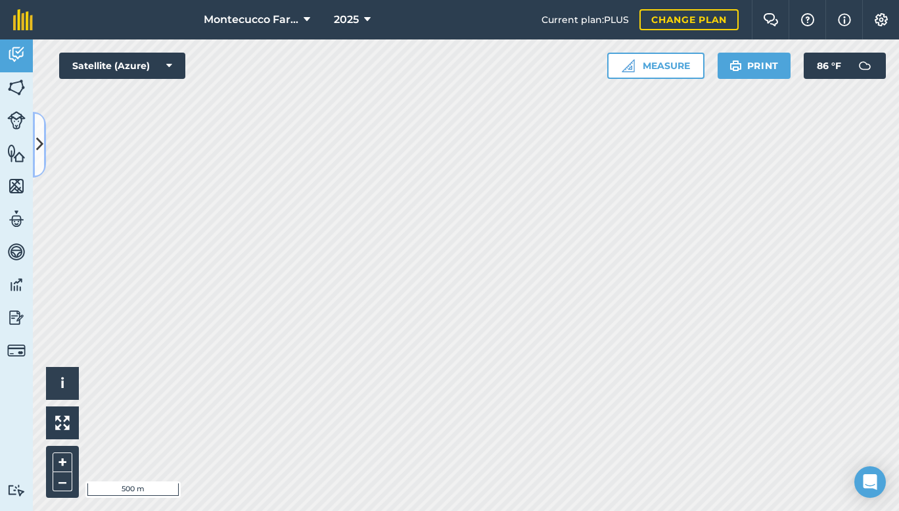
click at [39, 141] on icon at bounding box center [39, 144] width 7 height 23
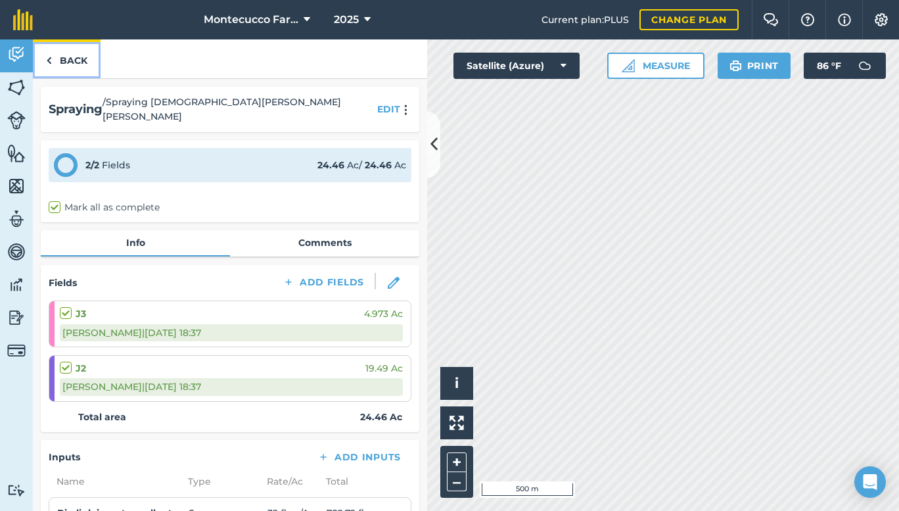
click at [78, 53] on link "Back" at bounding box center [67, 58] width 68 height 39
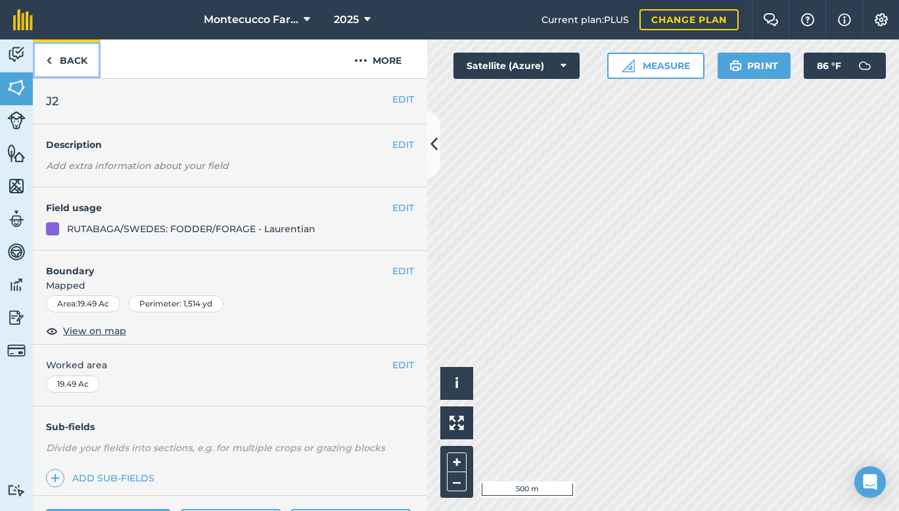
click at [63, 55] on link "Back" at bounding box center [67, 58] width 68 height 39
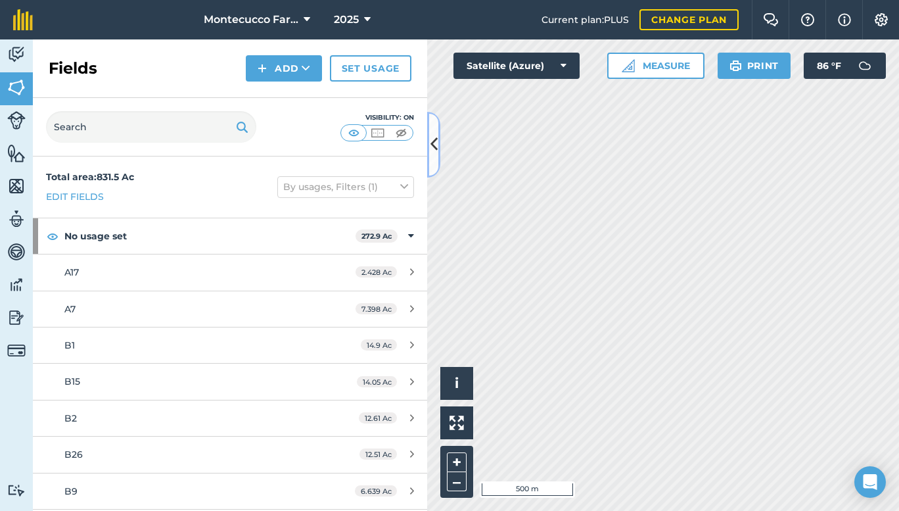
click at [432, 136] on icon at bounding box center [433, 144] width 7 height 23
